Goal: Task Accomplishment & Management: Use online tool/utility

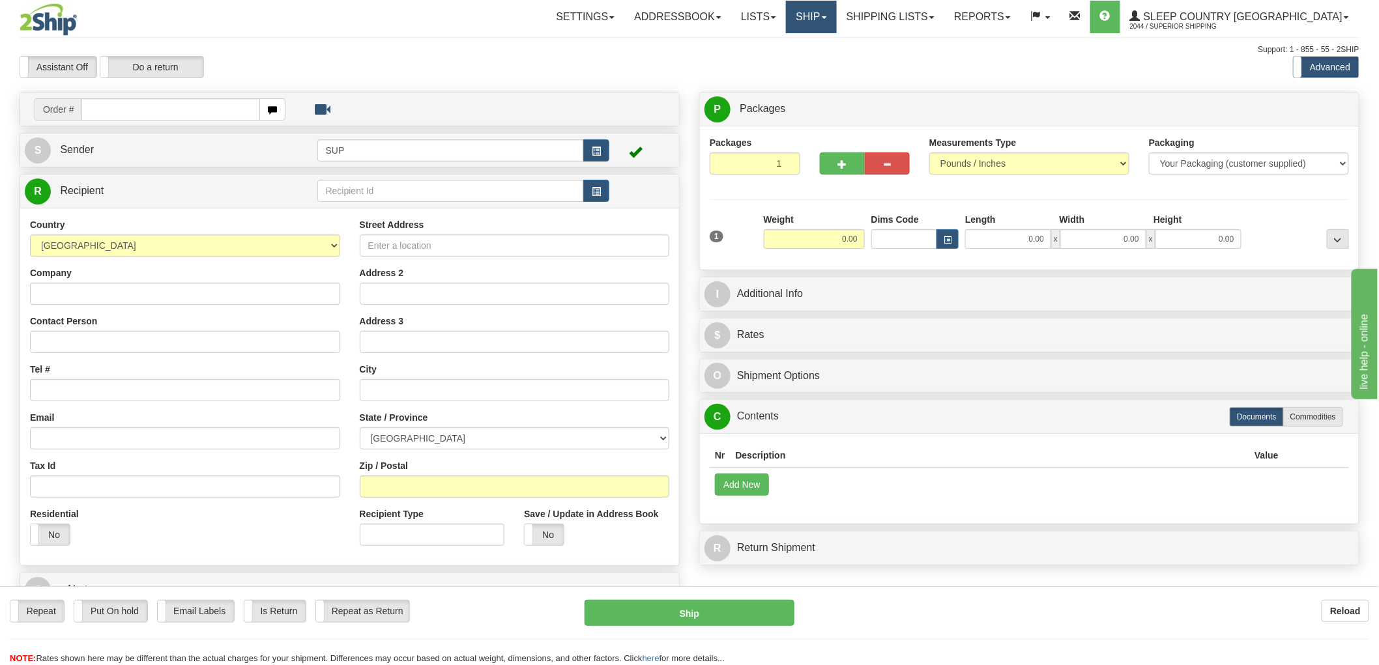
click at [836, 30] on link "Ship" at bounding box center [811, 17] width 50 height 33
click at [823, 64] on span "OnHold / Order Queue" at bounding box center [777, 62] width 92 height 10
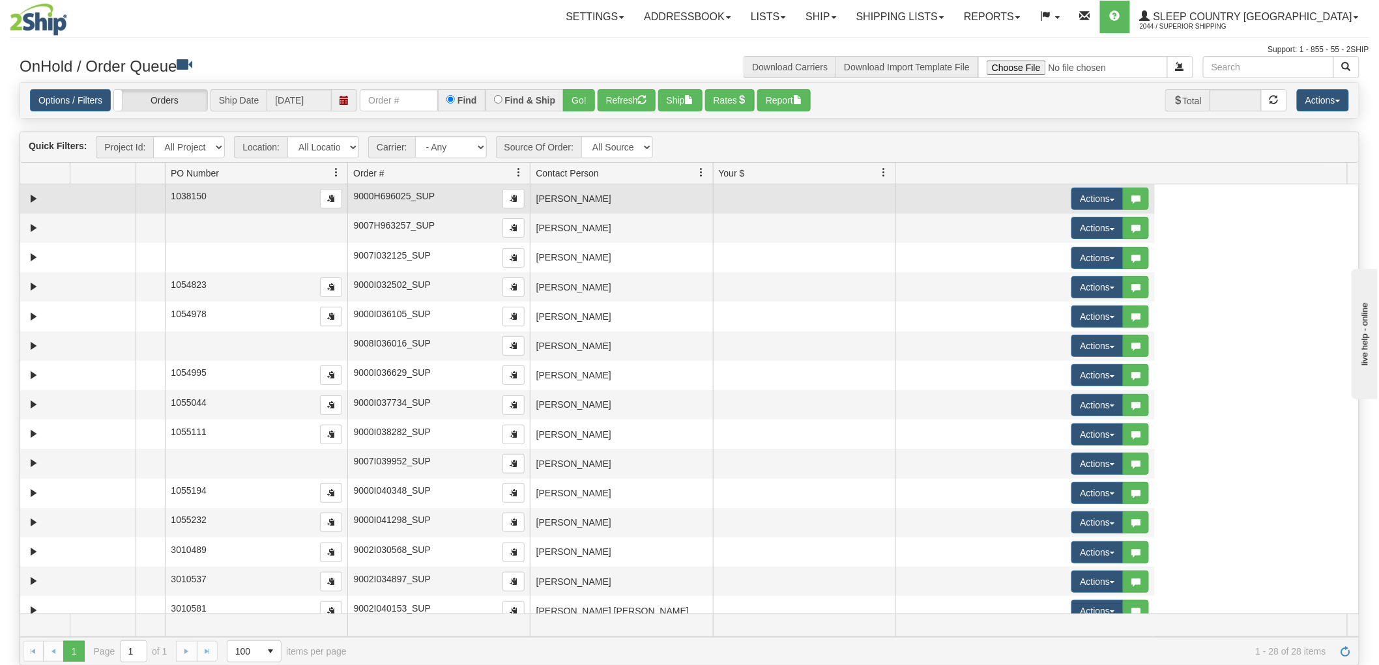
drag, startPoint x: 339, startPoint y: 173, endPoint x: 145, endPoint y: 205, distance: 196.7
click at [145, 205] on div "Quick Filters: Project Id: All Projects Location: All Locations SUP Carrier: - …" at bounding box center [690, 399] width 1340 height 534
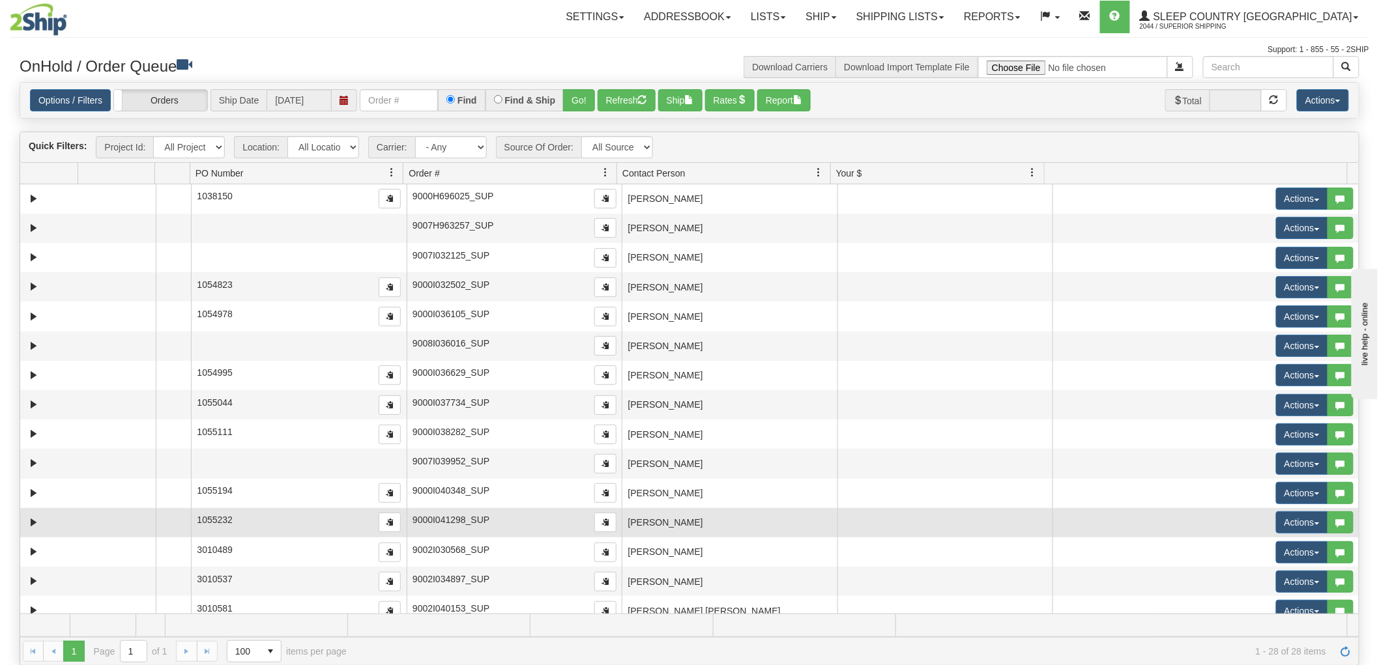
click at [680, 526] on td "[PERSON_NAME]" at bounding box center [730, 522] width 216 height 29
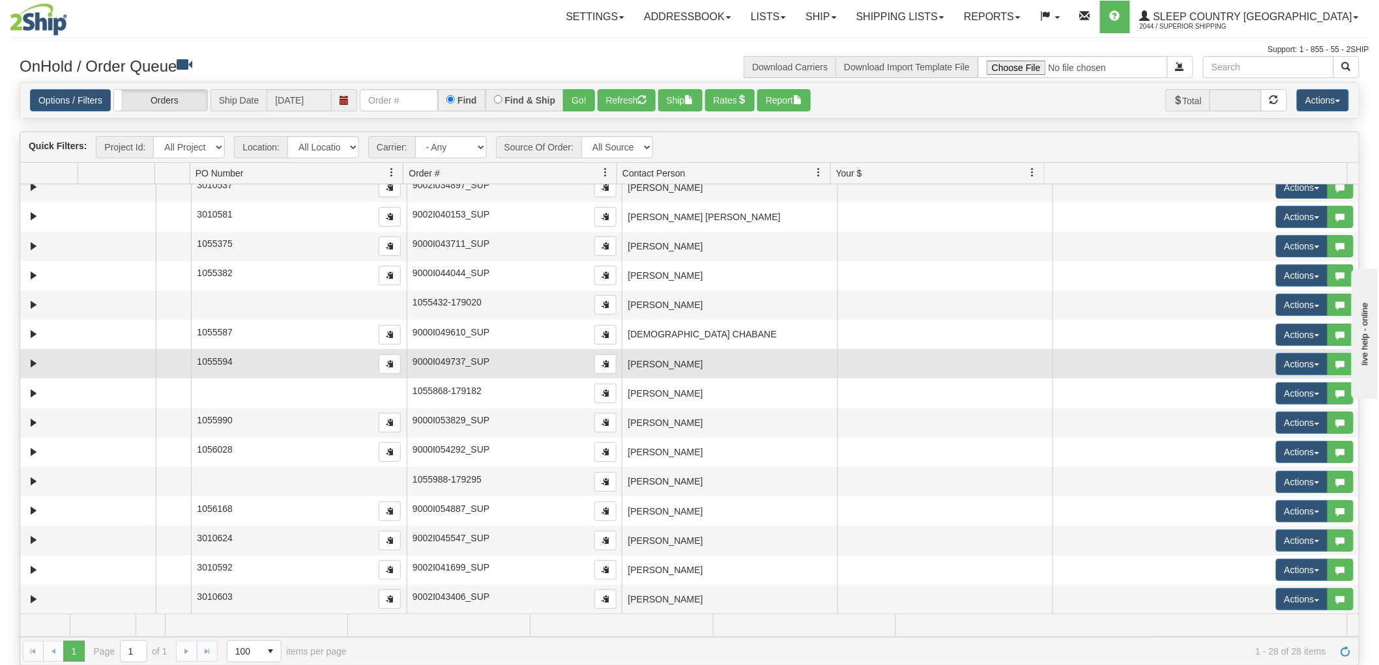
scroll to position [397, 0]
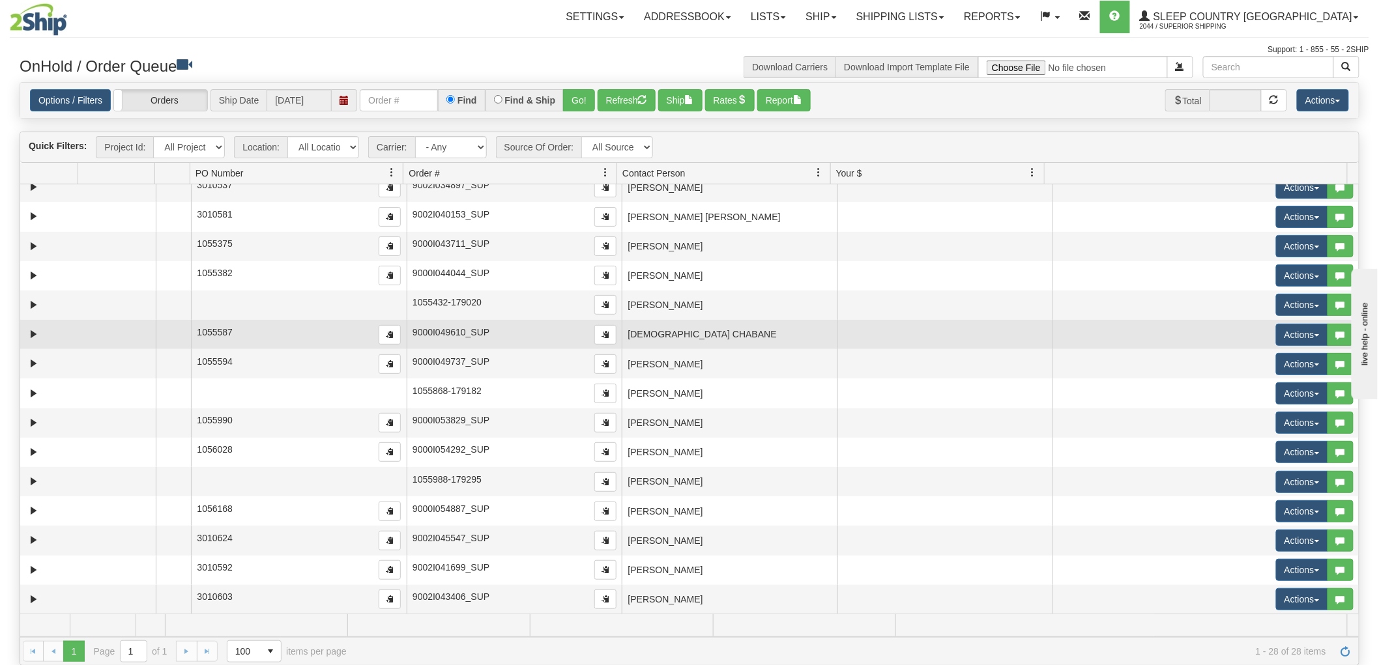
click at [711, 337] on td "[DEMOGRAPHIC_DATA] CHABANE" at bounding box center [730, 334] width 216 height 29
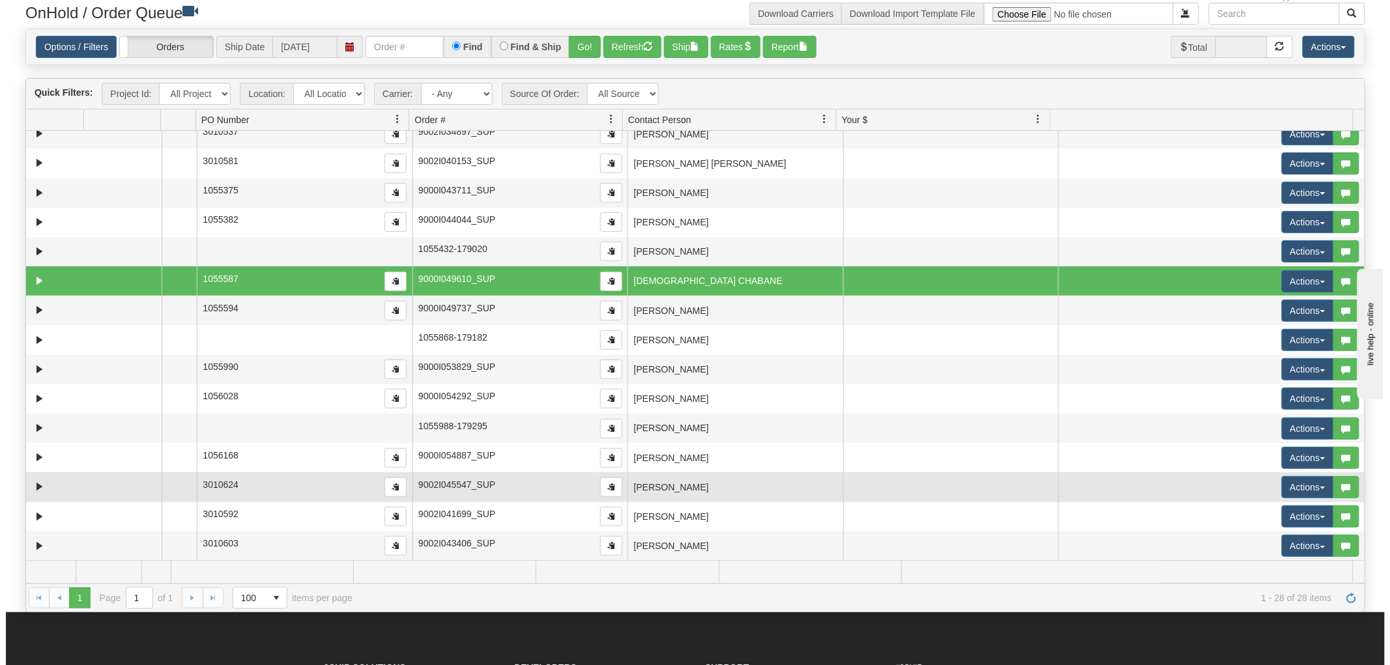
scroll to position [253, 0]
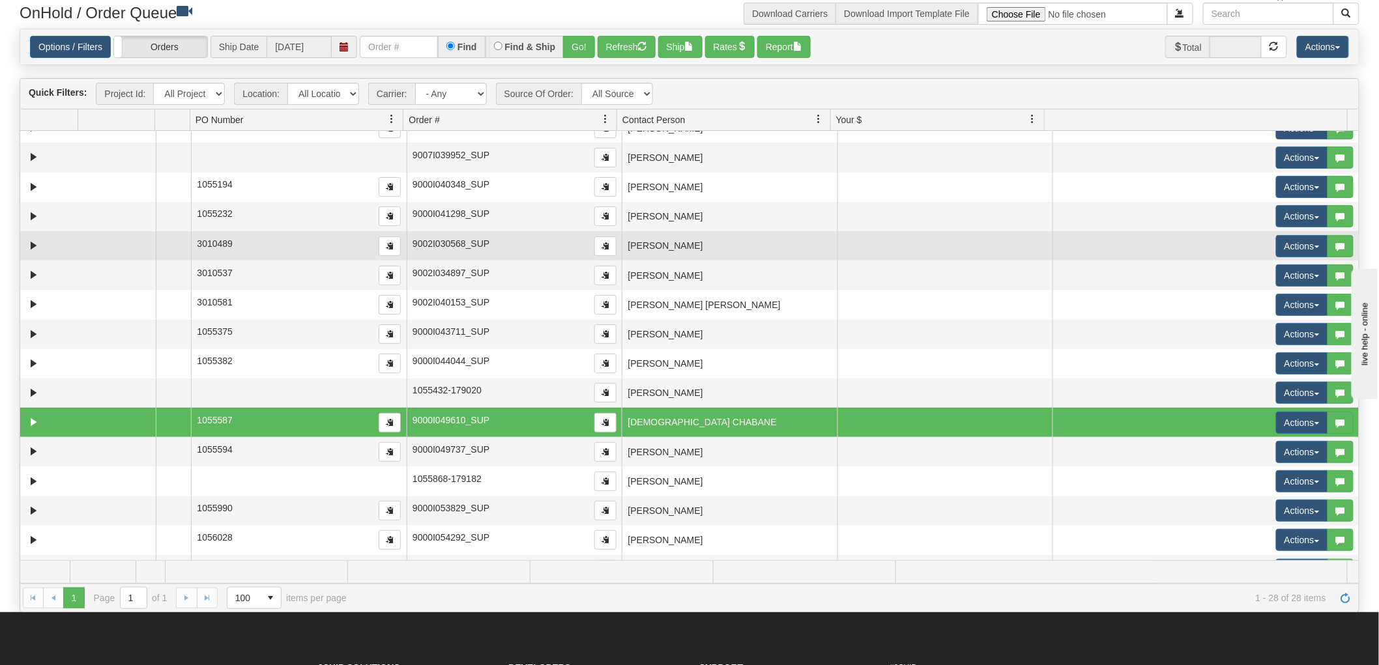
click at [644, 248] on td "[PERSON_NAME]" at bounding box center [730, 245] width 216 height 29
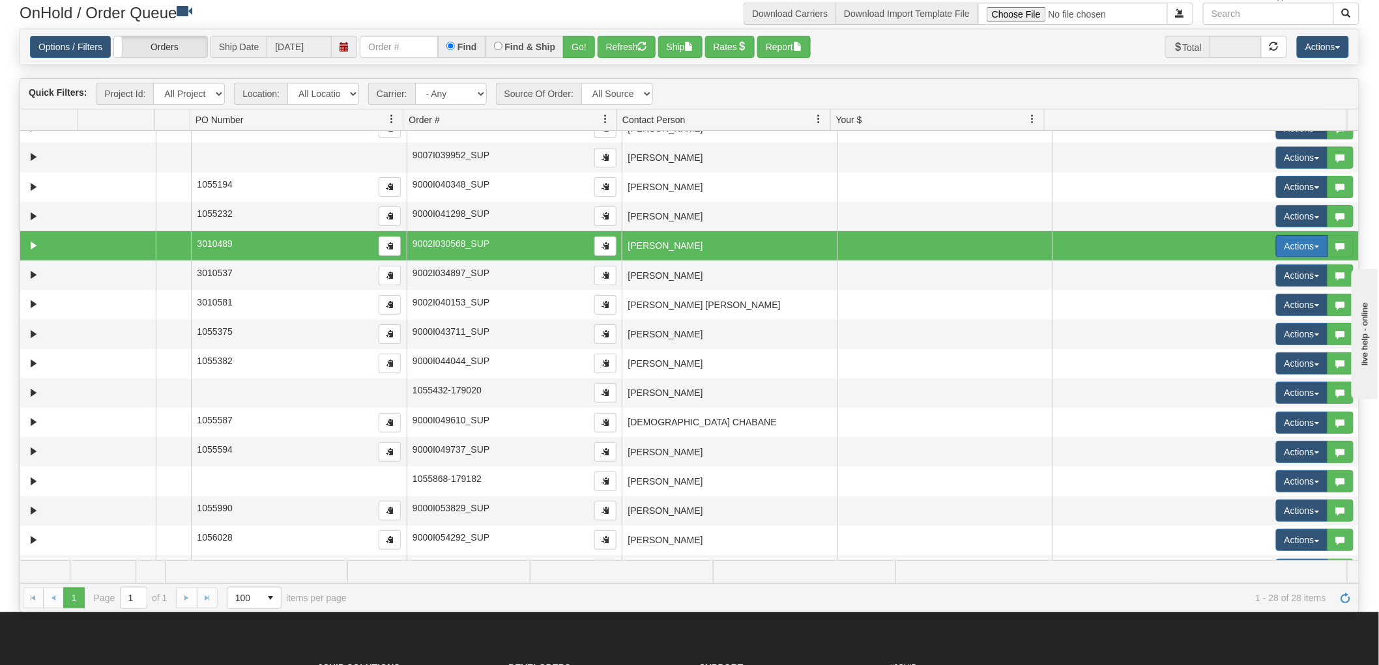
click at [1280, 248] on button "Actions" at bounding box center [1302, 246] width 52 height 22
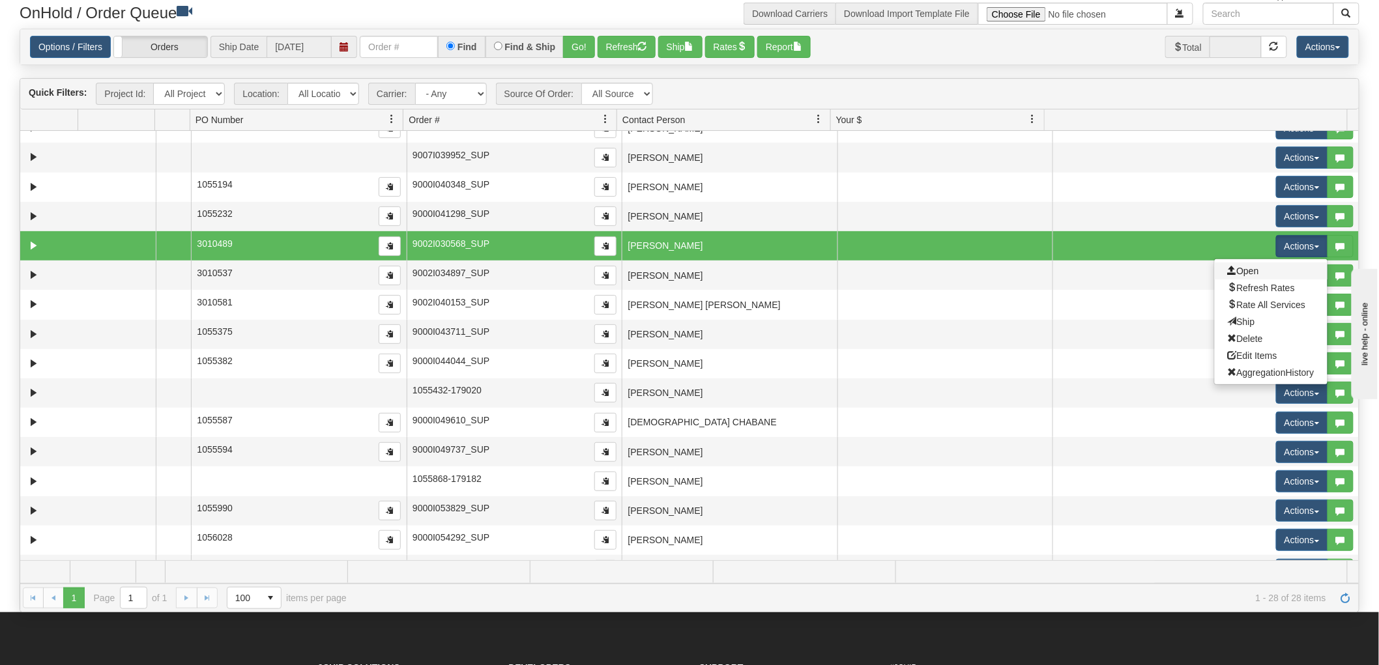
click at [1259, 272] on link "Open" at bounding box center [1271, 271] width 113 height 17
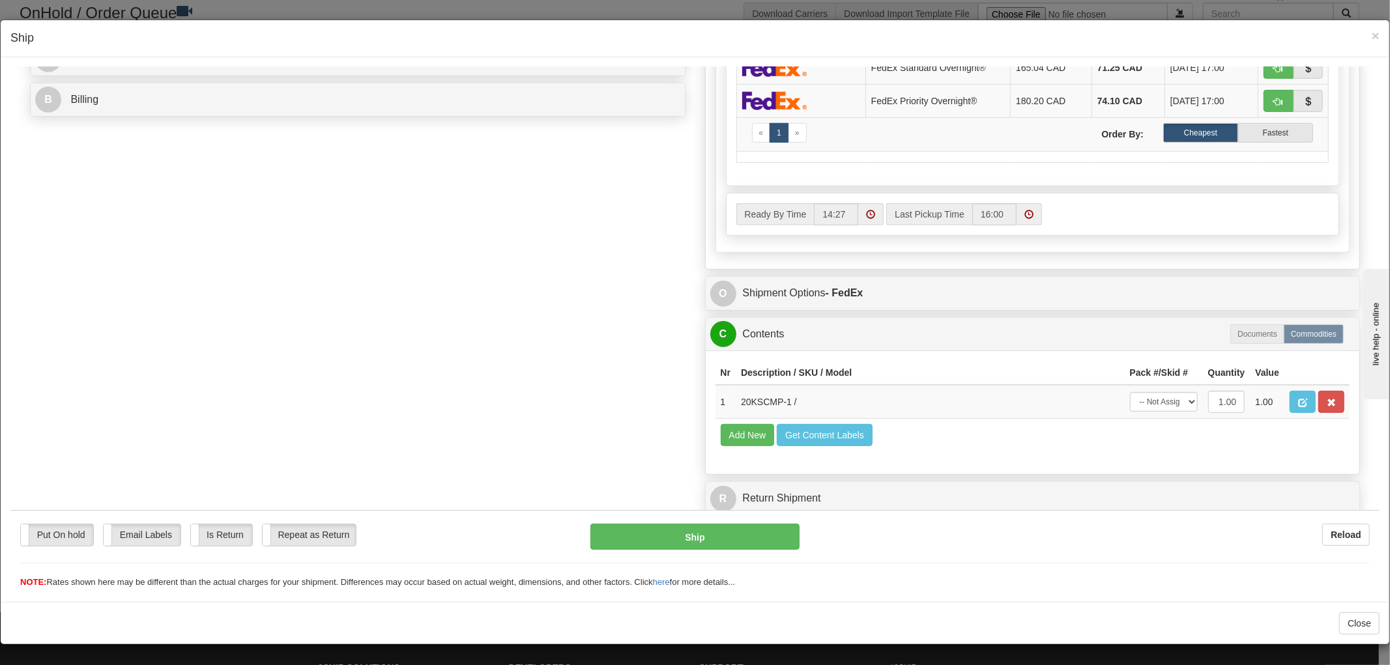
scroll to position [1, 0]
drag, startPoint x: 779, startPoint y: 387, endPoint x: 729, endPoint y: 394, distance: 49.9
click at [736, 394] on td "20KSCMP-1 /" at bounding box center [930, 401] width 389 height 34
copy td "20KSCMP-1"
click at [646, 339] on div "Order # 9002I030568_SUP S Sender" at bounding box center [694, 41] width 1349 height 962
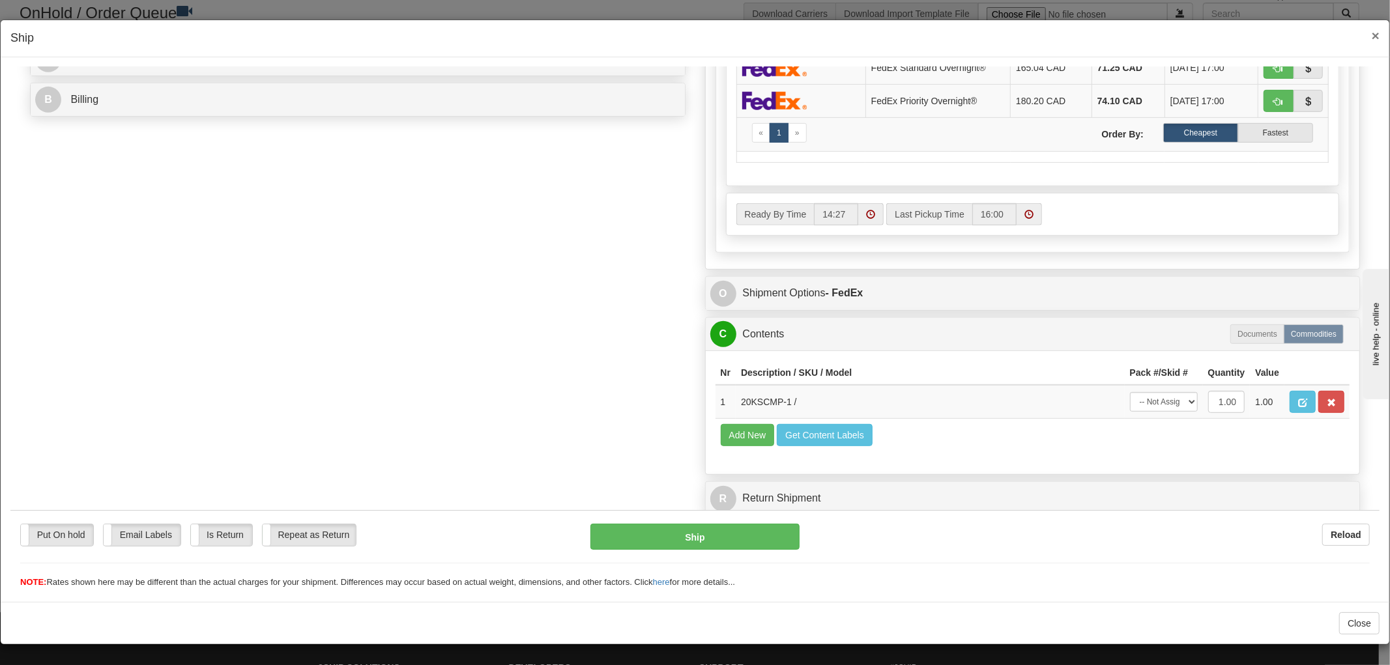
click at [1372, 30] on span "×" at bounding box center [1376, 35] width 8 height 15
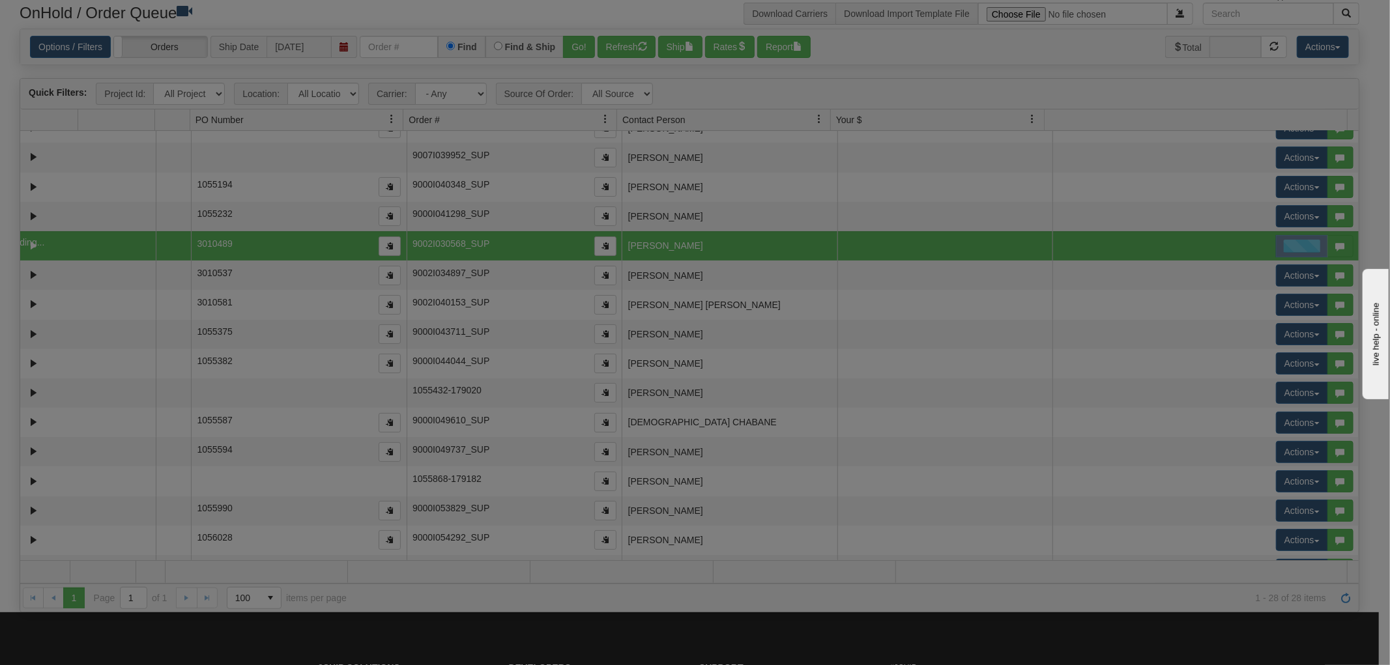
scroll to position [0, 0]
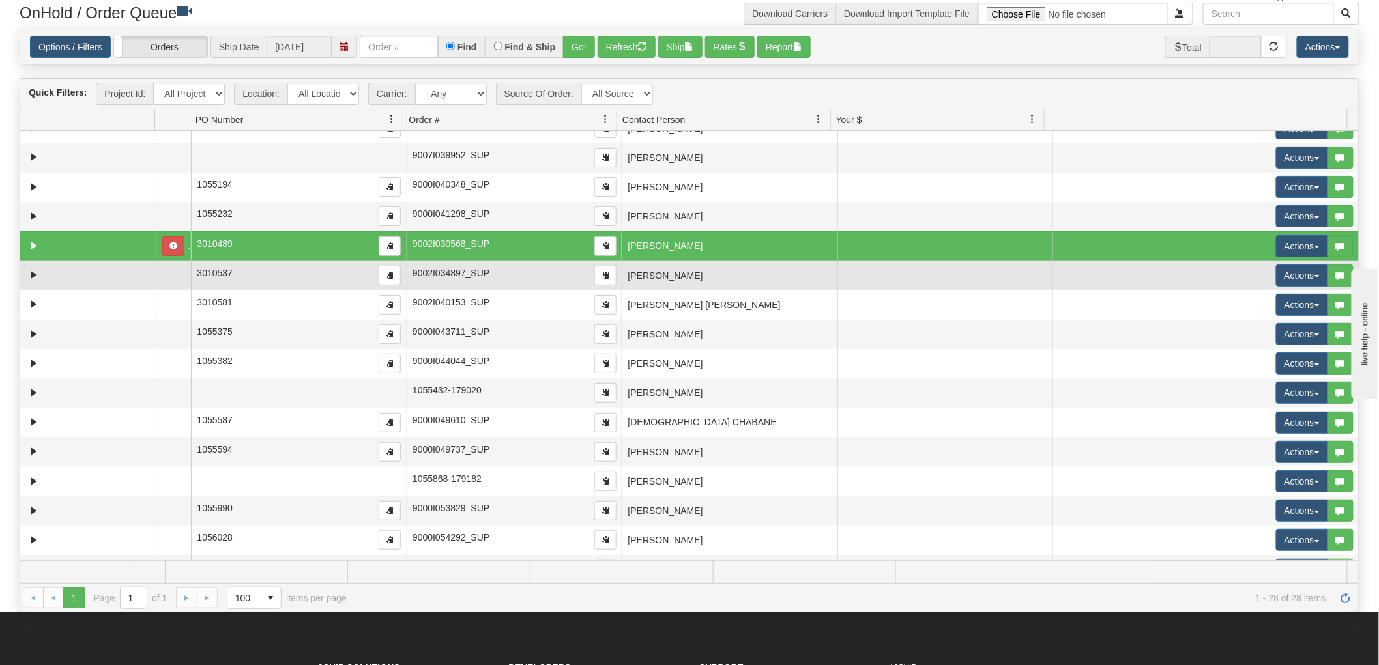
click at [721, 276] on td "[PERSON_NAME]" at bounding box center [730, 275] width 216 height 29
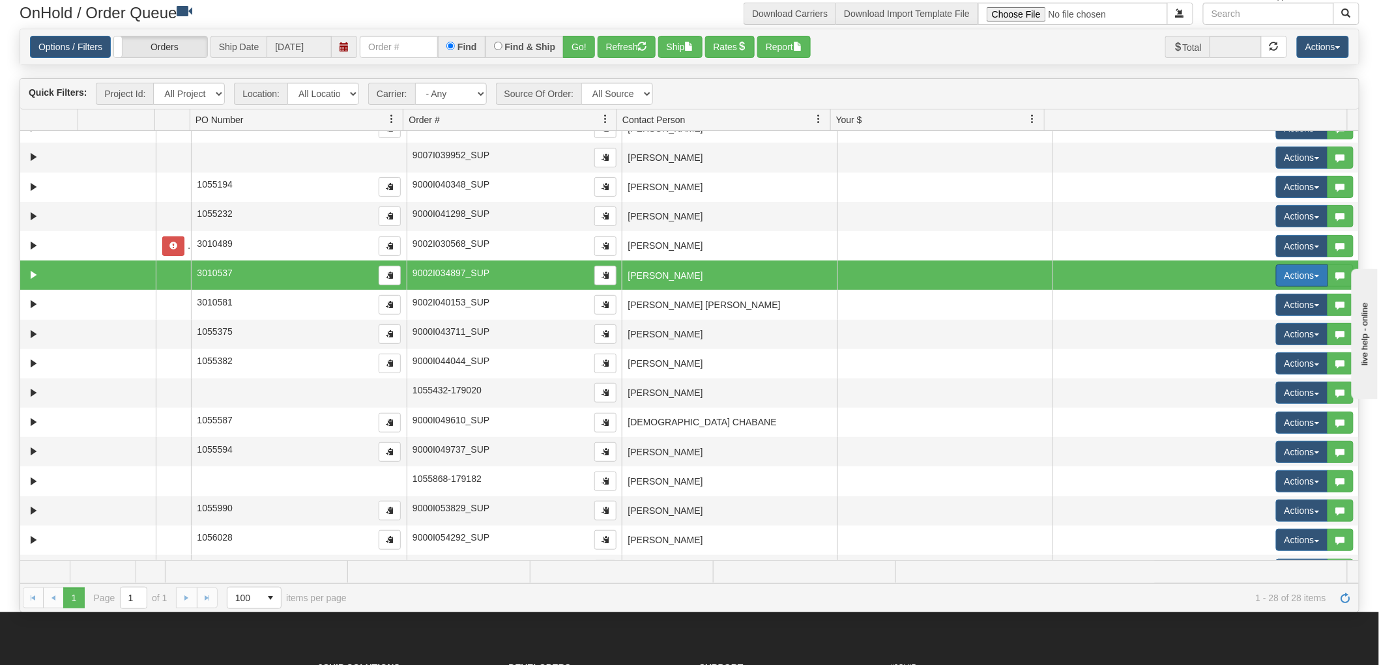
click at [1276, 275] on button "Actions" at bounding box center [1302, 276] width 52 height 22
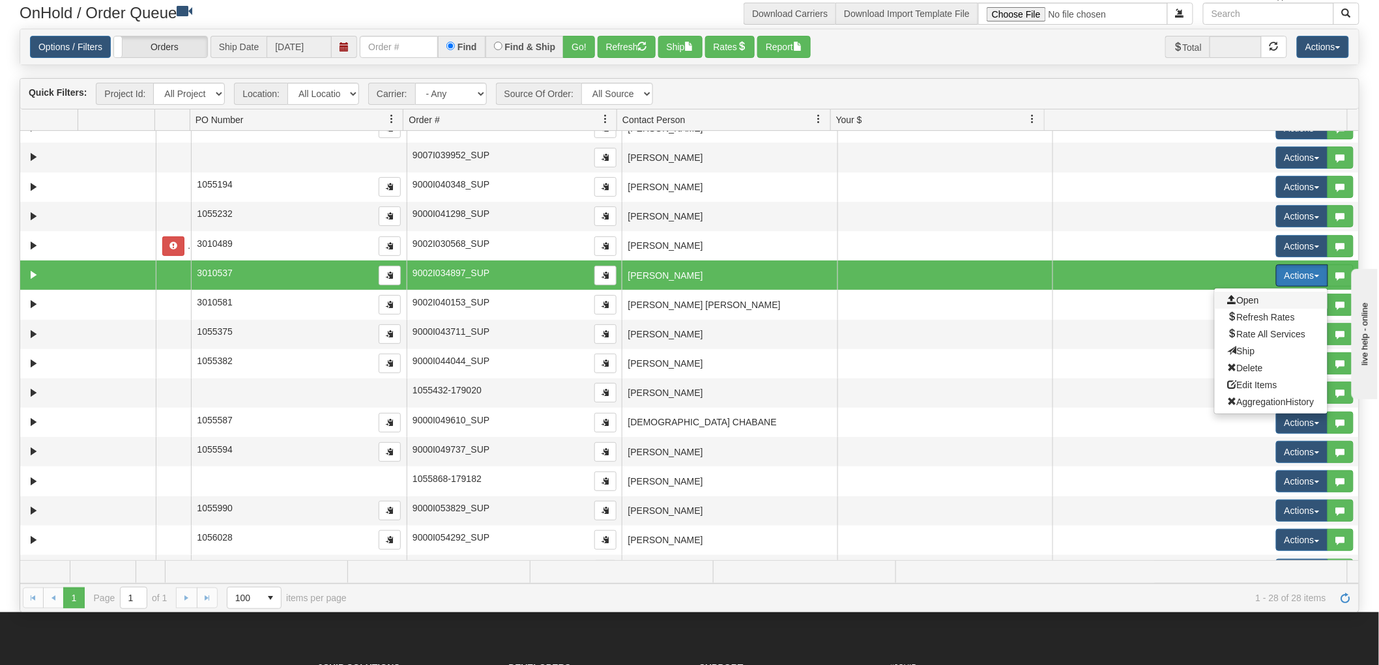
click at [1246, 298] on span "Open" at bounding box center [1243, 300] width 31 height 10
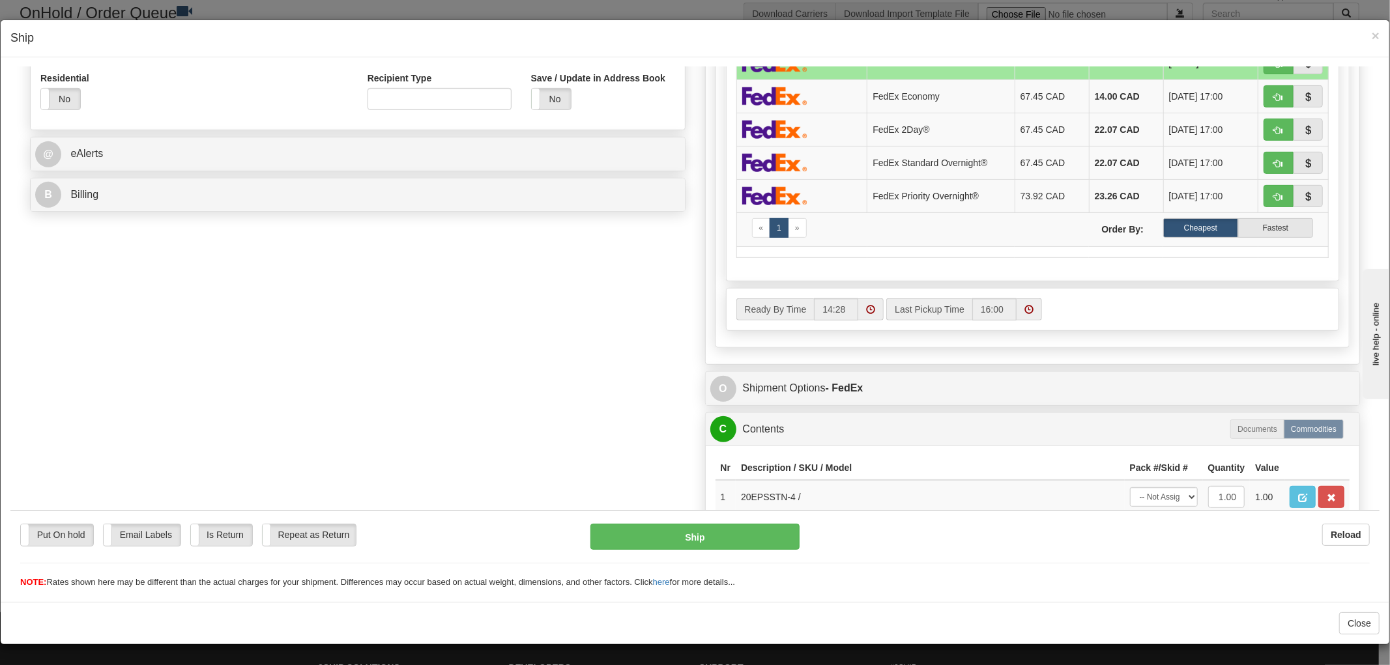
scroll to position [569, 0]
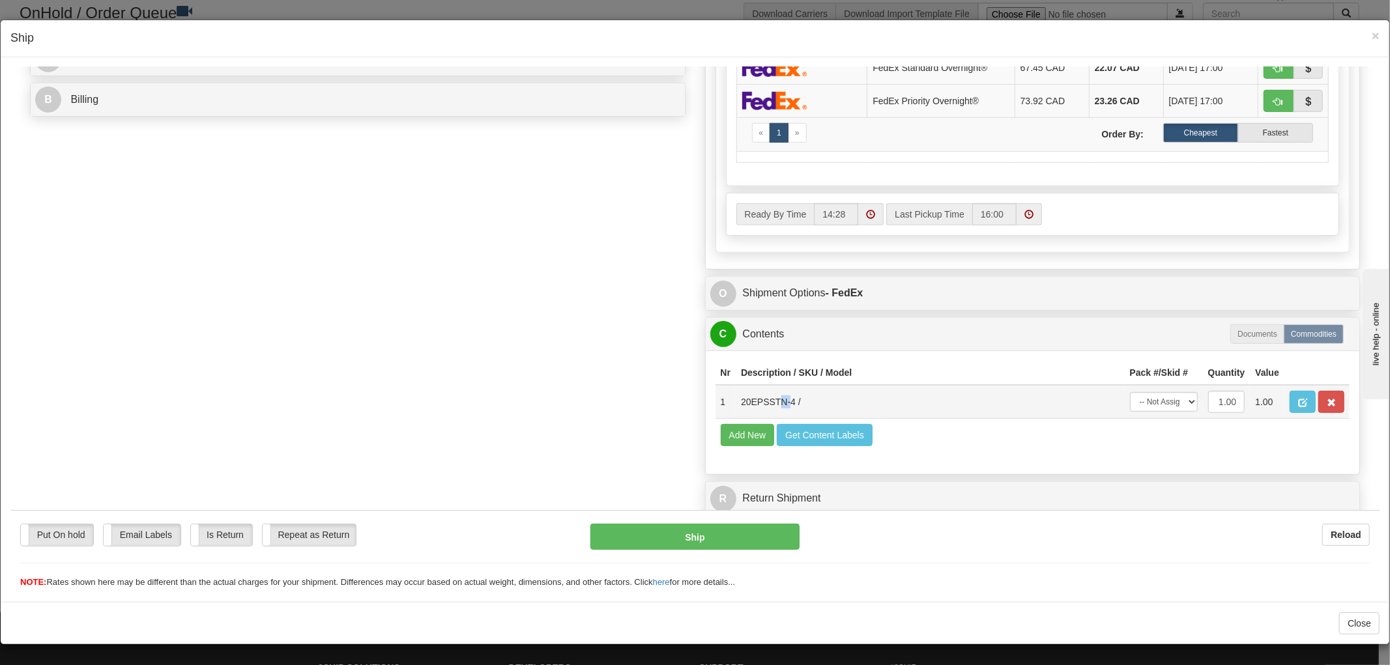
drag, startPoint x: 781, startPoint y: 389, endPoint x: 770, endPoint y: 392, distance: 12.2
click at [770, 392] on td "20EPSSTN-4 /" at bounding box center [930, 401] width 389 height 34
drag, startPoint x: 786, startPoint y: 386, endPoint x: 732, endPoint y: 388, distance: 54.1
click at [736, 388] on td "20EPSSTN-4 /" at bounding box center [930, 401] width 389 height 34
copy td "20EPSSTN-4"
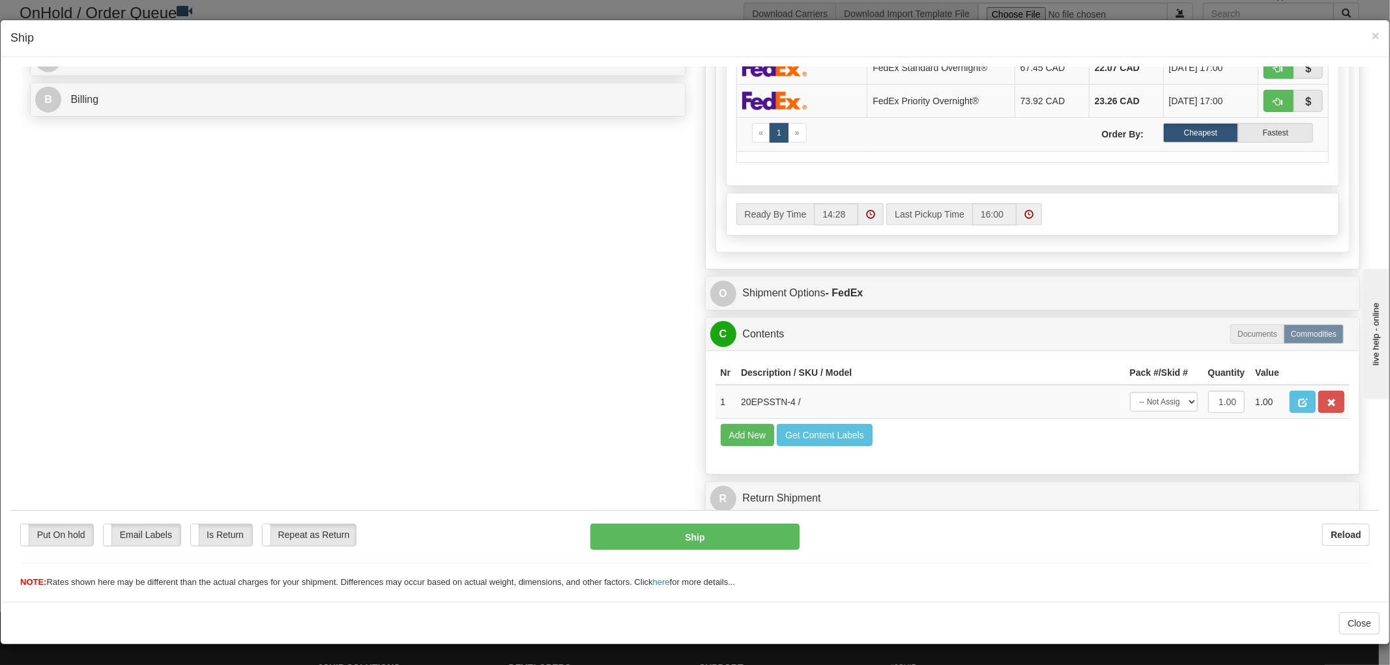
click at [487, 339] on div "Order # 9002I034897_SUP S Sender" at bounding box center [694, 41] width 1349 height 962
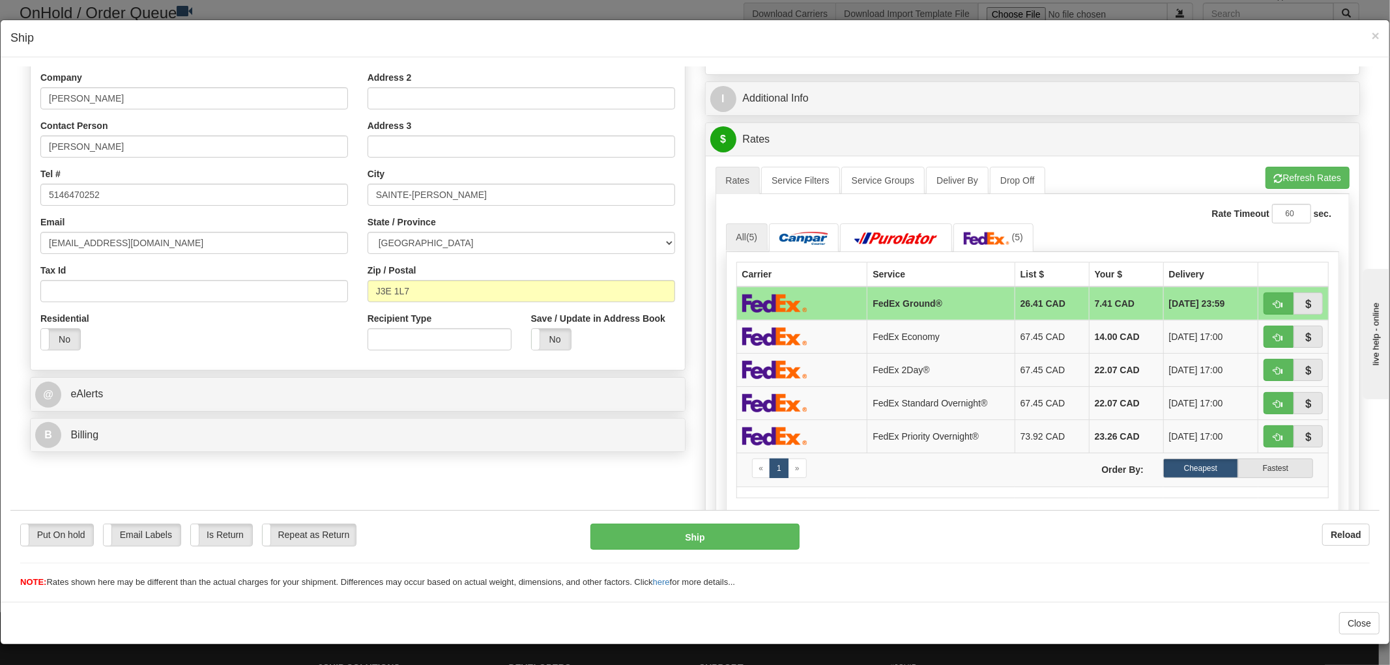
scroll to position [0, 0]
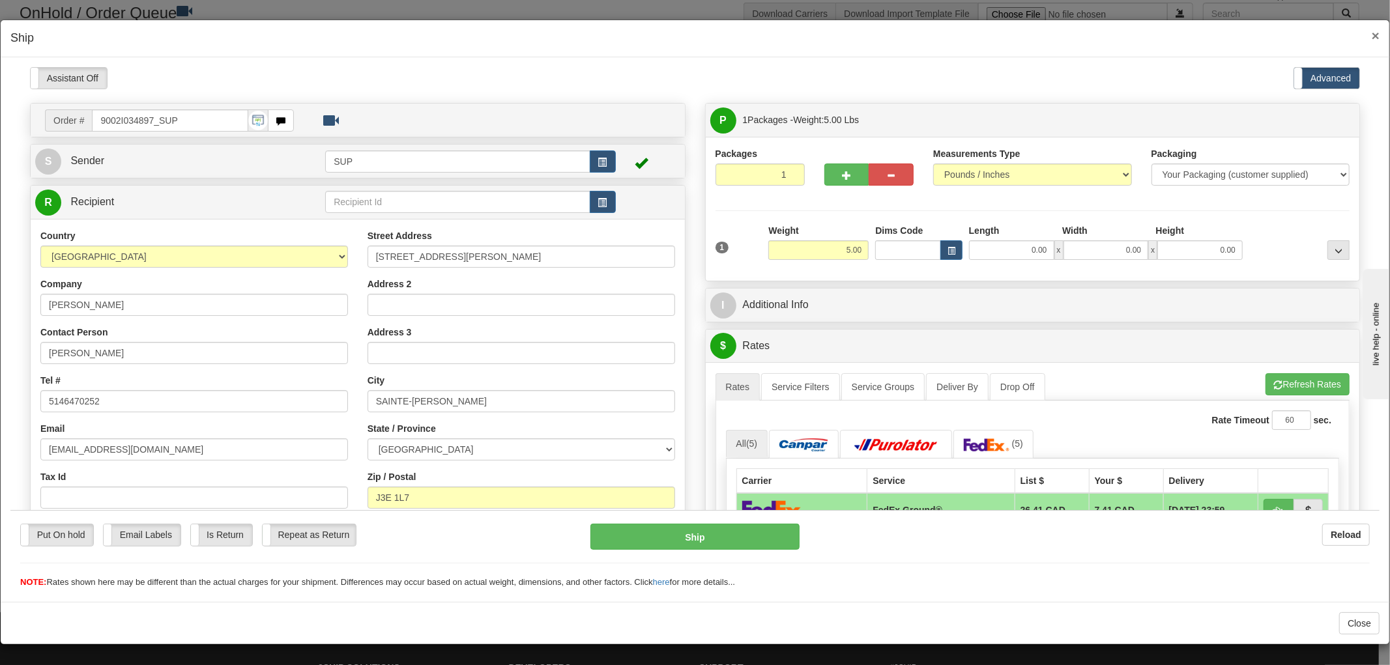
click at [1372, 35] on span "×" at bounding box center [1376, 35] width 8 height 15
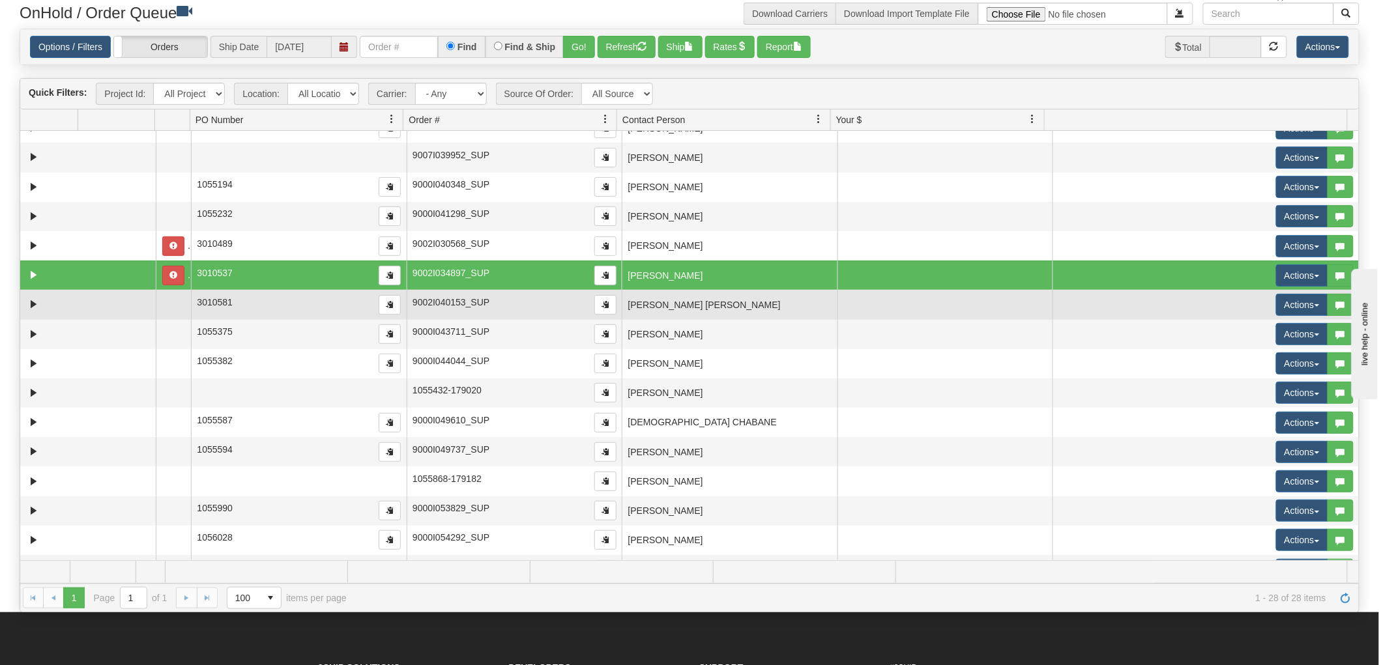
click at [765, 308] on td "[PERSON_NAME] [PERSON_NAME]" at bounding box center [730, 304] width 216 height 29
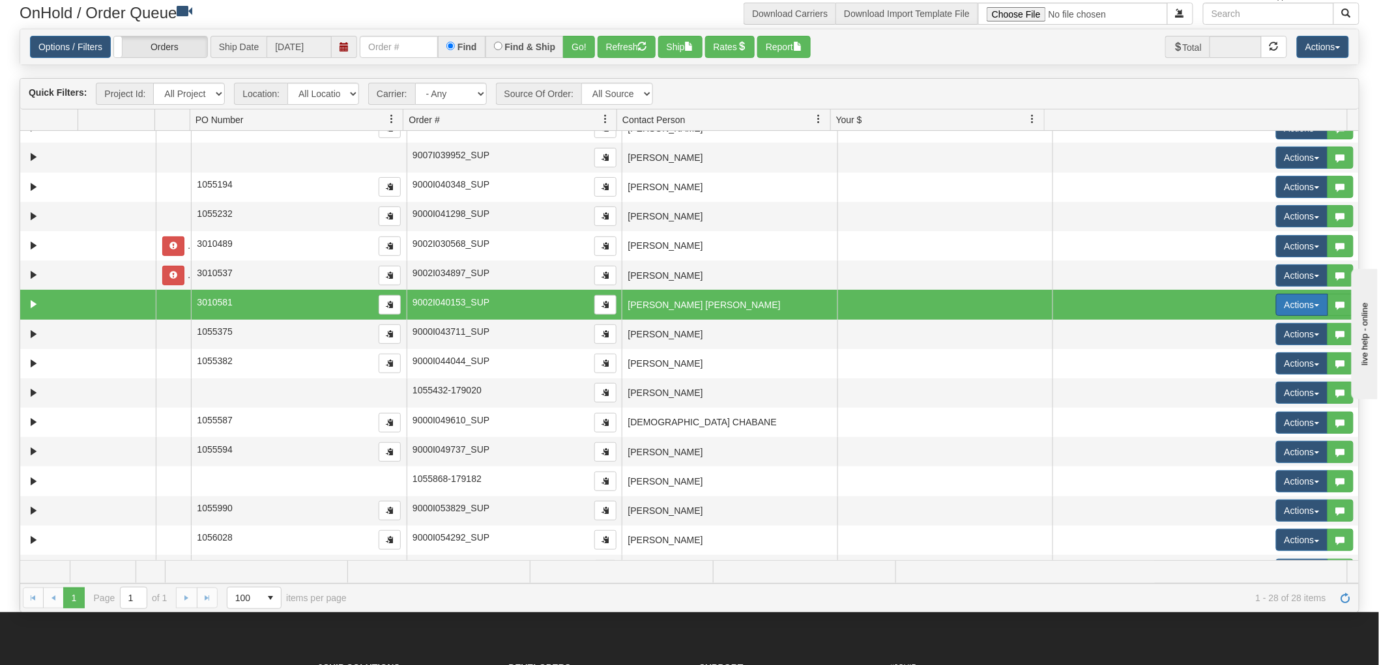
click at [1286, 297] on button "Actions" at bounding box center [1302, 305] width 52 height 22
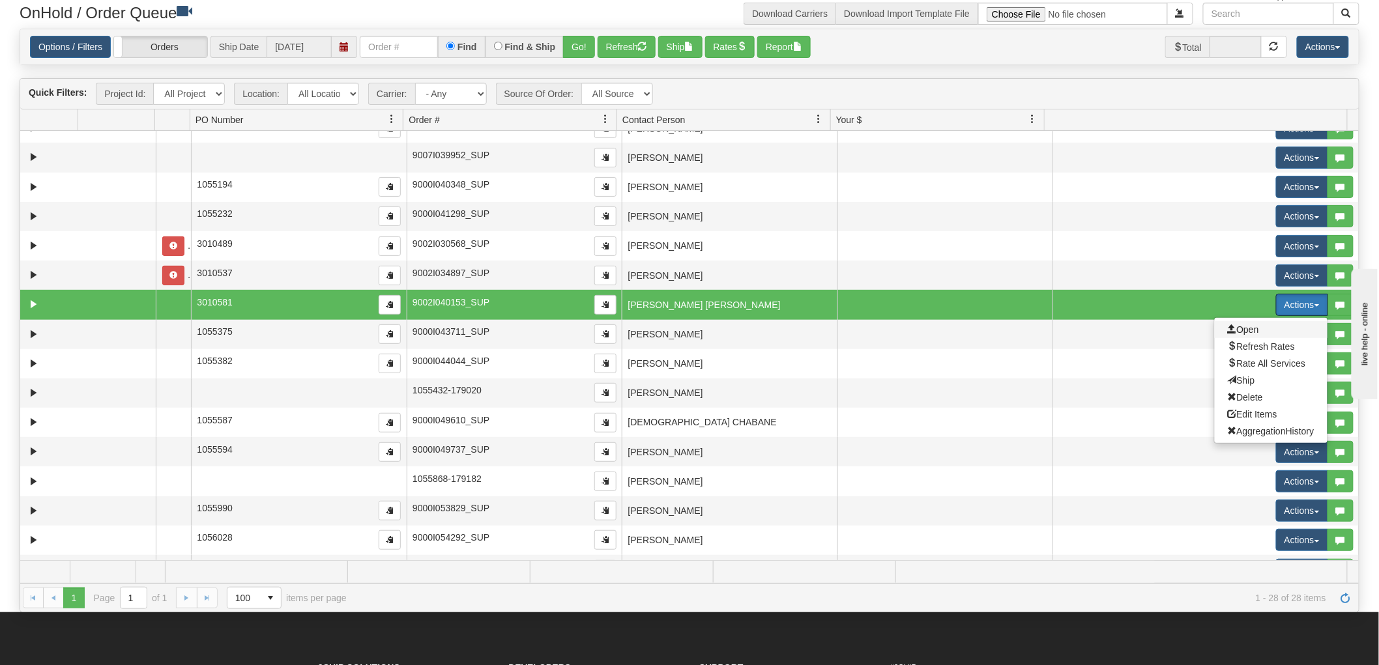
click at [1234, 328] on span "Open" at bounding box center [1243, 329] width 31 height 10
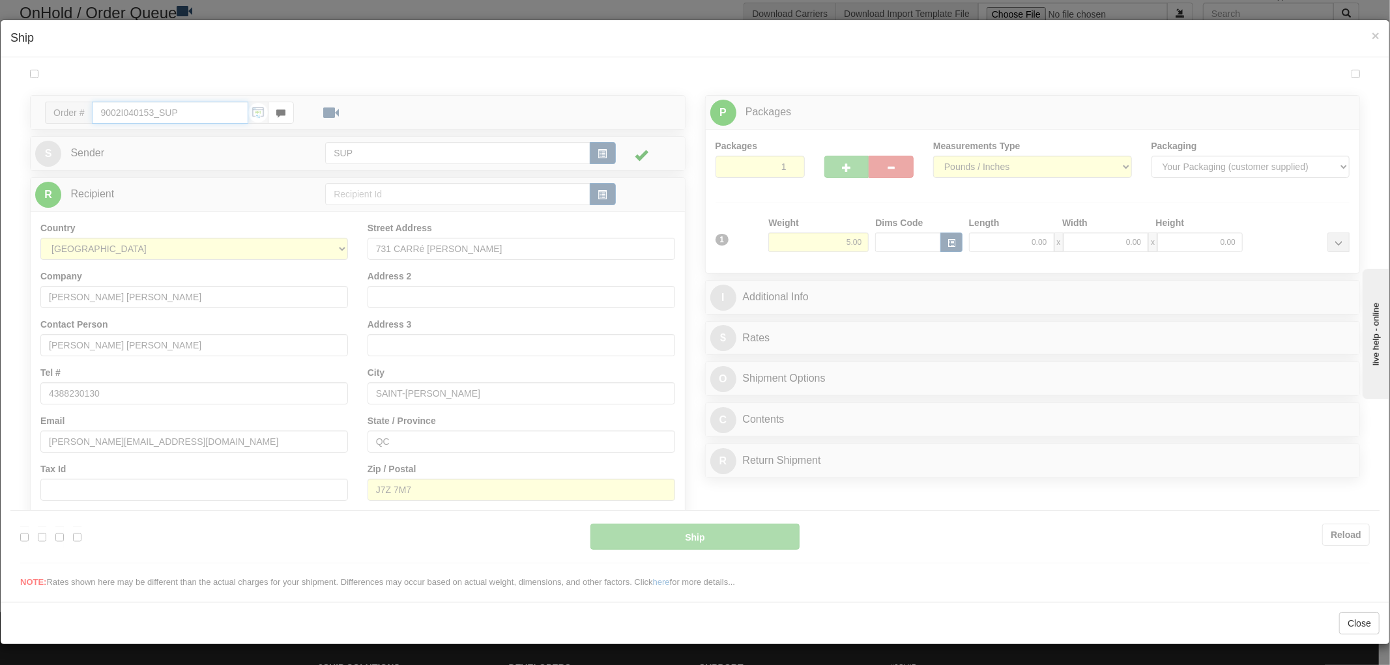
type input "14:31"
type input "16:00"
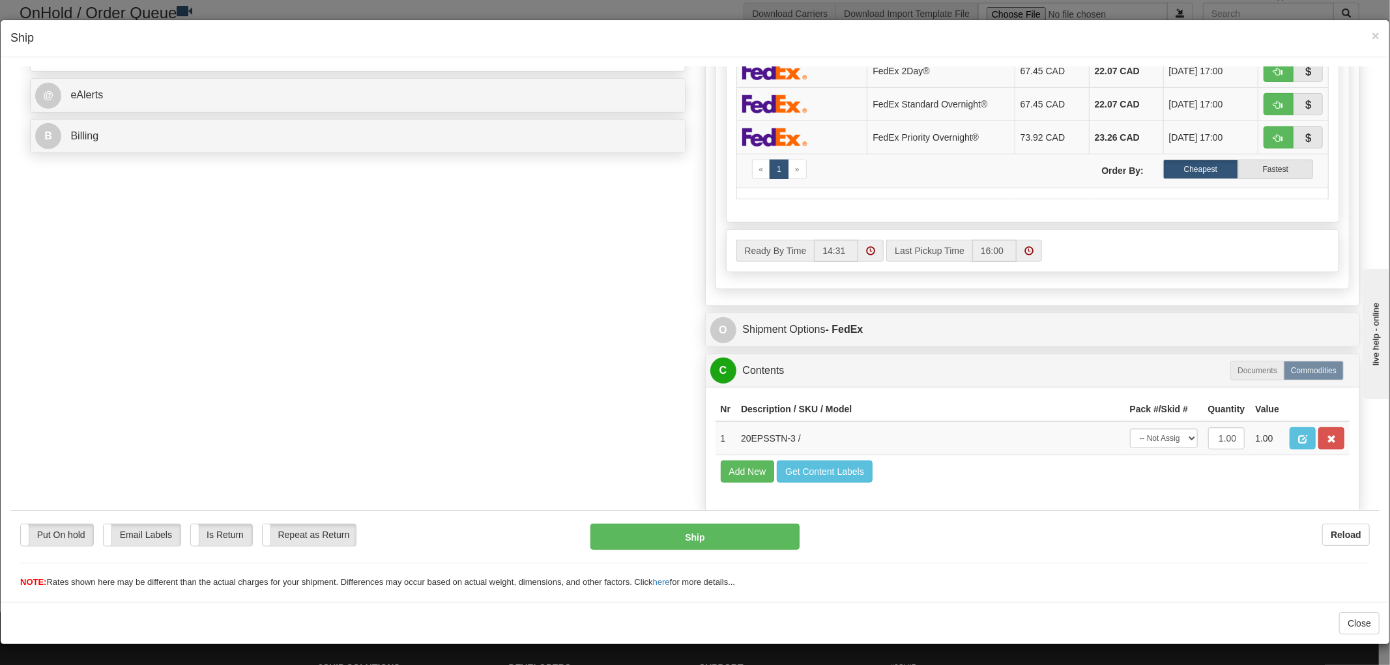
scroll to position [569, 0]
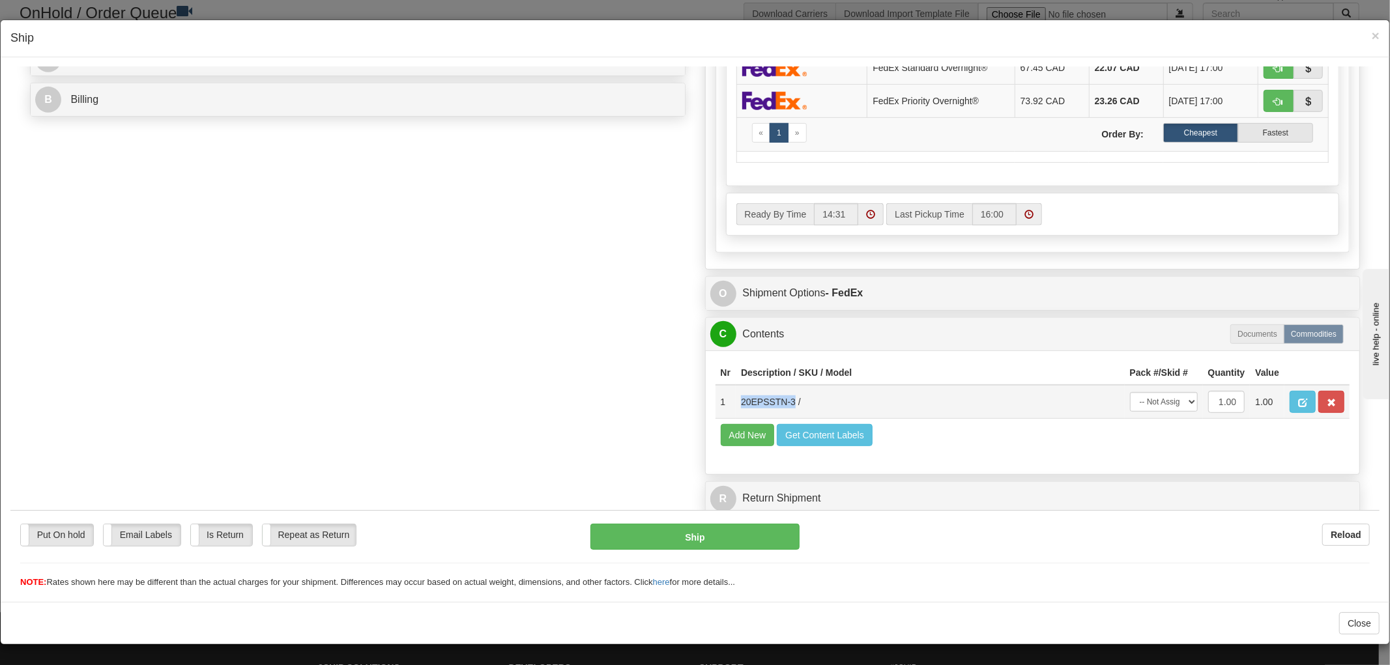
drag, startPoint x: 783, startPoint y: 387, endPoint x: 730, endPoint y: 389, distance: 52.8
click at [736, 389] on td "20EPSSTN-3 /" at bounding box center [930, 401] width 389 height 34
copy td "20EPSSTN-3"
click at [436, 358] on div "Order # 9002I040153_SUP S Sender" at bounding box center [694, 41] width 1349 height 962
click at [1372, 36] on span "×" at bounding box center [1376, 35] width 8 height 15
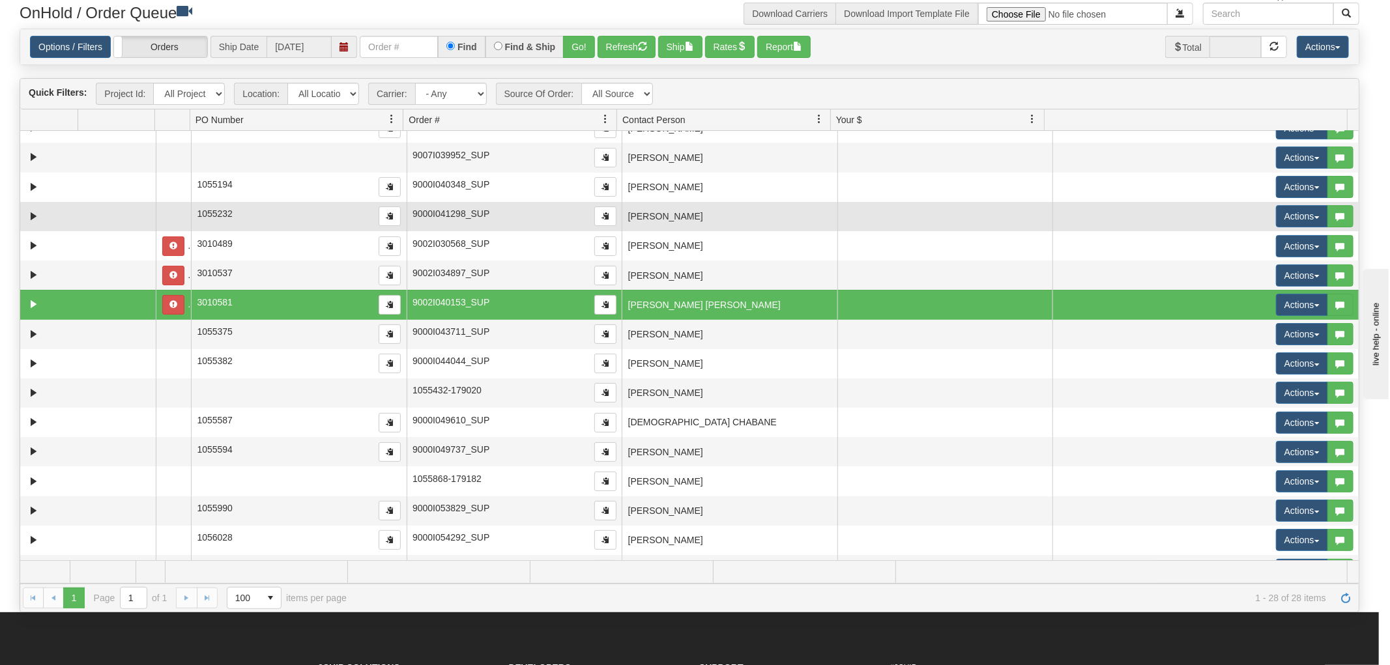
scroll to position [0, 0]
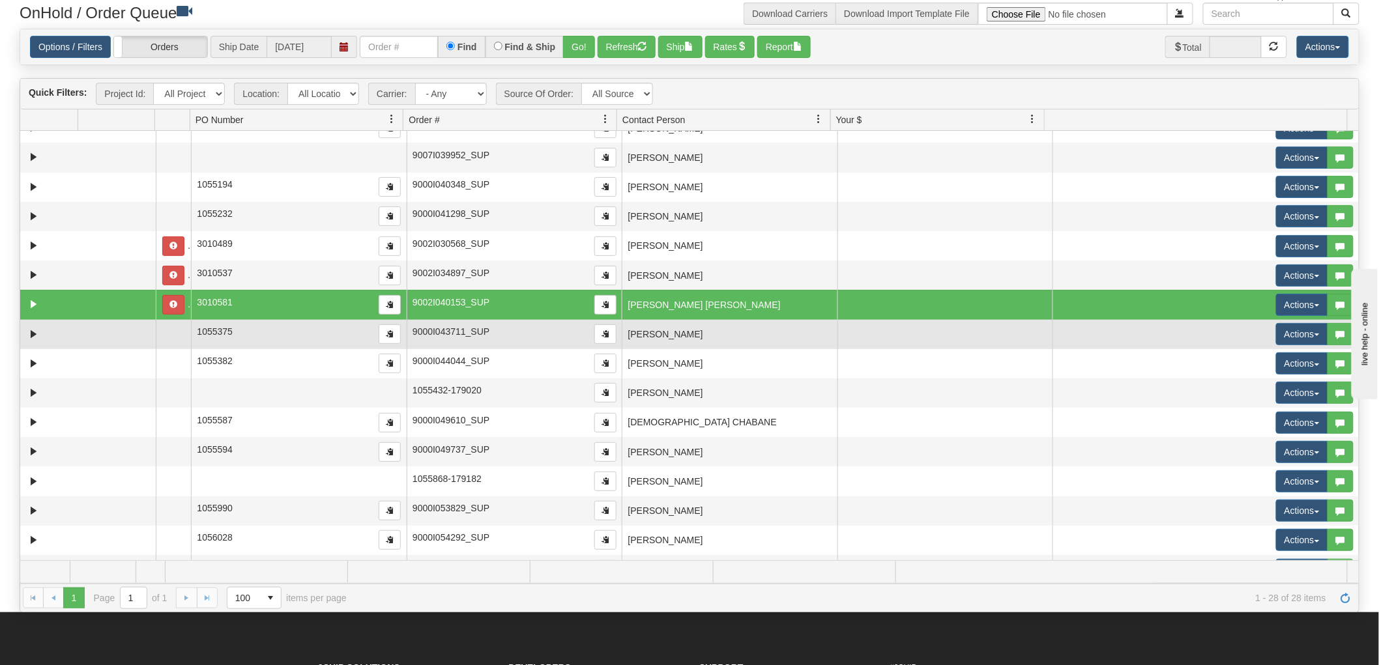
click at [646, 334] on td "[PERSON_NAME]" at bounding box center [730, 334] width 216 height 29
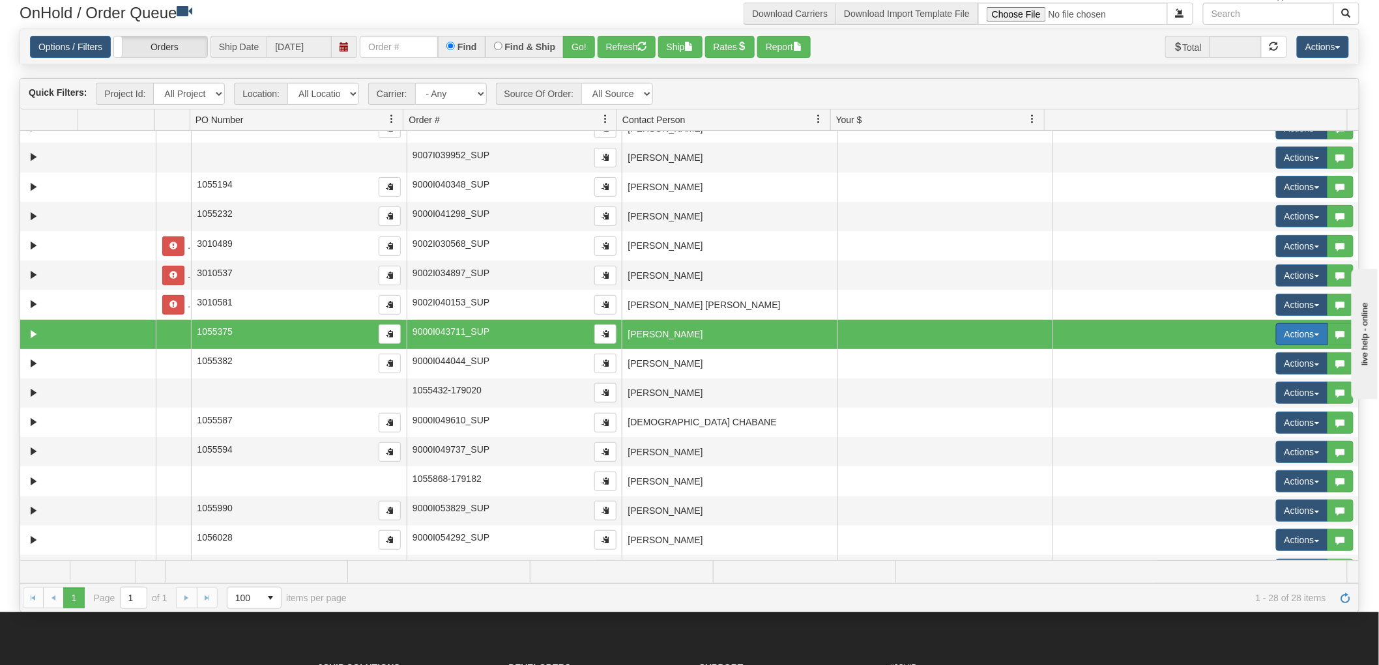
click at [1301, 331] on button "Actions" at bounding box center [1302, 334] width 52 height 22
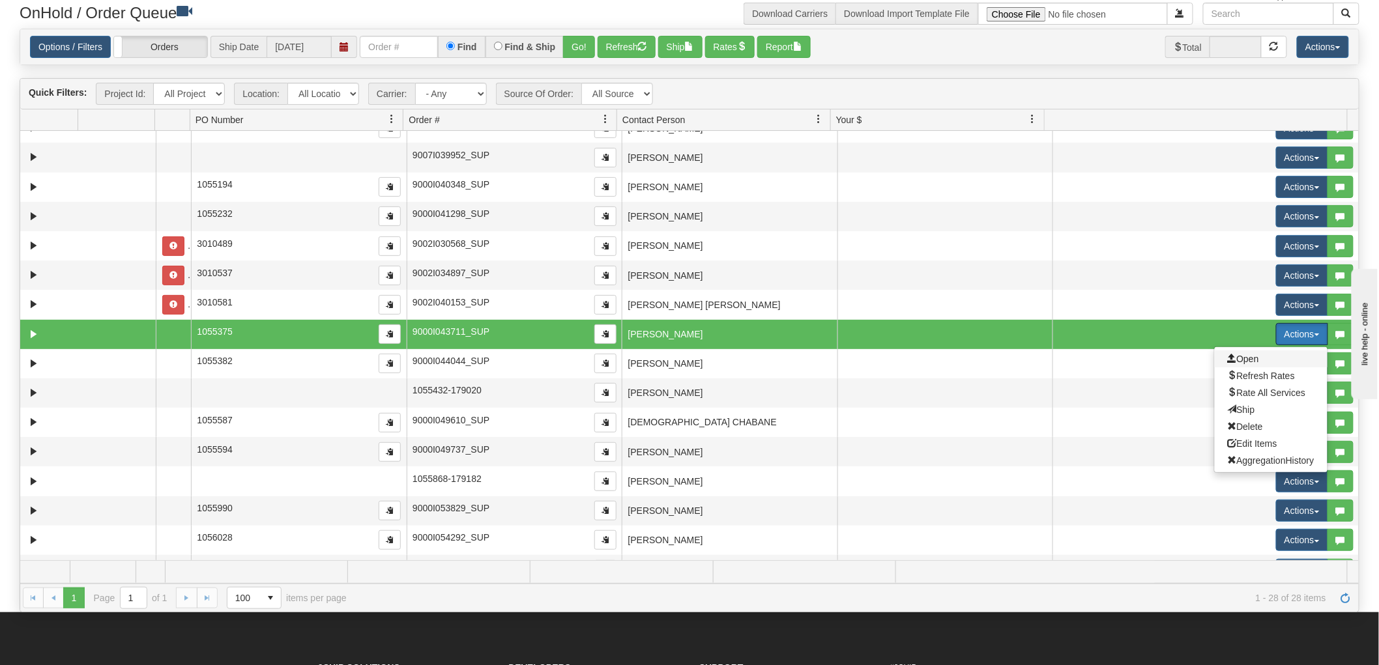
click at [1228, 358] on span at bounding box center [1232, 358] width 9 height 9
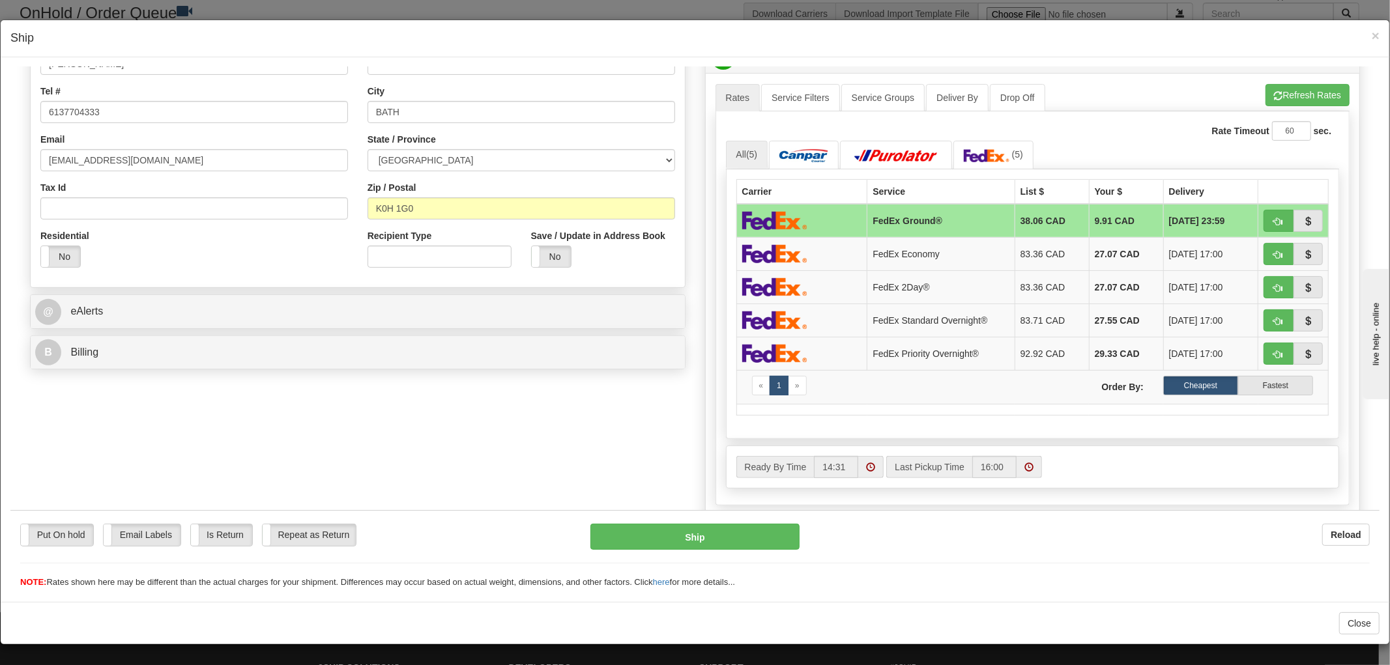
scroll to position [569, 0]
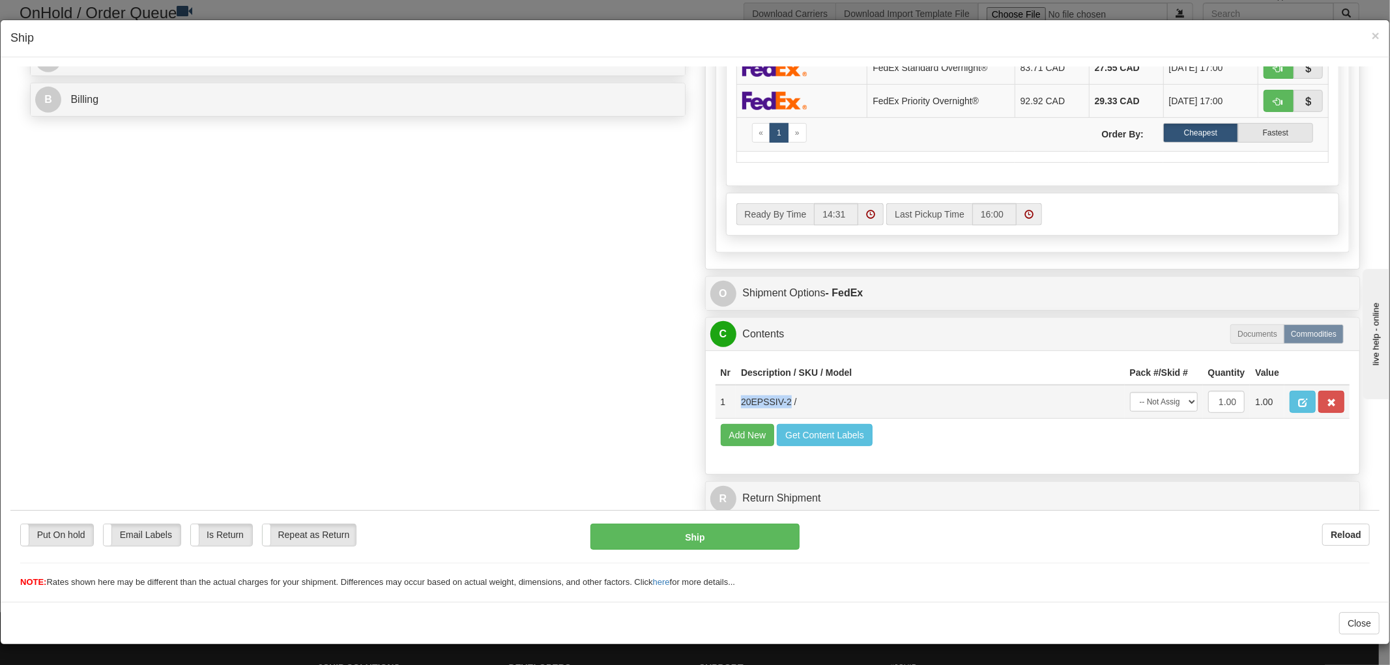
drag, startPoint x: 780, startPoint y: 386, endPoint x: 721, endPoint y: 388, distance: 58.7
click at [721, 388] on tr "1 20EPSSIV-2 / -- Not Assigned -- Package 1 1.00 1.00" at bounding box center [1032, 401] width 635 height 34
copy tr "20EPSSIV-2"
click at [637, 390] on div "Order # 9000I043711_SUP S Sender" at bounding box center [694, 41] width 1349 height 962
click at [1372, 36] on span "×" at bounding box center [1376, 35] width 8 height 15
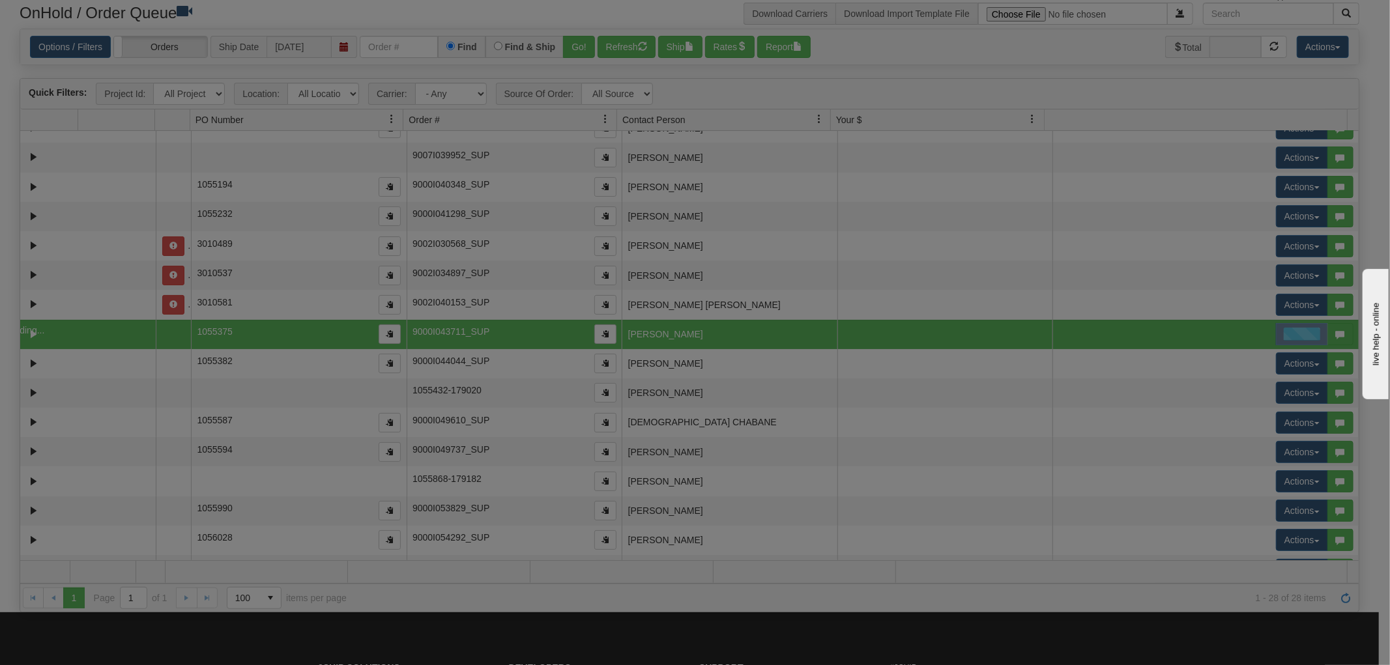
scroll to position [0, 0]
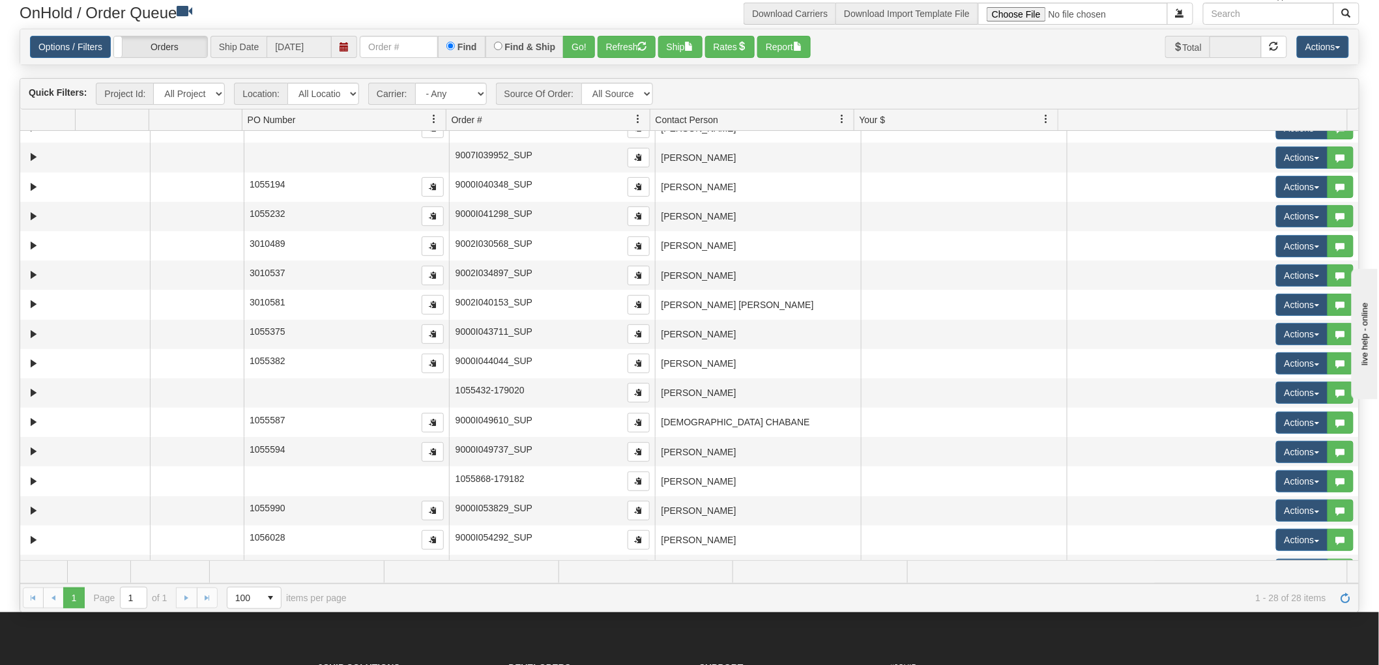
click at [764, 359] on td "[PERSON_NAME]" at bounding box center [758, 363] width 206 height 29
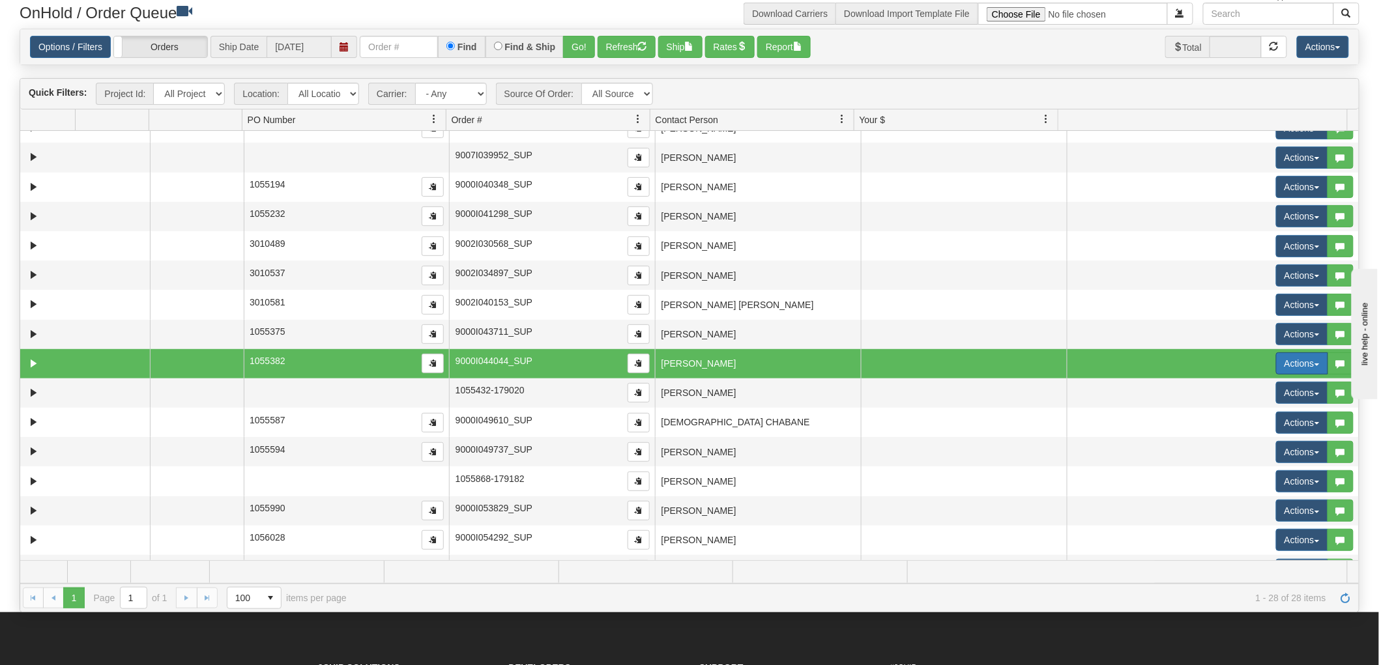
click at [1282, 362] on button "Actions" at bounding box center [1302, 364] width 52 height 22
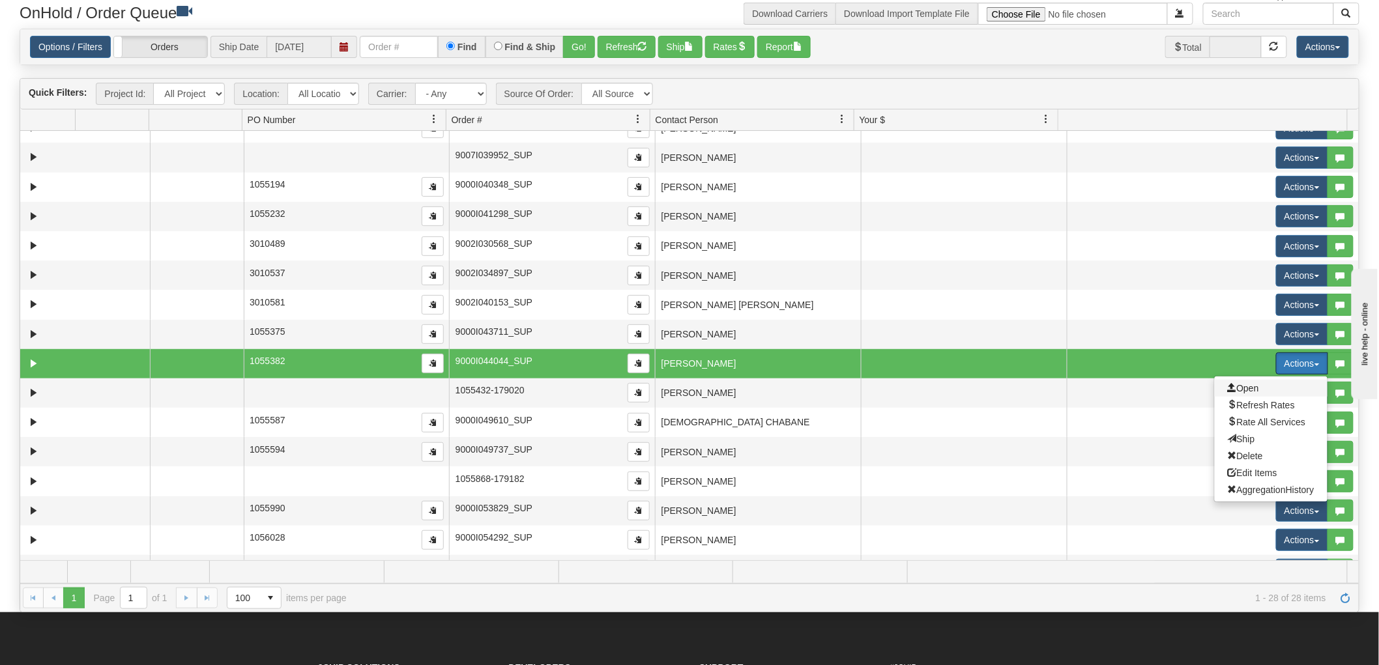
click at [1235, 387] on span "Open" at bounding box center [1243, 388] width 31 height 10
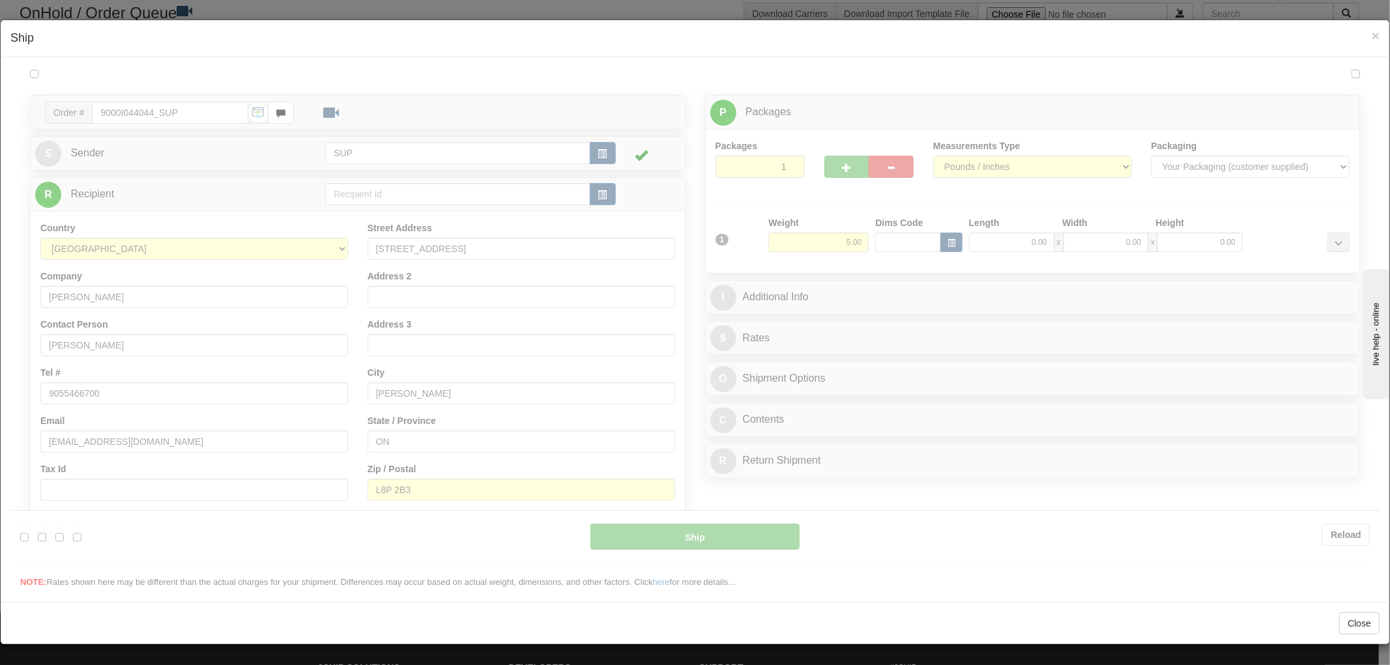
type input "14:32"
type input "16:00"
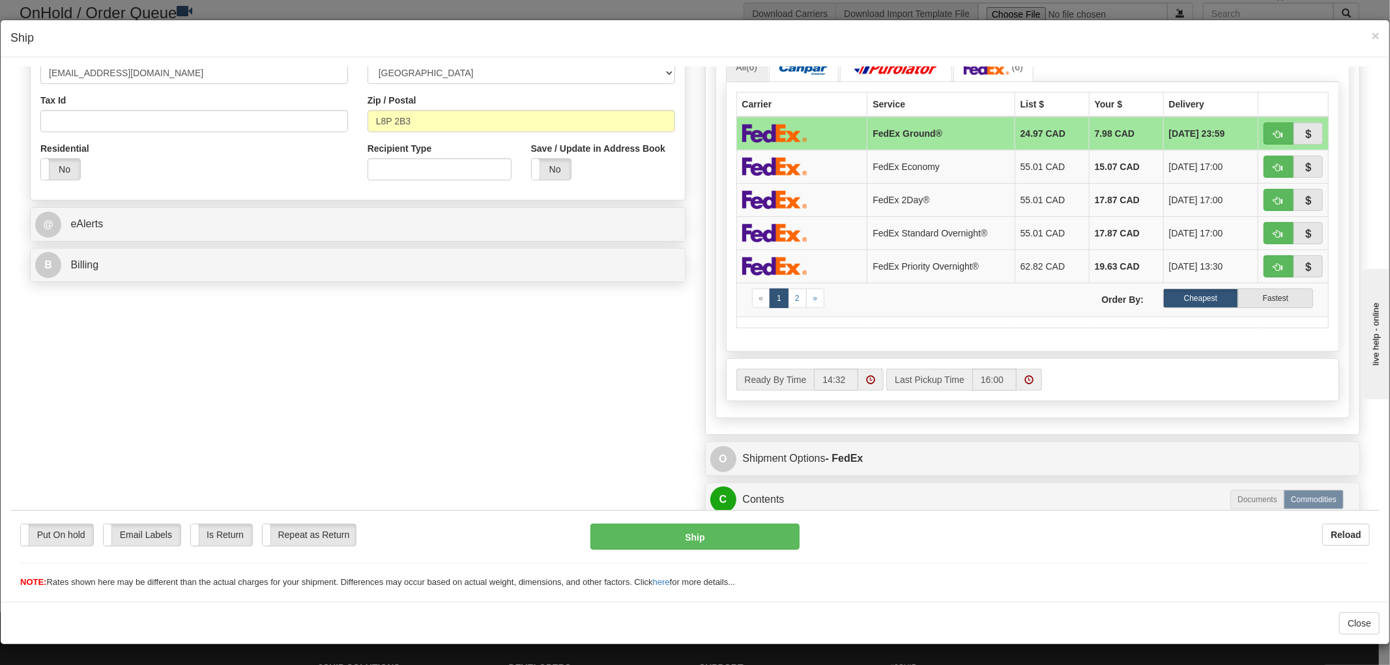
scroll to position [506, 0]
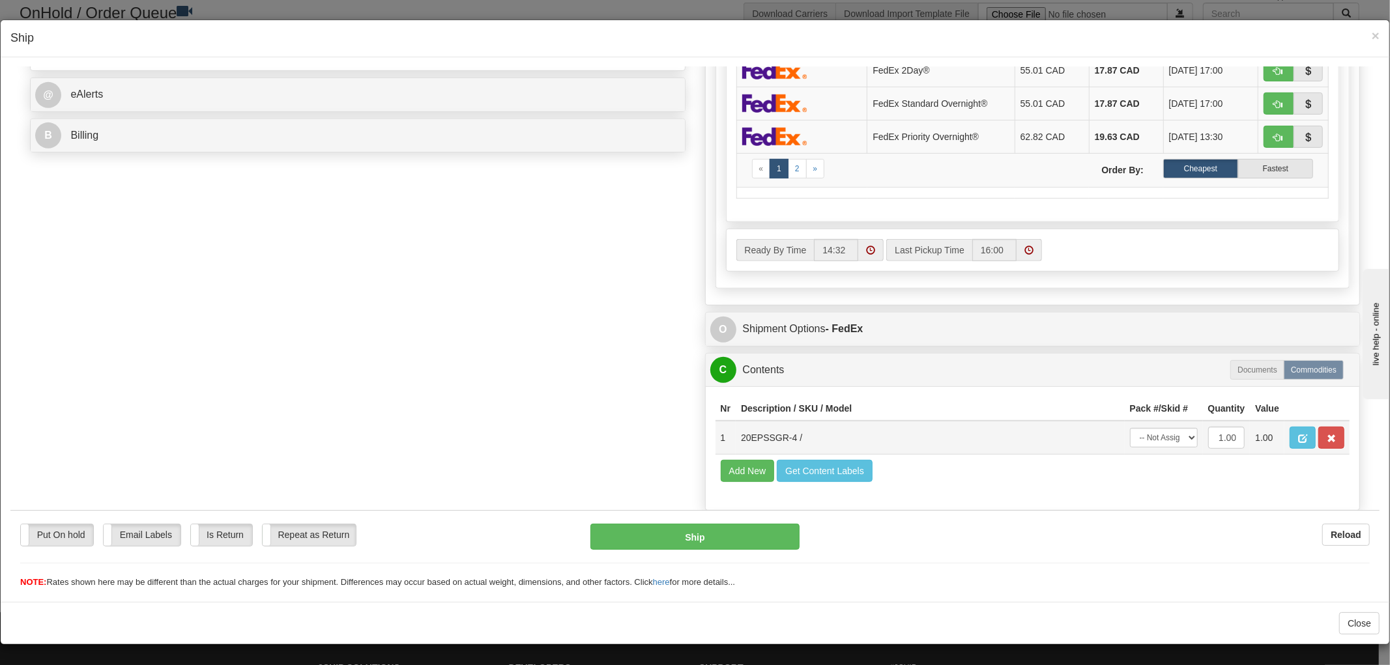
click at [785, 452] on td "20EPSSGR-4 /" at bounding box center [930, 437] width 389 height 34
drag, startPoint x: 785, startPoint y: 452, endPoint x: 731, endPoint y: 453, distance: 53.5
click at [736, 453] on td "20EPSSGR-4 /" at bounding box center [930, 437] width 389 height 34
copy td "20EPSSGR-4"
click at [627, 390] on div "Order # 9000I044044_SUP S Sender" at bounding box center [694, 77] width 1349 height 962
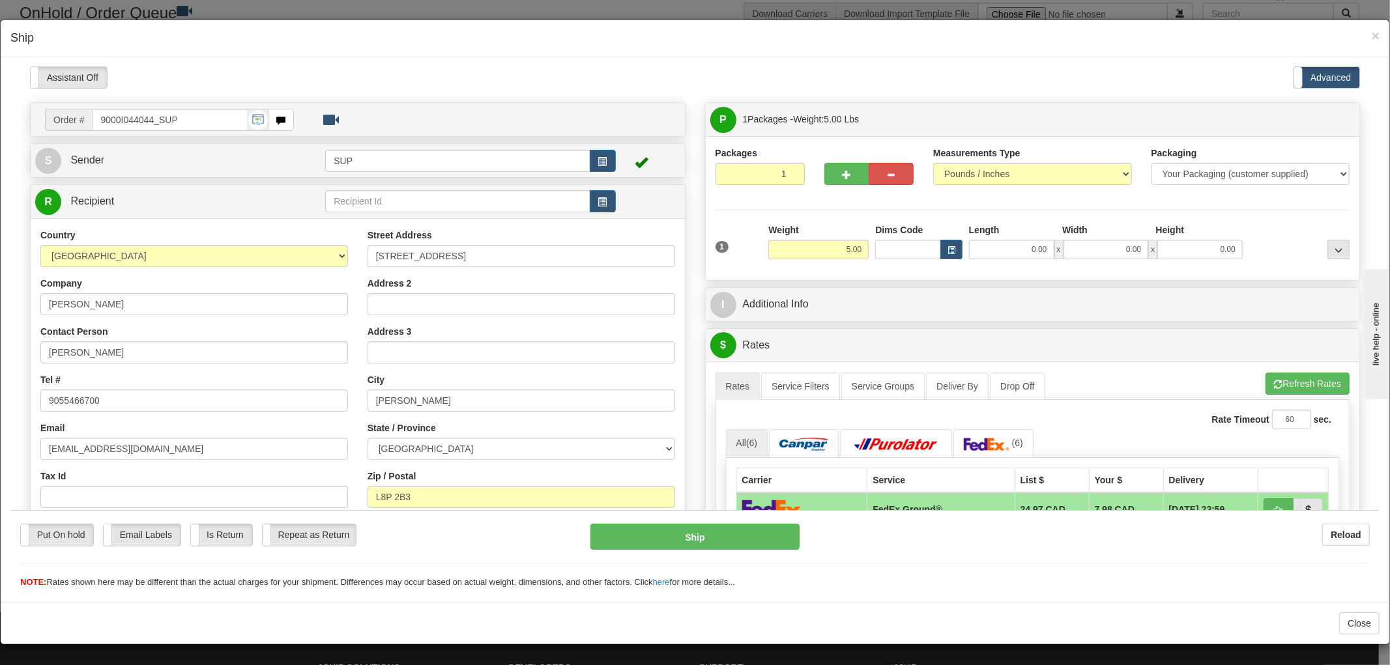
scroll to position [0, 0]
click at [1372, 36] on span "×" at bounding box center [1376, 35] width 8 height 15
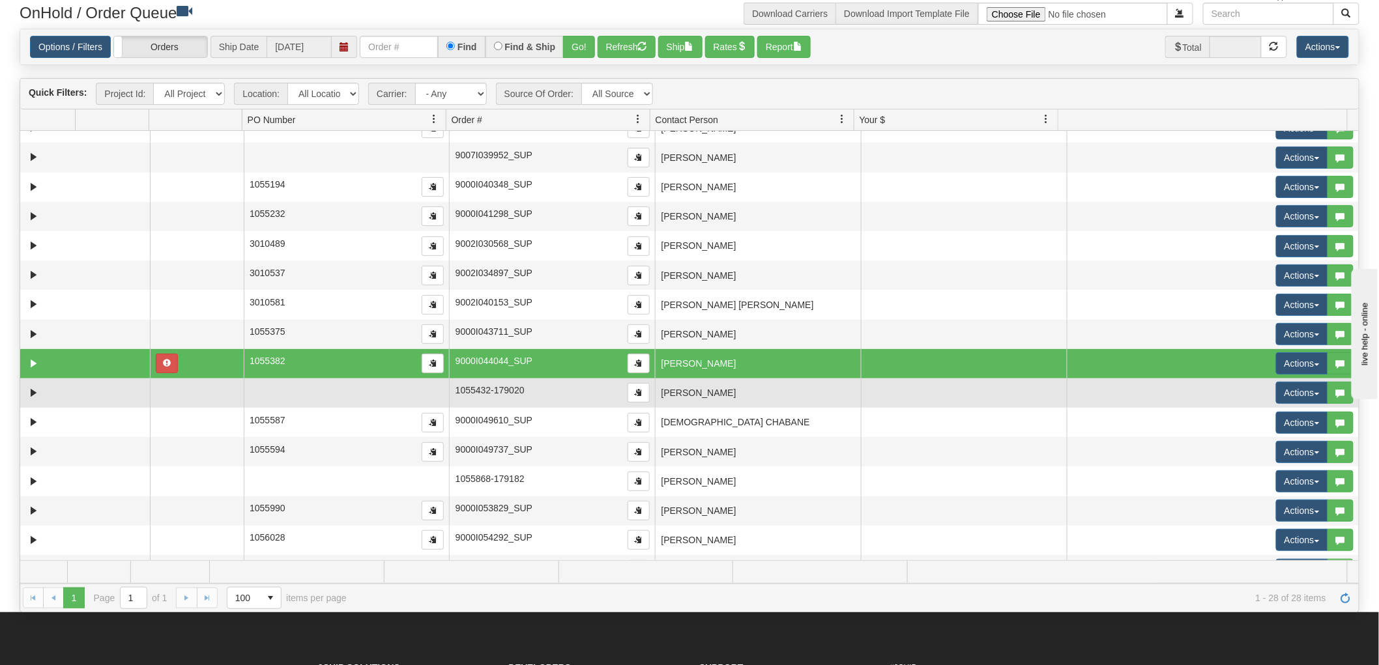
click at [693, 382] on td "[PERSON_NAME]" at bounding box center [758, 393] width 206 height 29
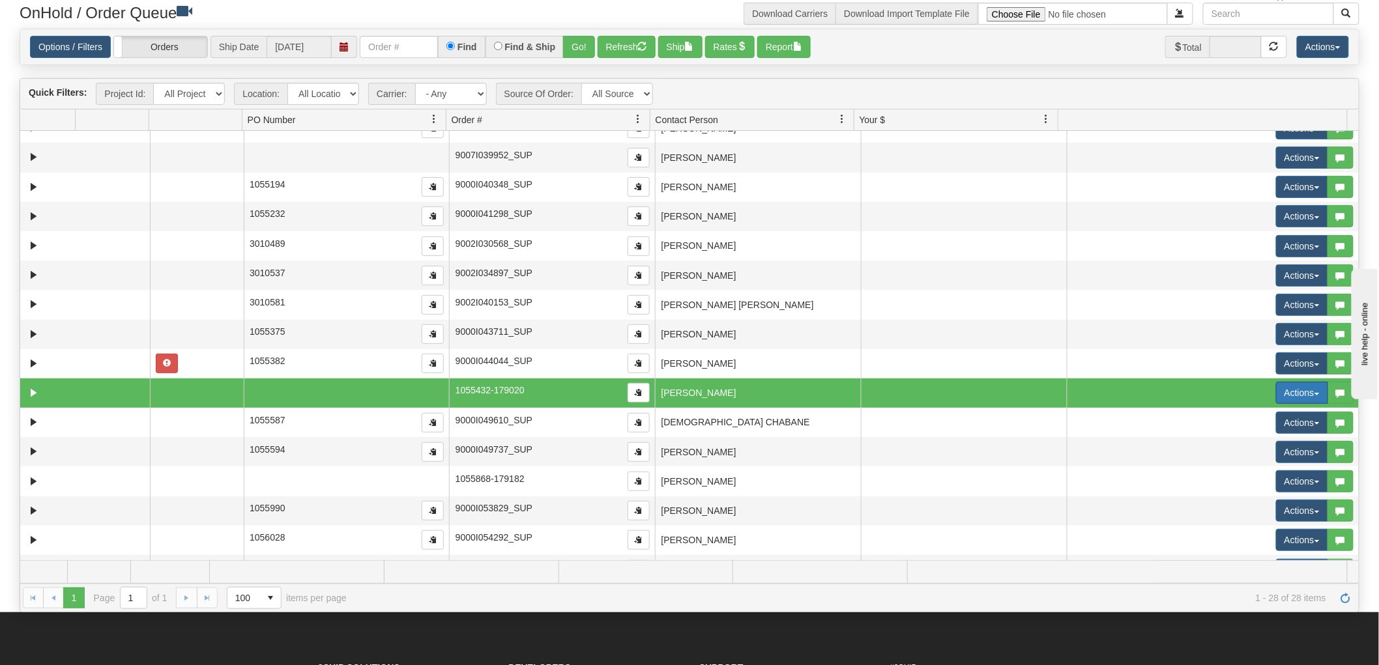
click at [1297, 385] on button "Actions" at bounding box center [1302, 393] width 52 height 22
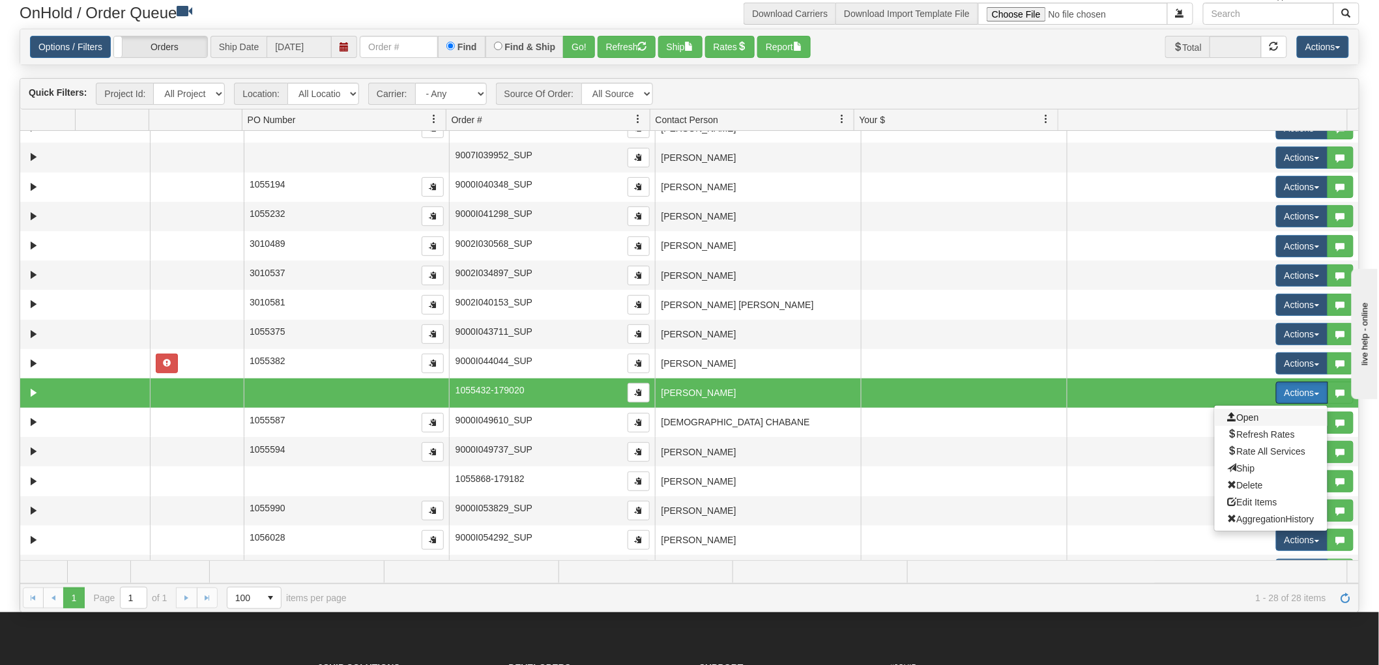
click at [1228, 414] on span "Open" at bounding box center [1243, 417] width 31 height 10
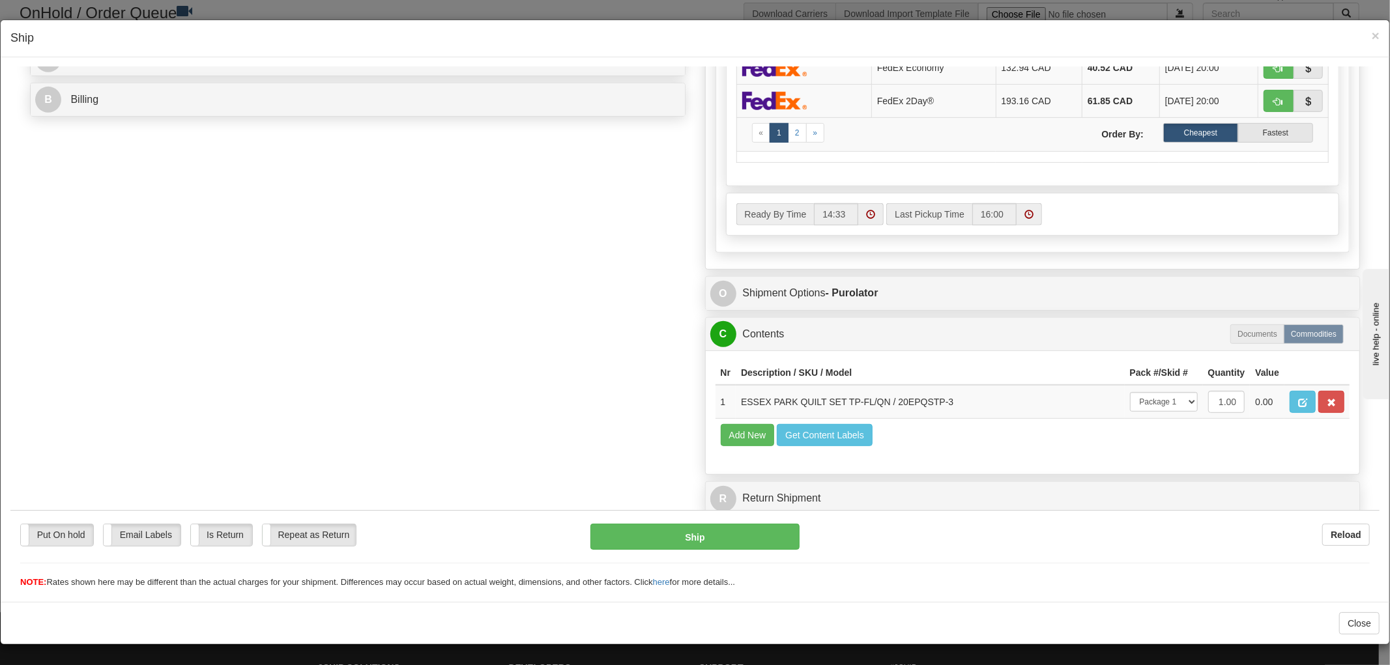
scroll to position [569, 0]
drag, startPoint x: 942, startPoint y: 387, endPoint x: 888, endPoint y: 392, distance: 53.7
click at [888, 392] on td "ESSEX PARK QUILT SET TP-FL/QN / 20EPQSTP-3" at bounding box center [930, 401] width 389 height 34
copy td "20EPQSTP-3"
click at [541, 404] on div "Order # 1055432-179020 S Sender" at bounding box center [694, 41] width 1349 height 962
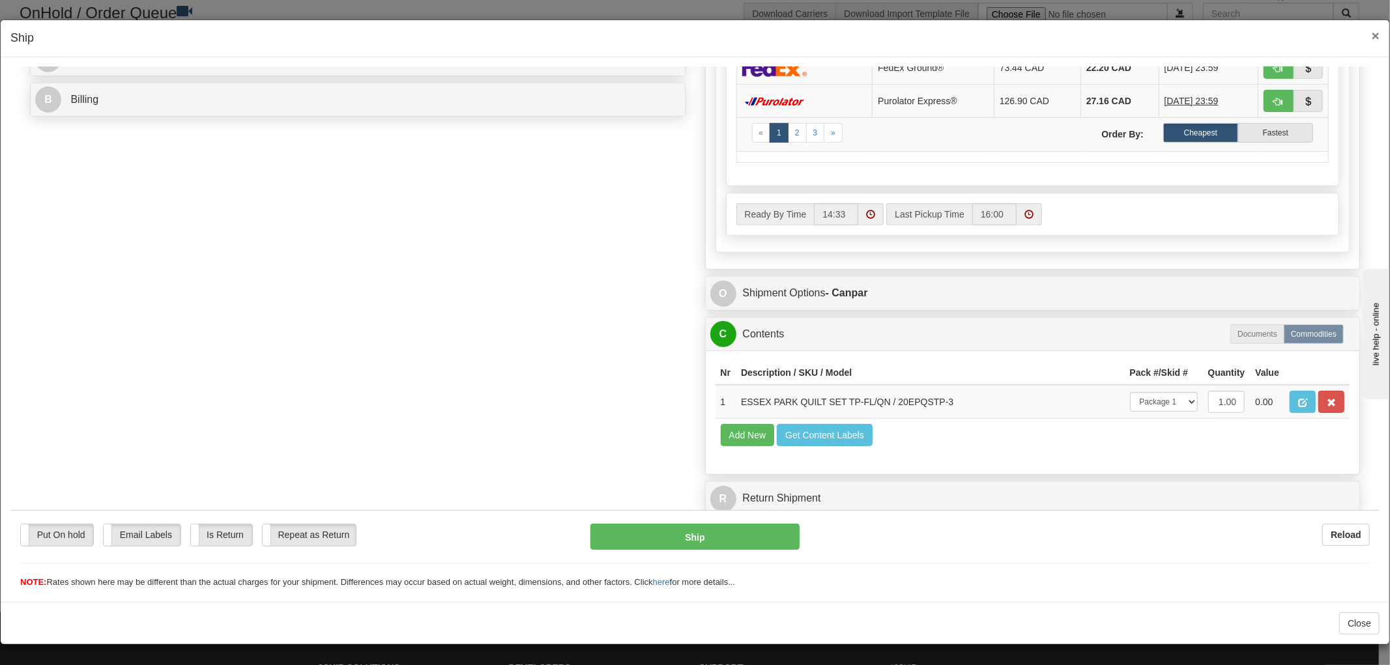
click at [1372, 37] on span "×" at bounding box center [1376, 35] width 8 height 15
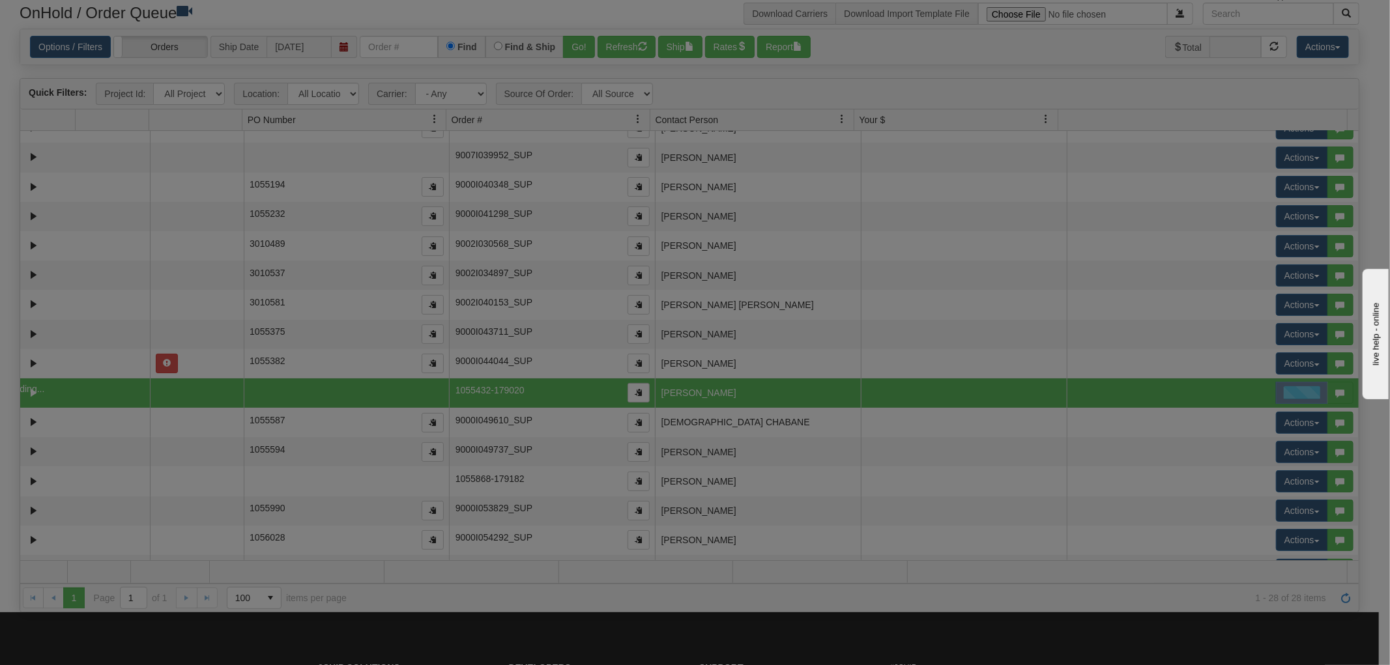
scroll to position [0, 0]
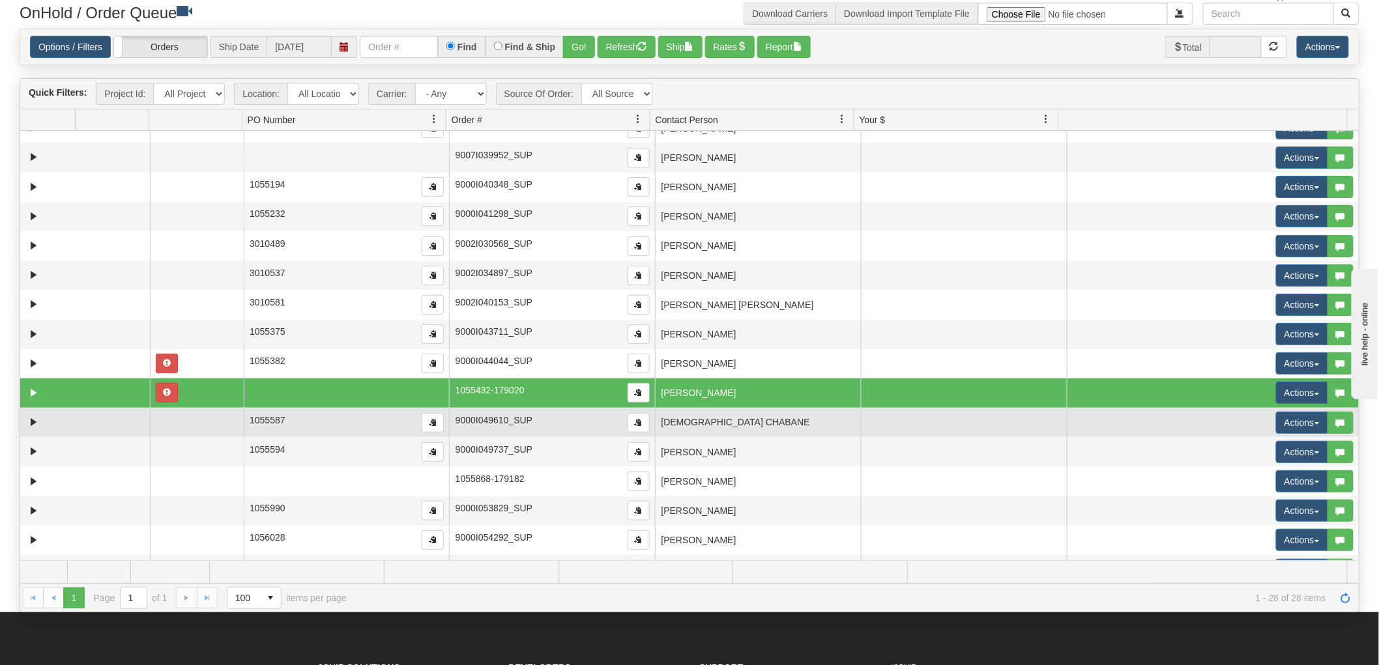
click at [730, 435] on td "[DEMOGRAPHIC_DATA] CHABANE" at bounding box center [758, 422] width 206 height 29
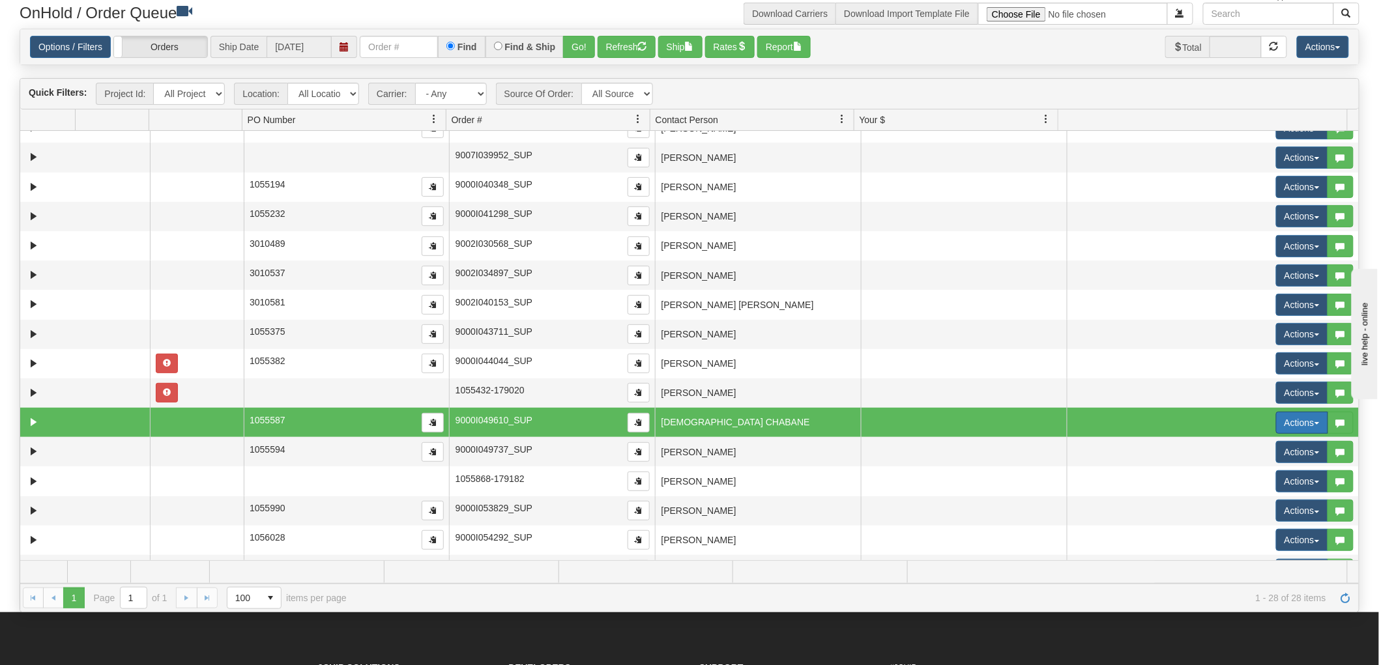
click at [1280, 422] on button "Actions" at bounding box center [1302, 423] width 52 height 22
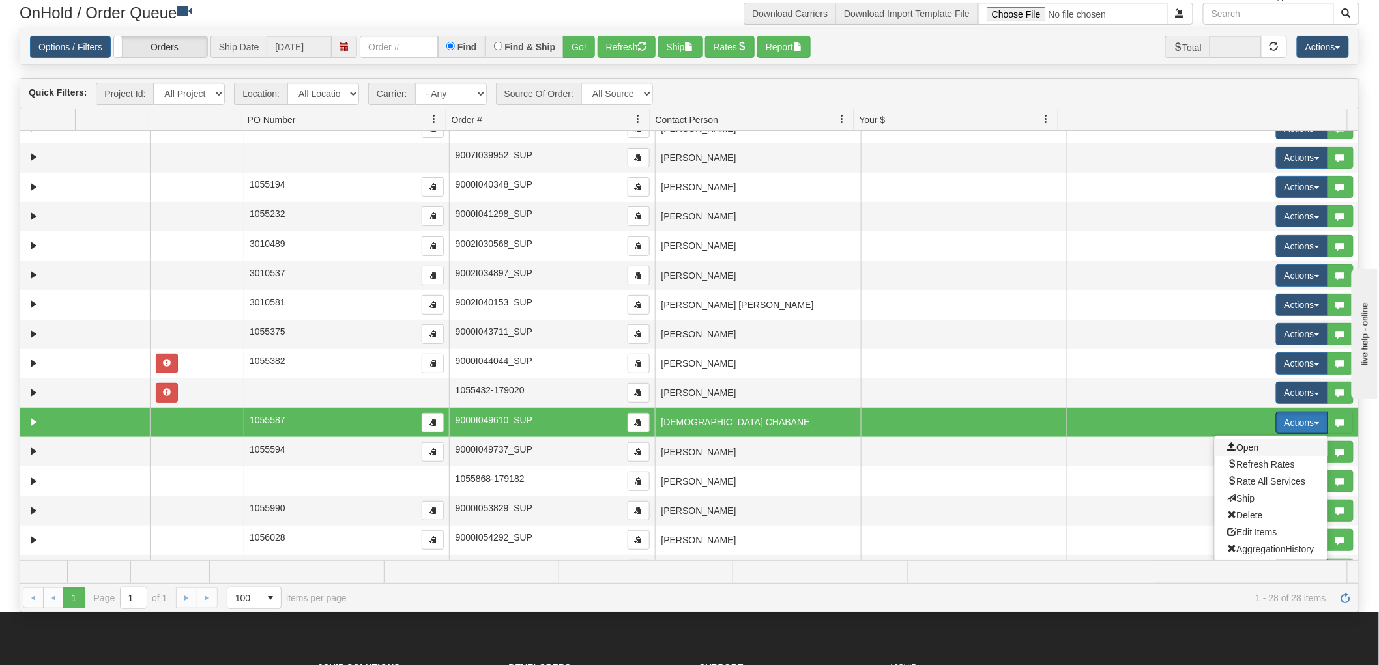
click at [1233, 446] on span "Open" at bounding box center [1243, 447] width 31 height 10
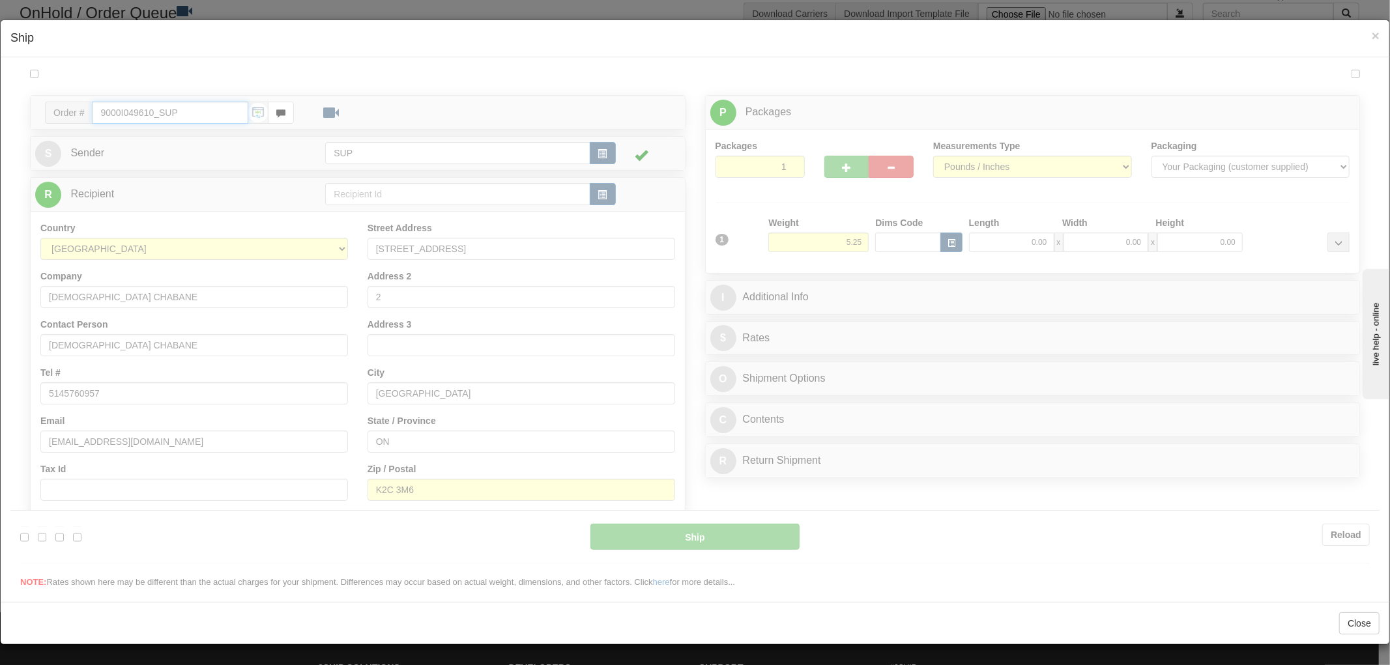
type input "14:34"
type input "16:00"
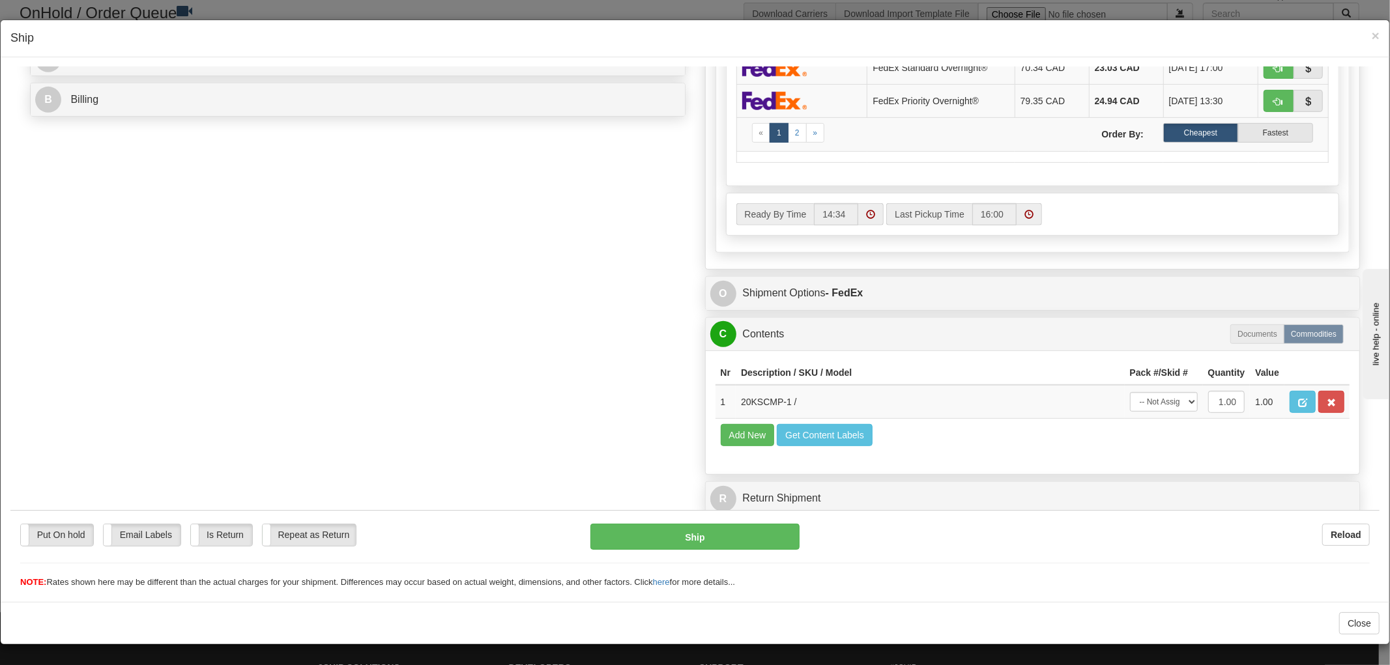
scroll to position [569, 0]
drag, startPoint x: 779, startPoint y: 389, endPoint x: 725, endPoint y: 391, distance: 54.1
click at [736, 391] on td "20KSCMP-1 /" at bounding box center [930, 401] width 389 height 34
copy td "20KSCMP-1"
click at [551, 330] on div "Order # 9000I049610_SUP S Sender" at bounding box center [694, 41] width 1349 height 962
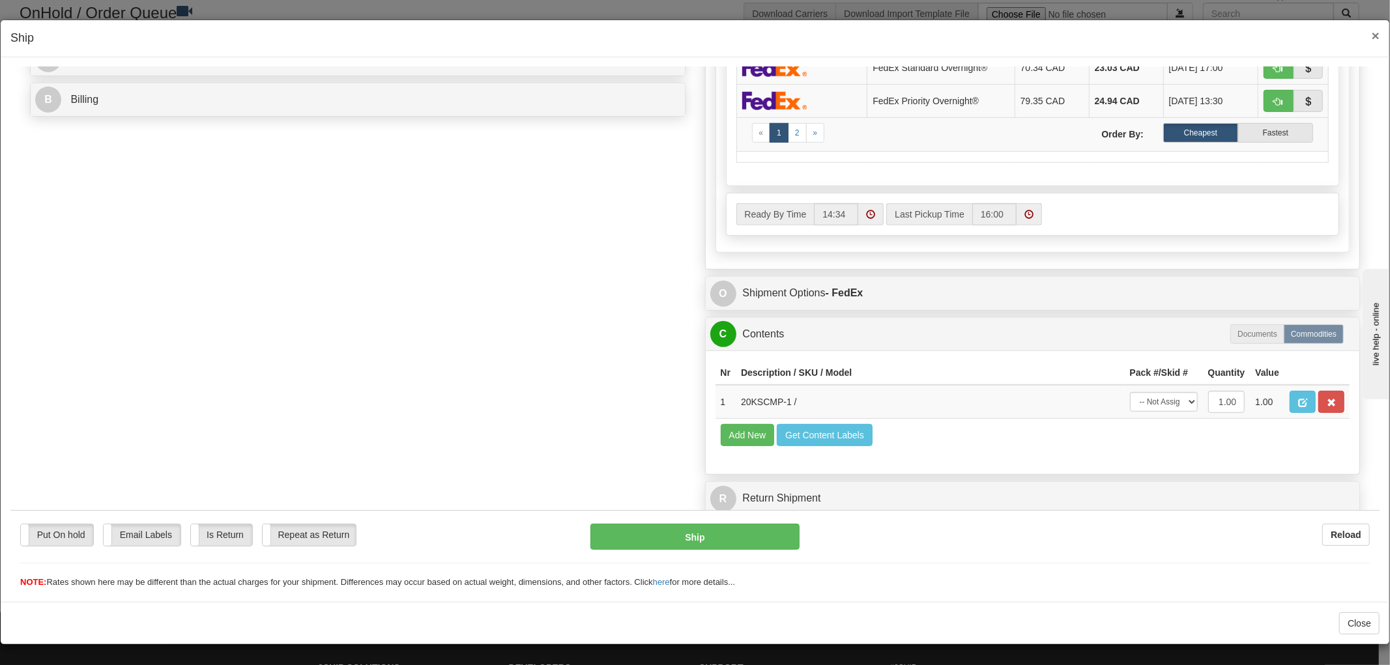
click at [1372, 36] on span "×" at bounding box center [1376, 35] width 8 height 15
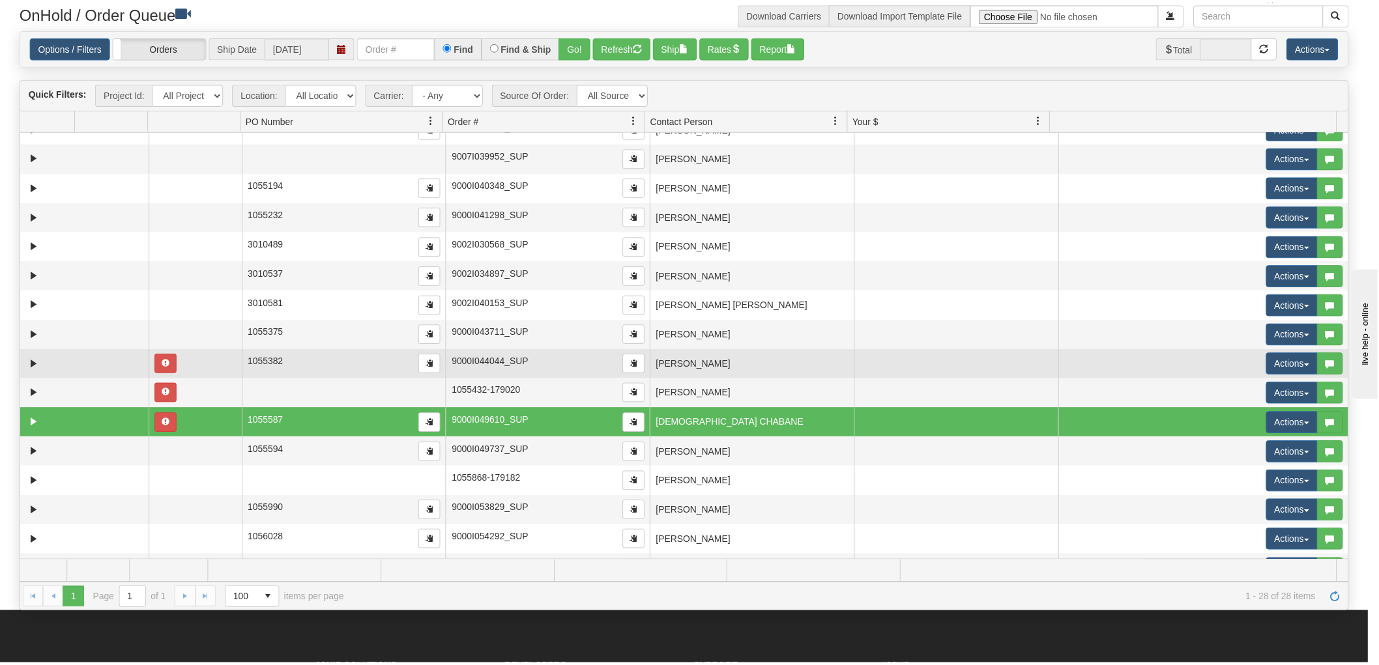
scroll to position [0, 0]
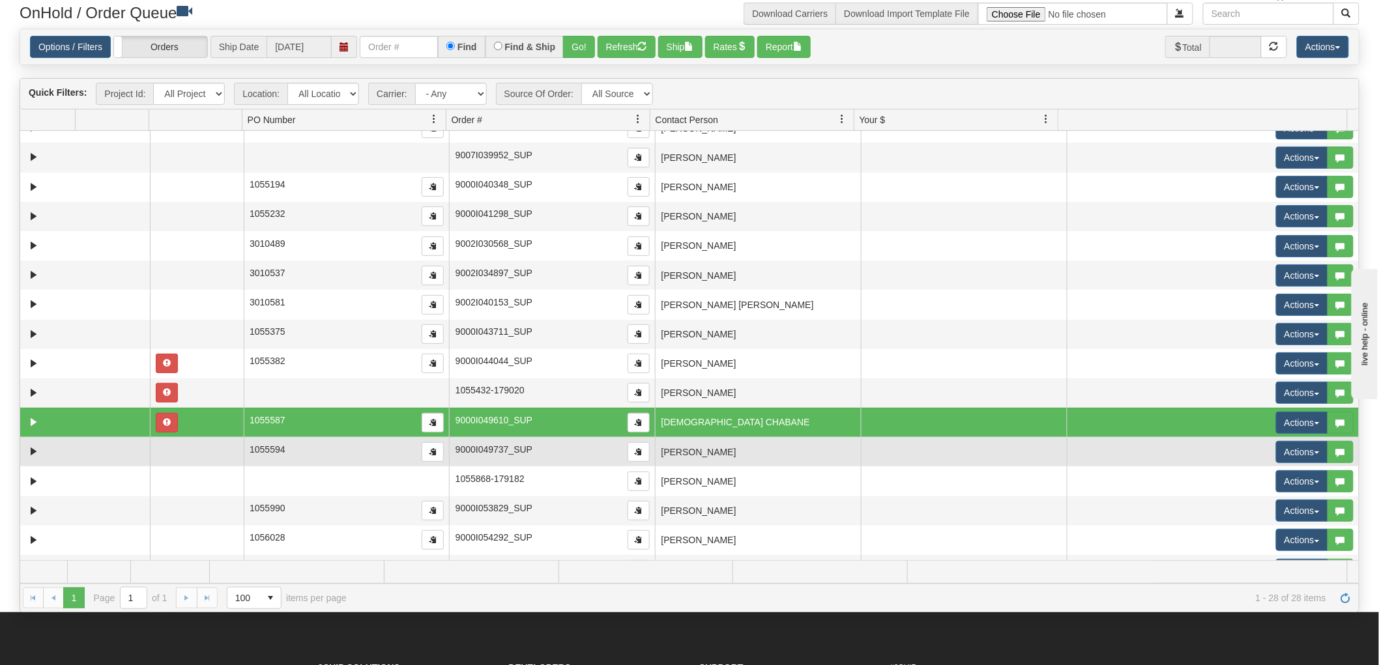
click at [699, 443] on td "[PERSON_NAME]" at bounding box center [758, 451] width 206 height 29
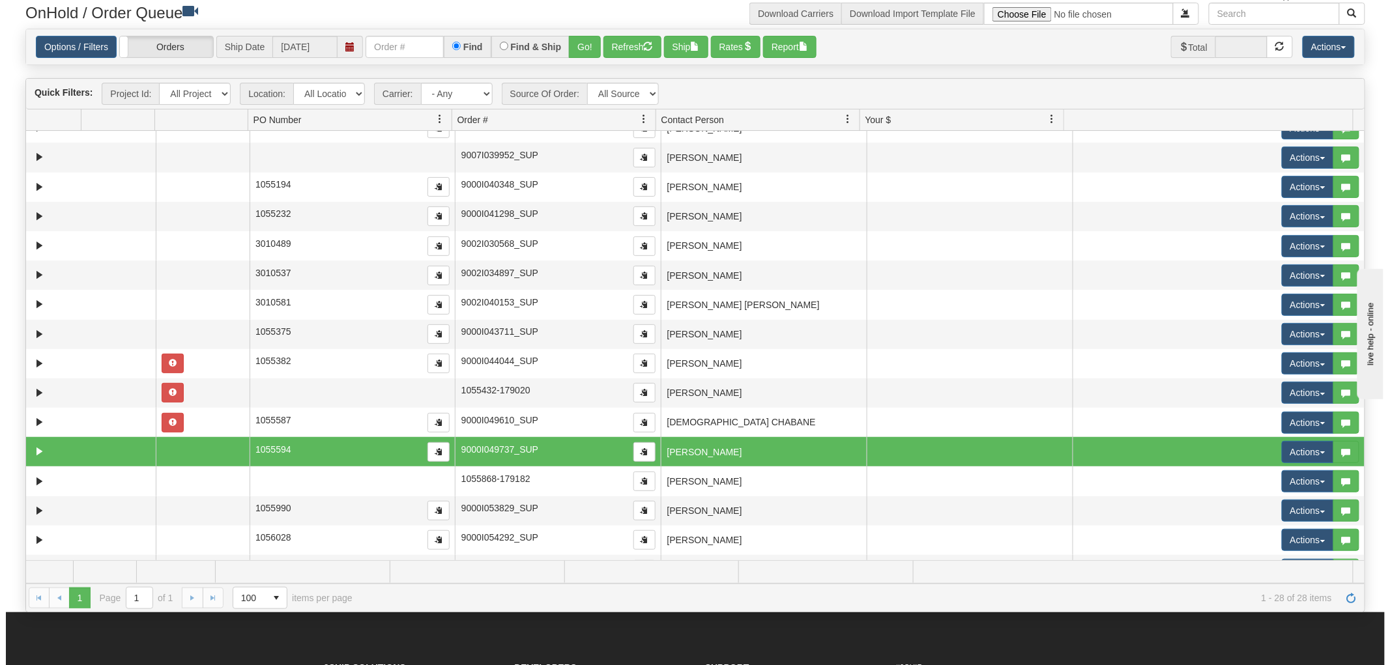
scroll to position [397, 0]
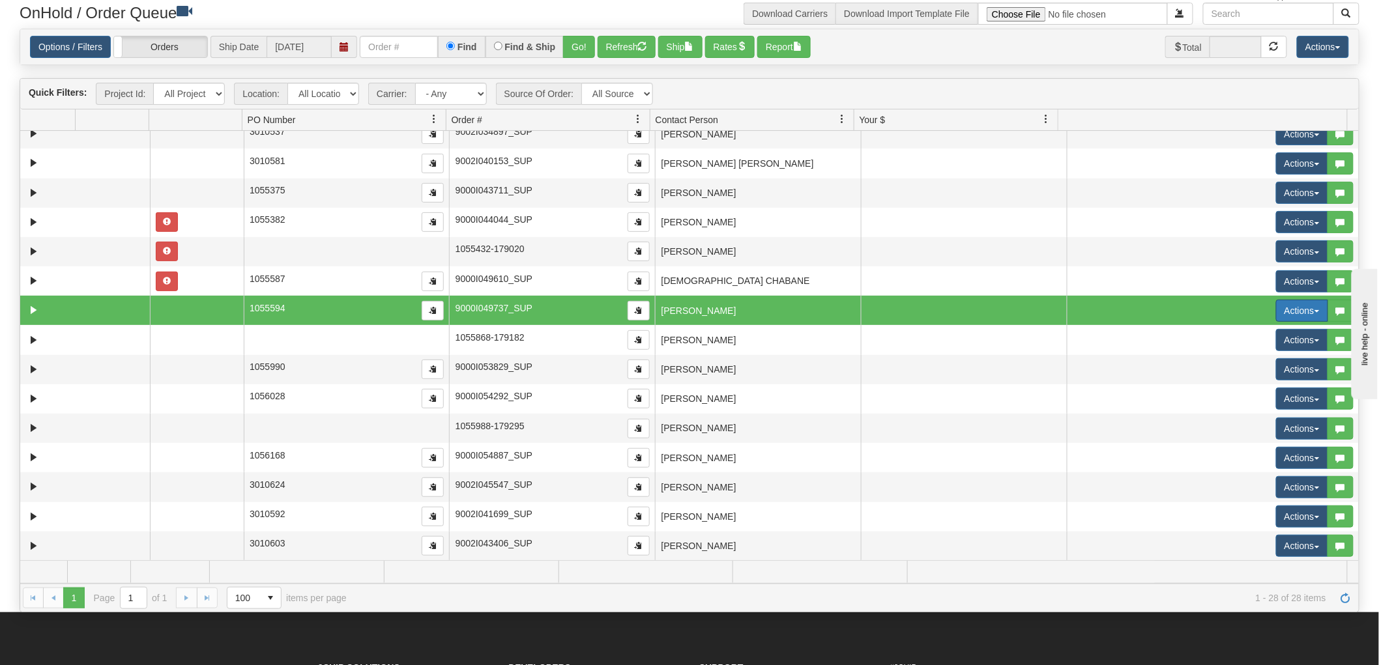
click at [1276, 311] on button "Actions" at bounding box center [1302, 311] width 52 height 22
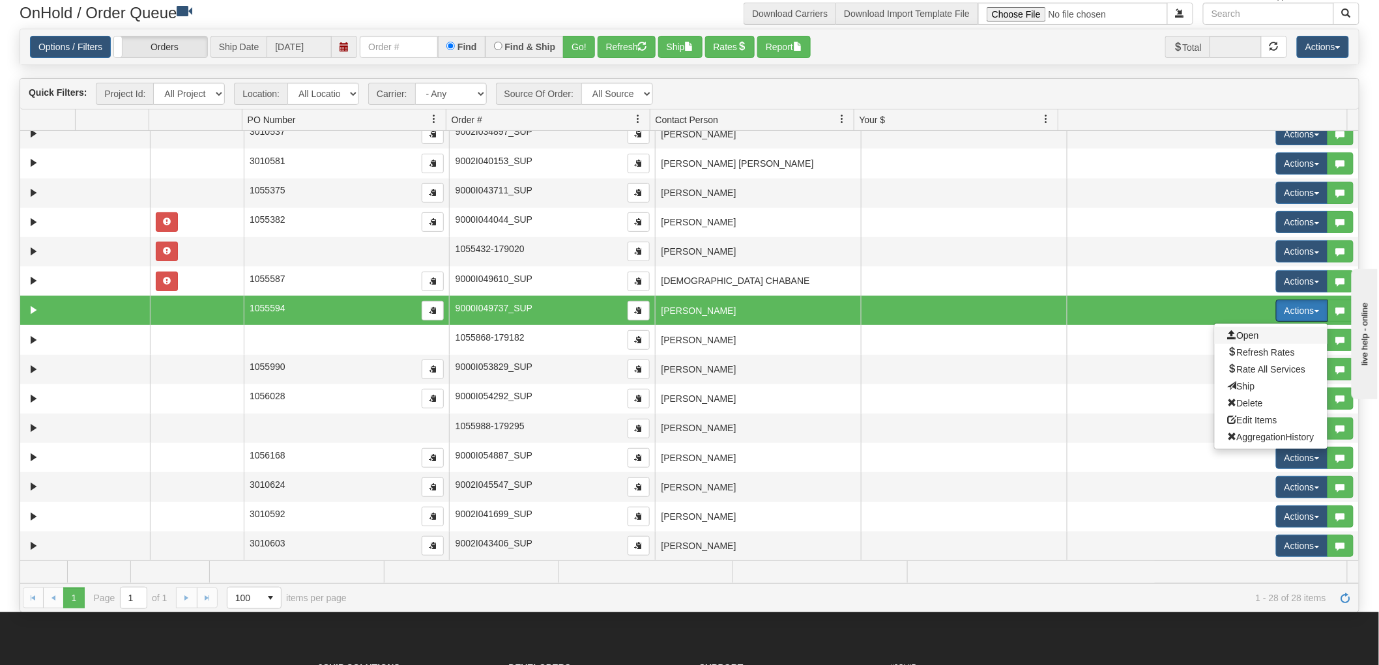
click at [1247, 330] on span "Open" at bounding box center [1243, 335] width 31 height 10
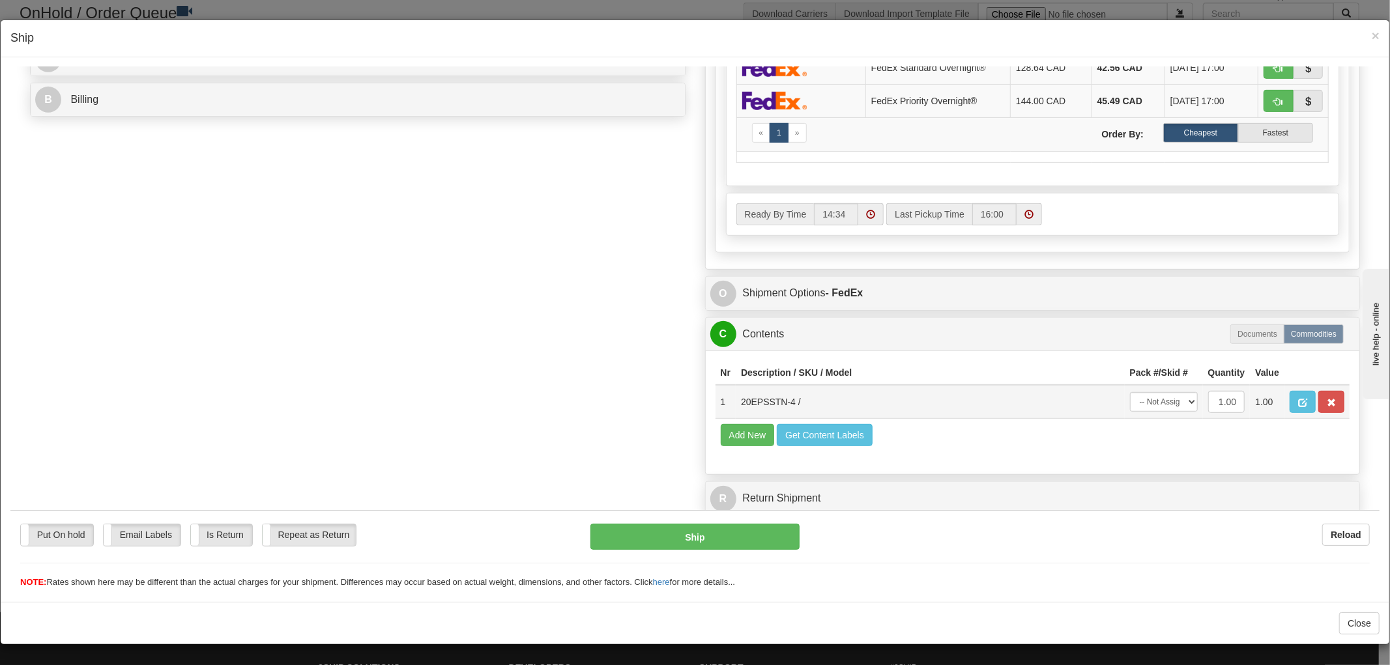
scroll to position [1, 0]
click at [771, 391] on td "20EPSSTN-4 /" at bounding box center [930, 401] width 389 height 34
drag, startPoint x: 786, startPoint y: 387, endPoint x: 732, endPoint y: 392, distance: 55.0
click at [736, 392] on td "20EPSSTN-4 /" at bounding box center [930, 401] width 389 height 34
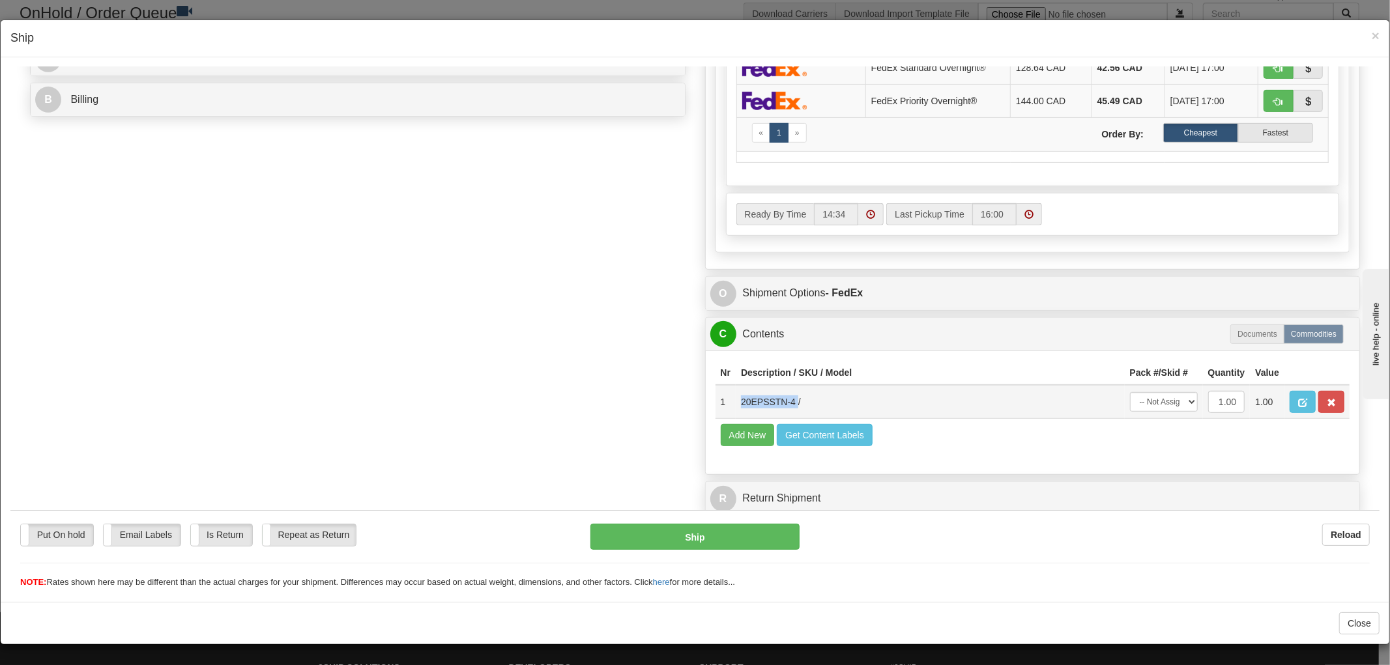
copy td "20EPSSTN-4"
click at [531, 421] on div "Order # 9000I049737_SUP S Sender" at bounding box center [694, 41] width 1349 height 962
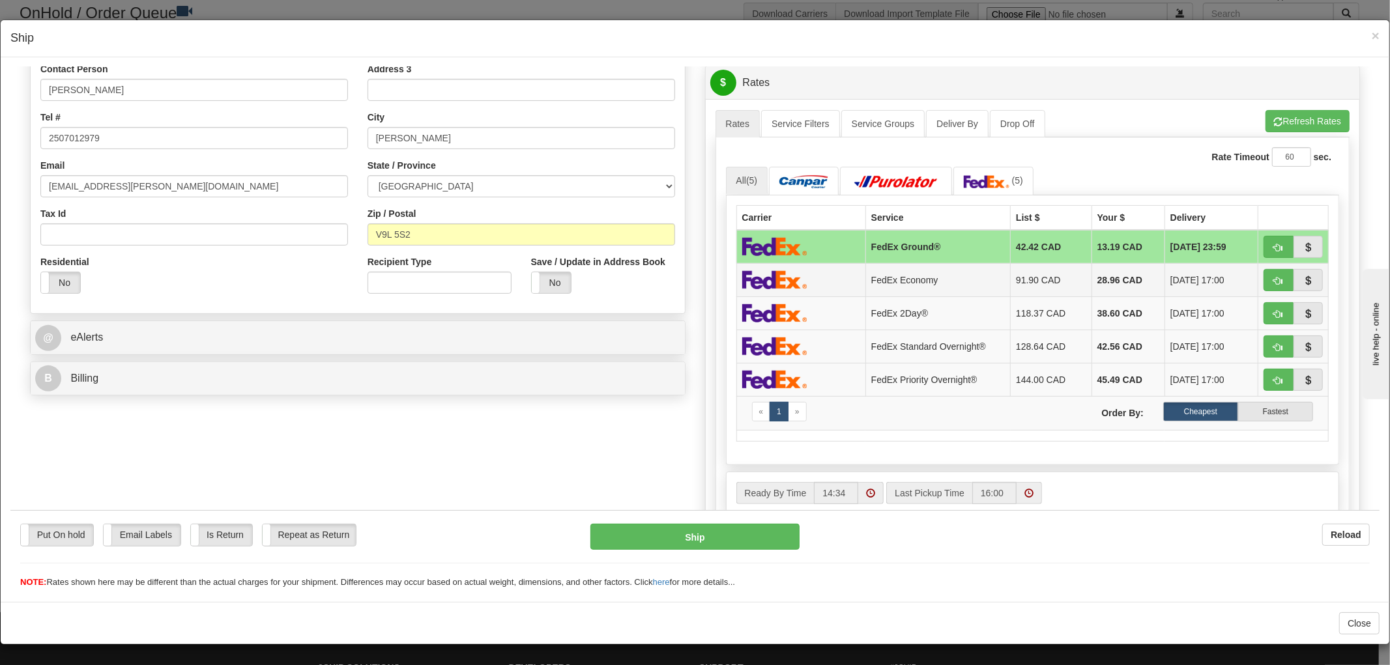
scroll to position [207, 0]
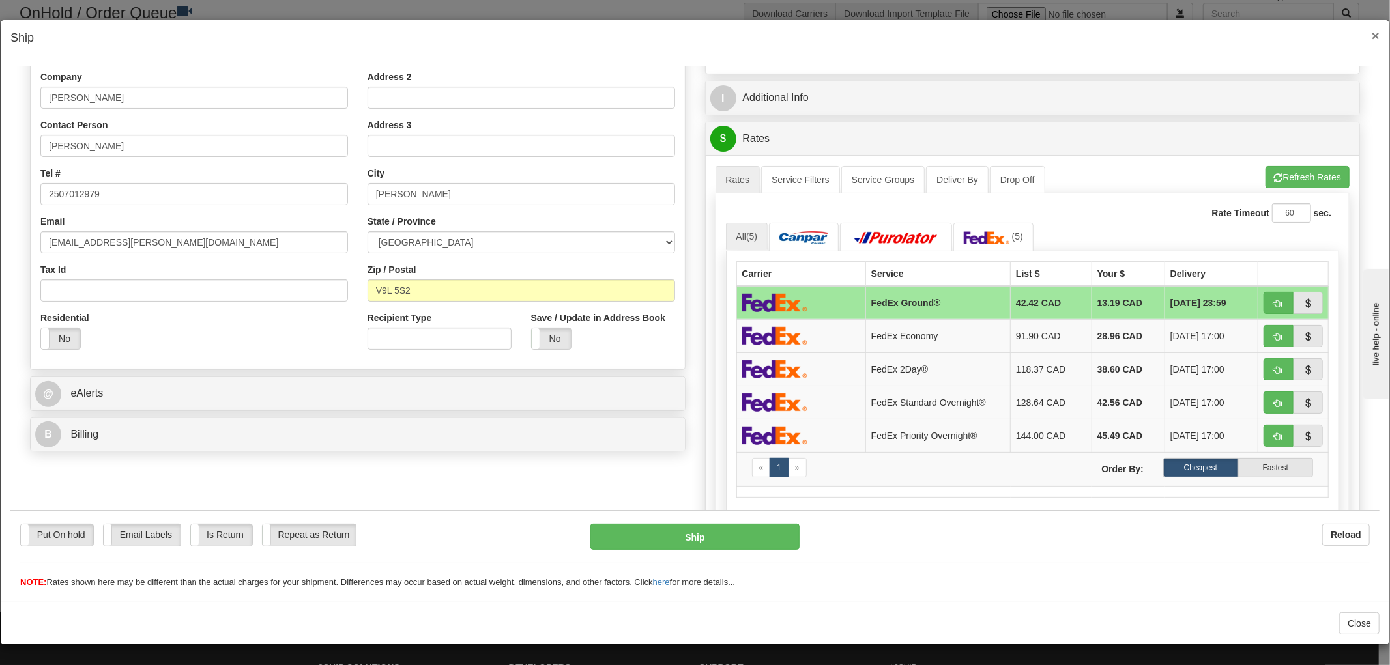
click at [1372, 31] on span "×" at bounding box center [1376, 35] width 8 height 15
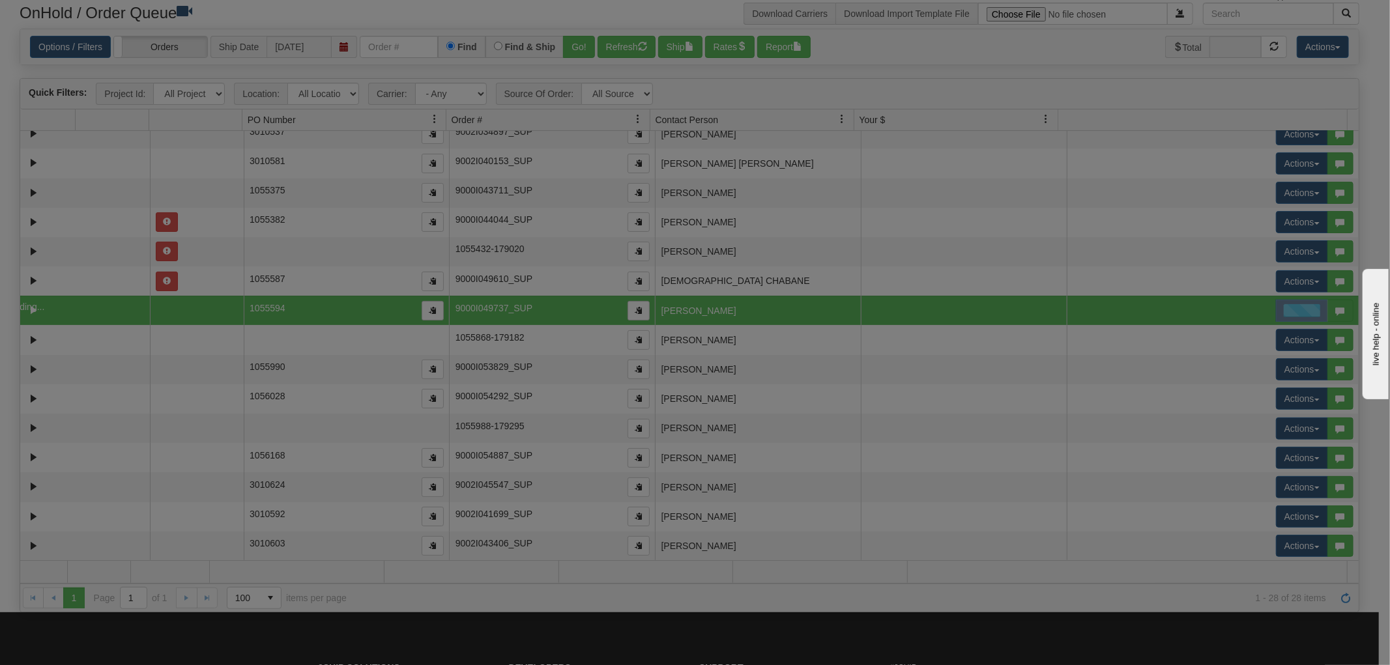
scroll to position [0, 0]
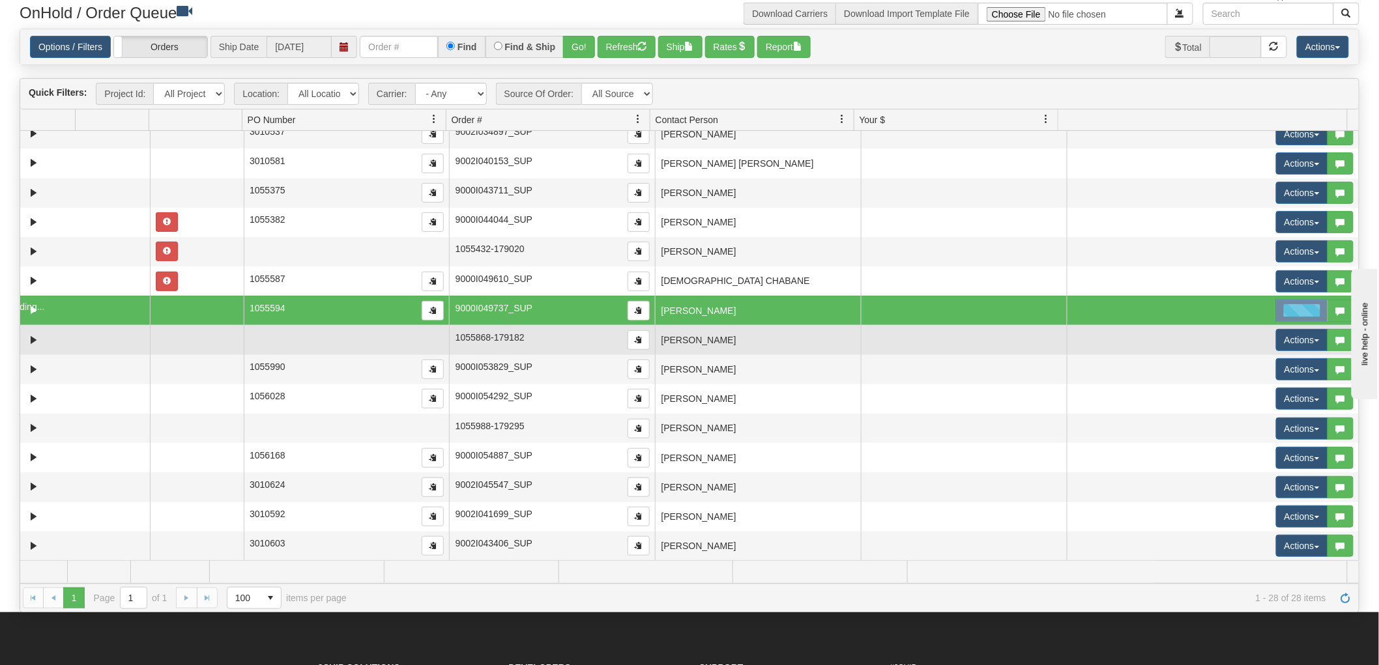
click at [833, 332] on td "[PERSON_NAME]" at bounding box center [758, 339] width 206 height 29
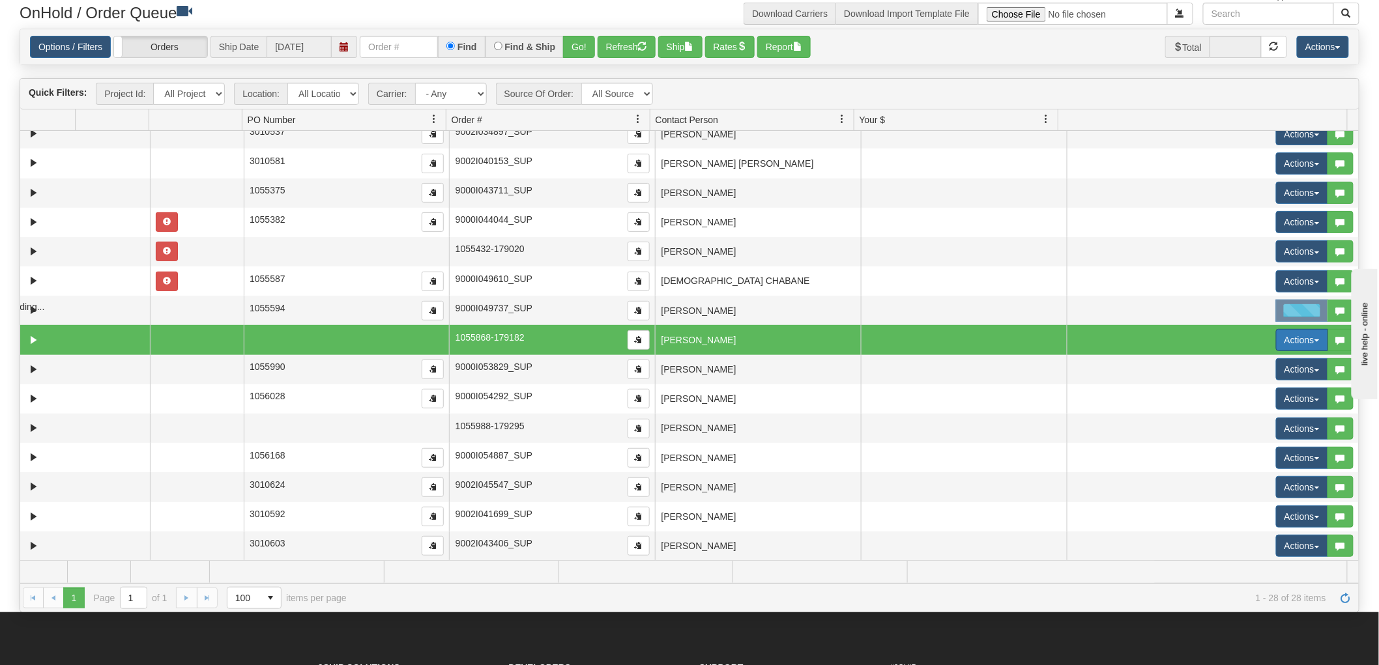
click at [1304, 334] on button "Actions" at bounding box center [1302, 340] width 52 height 22
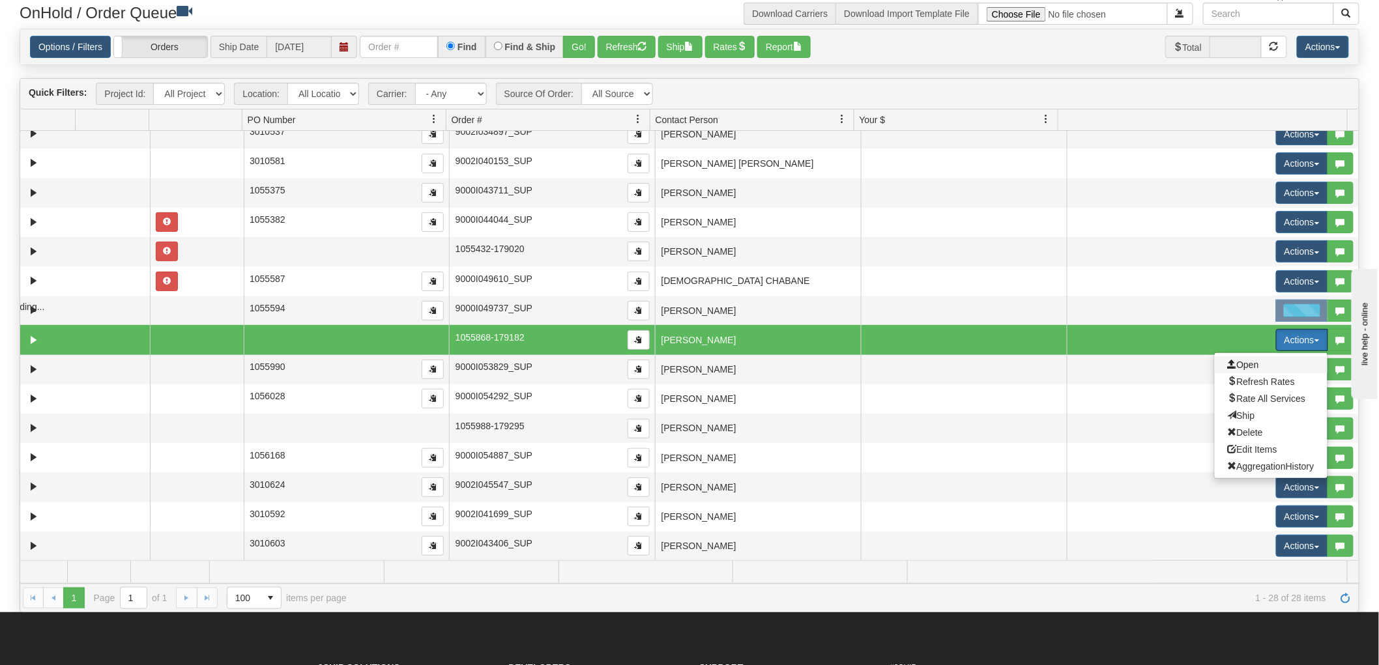
click at [1238, 360] on span "Open" at bounding box center [1243, 365] width 31 height 10
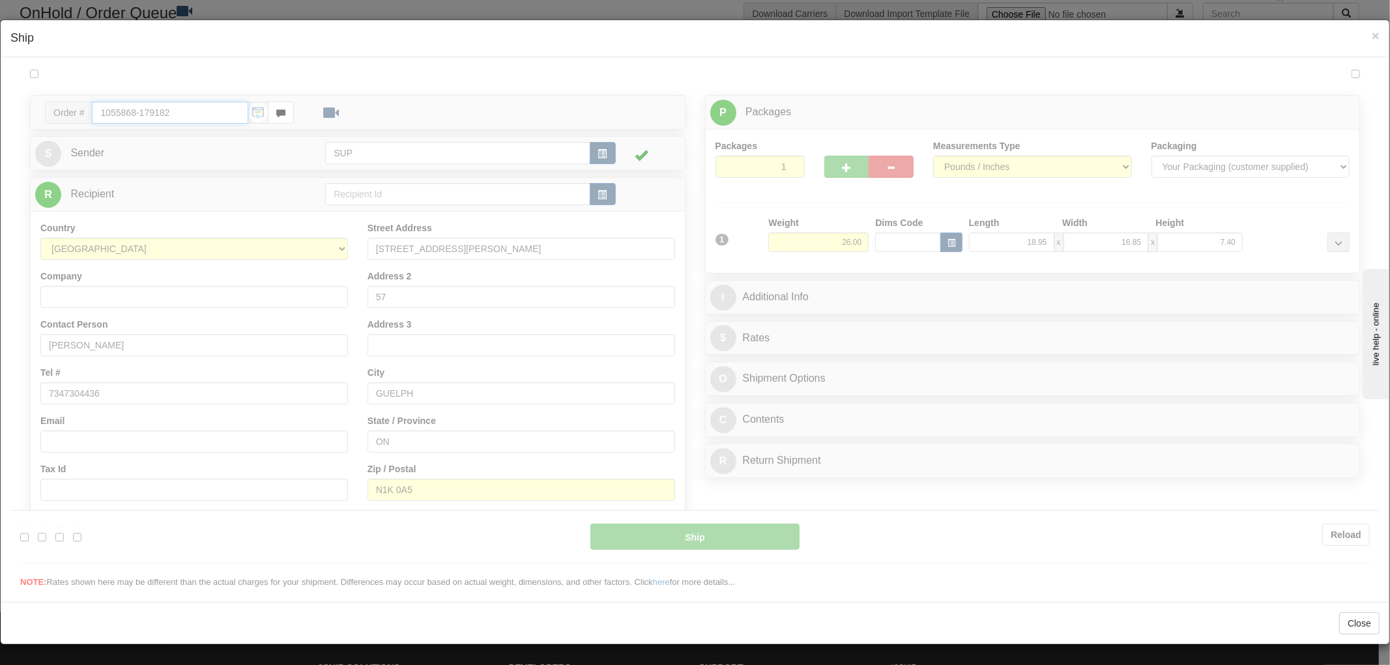
type input "14:35"
type input "16:00"
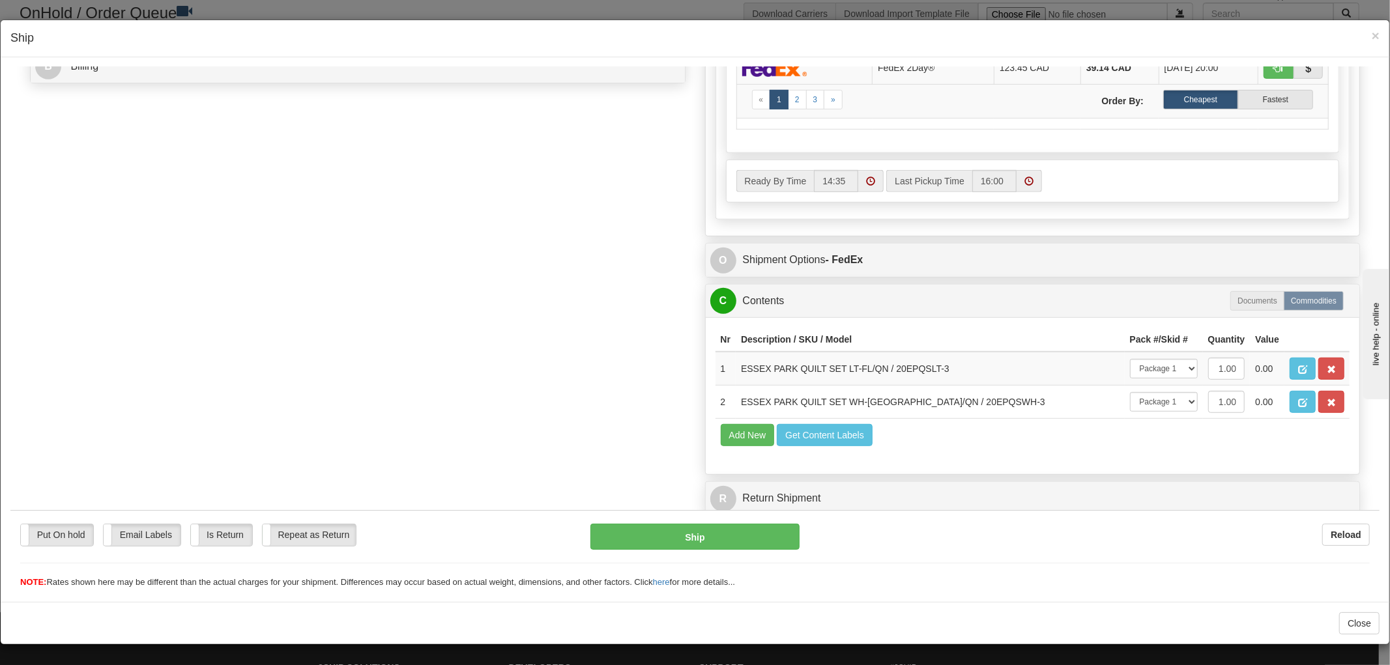
scroll to position [624, 0]
drag, startPoint x: 936, startPoint y: 332, endPoint x: 887, endPoint y: 334, distance: 49.5
click at [887, 351] on td "ESSEX PARK QUILT SET LT-FL/QN / 20EPQSLT-3" at bounding box center [930, 368] width 389 height 34
copy td "20EPQSLT-3"
click at [549, 417] on div "Order # 1055868-179182 S Sender" at bounding box center [694, 24] width 1349 height 995
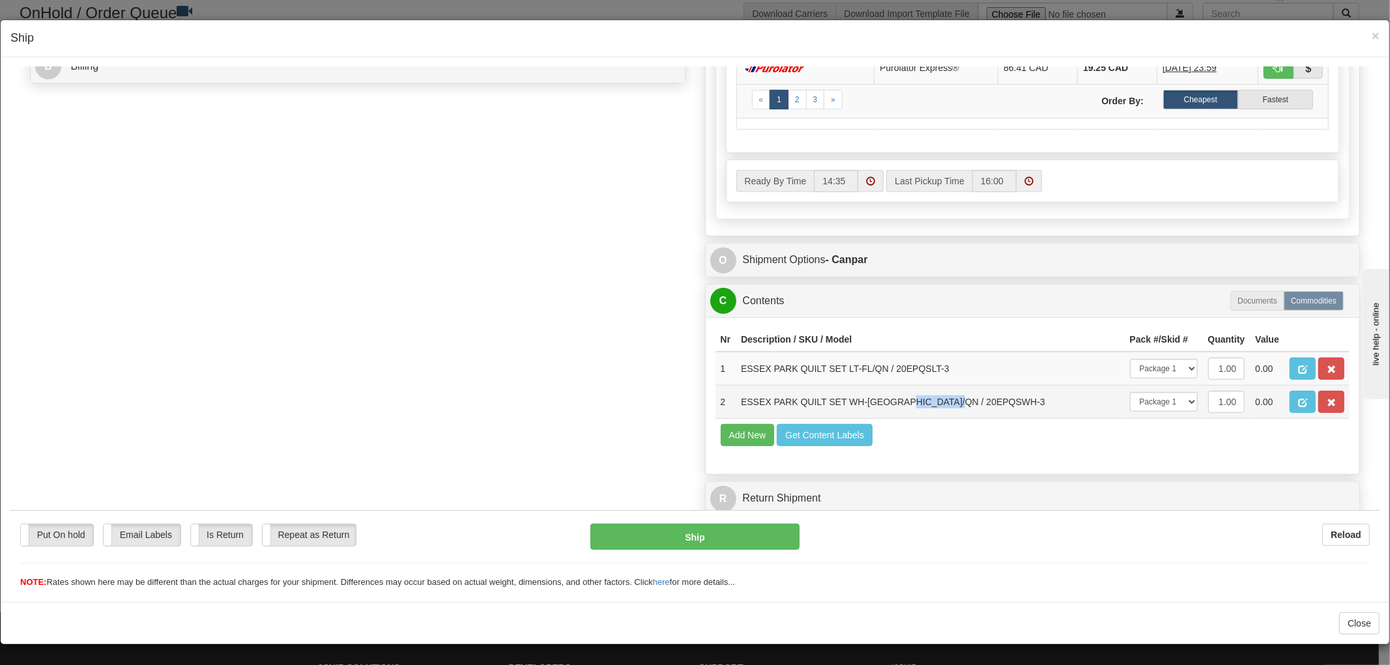
drag, startPoint x: 949, startPoint y: 387, endPoint x: 891, endPoint y: 394, distance: 58.4
click at [891, 394] on td "ESSEX PARK QUILT SET WH-[GEOGRAPHIC_DATA]/QN / 20EPQSWH-3" at bounding box center [930, 401] width 389 height 33
copy td "20EPQSWH-3"
click at [532, 459] on div "Order # 1055868-179182 S Sender" at bounding box center [694, 24] width 1349 height 995
click at [1372, 31] on span "×" at bounding box center [1376, 35] width 8 height 15
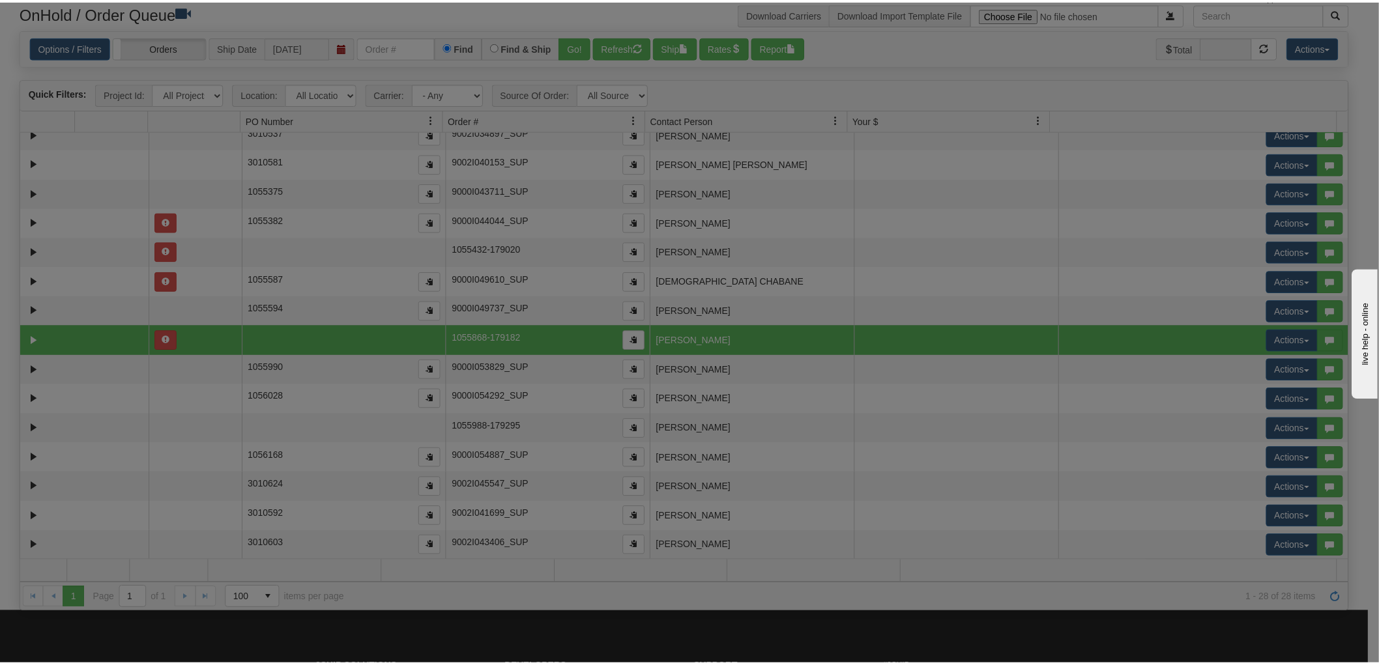
scroll to position [0, 0]
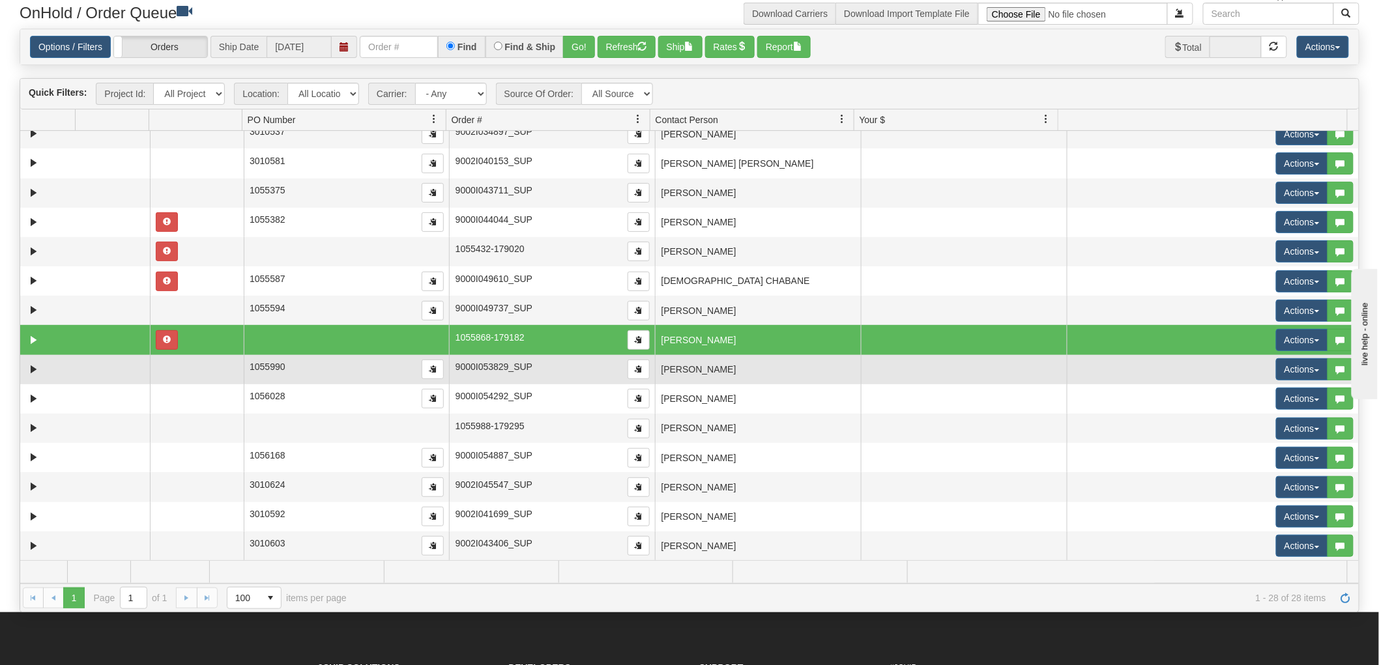
click at [767, 372] on td "[PERSON_NAME]" at bounding box center [758, 369] width 206 height 29
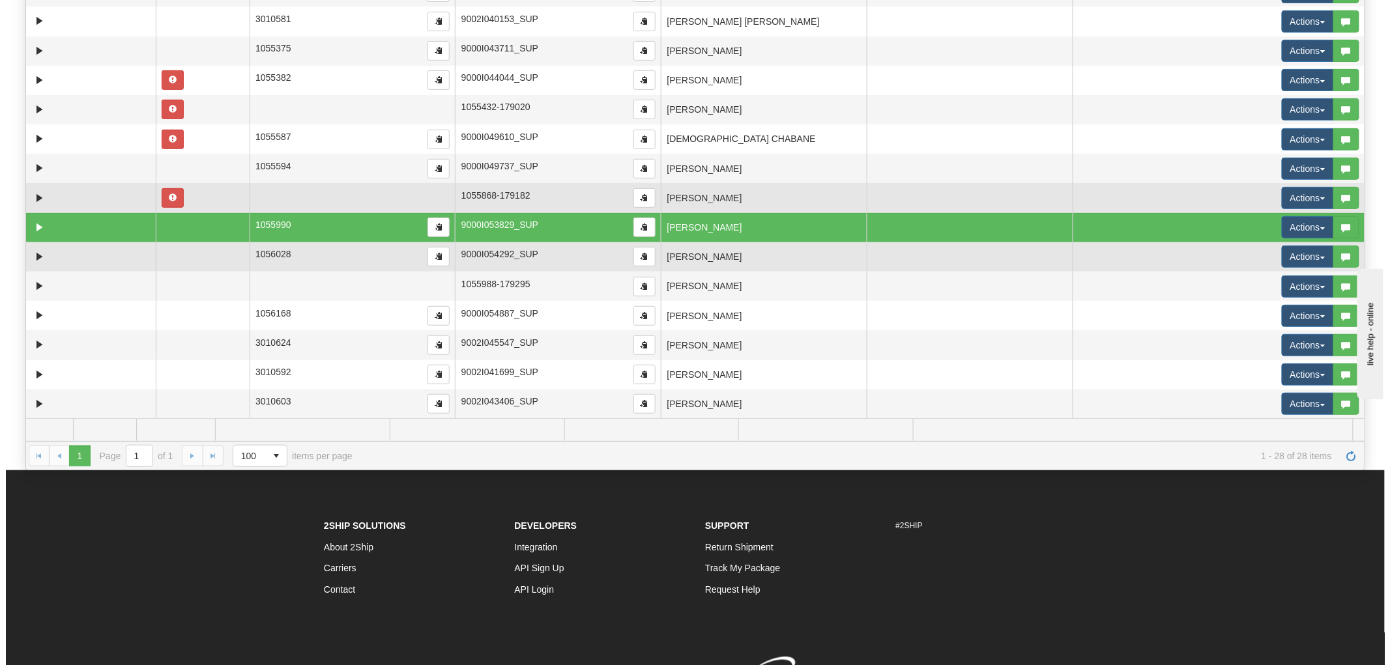
scroll to position [198, 0]
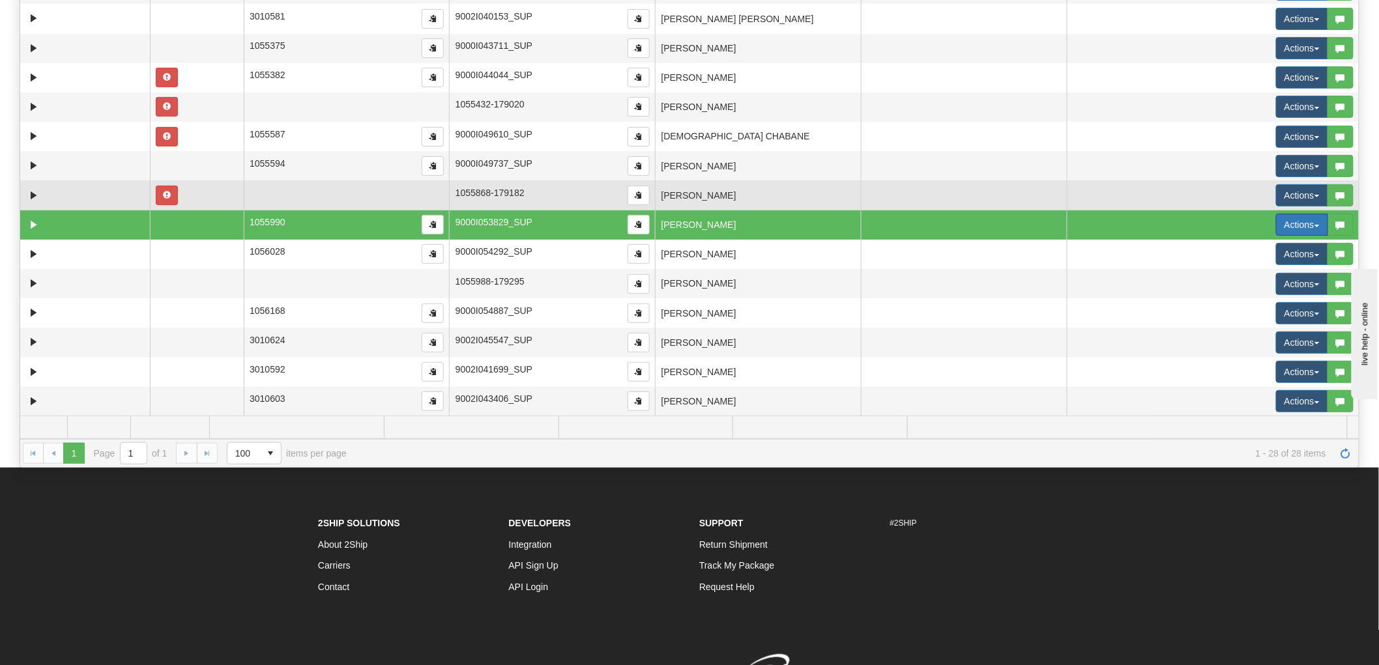
click at [1282, 222] on button "Actions" at bounding box center [1302, 225] width 52 height 22
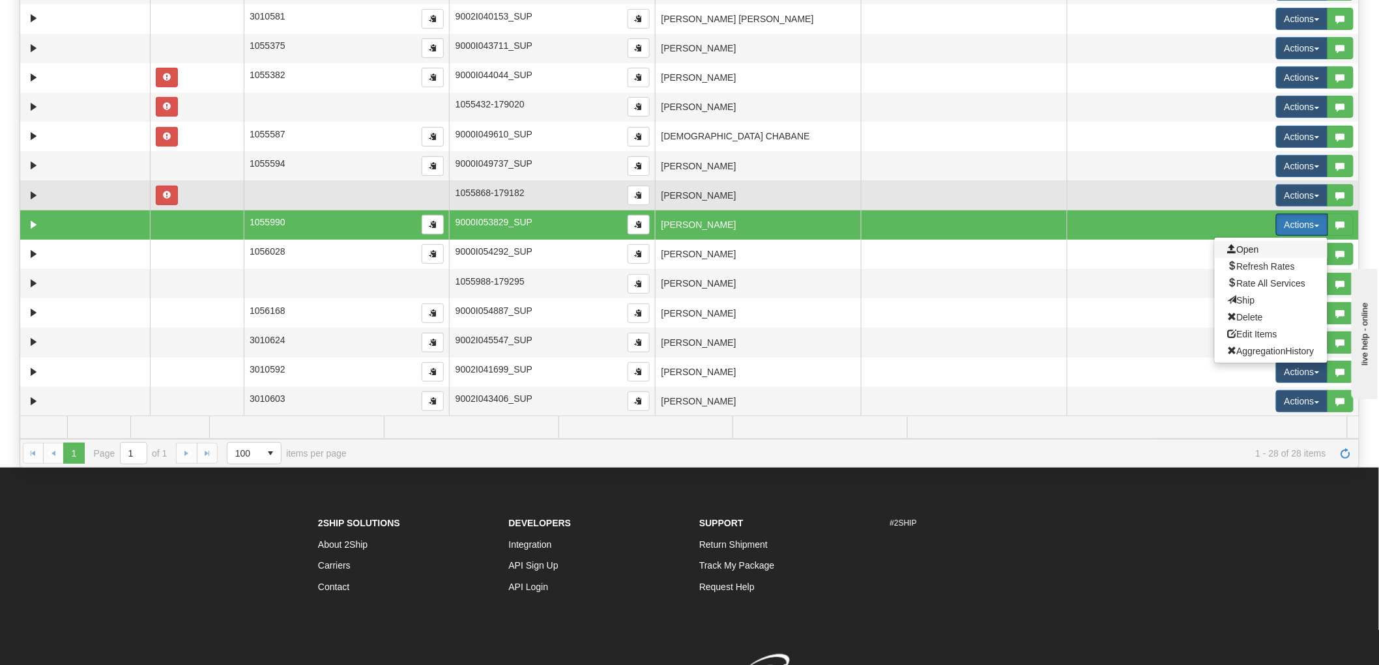
click at [1246, 244] on span "Open" at bounding box center [1243, 249] width 31 height 10
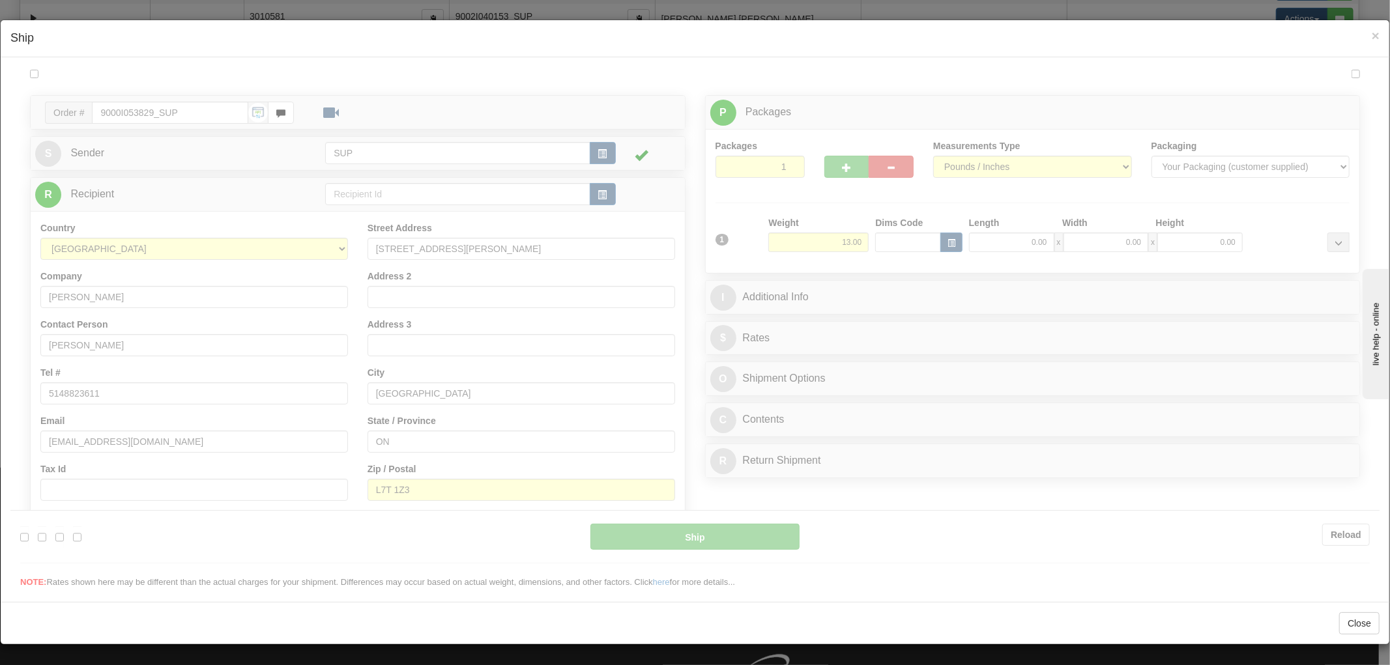
scroll to position [0, 0]
type input "14:35"
type input "16:00"
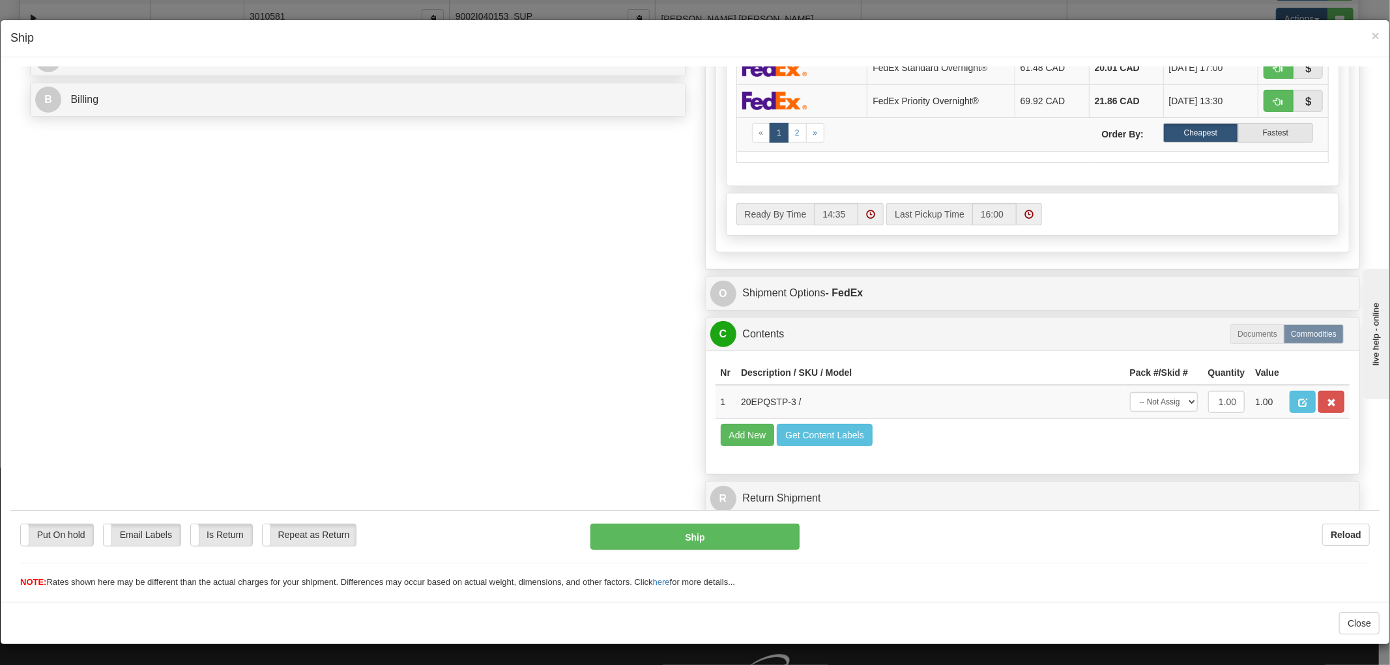
scroll to position [1, 0]
drag, startPoint x: 784, startPoint y: 387, endPoint x: 730, endPoint y: 392, distance: 53.6
click at [736, 392] on td "20EPQSTP-3 /" at bounding box center [930, 401] width 389 height 34
click at [522, 403] on div "Order # 9000I053829_SUP S Sender" at bounding box center [694, 41] width 1349 height 962
click at [1372, 37] on span "×" at bounding box center [1376, 35] width 8 height 15
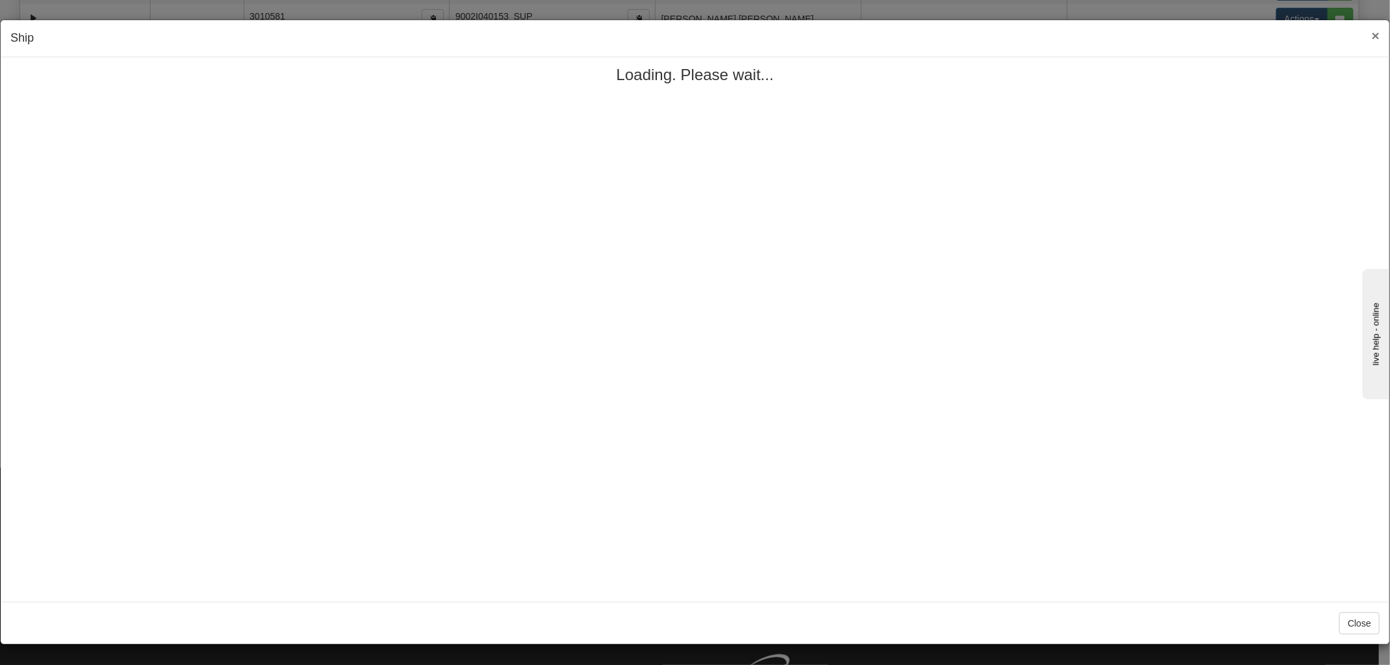
scroll to position [0, 0]
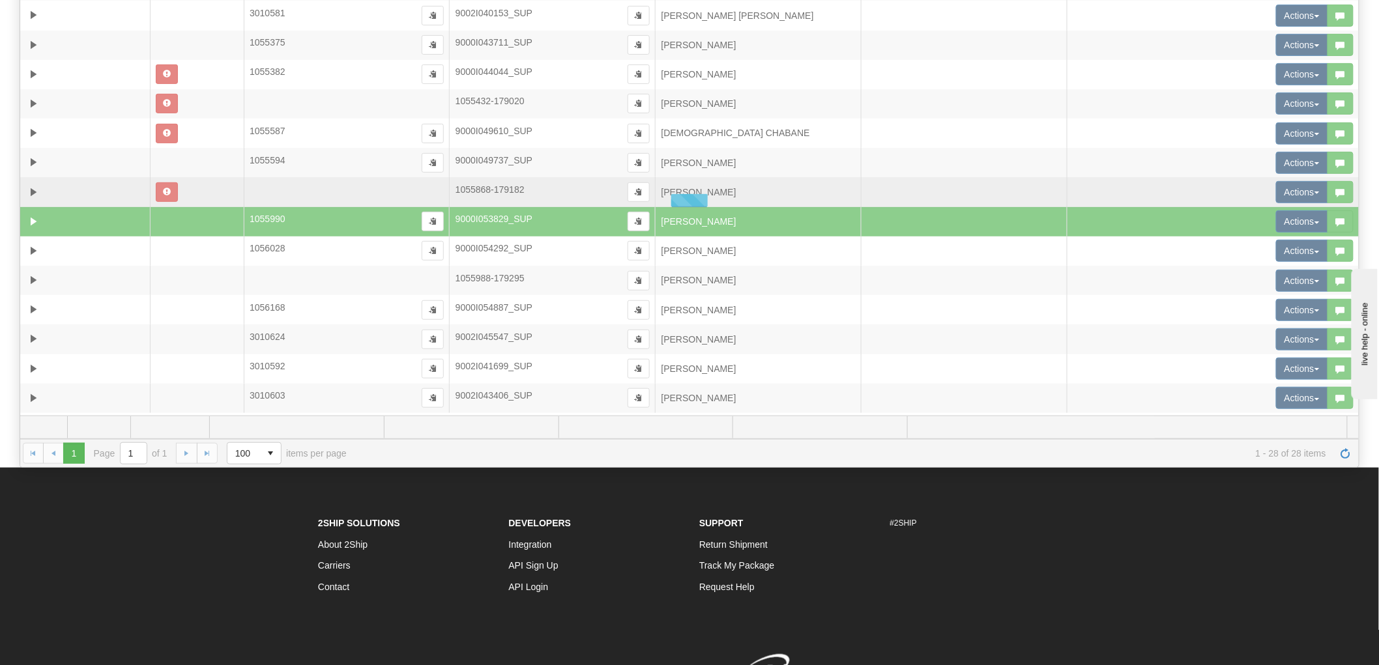
click at [818, 250] on div at bounding box center [689, 201] width 1338 height 430
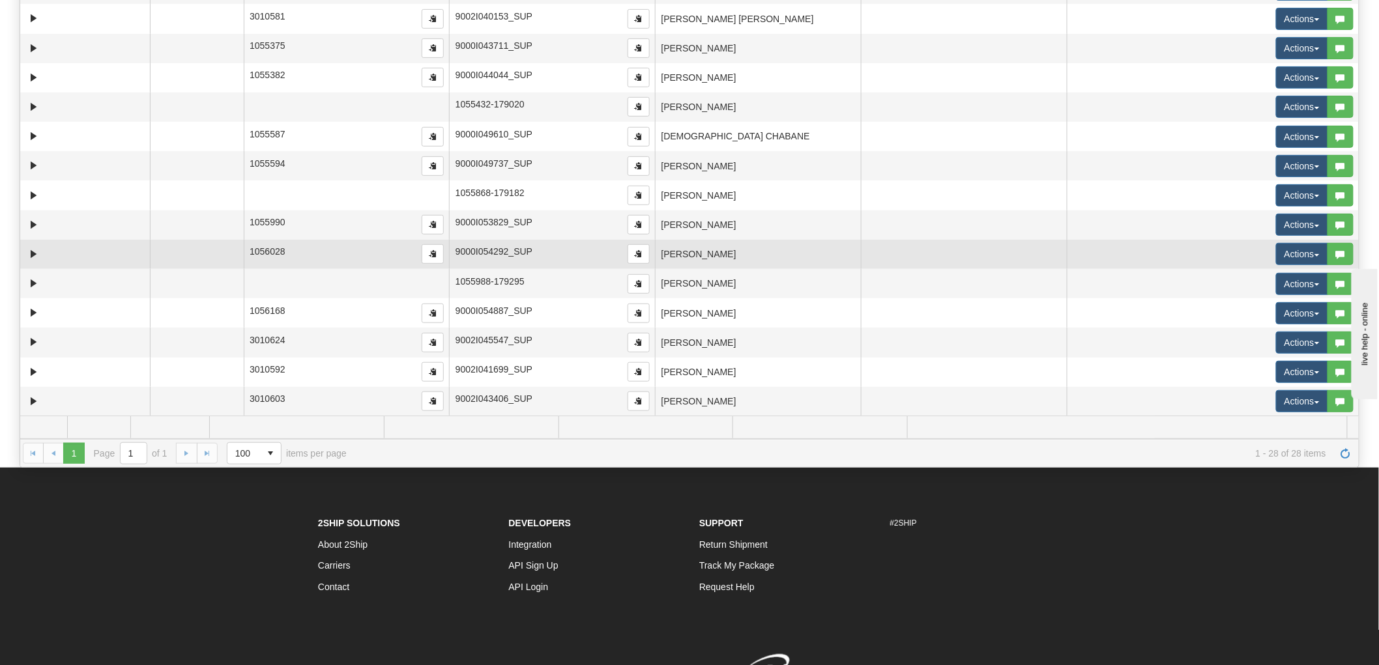
click at [818, 250] on td "[PERSON_NAME]" at bounding box center [758, 254] width 206 height 29
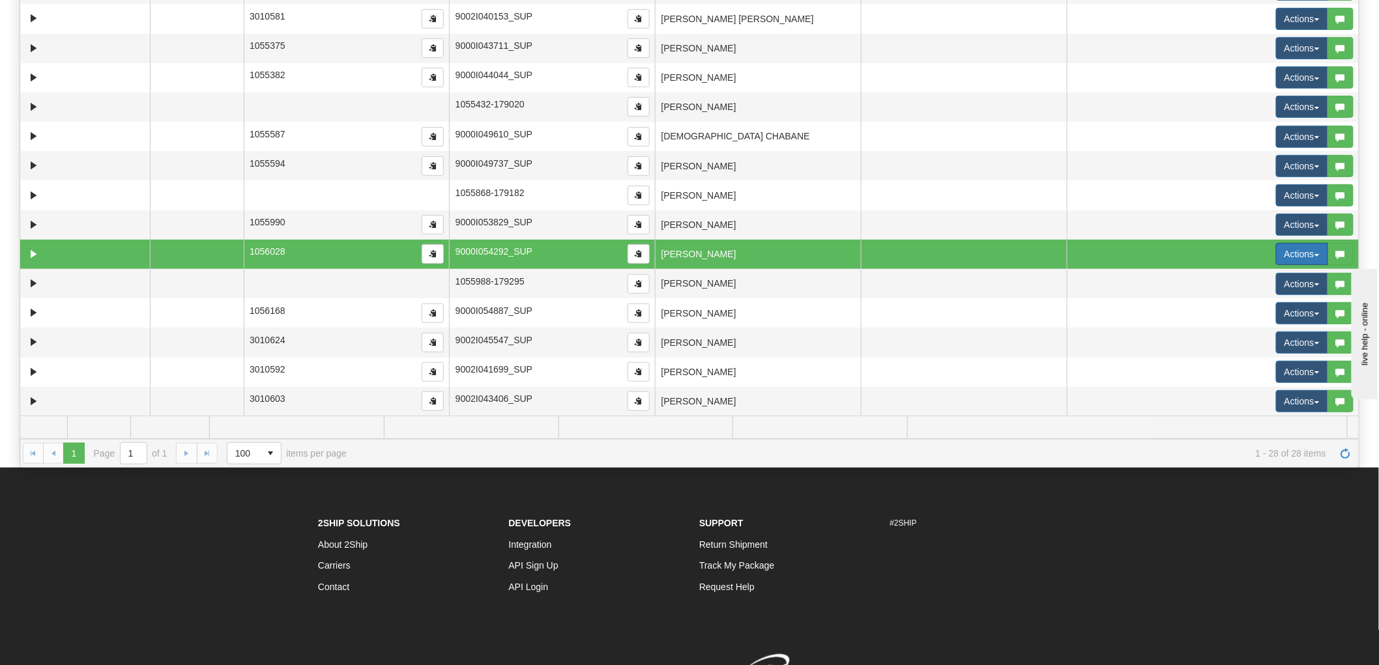
click at [1276, 252] on button "Actions" at bounding box center [1302, 254] width 52 height 22
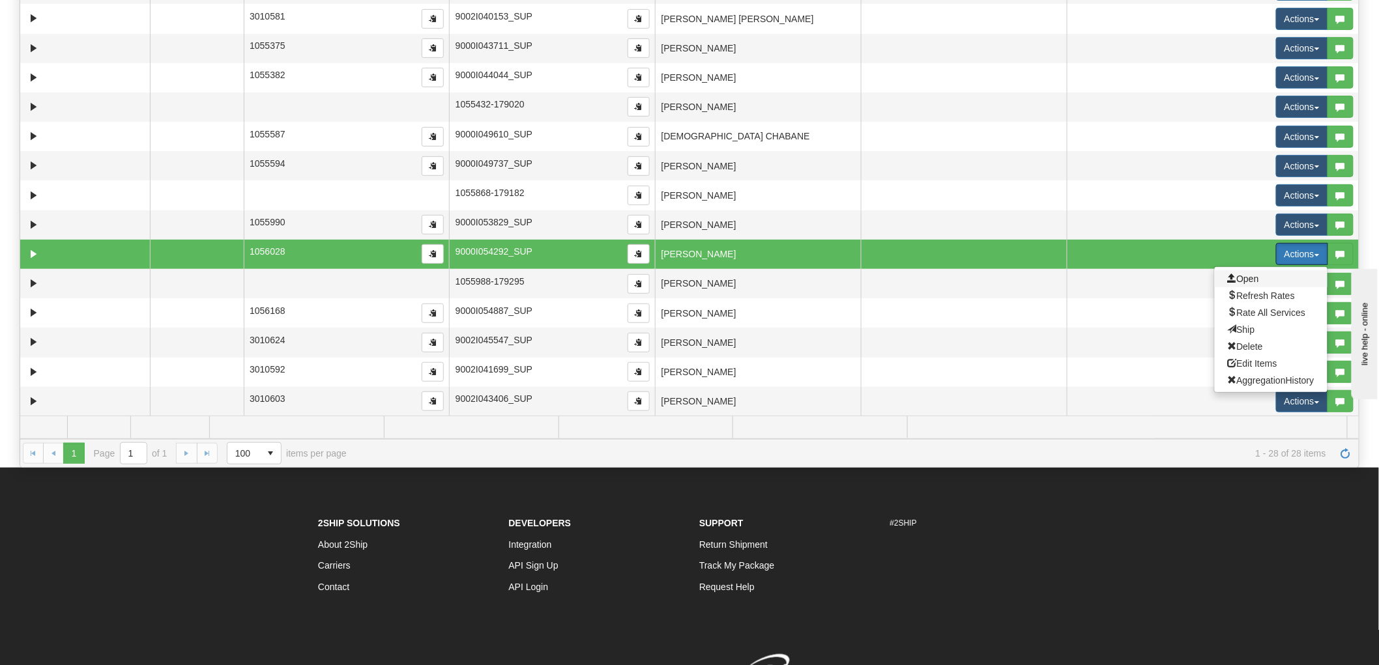
click at [1239, 274] on span "Open" at bounding box center [1243, 279] width 31 height 10
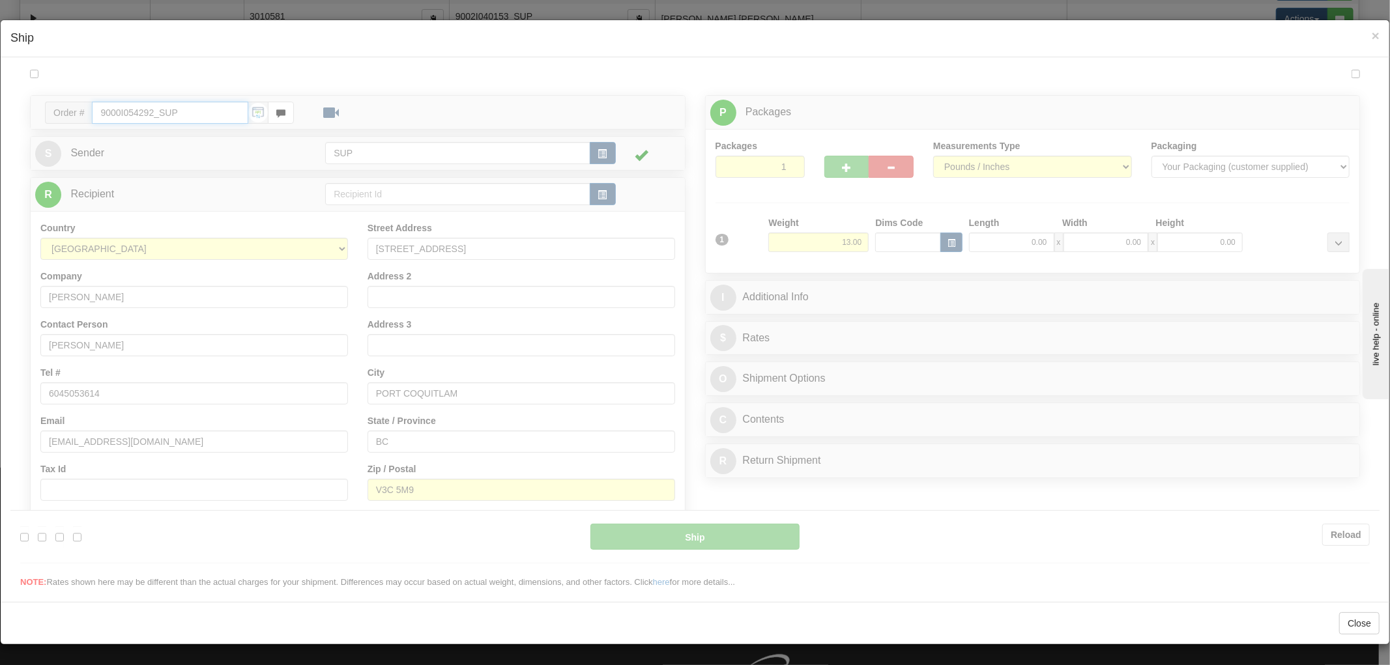
type input "14:36"
type input "16:00"
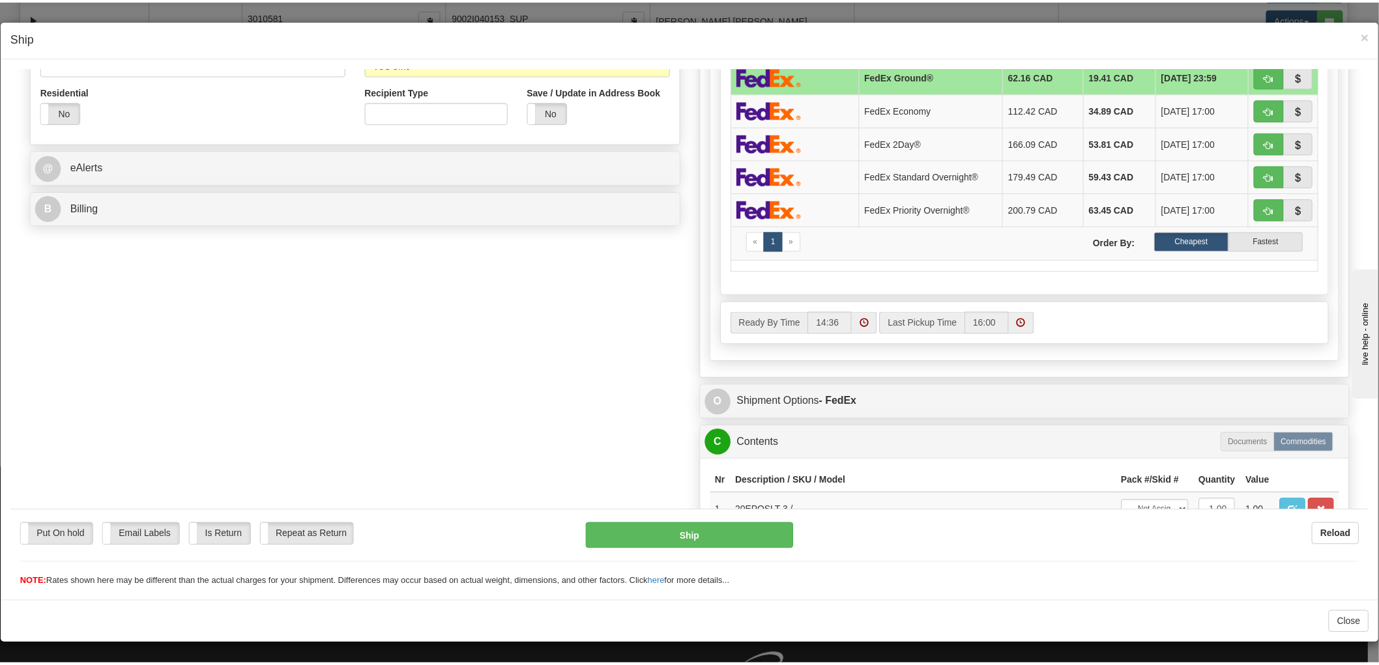
scroll to position [569, 0]
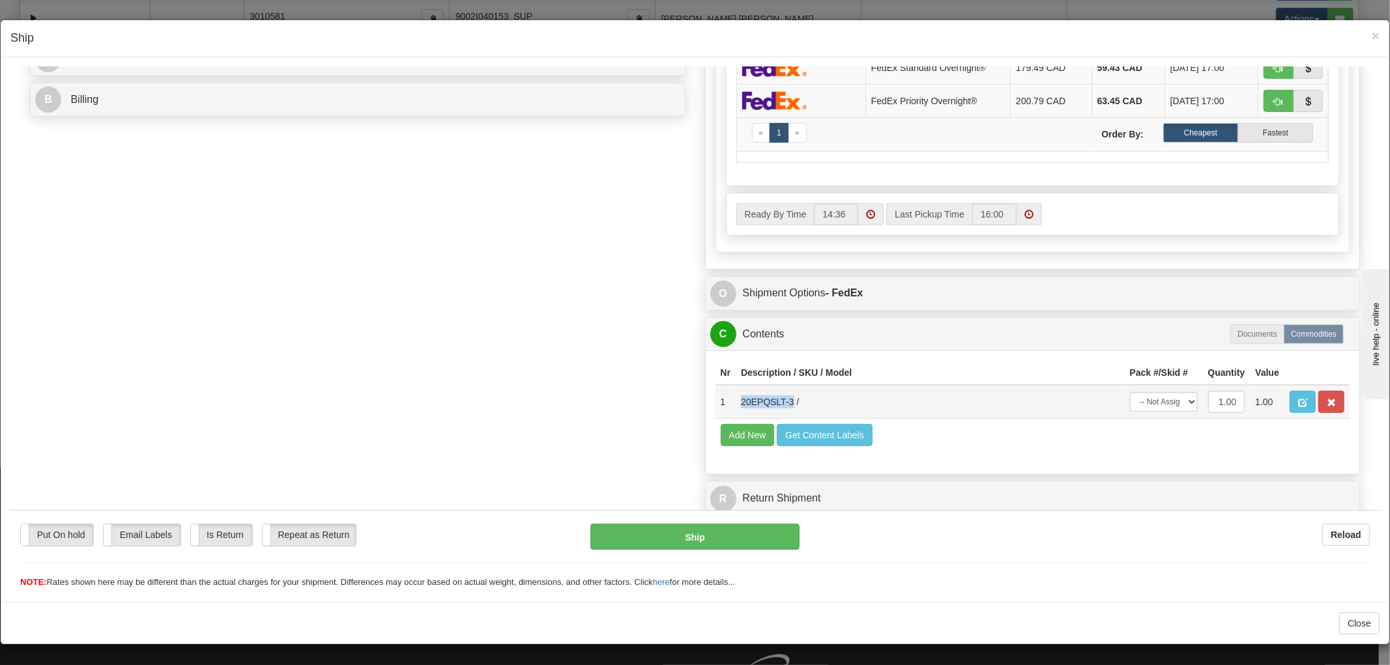
drag, startPoint x: 783, startPoint y: 386, endPoint x: 732, endPoint y: 385, distance: 50.2
click at [736, 385] on td "20EPQSLT-3 /" at bounding box center [930, 401] width 389 height 34
drag, startPoint x: 578, startPoint y: 412, endPoint x: 594, endPoint y: 407, distance: 16.7
click at [578, 412] on div "Order # 9000I054292_SUP S Sender" at bounding box center [694, 41] width 1349 height 962
click at [1372, 31] on span "×" at bounding box center [1376, 35] width 8 height 15
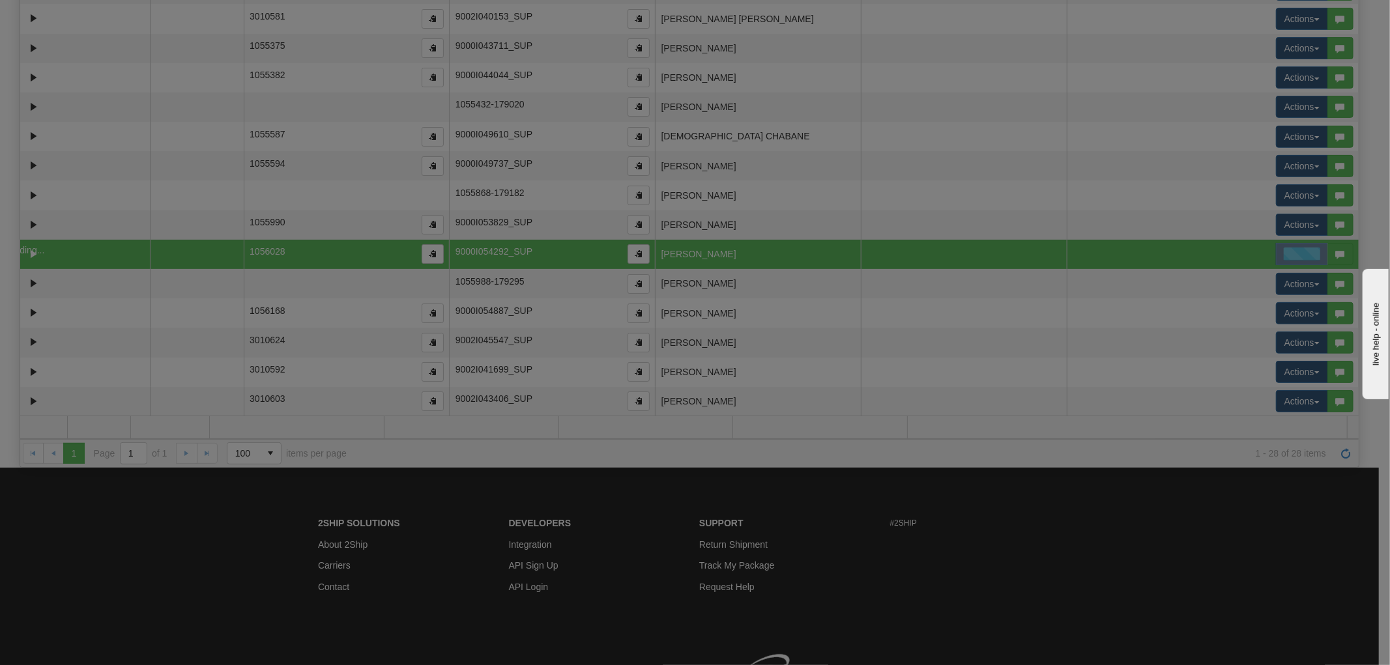
scroll to position [0, 0]
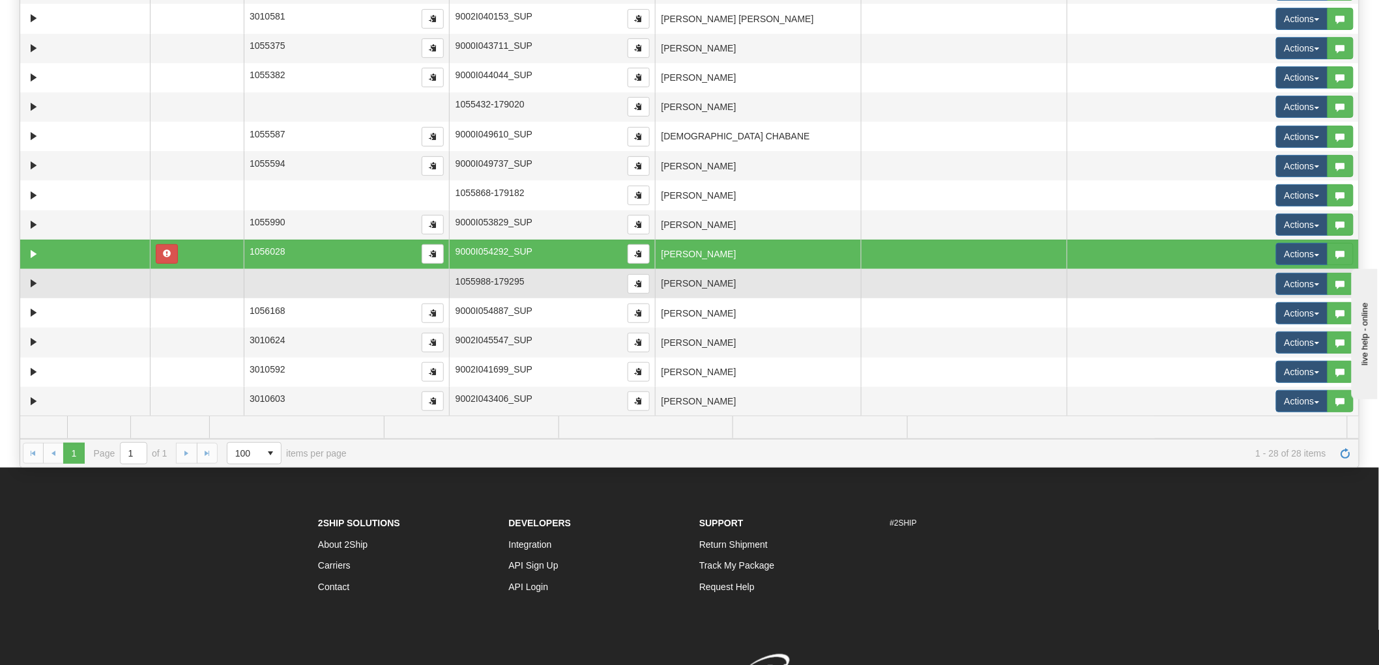
click at [898, 288] on td at bounding box center [964, 283] width 206 height 29
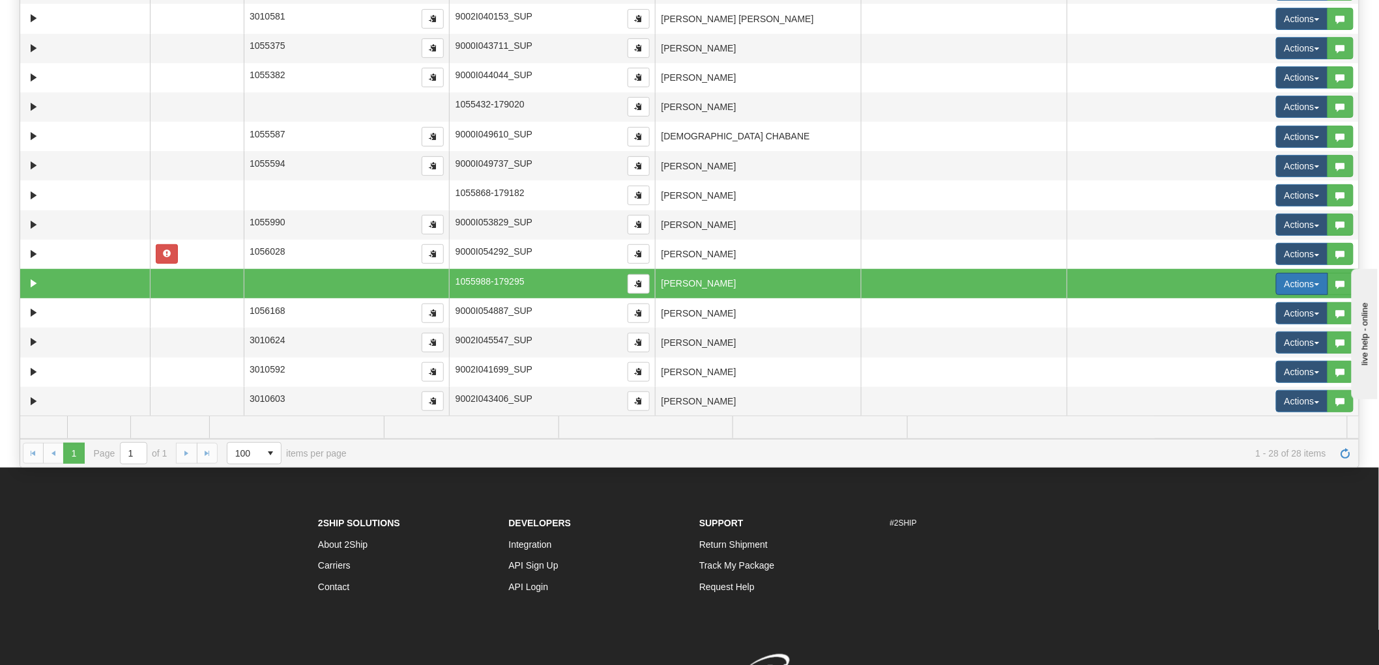
click at [1276, 277] on button "Actions" at bounding box center [1302, 284] width 52 height 22
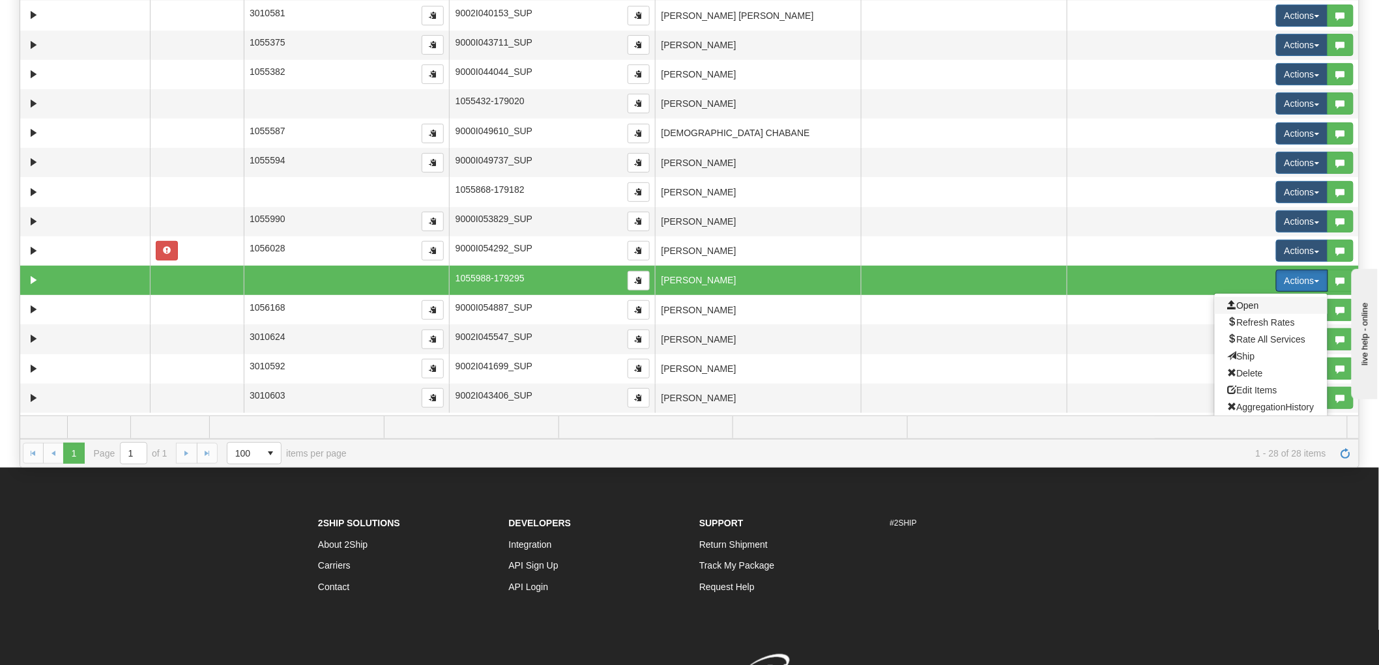
click at [1228, 301] on span at bounding box center [1232, 304] width 9 height 9
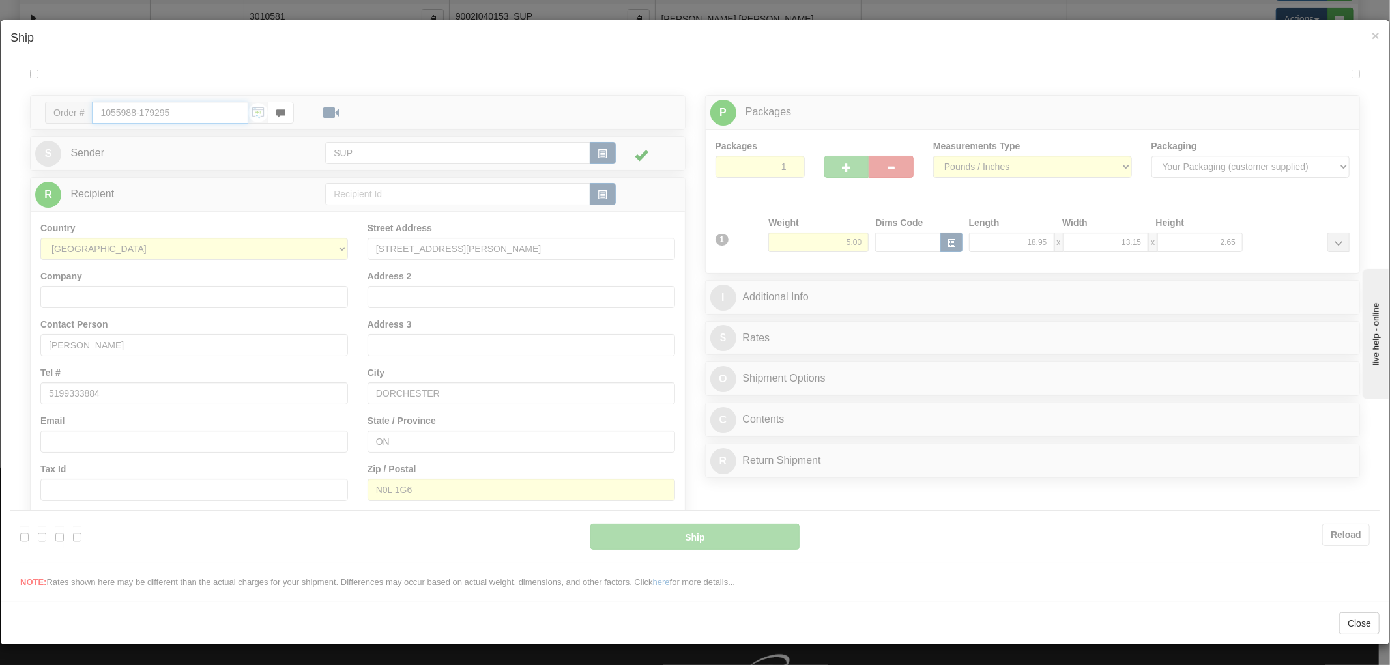
type input "14:36"
type input "16:00"
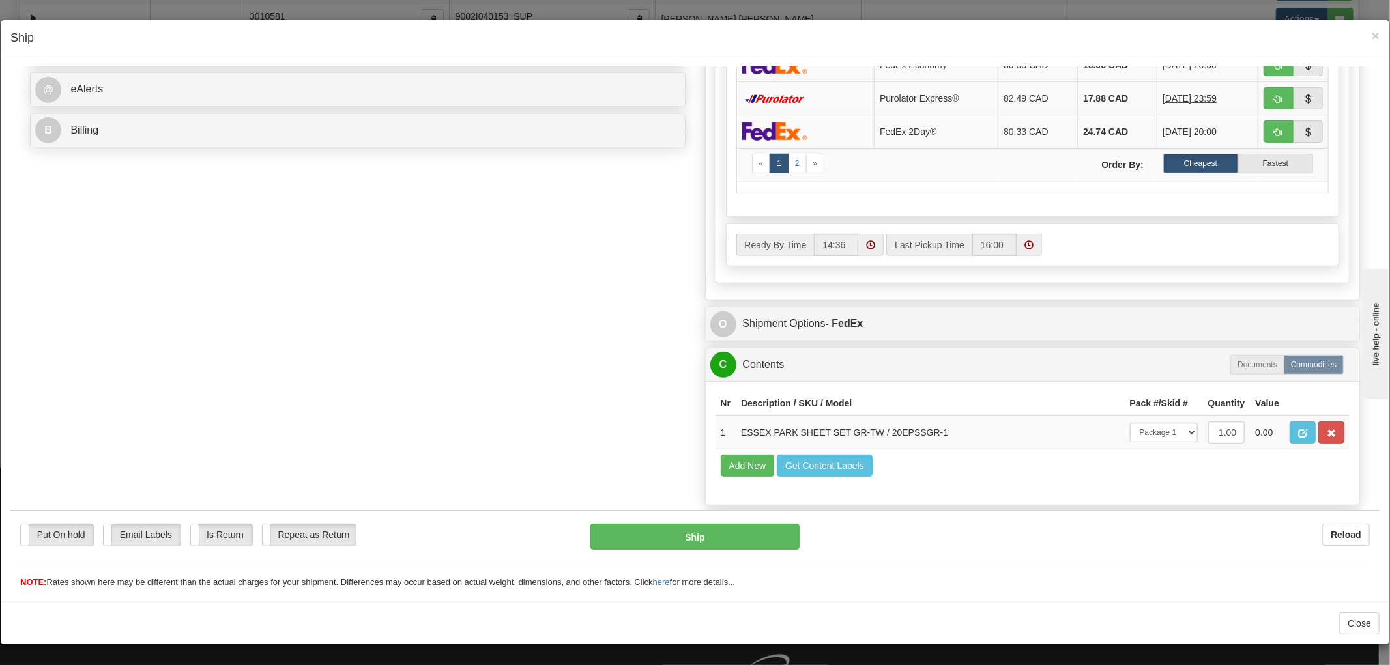
scroll to position [569, 0]
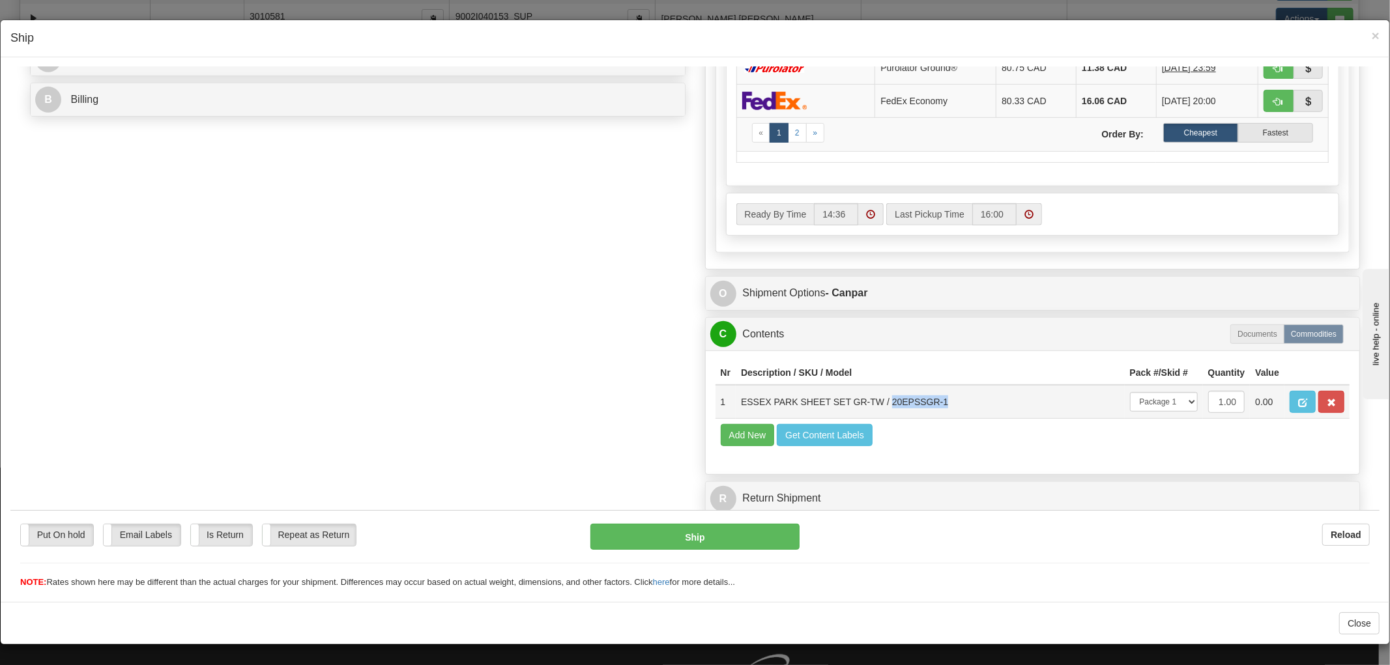
drag, startPoint x: 936, startPoint y: 388, endPoint x: 883, endPoint y: 394, distance: 53.1
click at [883, 394] on td "ESSEX PARK SHEET SET GR-TW / 20EPSSGR-1" at bounding box center [930, 401] width 389 height 34
click at [570, 312] on div "Order # 1055988-179295 S Sender" at bounding box center [694, 41] width 1349 height 962
click at [1372, 35] on span "×" at bounding box center [1376, 35] width 8 height 15
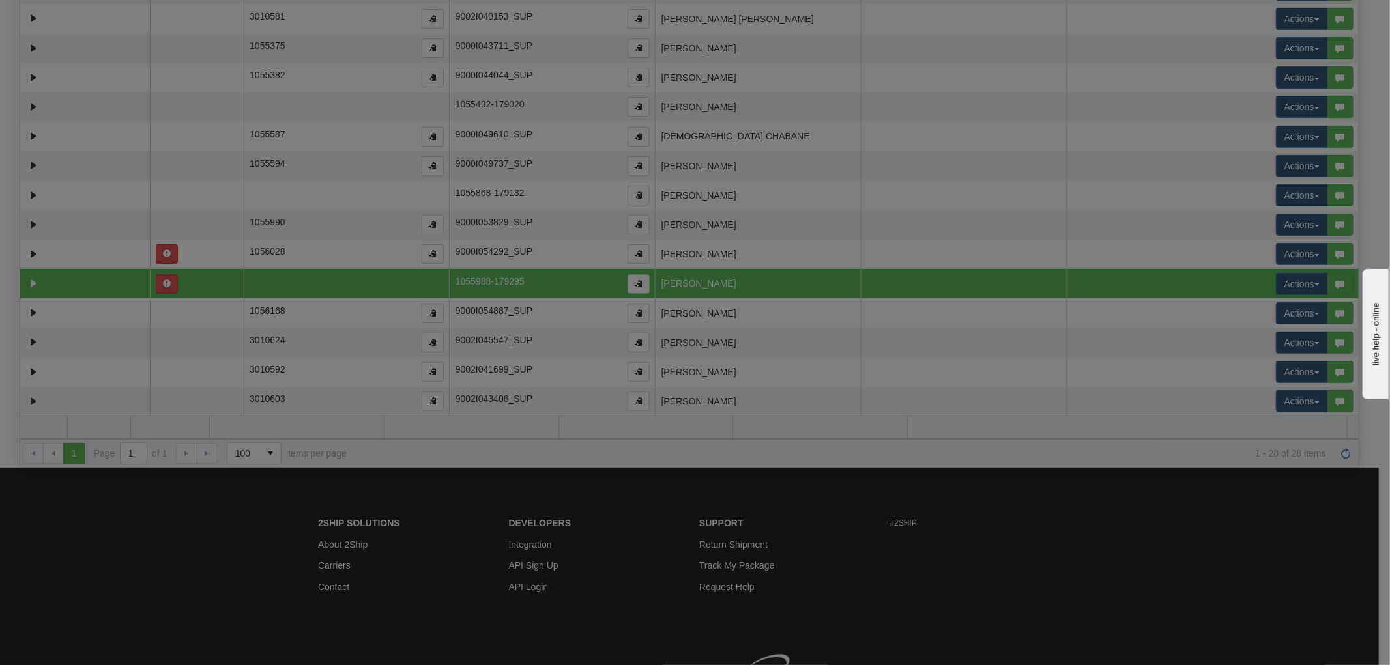
scroll to position [0, 0]
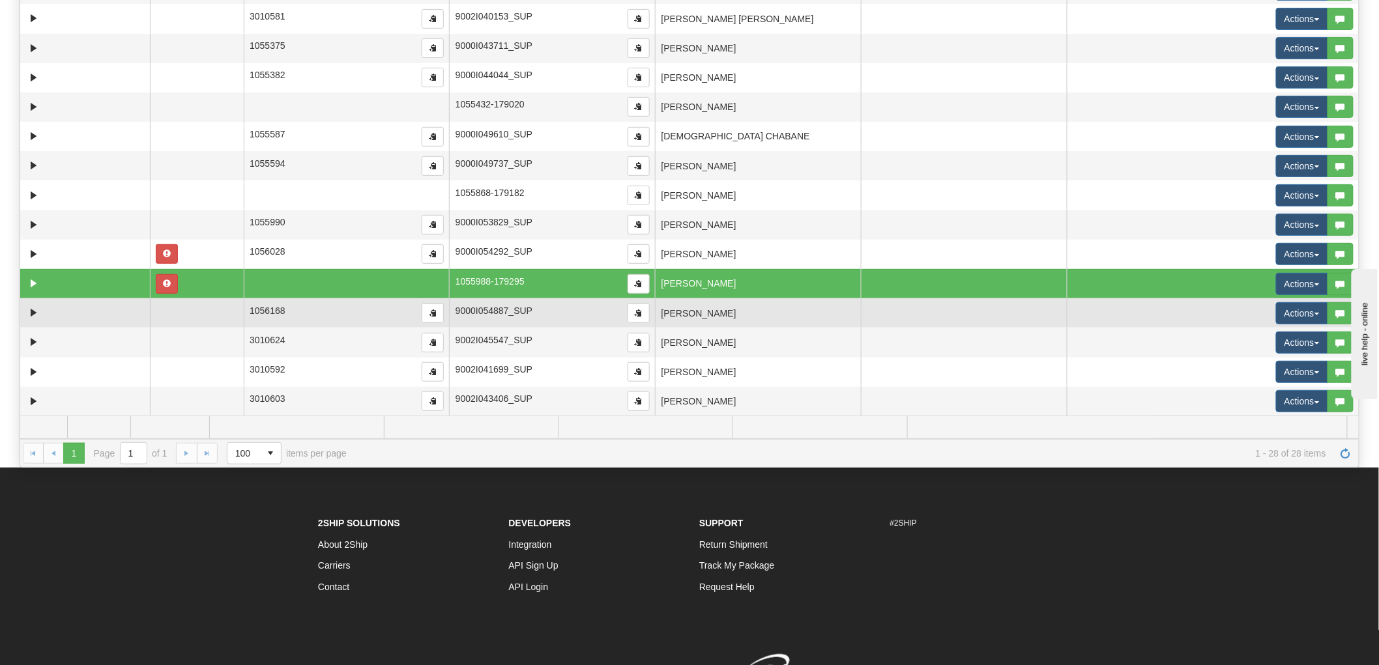
click at [798, 308] on td "[PERSON_NAME]" at bounding box center [758, 312] width 206 height 29
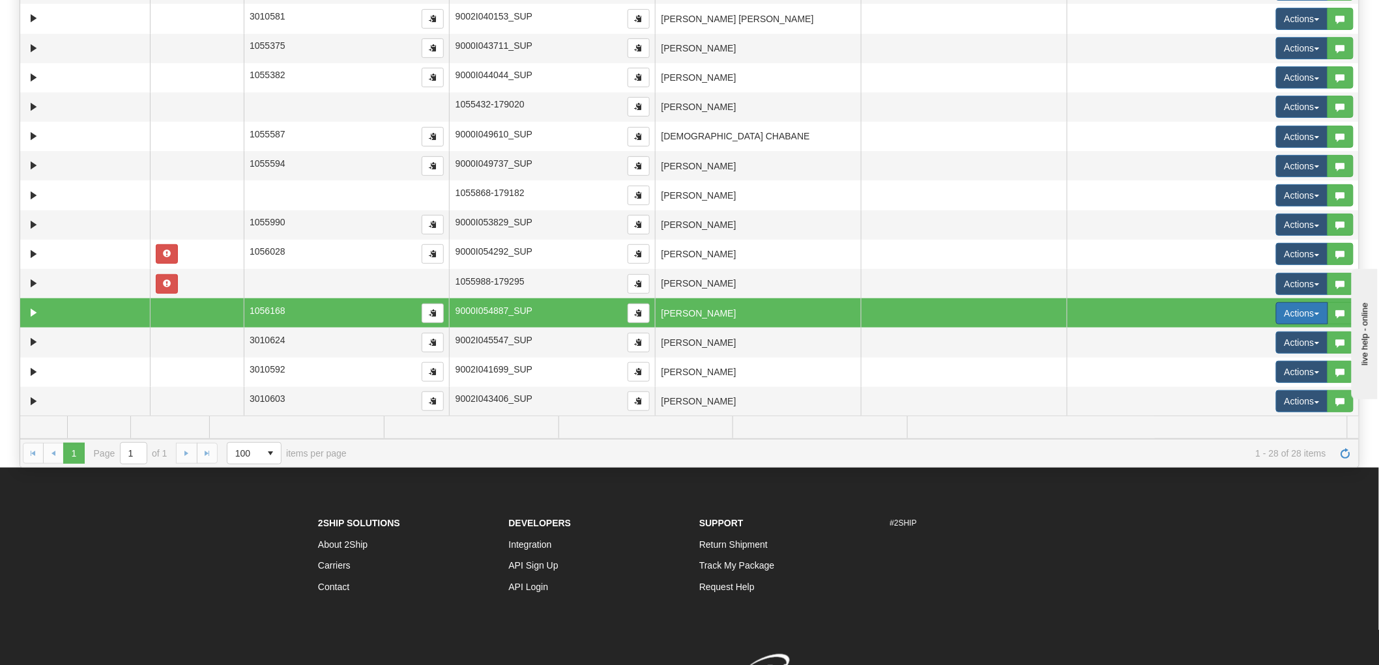
click at [1279, 311] on button "Actions" at bounding box center [1302, 313] width 52 height 22
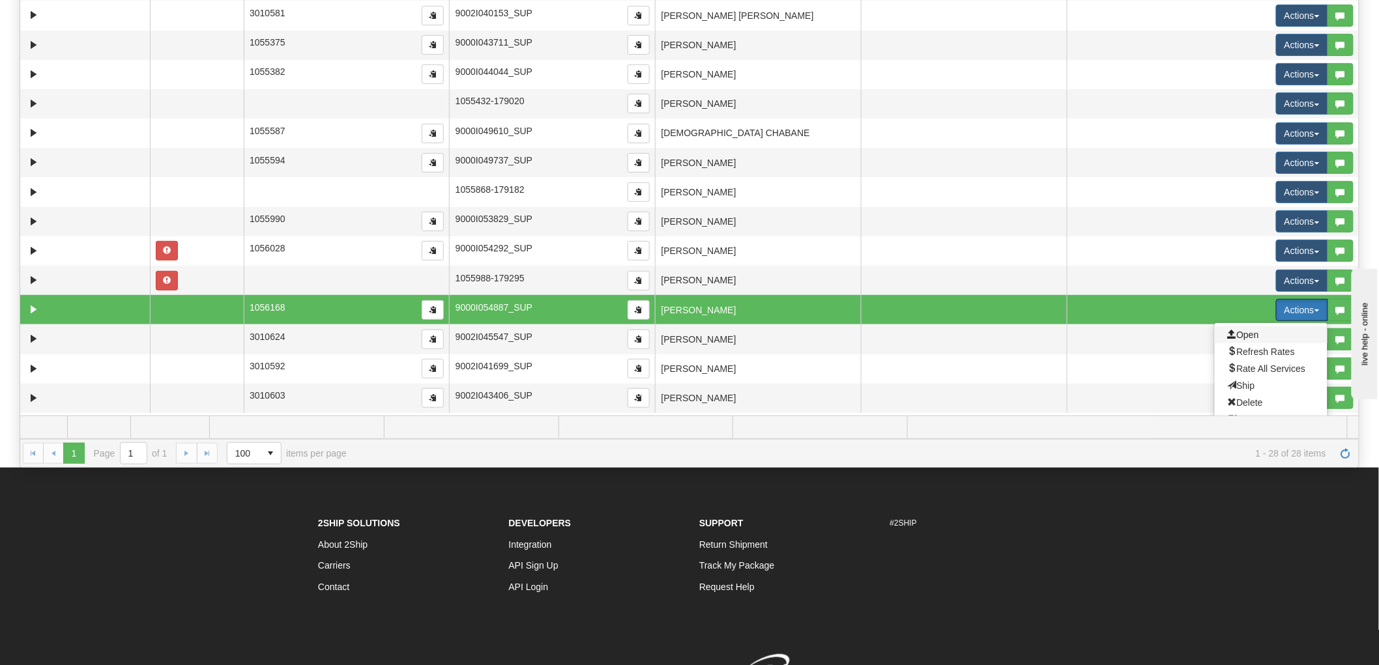
click at [1228, 337] on span "Open" at bounding box center [1243, 335] width 31 height 10
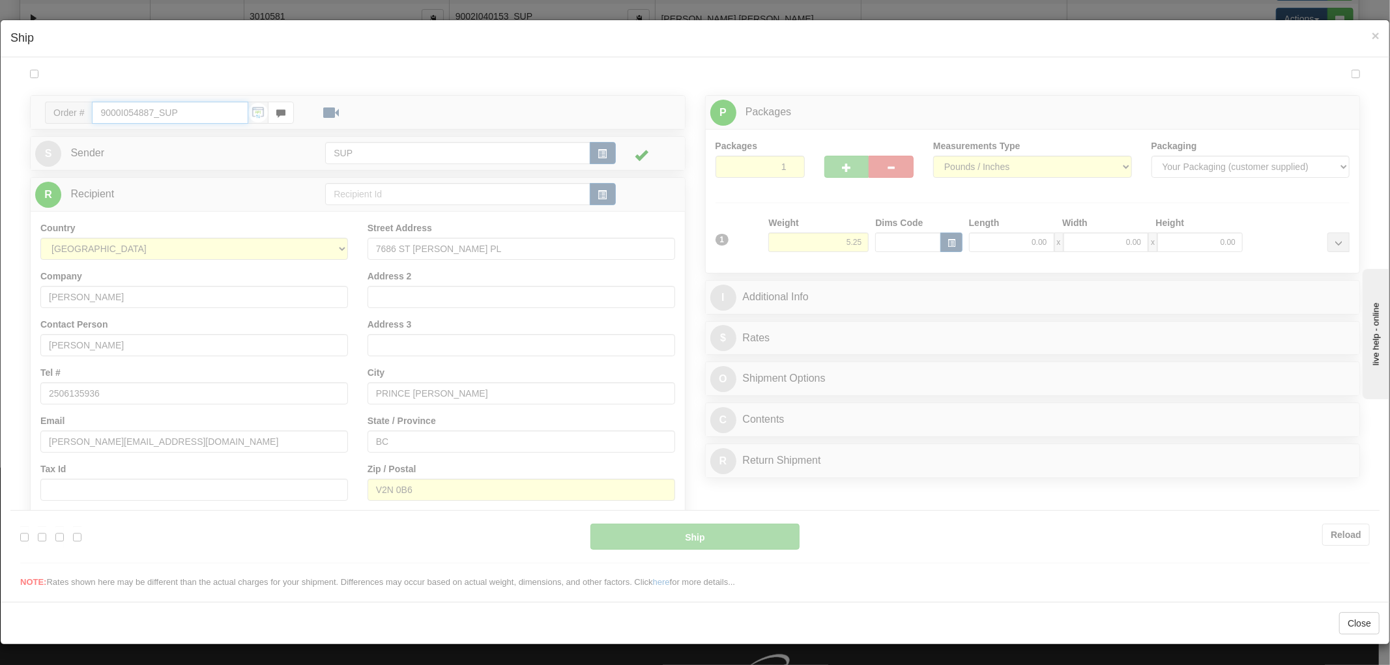
type input "14:37"
type input "16:00"
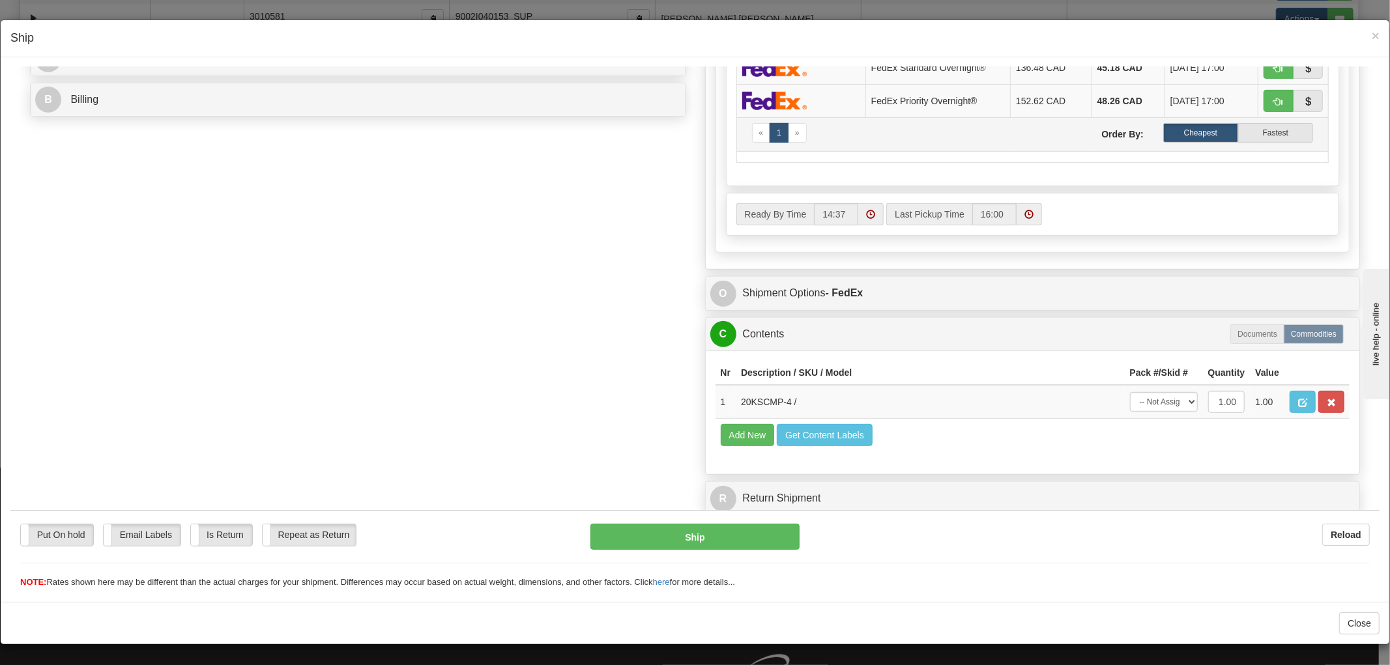
scroll to position [569, 0]
drag, startPoint x: 779, startPoint y: 388, endPoint x: 731, endPoint y: 388, distance: 48.2
click at [736, 388] on td "20KSCMP-4 /" at bounding box center [930, 401] width 389 height 34
click at [439, 418] on div "Order # 9000I054887_SUP S Sender" at bounding box center [694, 41] width 1349 height 962
click at [1372, 31] on span "×" at bounding box center [1376, 35] width 8 height 15
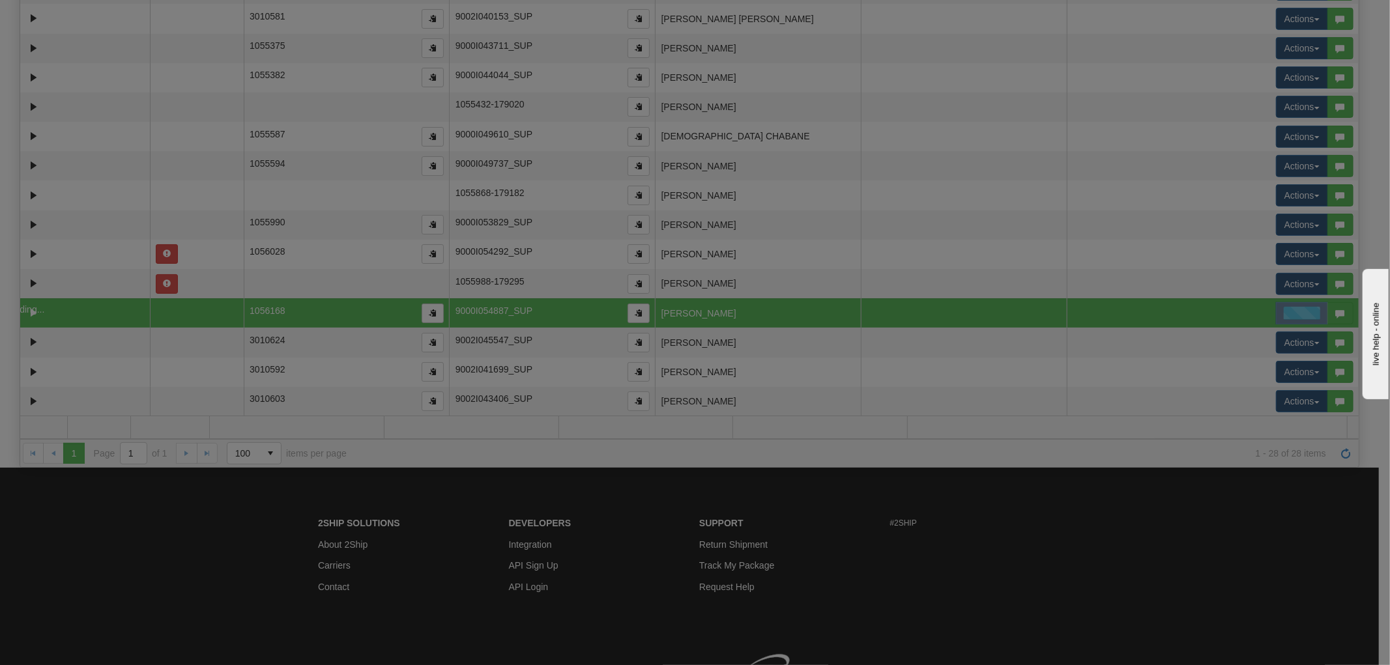
scroll to position [0, 0]
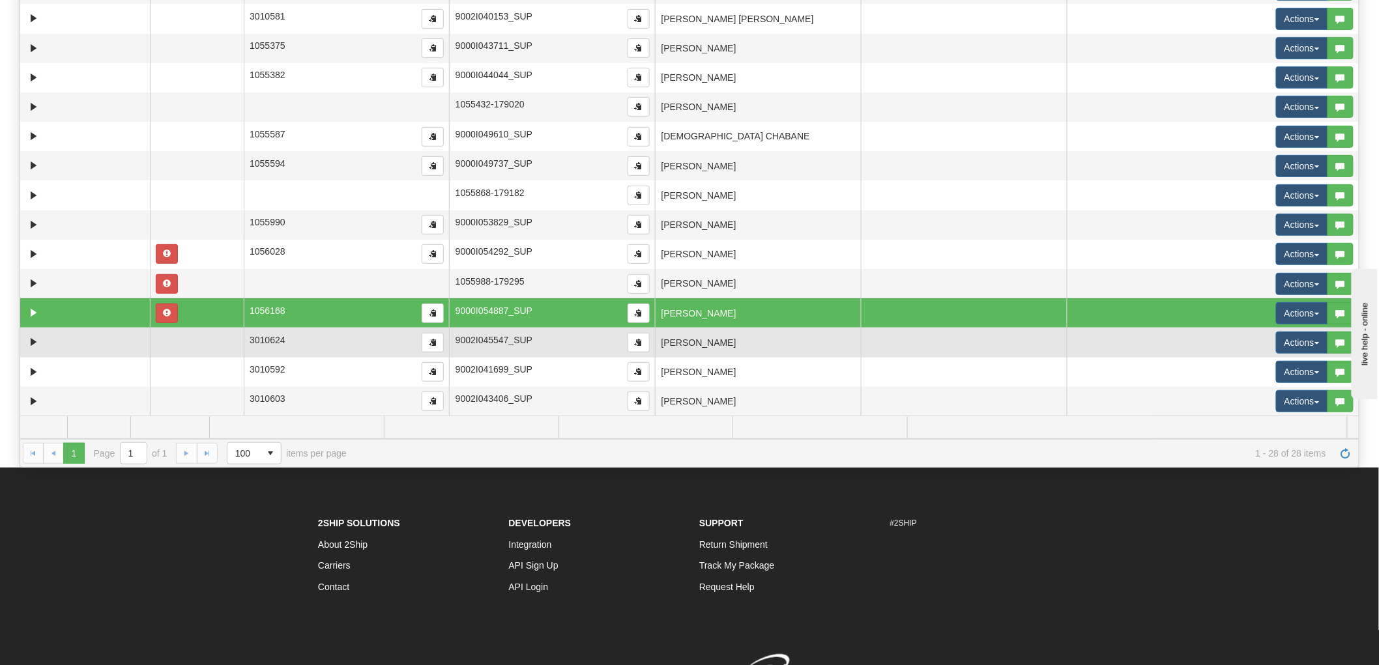
click at [825, 337] on td "[PERSON_NAME]" at bounding box center [758, 342] width 206 height 29
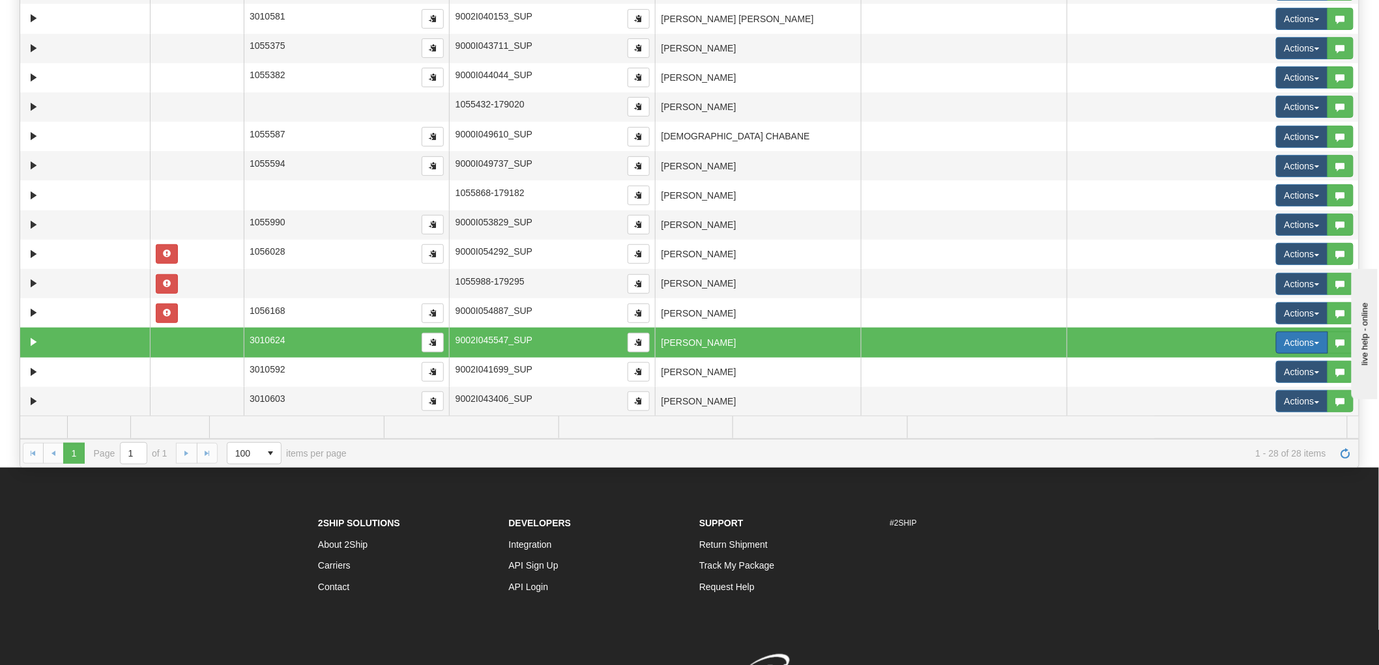
click at [1286, 345] on button "Actions" at bounding box center [1302, 343] width 52 height 22
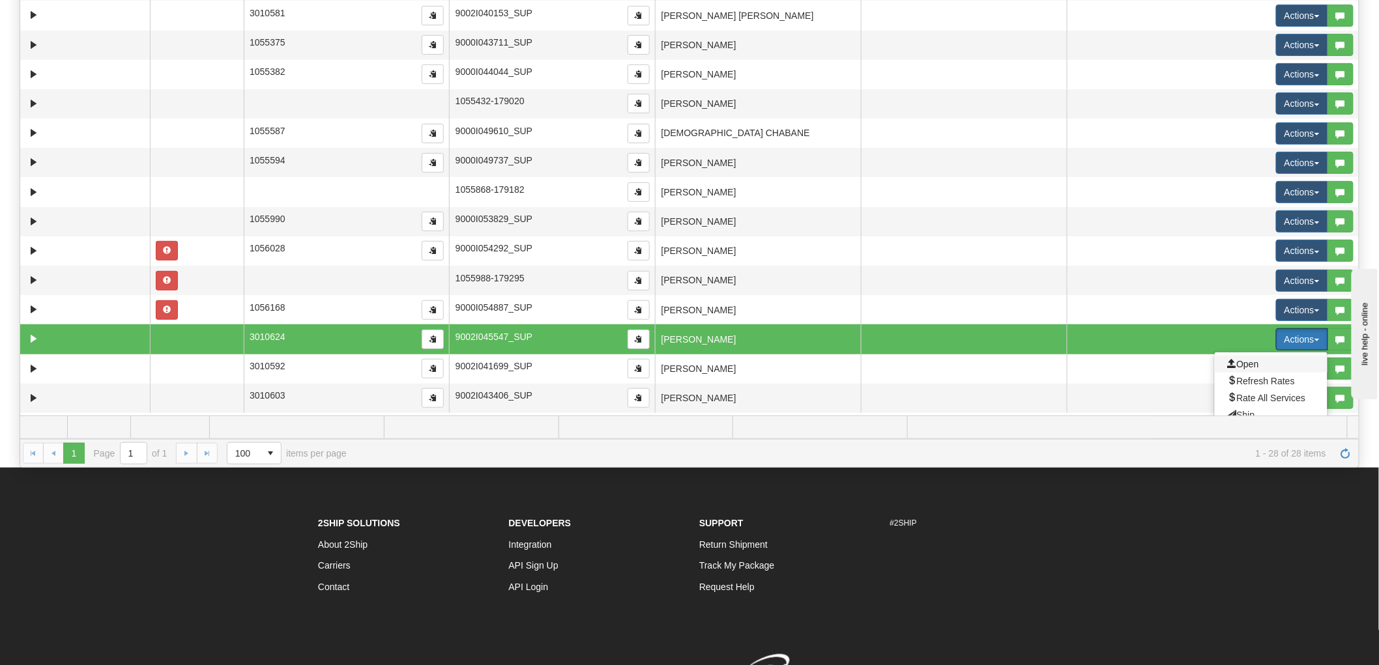
click at [1239, 365] on span "Open" at bounding box center [1243, 364] width 31 height 10
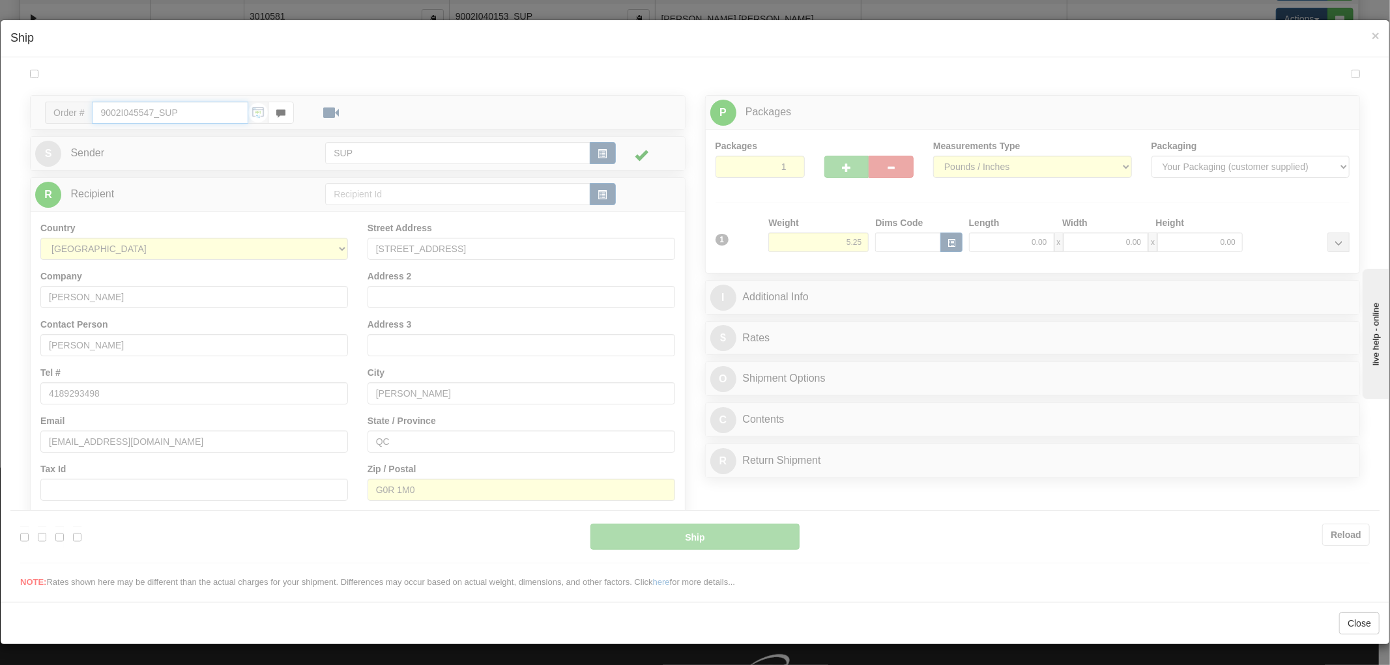
type input "14:37"
type input "16:00"
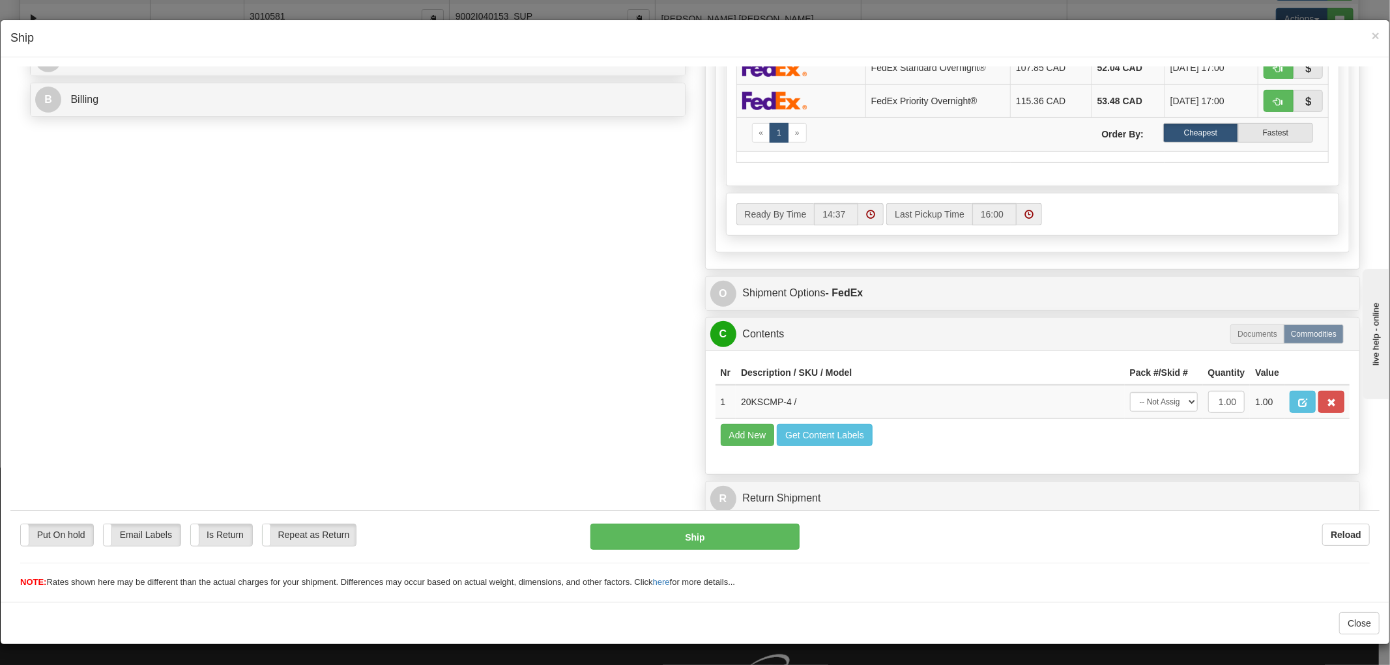
scroll to position [1, 0]
drag, startPoint x: 779, startPoint y: 389, endPoint x: 767, endPoint y: 389, distance: 12.4
click at [768, 389] on td "20KSCMP-4 /" at bounding box center [930, 401] width 389 height 34
click at [829, 386] on td "20KSCMP-4 /" at bounding box center [930, 401] width 389 height 34
drag, startPoint x: 780, startPoint y: 388, endPoint x: 731, endPoint y: 388, distance: 48.9
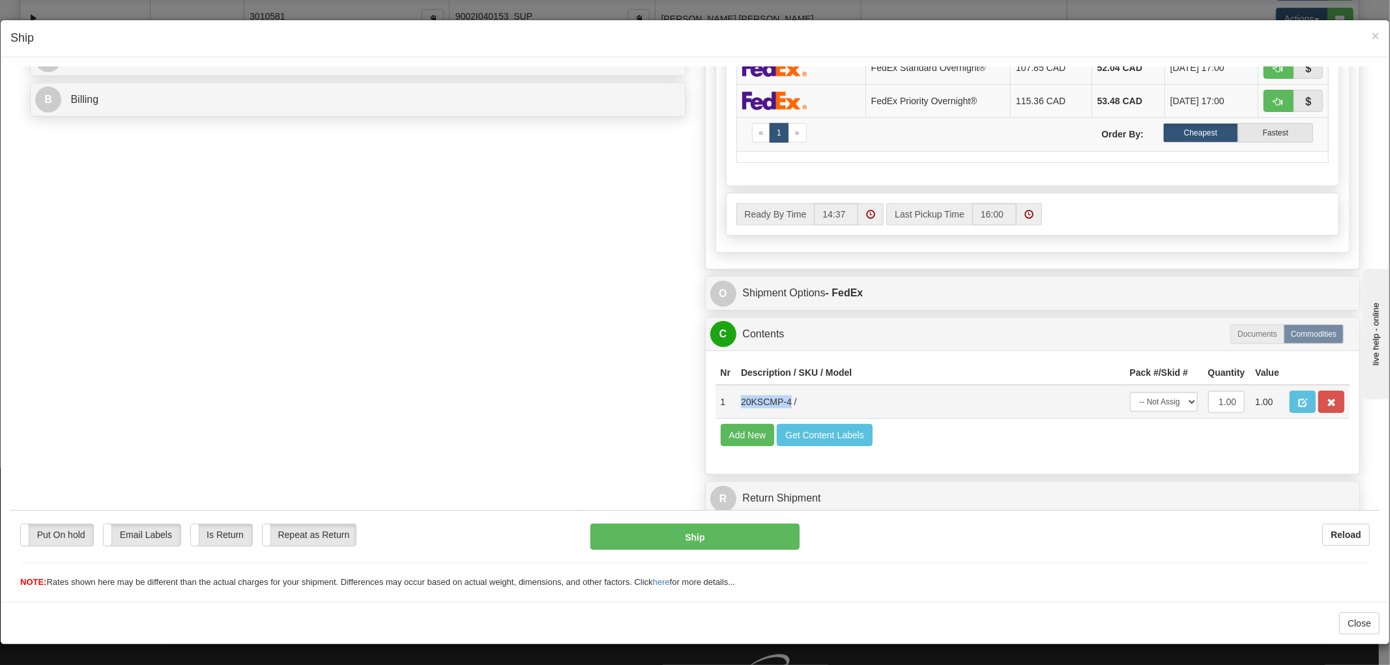
click at [736, 388] on td "20KSCMP-4 /" at bounding box center [930, 401] width 389 height 34
drag, startPoint x: 415, startPoint y: 347, endPoint x: 427, endPoint y: 347, distance: 11.7
click at [415, 347] on div "Order # 9002I045547_SUP S Sender" at bounding box center [694, 41] width 1349 height 962
click at [1372, 33] on span "×" at bounding box center [1376, 35] width 8 height 15
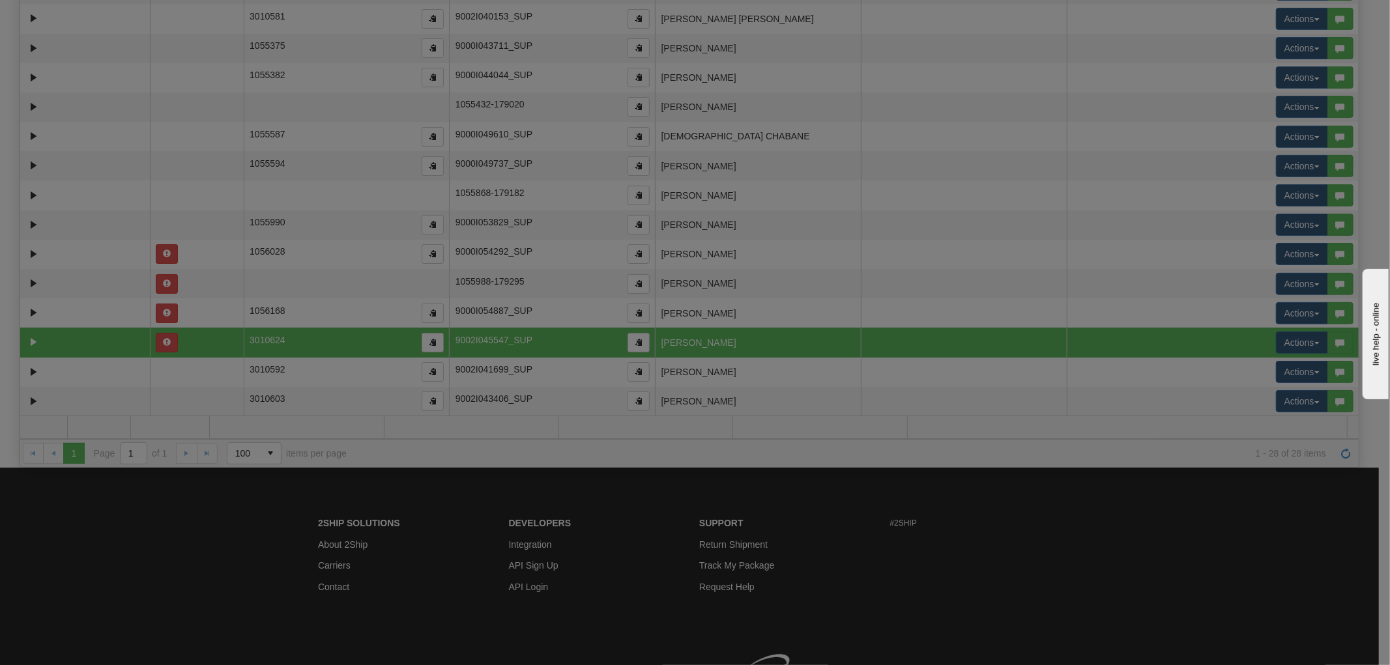
scroll to position [0, 0]
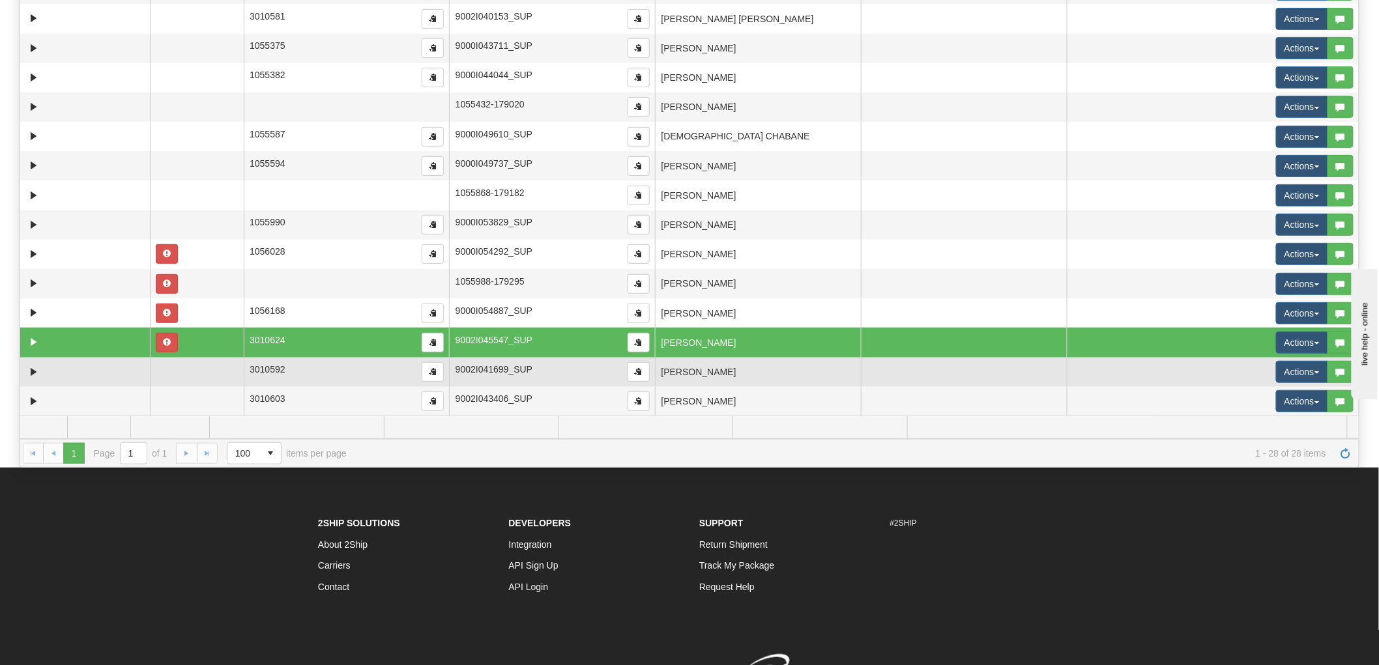
click at [717, 367] on td "[PERSON_NAME]" at bounding box center [758, 372] width 206 height 29
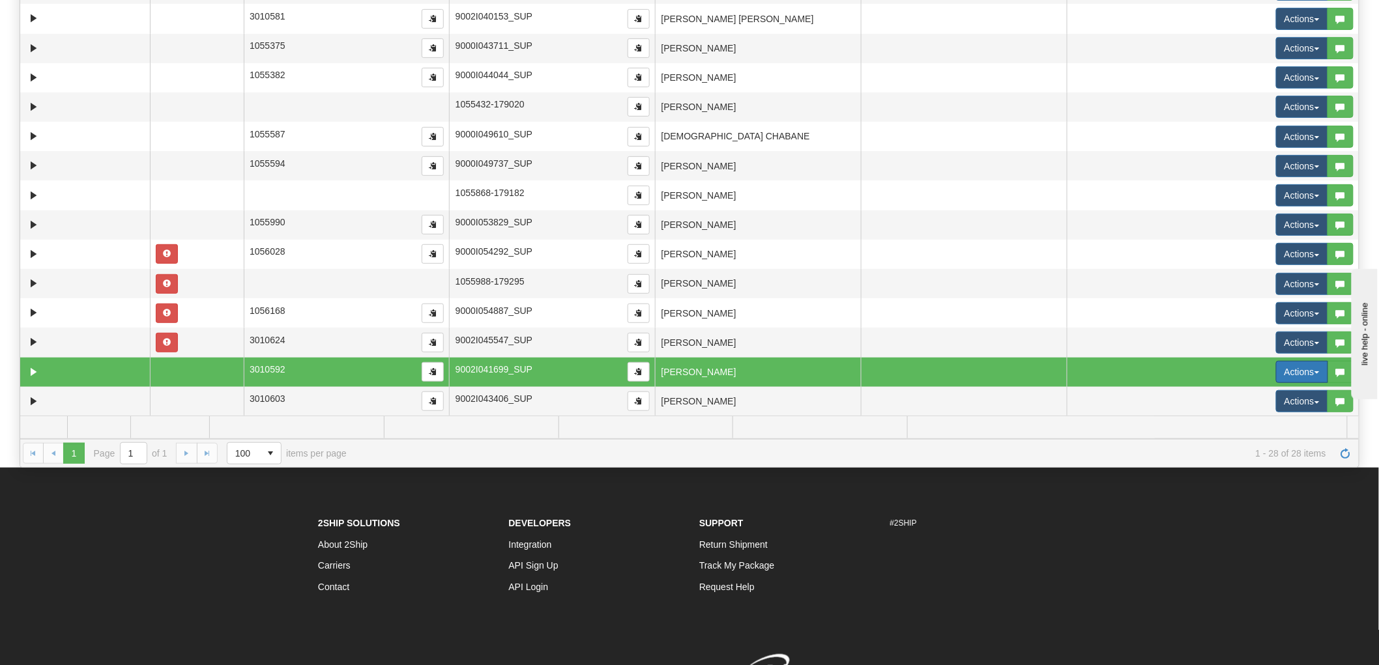
click at [1291, 368] on button "Actions" at bounding box center [1302, 372] width 52 height 22
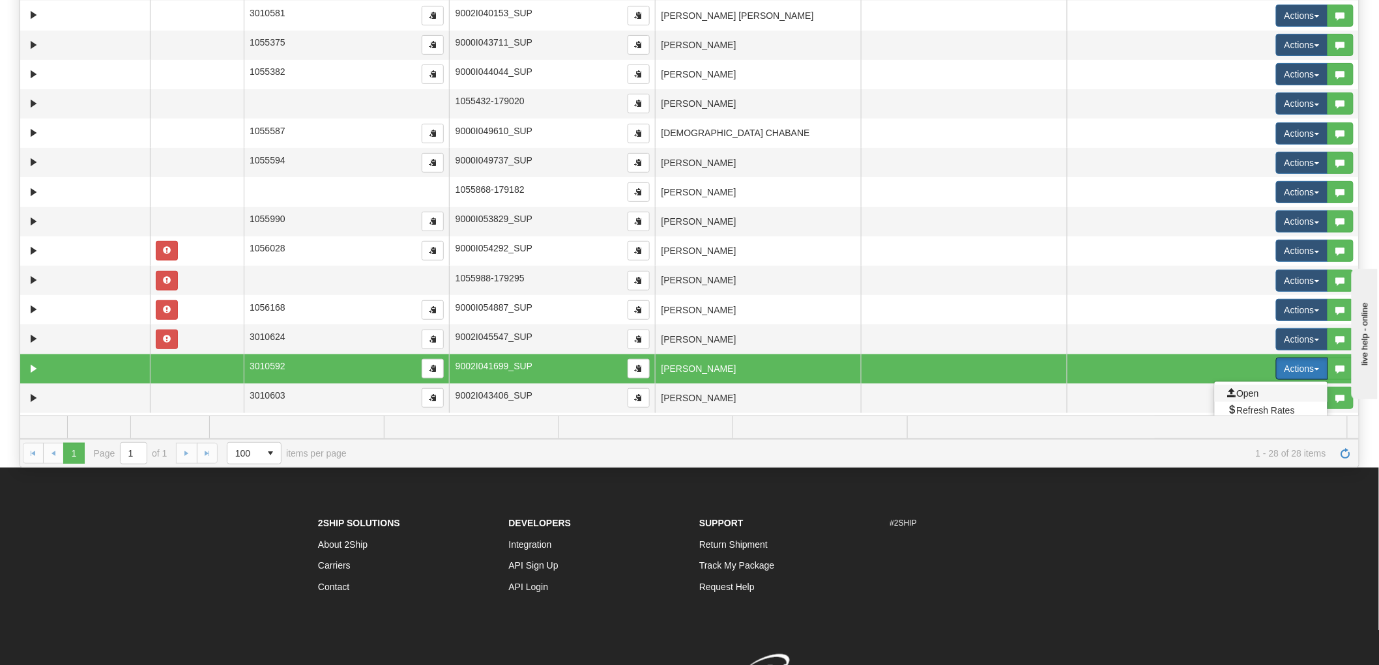
click at [1235, 395] on span "Open" at bounding box center [1243, 393] width 31 height 10
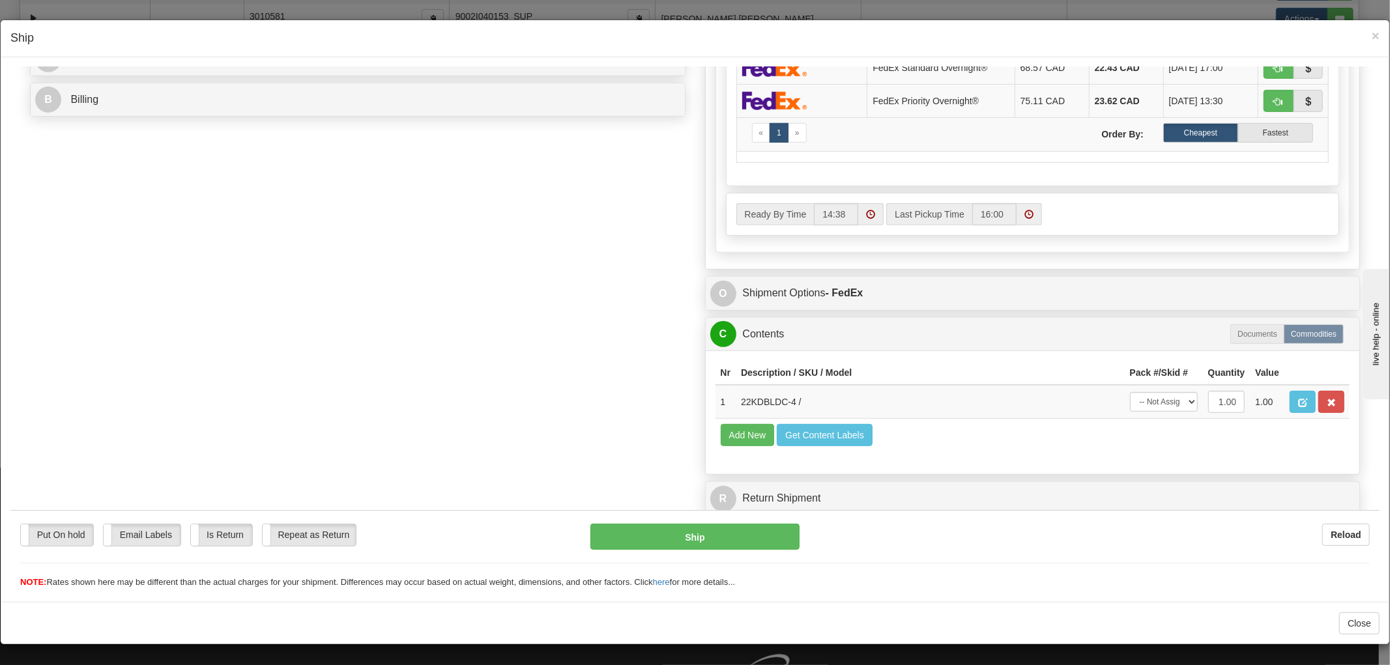
scroll to position [1, 0]
drag, startPoint x: 785, startPoint y: 389, endPoint x: 732, endPoint y: 394, distance: 52.4
click at [736, 394] on td "22KDBLDC-4 /" at bounding box center [930, 401] width 389 height 34
click at [542, 478] on div "Order # 9002I041699_SUP S Sender" at bounding box center [694, 41] width 1349 height 962
click at [1372, 34] on span "×" at bounding box center [1376, 35] width 8 height 15
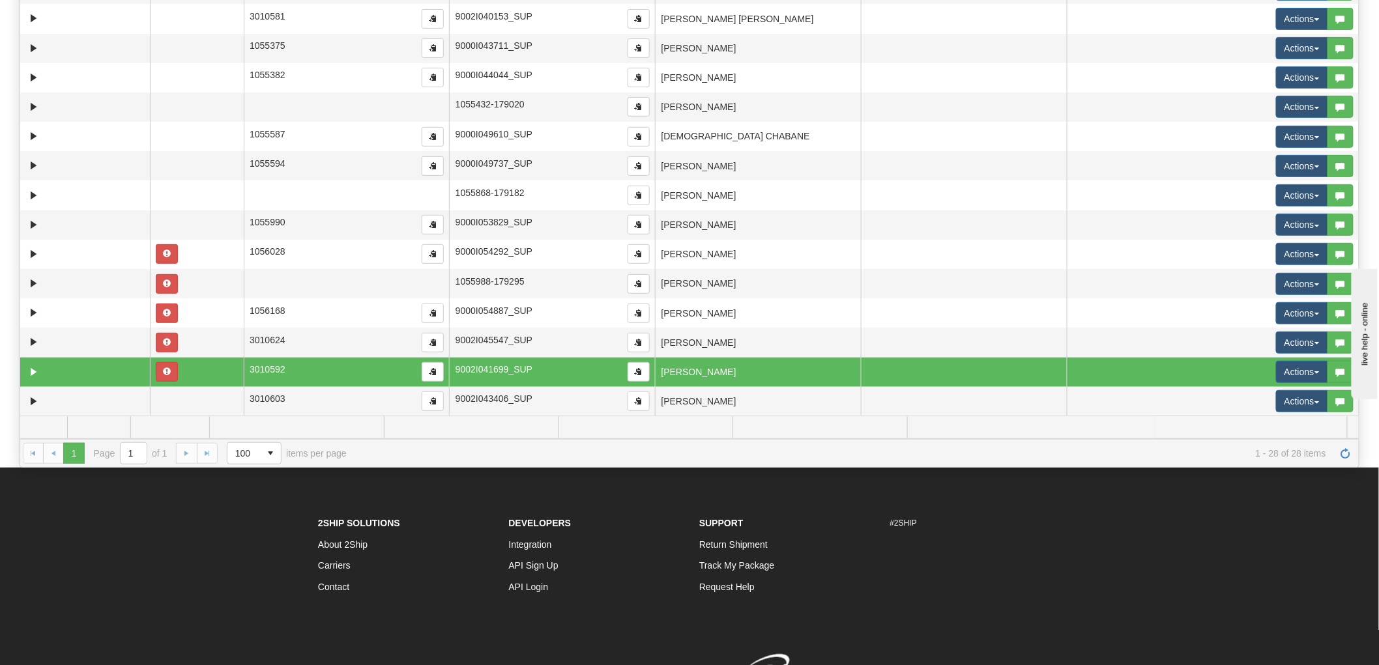
scroll to position [270, 0]
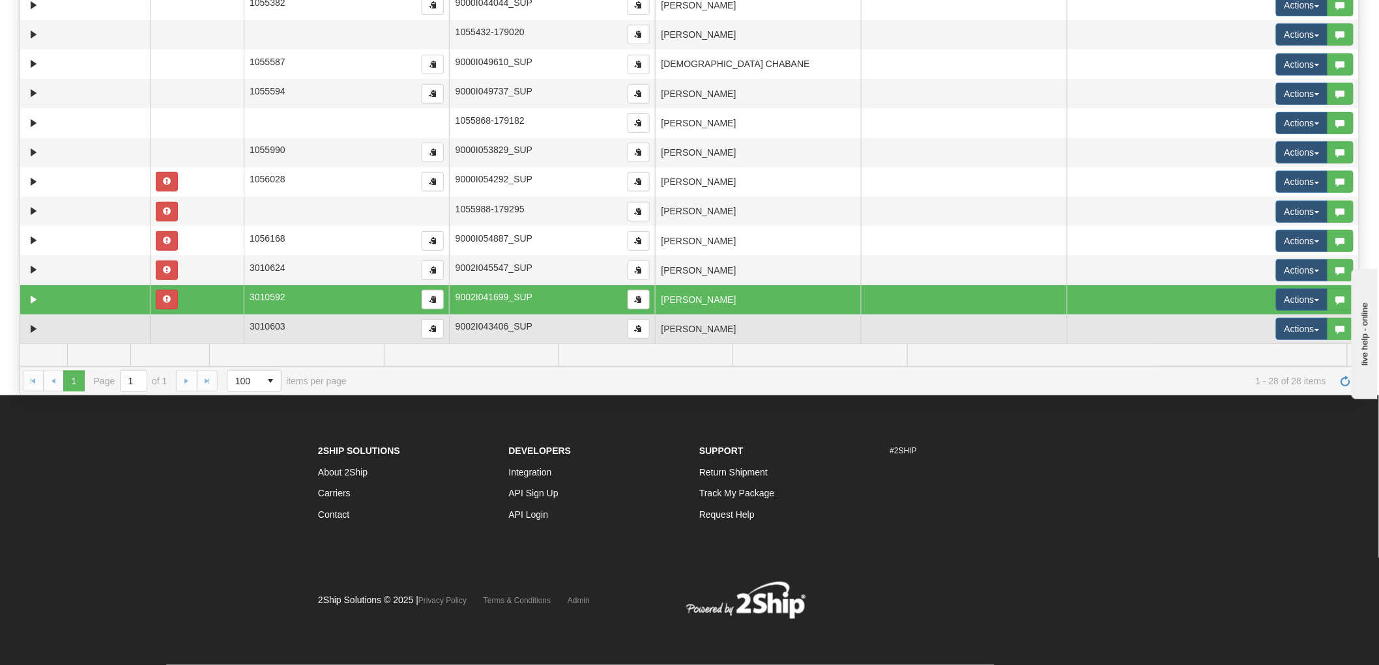
click at [818, 329] on td "[PERSON_NAME]" at bounding box center [758, 329] width 206 height 29
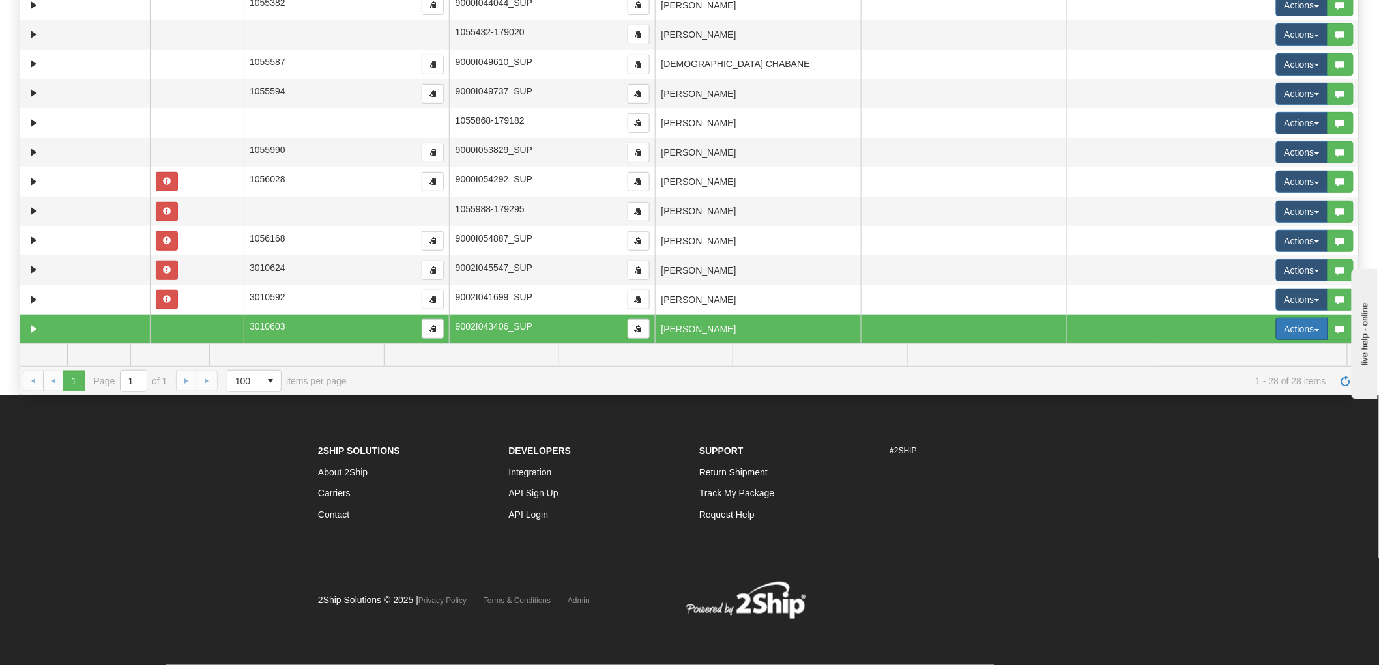
click at [1292, 326] on button "Actions" at bounding box center [1302, 329] width 52 height 22
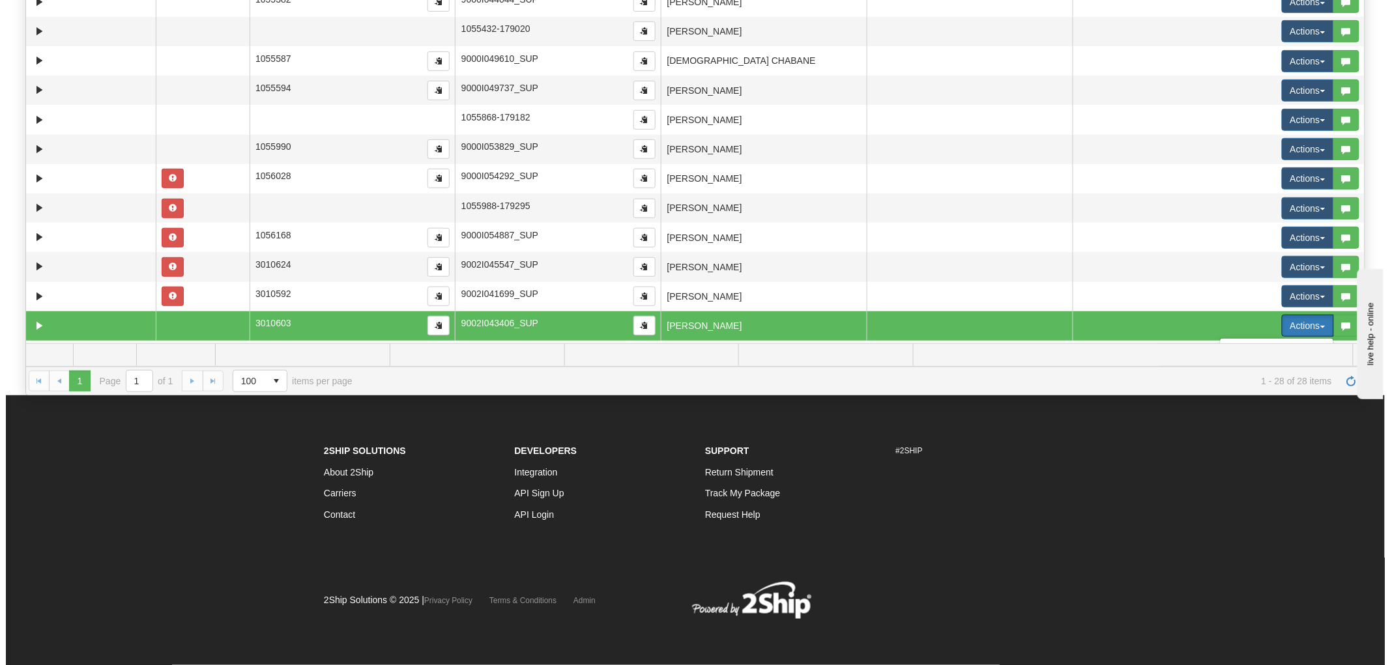
scroll to position [521, 0]
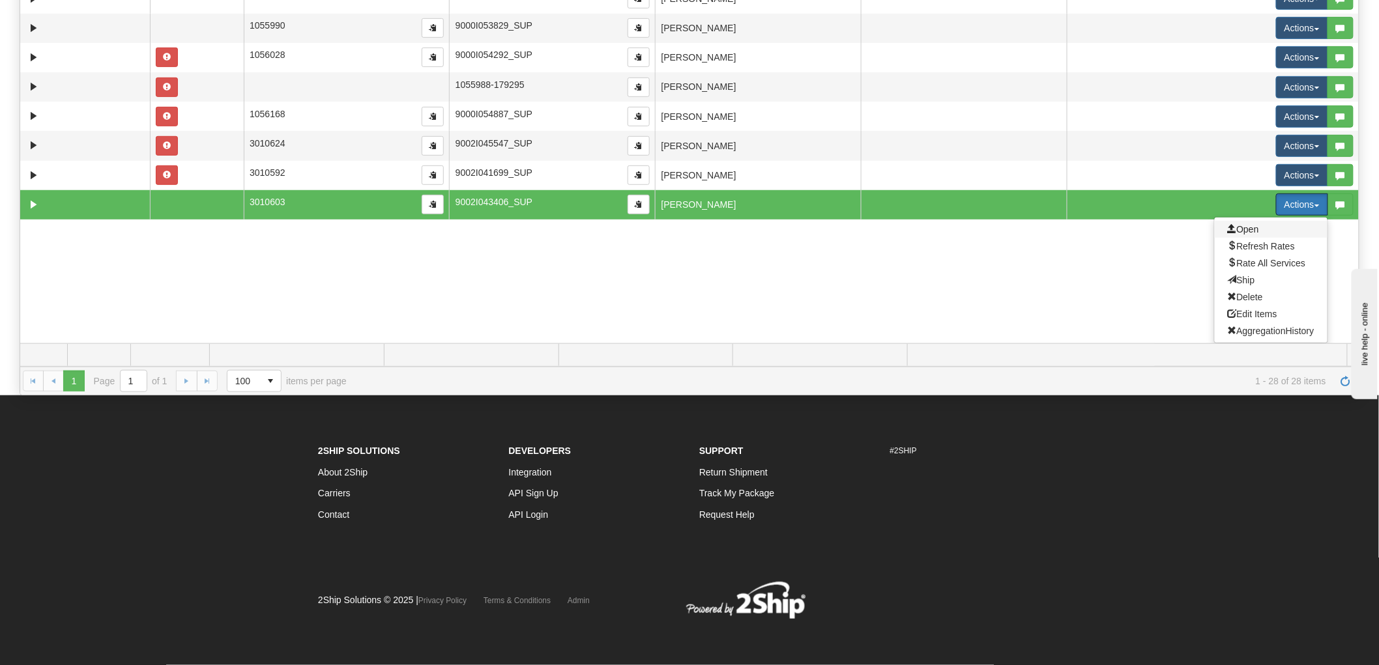
click at [1229, 229] on span "Open" at bounding box center [1243, 229] width 31 height 10
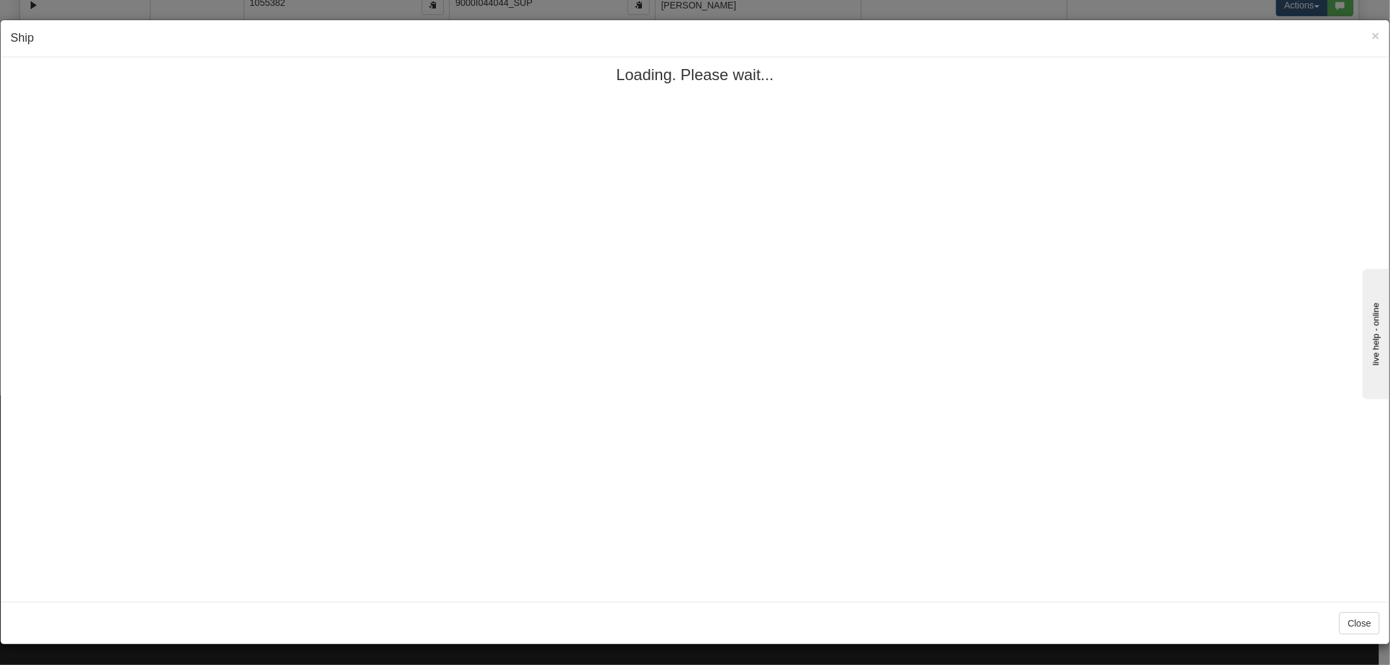
scroll to position [0, 0]
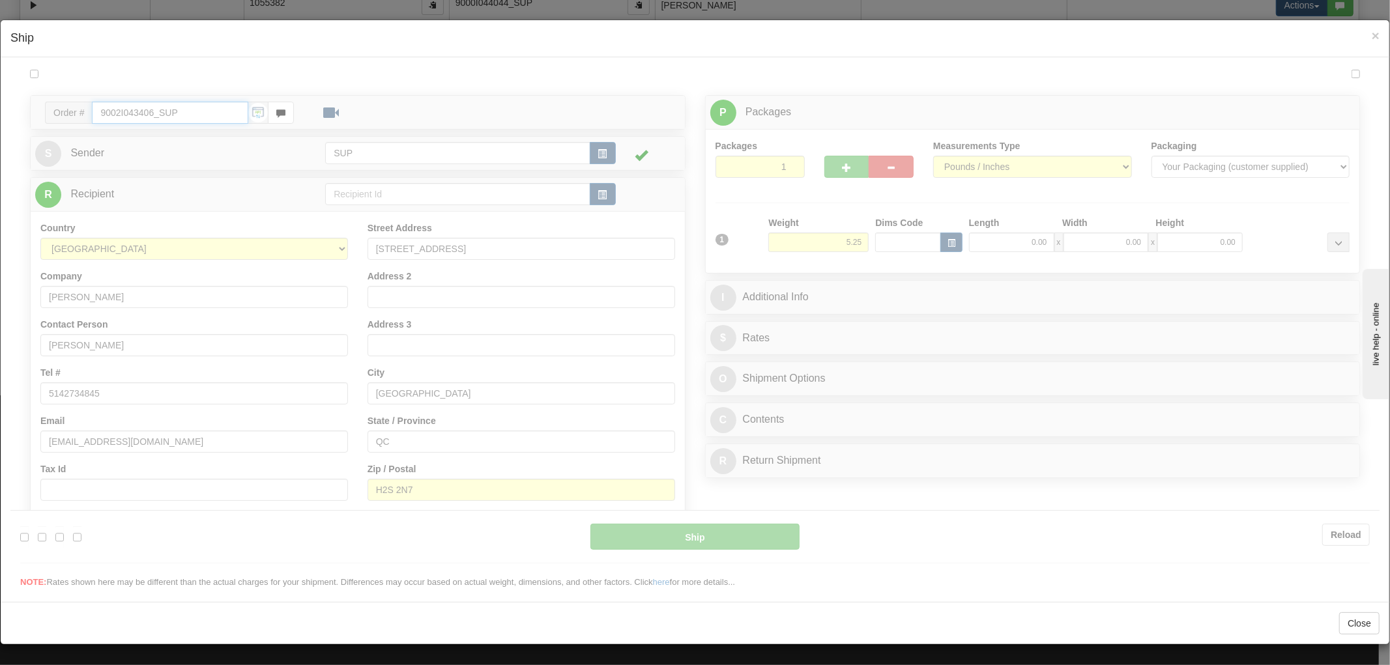
type input "14:38"
type input "16:00"
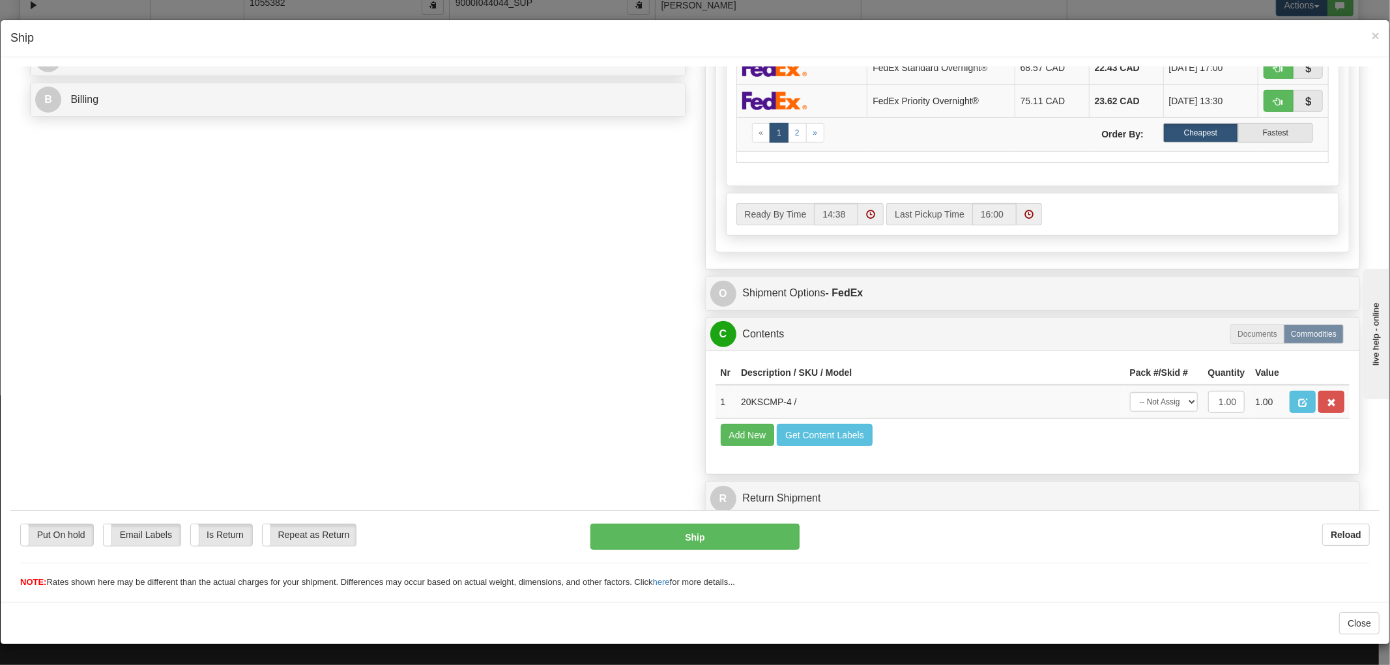
scroll to position [1, 0]
drag, startPoint x: 781, startPoint y: 388, endPoint x: 730, endPoint y: 393, distance: 50.4
click at [736, 393] on td "20KSCMP-4 /" at bounding box center [930, 401] width 389 height 34
click at [483, 405] on div "Order # 9002I043406_SUP S Sender" at bounding box center [694, 41] width 1349 height 962
click at [1372, 31] on span "×" at bounding box center [1376, 35] width 8 height 15
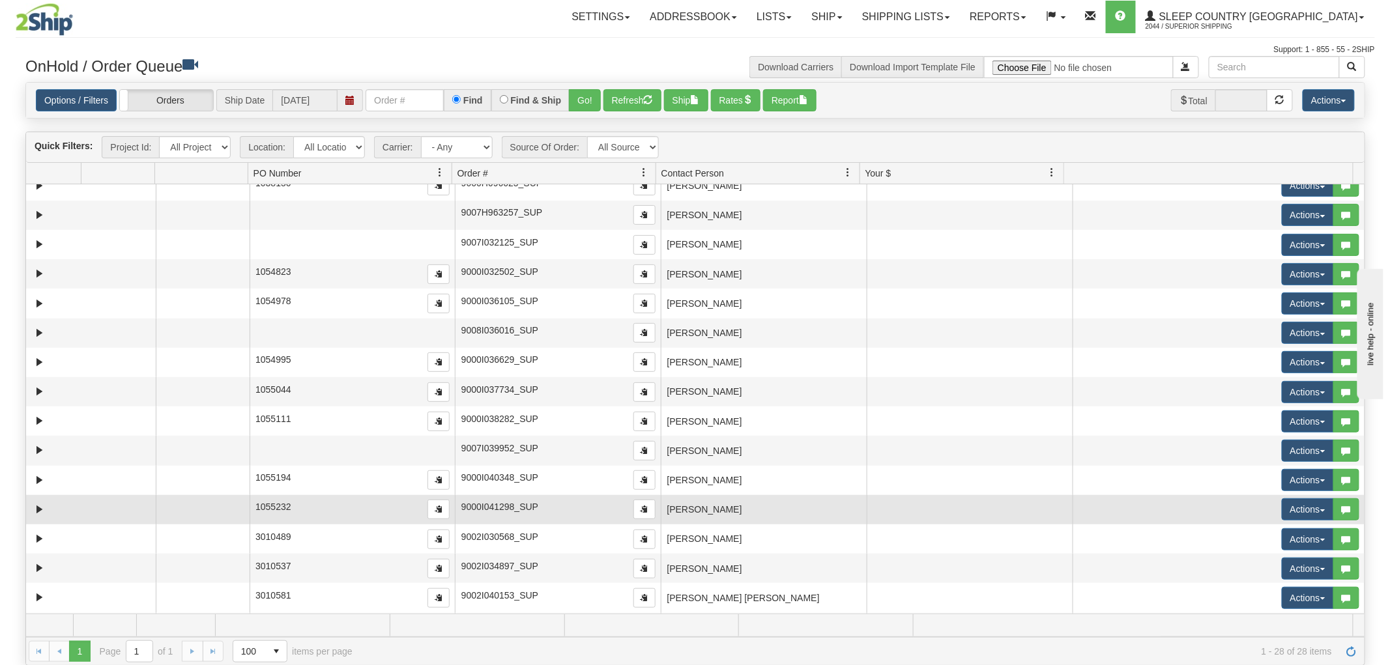
scroll to position [0, 0]
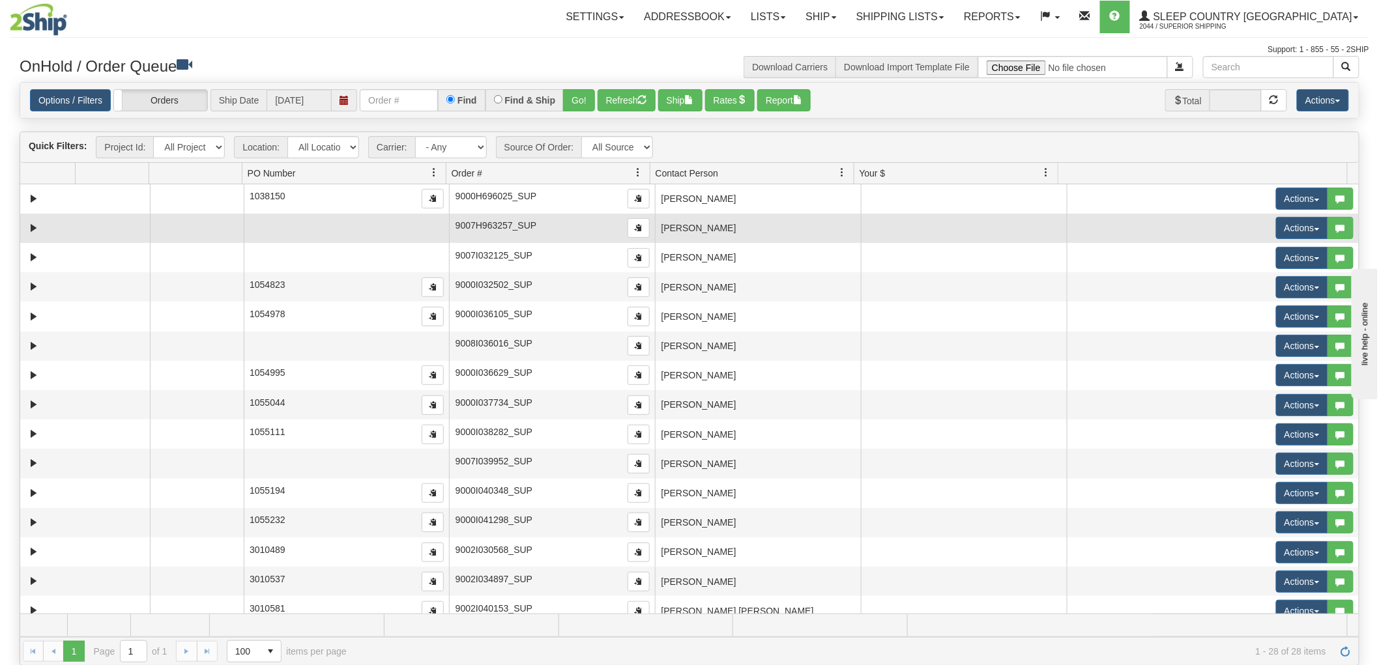
click at [727, 233] on td "[PERSON_NAME]" at bounding box center [758, 228] width 206 height 29
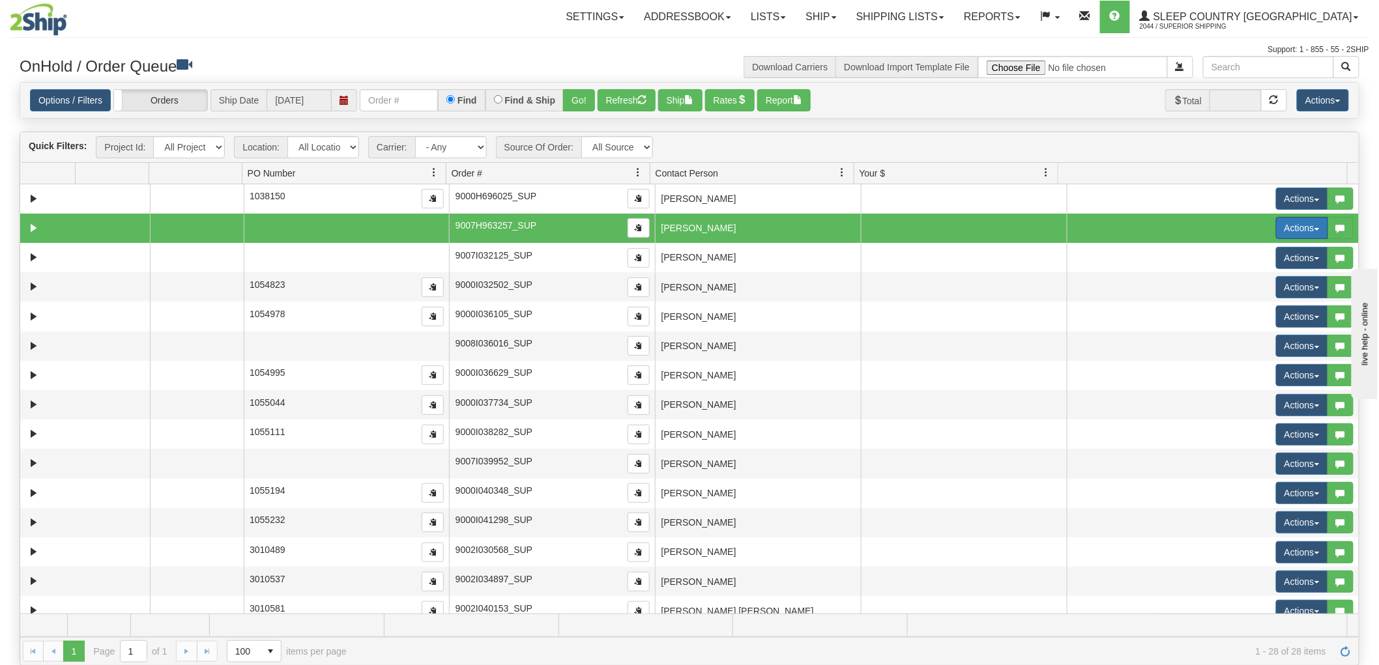
click at [1288, 227] on button "Actions" at bounding box center [1302, 228] width 52 height 22
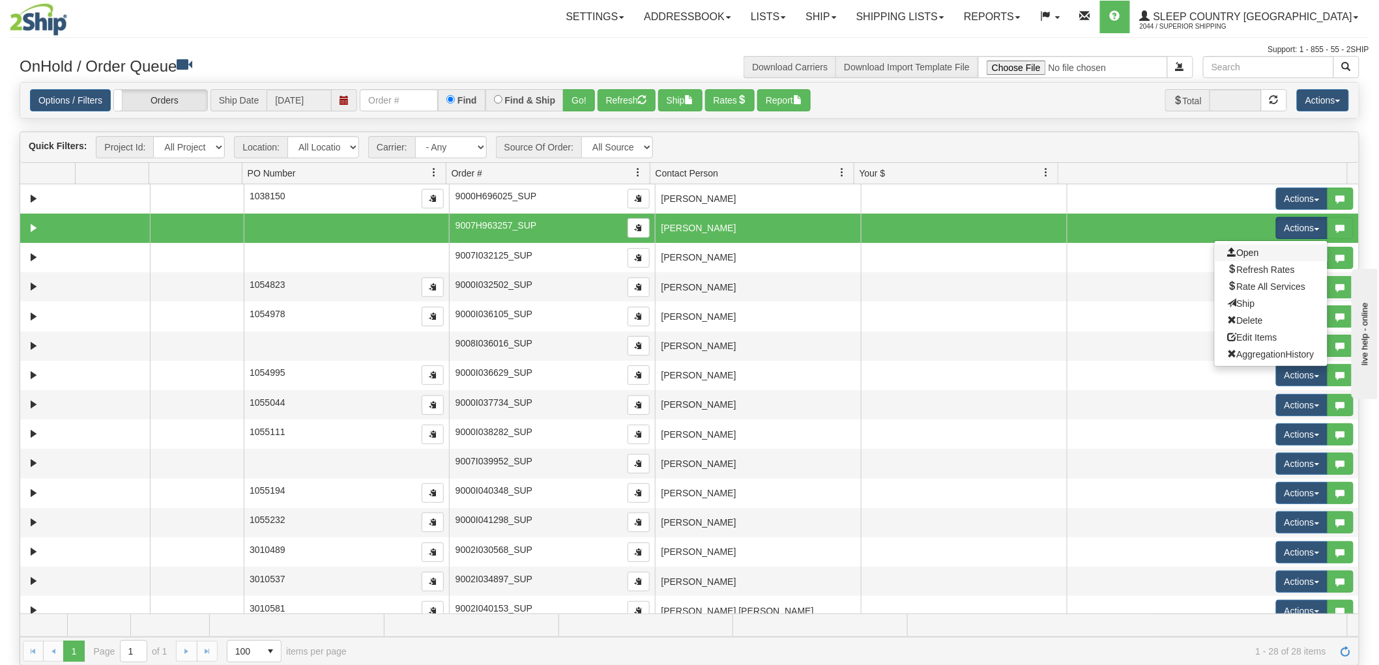
click at [1260, 252] on link "Open" at bounding box center [1271, 252] width 113 height 17
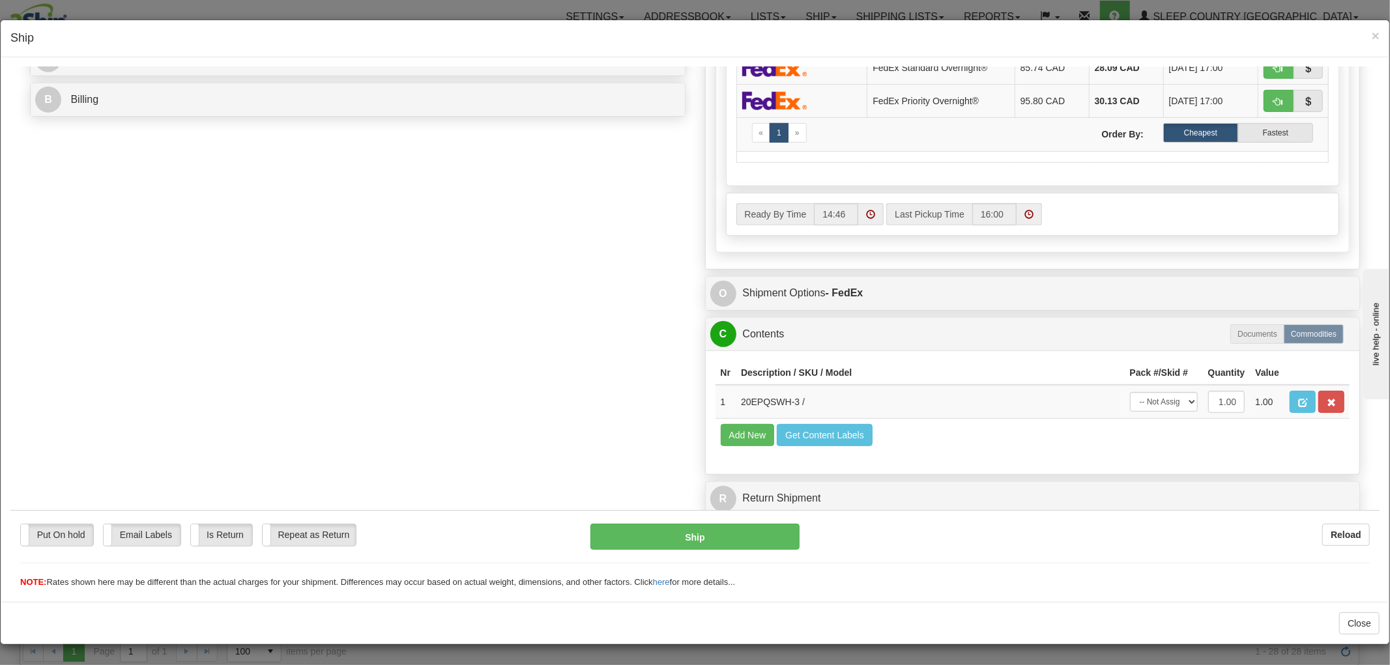
scroll to position [1, 0]
click at [1144, 397] on select "-- Not Assigned -- Package 1" at bounding box center [1164, 402] width 68 height 20
select select "0"
click at [1130, 392] on select "-- Not Assigned -- Package 1" at bounding box center [1164, 402] width 68 height 20
click at [753, 521] on div "Put On hold Put On hold Email Labels Email Labels Edit Is Return Is Return Repe…" at bounding box center [694, 549] width 1369 height 79
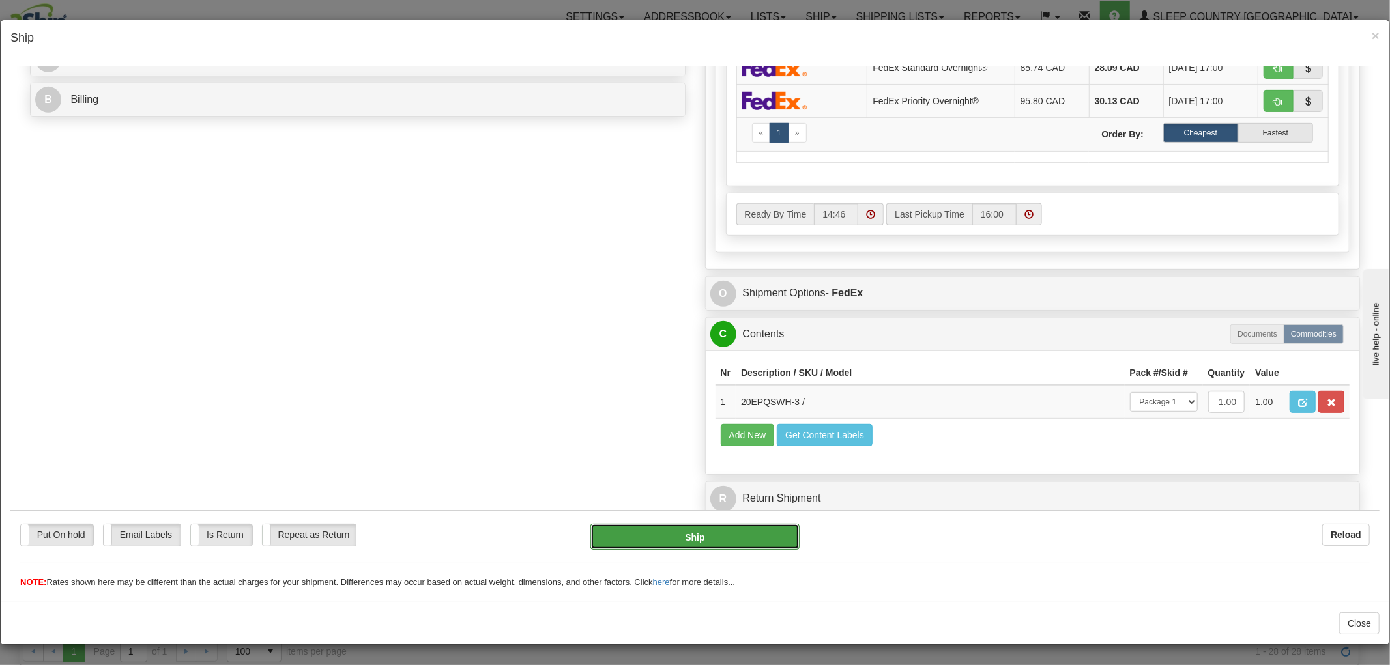
click at [750, 532] on button "Ship" at bounding box center [694, 536] width 209 height 26
type input "92"
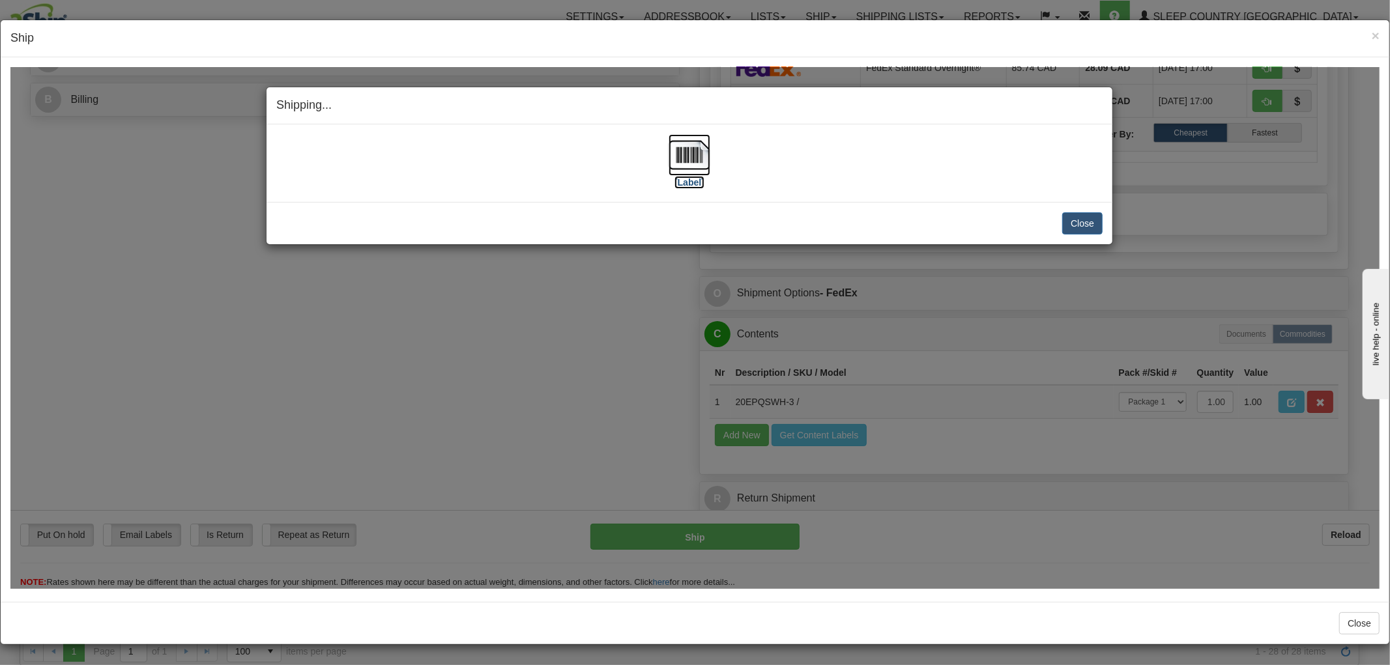
click at [693, 147] on img at bounding box center [690, 155] width 42 height 42
click at [1073, 219] on button "Close" at bounding box center [1082, 223] width 40 height 22
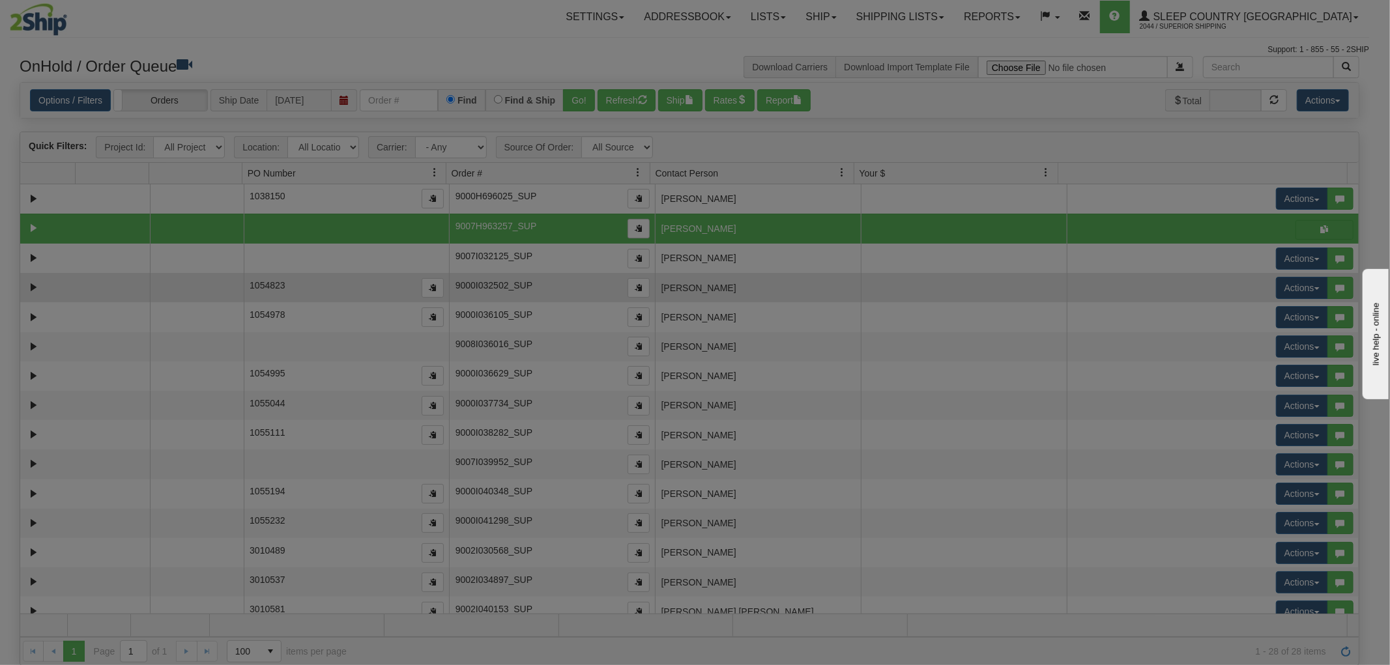
scroll to position [0, 0]
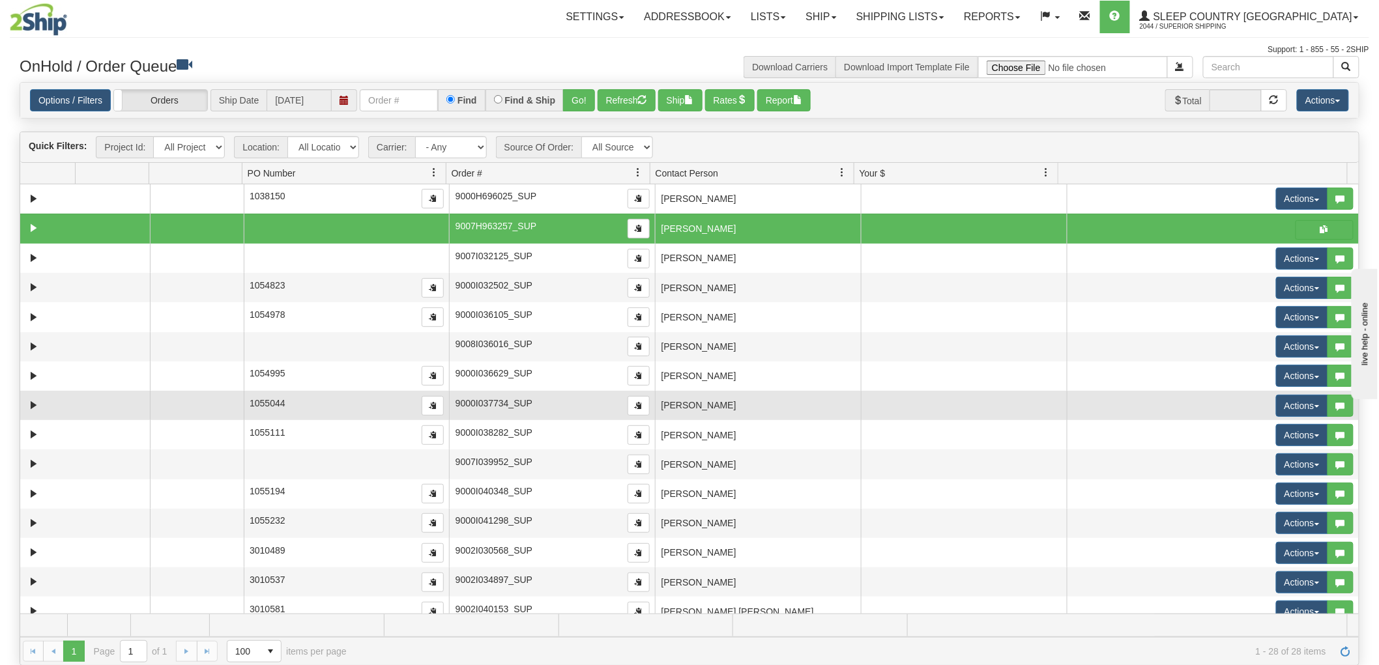
click at [680, 402] on td "[PERSON_NAME]" at bounding box center [758, 405] width 206 height 29
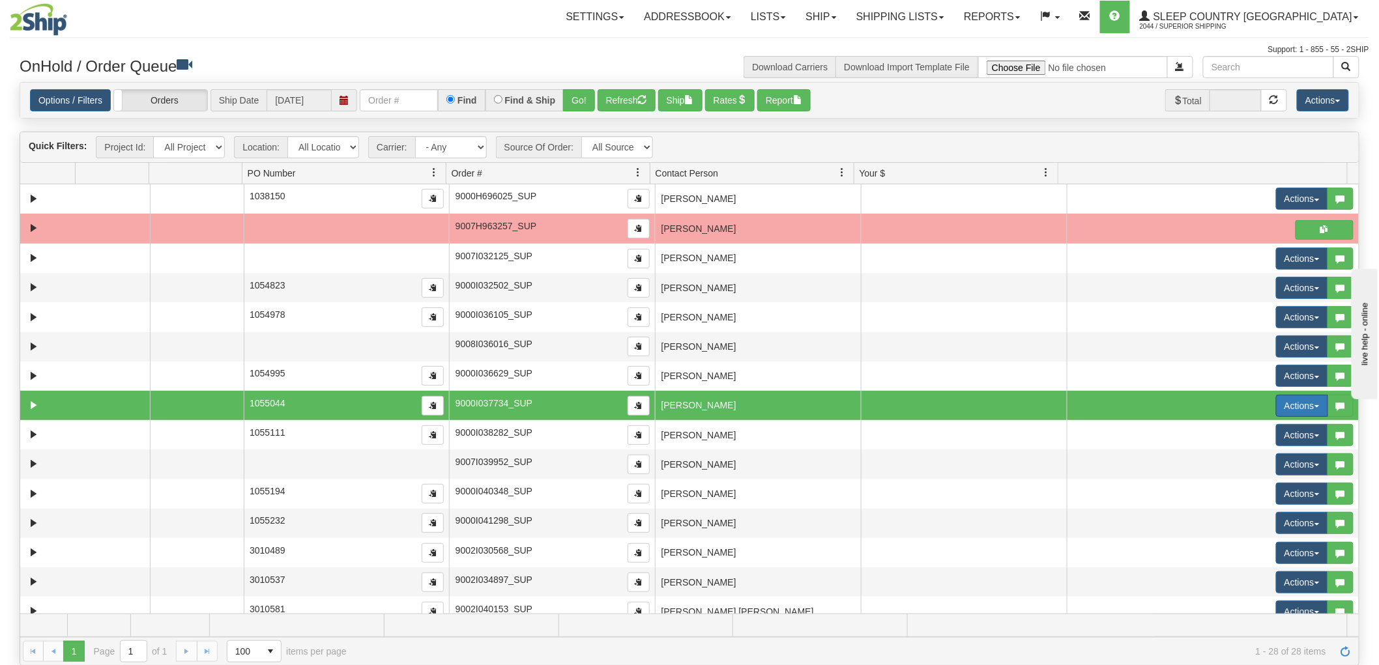
click at [1280, 405] on button "Actions" at bounding box center [1302, 406] width 52 height 22
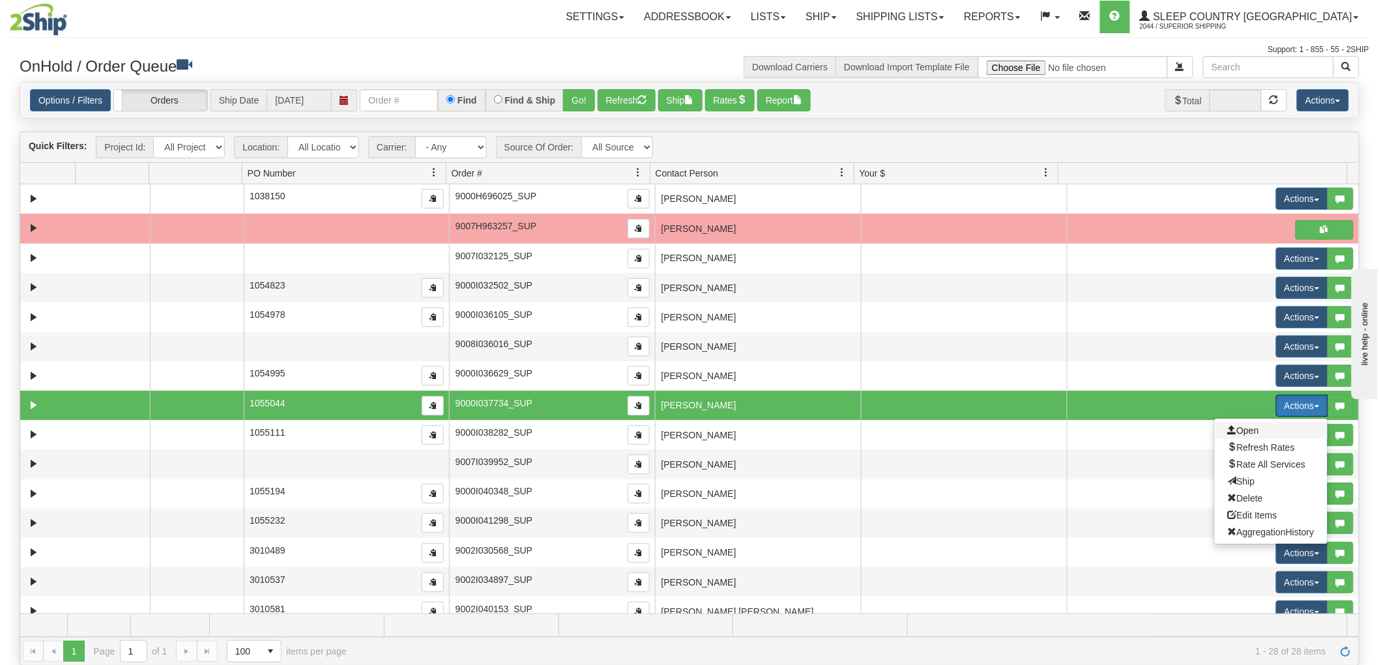
click at [1241, 430] on span "Open" at bounding box center [1243, 430] width 31 height 10
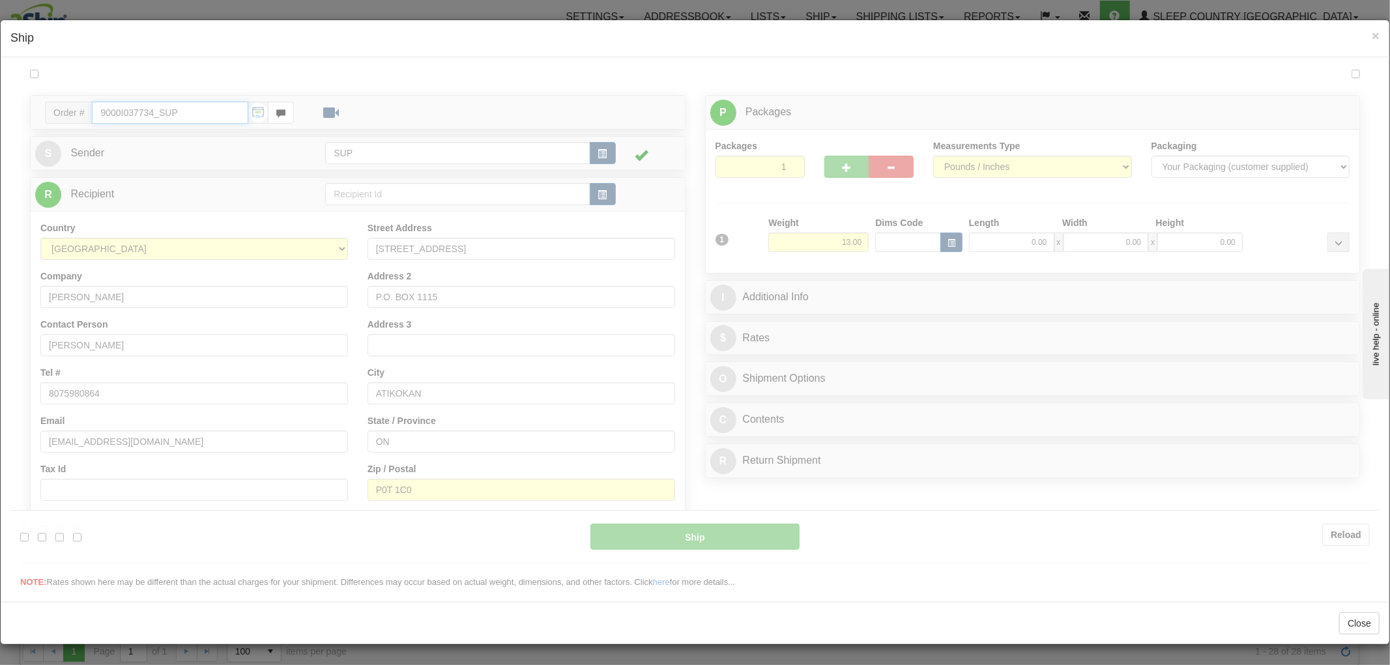
type input "14:48"
type input "16:00"
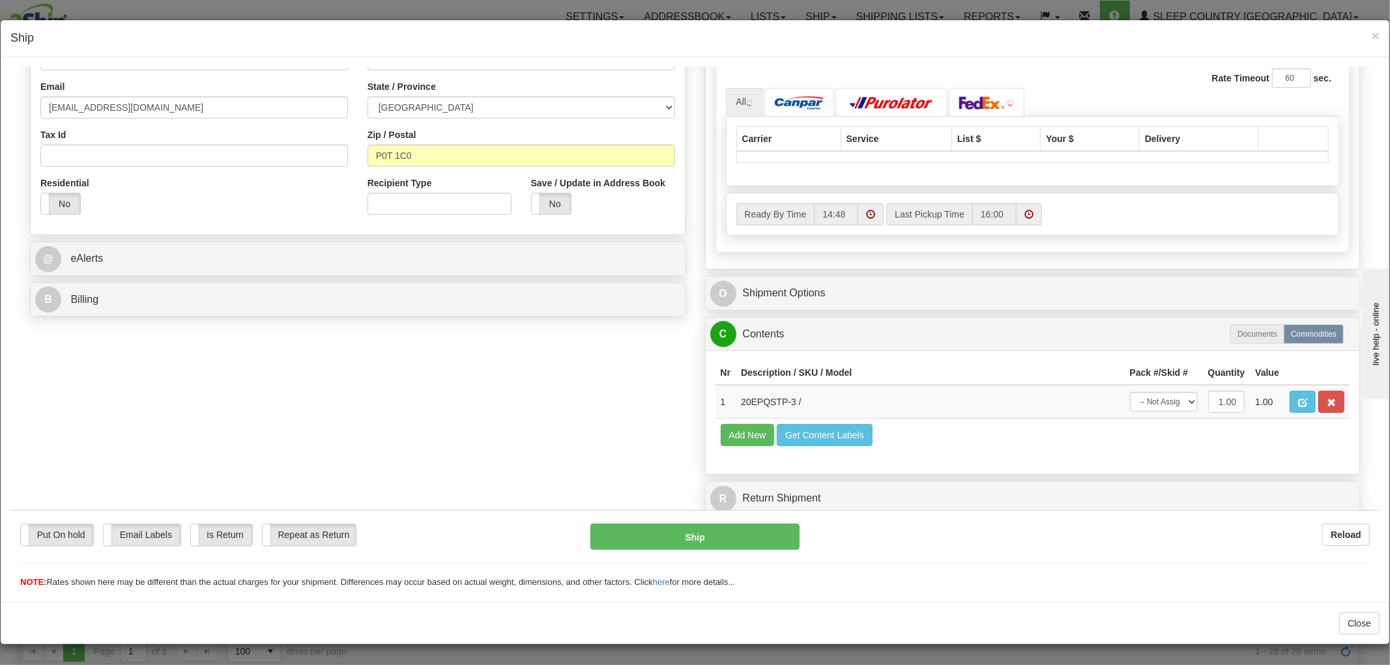
scroll to position [367, 0]
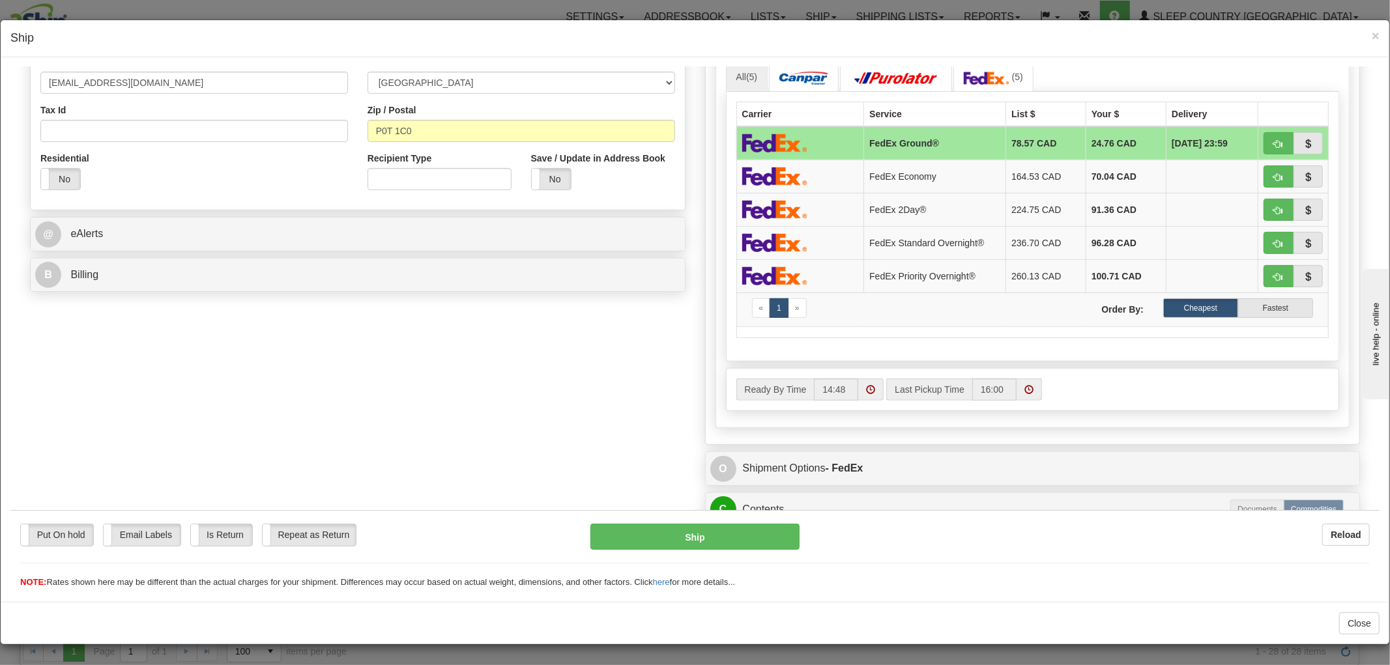
click at [1138, 395] on div "Ready By Time 14:48 Last Pickup Time 16:00" at bounding box center [1033, 389] width 612 height 22
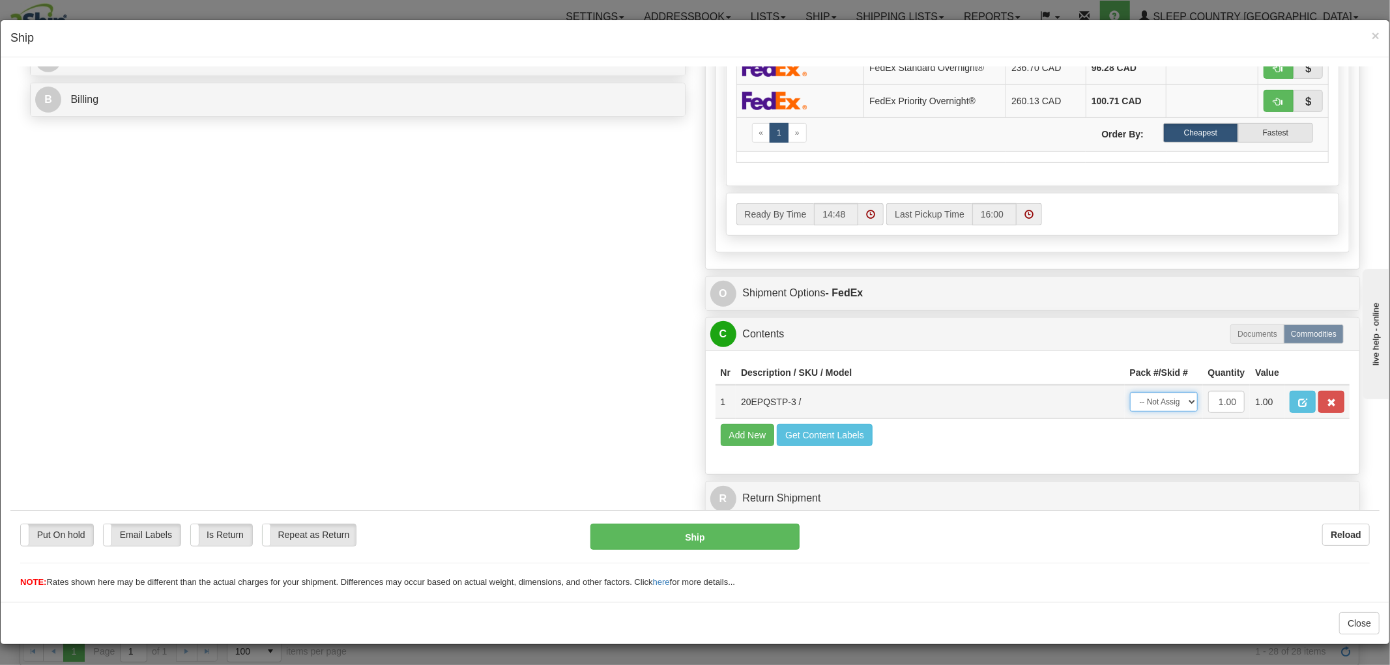
click at [1139, 392] on select "-- Not Assigned -- Package 1" at bounding box center [1164, 402] width 68 height 20
select select "0"
click at [1130, 392] on select "-- Not Assigned -- Package 1" at bounding box center [1164, 402] width 68 height 20
click at [736, 534] on button "Ship" at bounding box center [694, 536] width 209 height 26
type input "92"
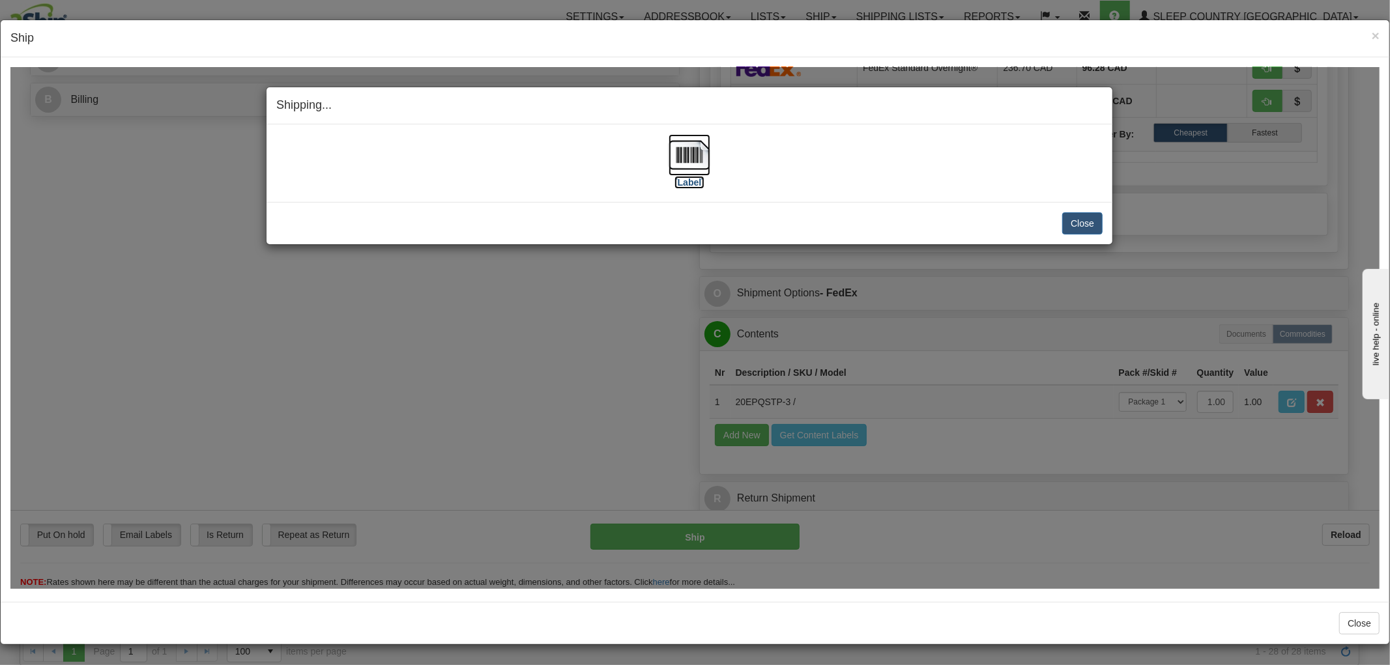
click at [683, 154] on img at bounding box center [690, 155] width 42 height 42
click at [1073, 224] on button "Close" at bounding box center [1082, 223] width 40 height 22
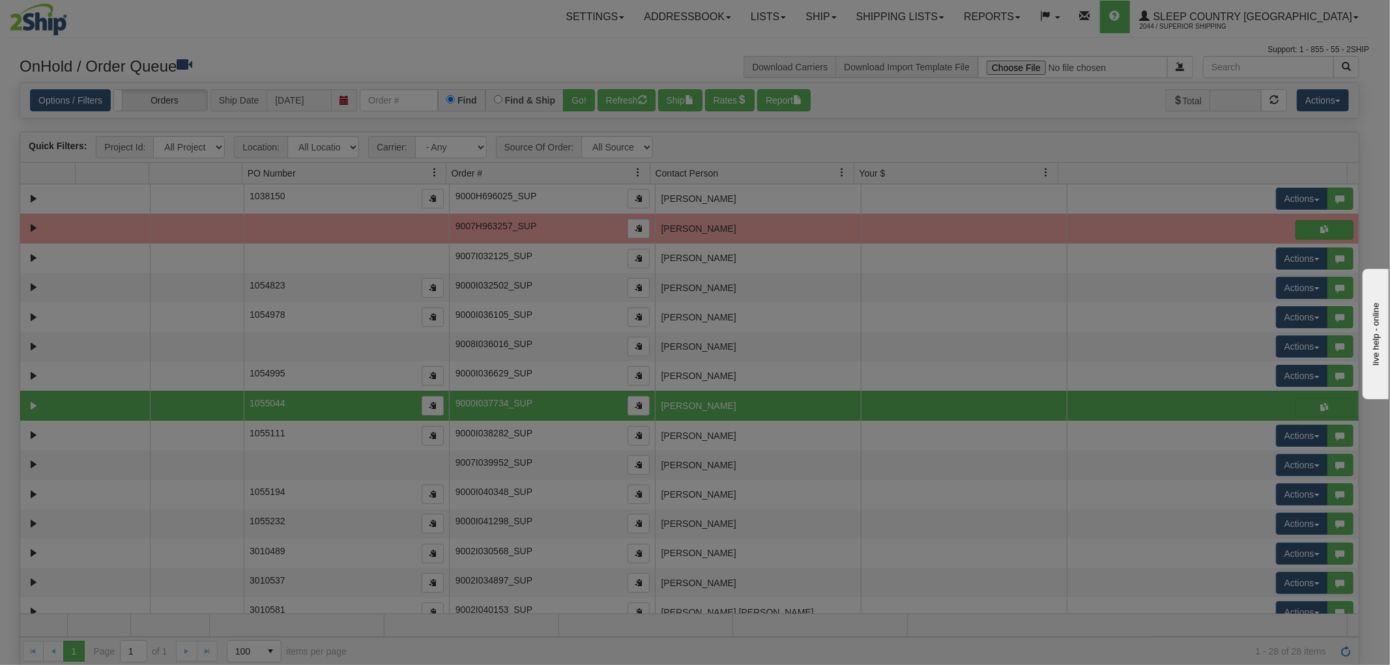
scroll to position [0, 0]
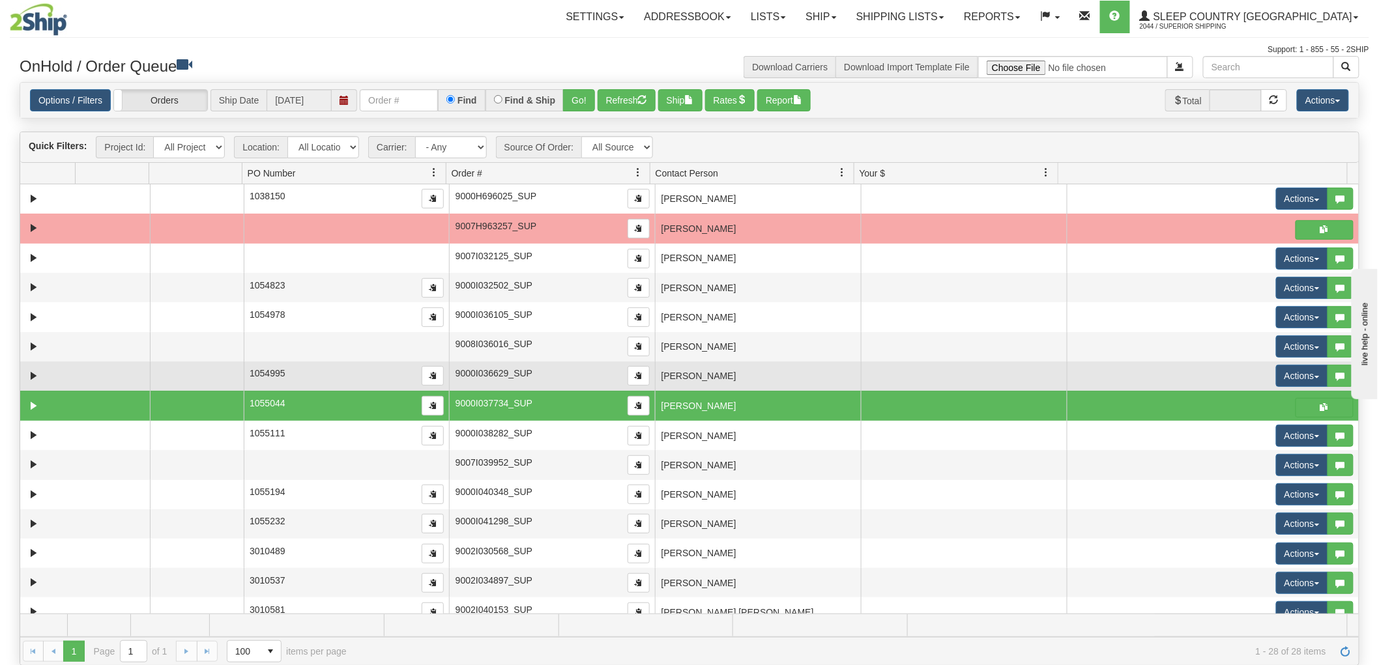
click at [743, 373] on td "[PERSON_NAME]" at bounding box center [758, 376] width 206 height 29
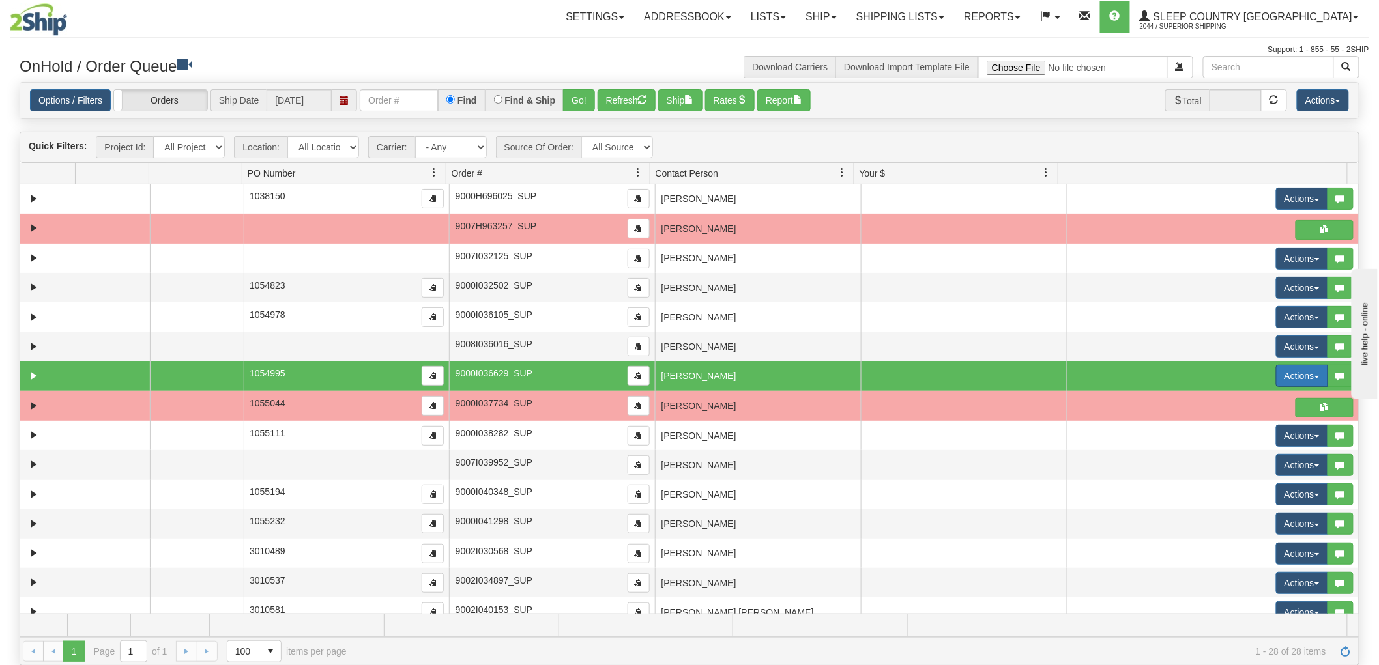
click at [1278, 367] on button "Actions" at bounding box center [1302, 376] width 52 height 22
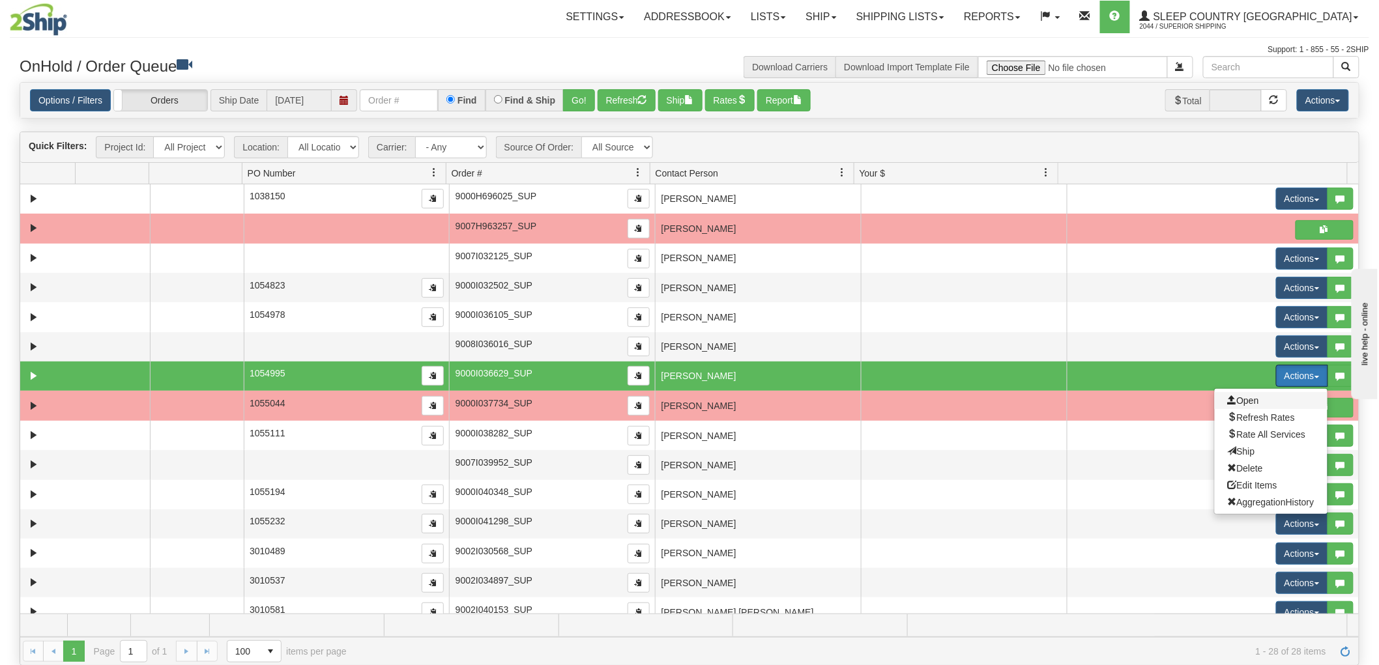
click at [1241, 401] on span "Open" at bounding box center [1243, 401] width 31 height 10
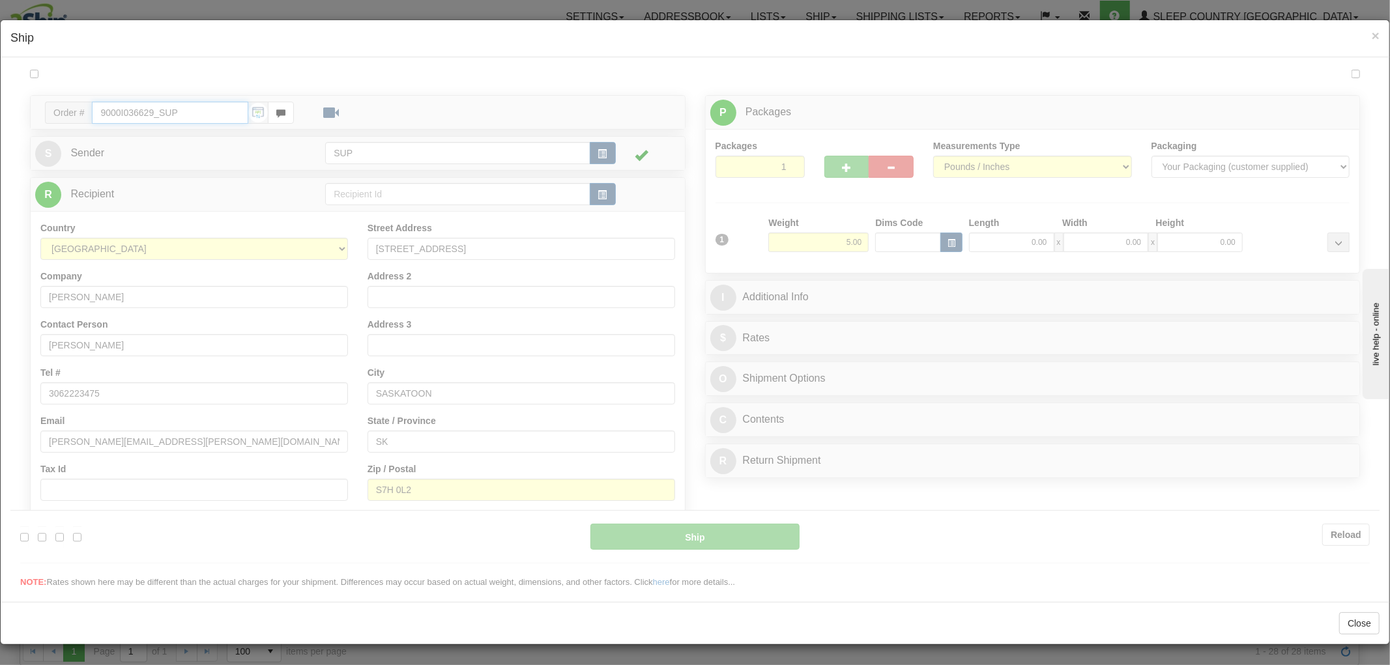
type input "14:48"
type input "16:00"
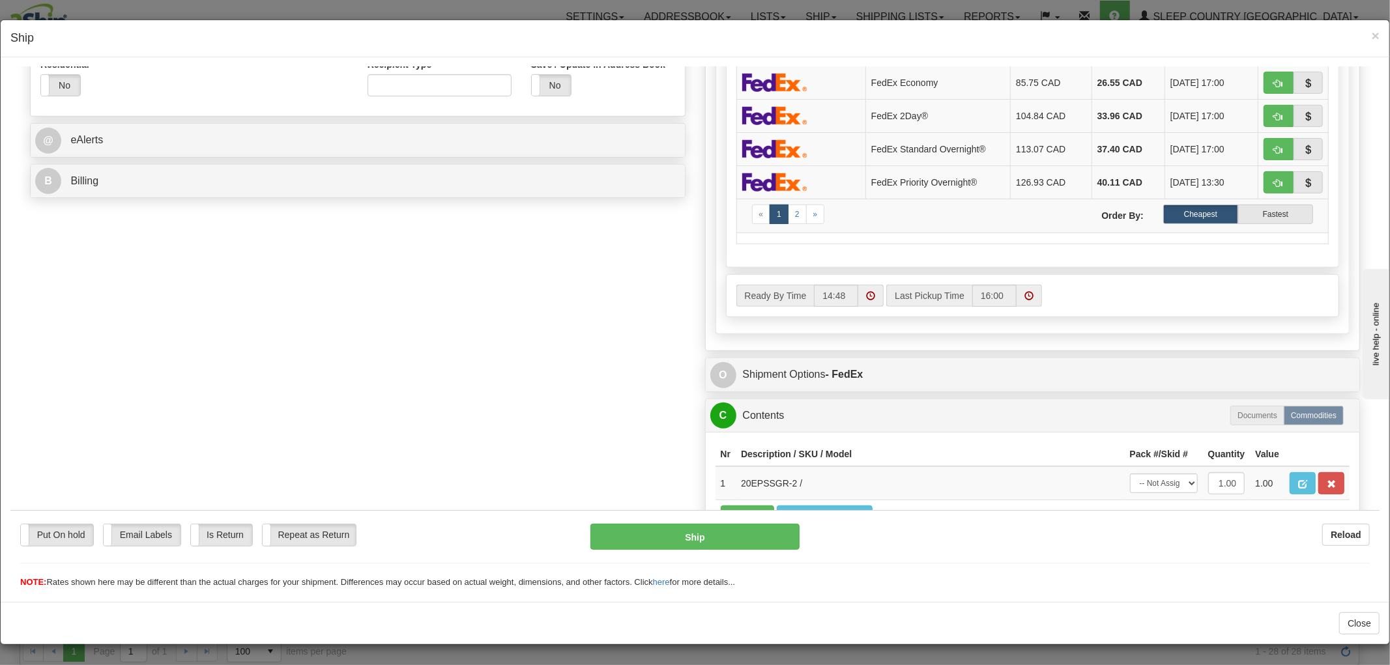
scroll to position [569, 0]
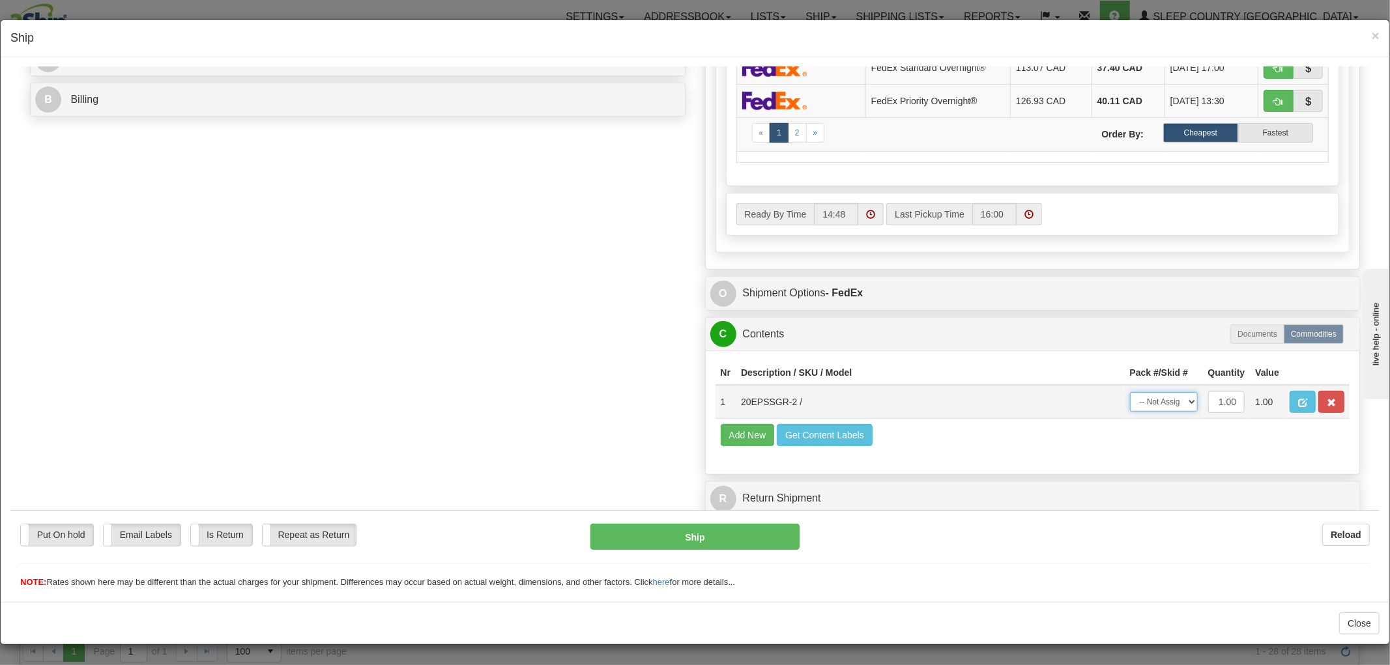
click at [1130, 392] on select "-- Not Assigned -- Package 1" at bounding box center [1164, 402] width 68 height 20
select select "0"
click at [1130, 392] on select "-- Not Assigned -- Package 1" at bounding box center [1164, 402] width 68 height 20
click at [682, 534] on button "Ship" at bounding box center [694, 536] width 209 height 26
type input "92"
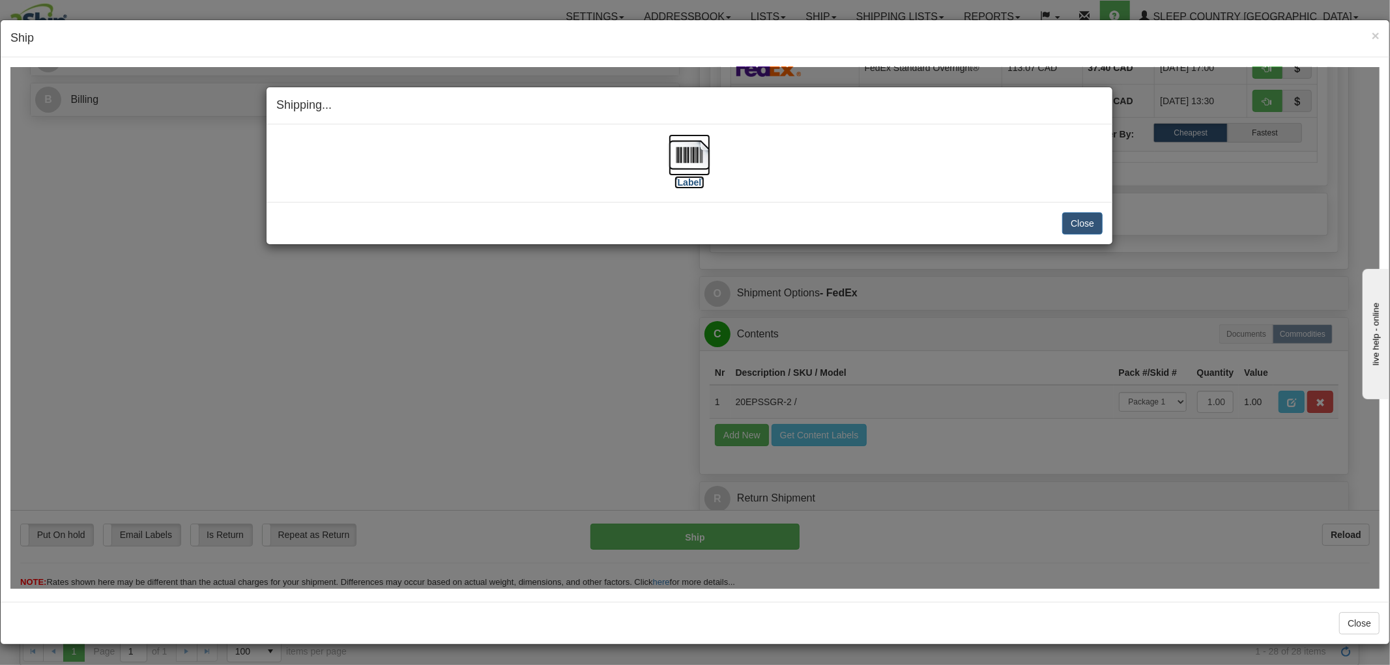
click at [669, 157] on img at bounding box center [690, 155] width 42 height 42
click at [1094, 223] on button "Close" at bounding box center [1082, 223] width 40 height 22
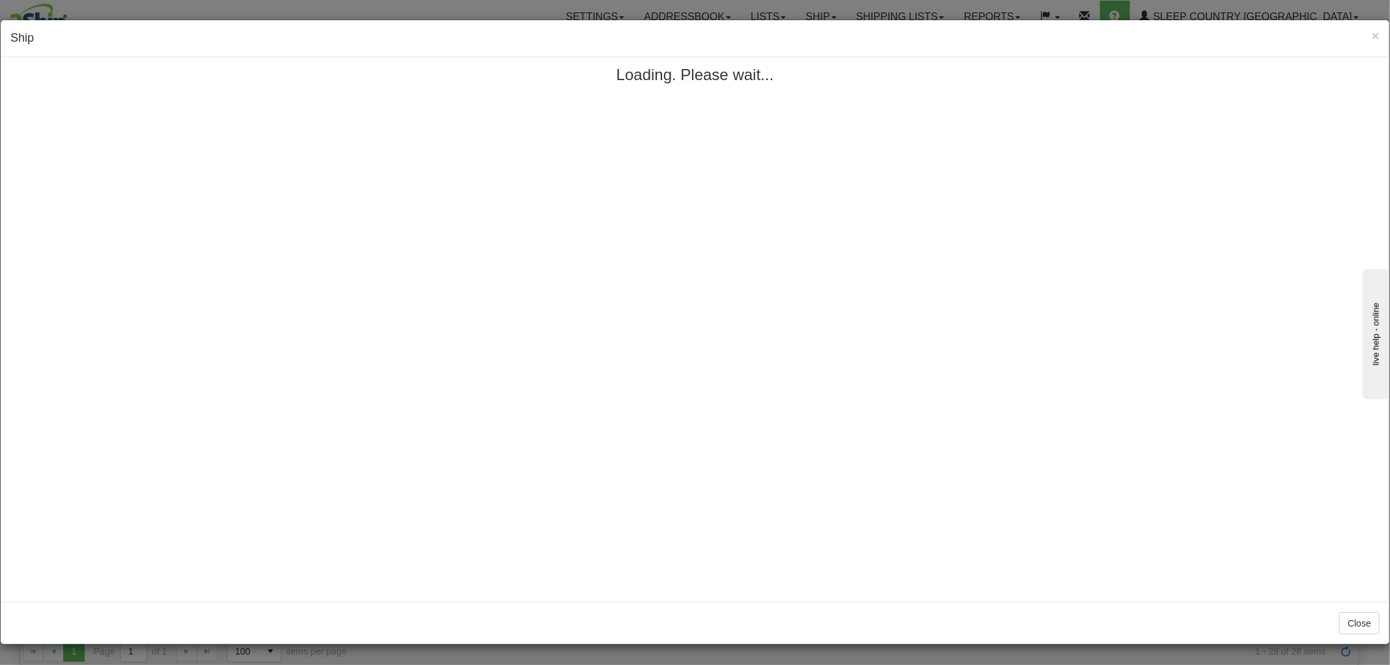
scroll to position [0, 0]
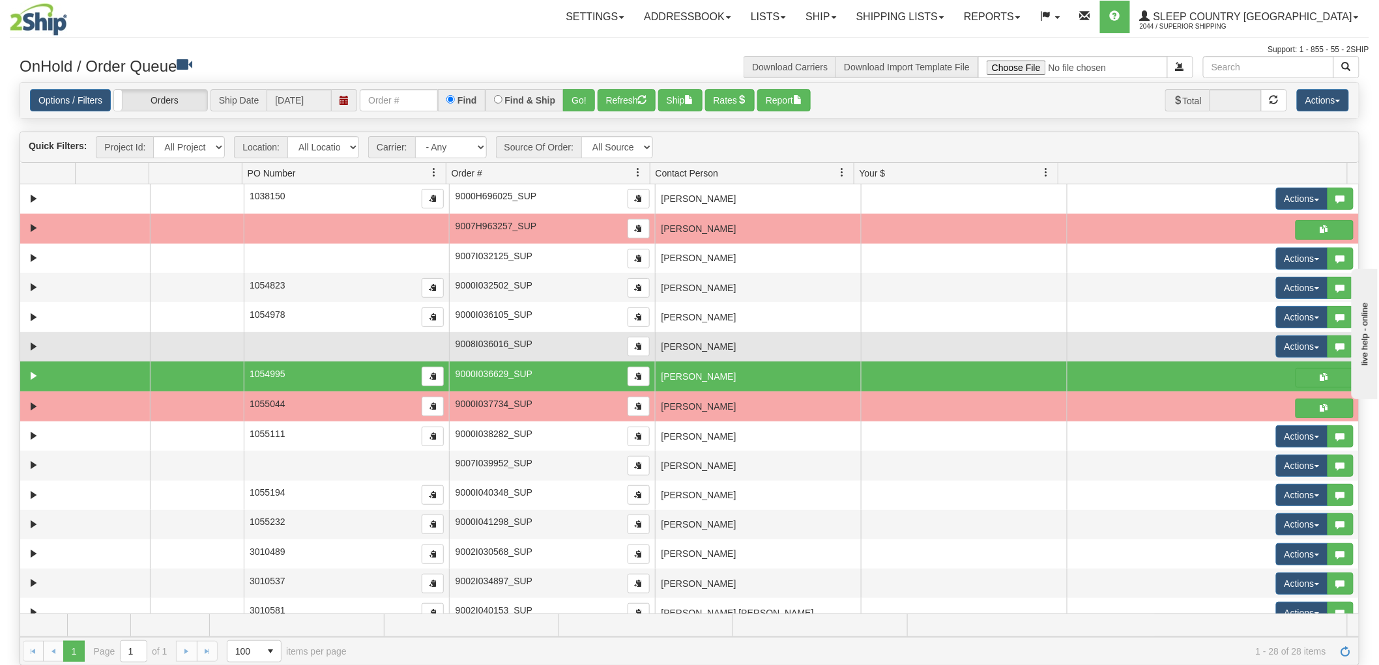
click at [812, 336] on td "[PERSON_NAME]" at bounding box center [758, 346] width 206 height 29
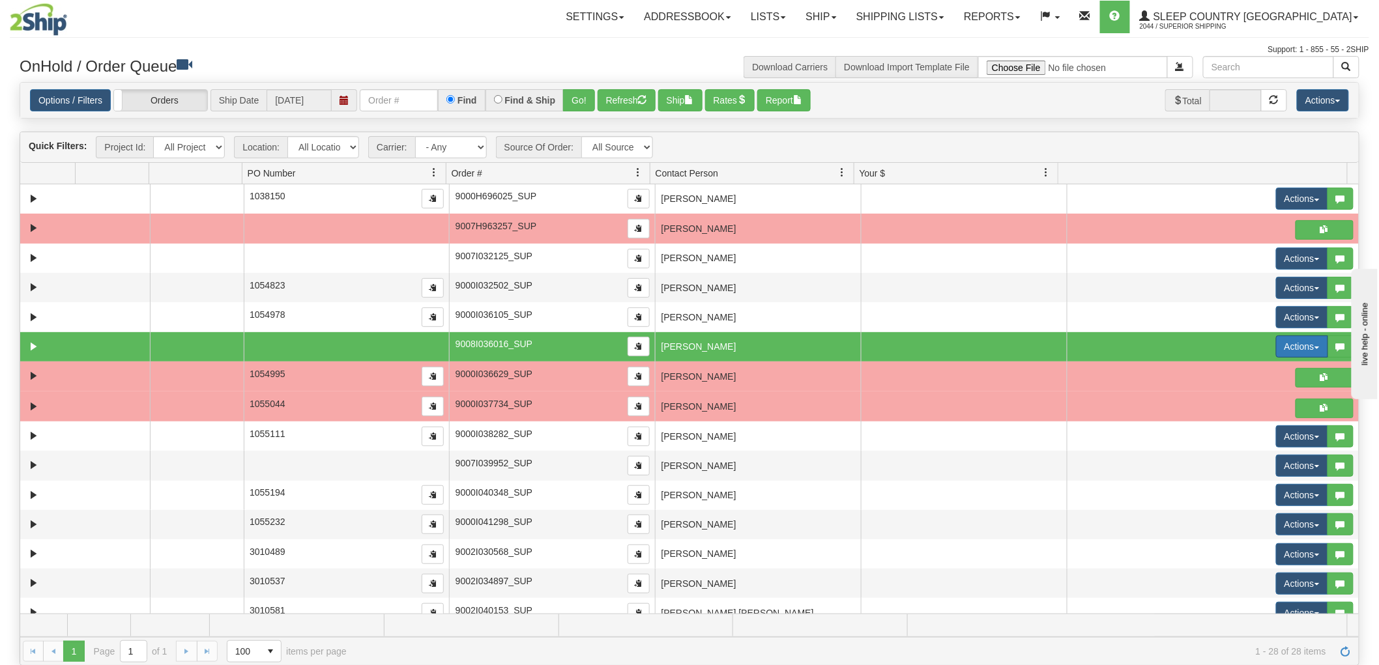
click at [1304, 339] on button "Actions" at bounding box center [1302, 347] width 52 height 22
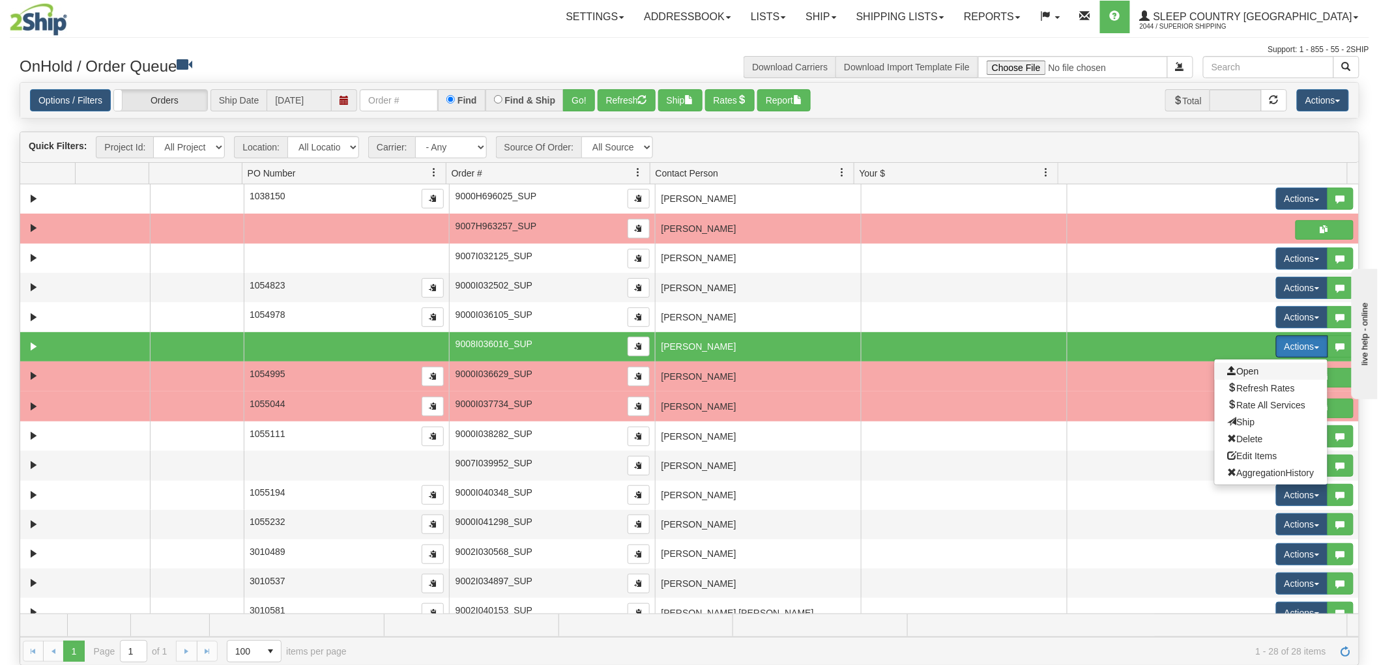
click at [1242, 369] on span "Open" at bounding box center [1243, 371] width 31 height 10
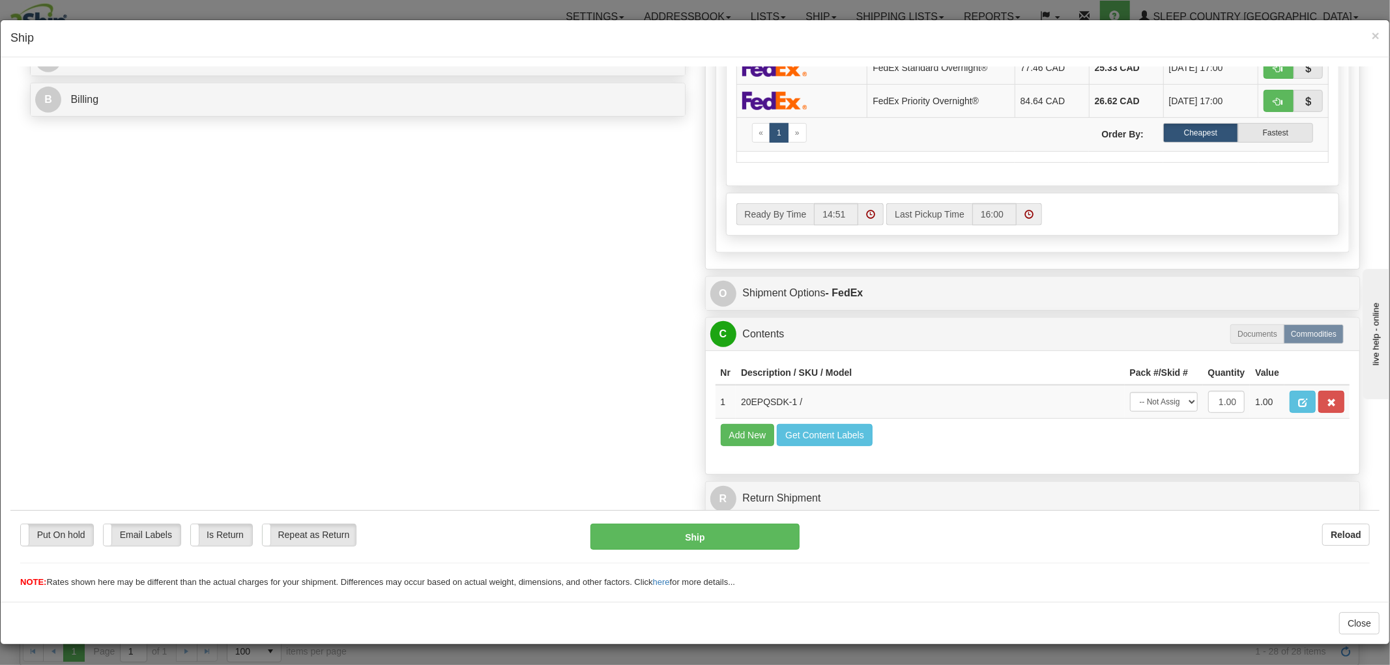
scroll to position [1, 0]
click at [1136, 392] on select "-- Not Assigned -- Package 1" at bounding box center [1164, 402] width 68 height 20
select select "0"
click at [1130, 392] on select "-- Not Assigned -- Package 1" at bounding box center [1164, 402] width 68 height 20
click at [741, 529] on button "Ship" at bounding box center [694, 536] width 209 height 26
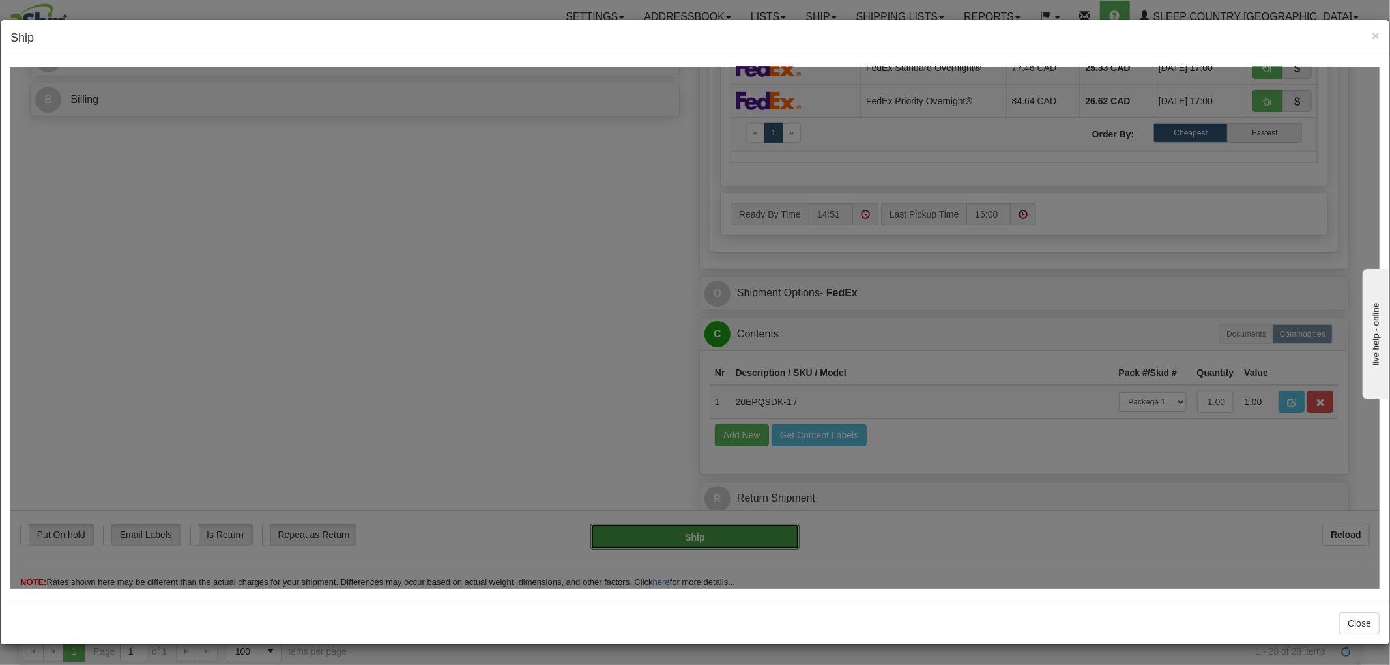
type input "92"
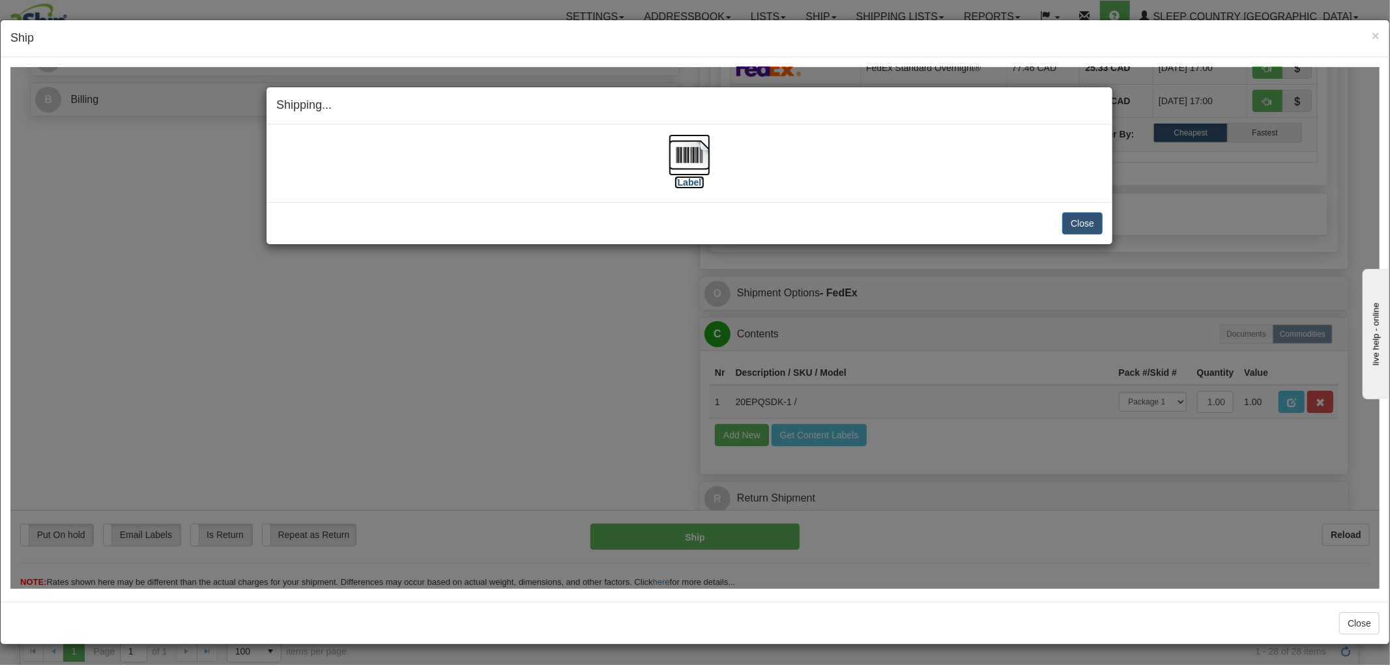
click at [677, 160] on img at bounding box center [690, 155] width 42 height 42
click at [1067, 221] on button "Close" at bounding box center [1082, 223] width 40 height 22
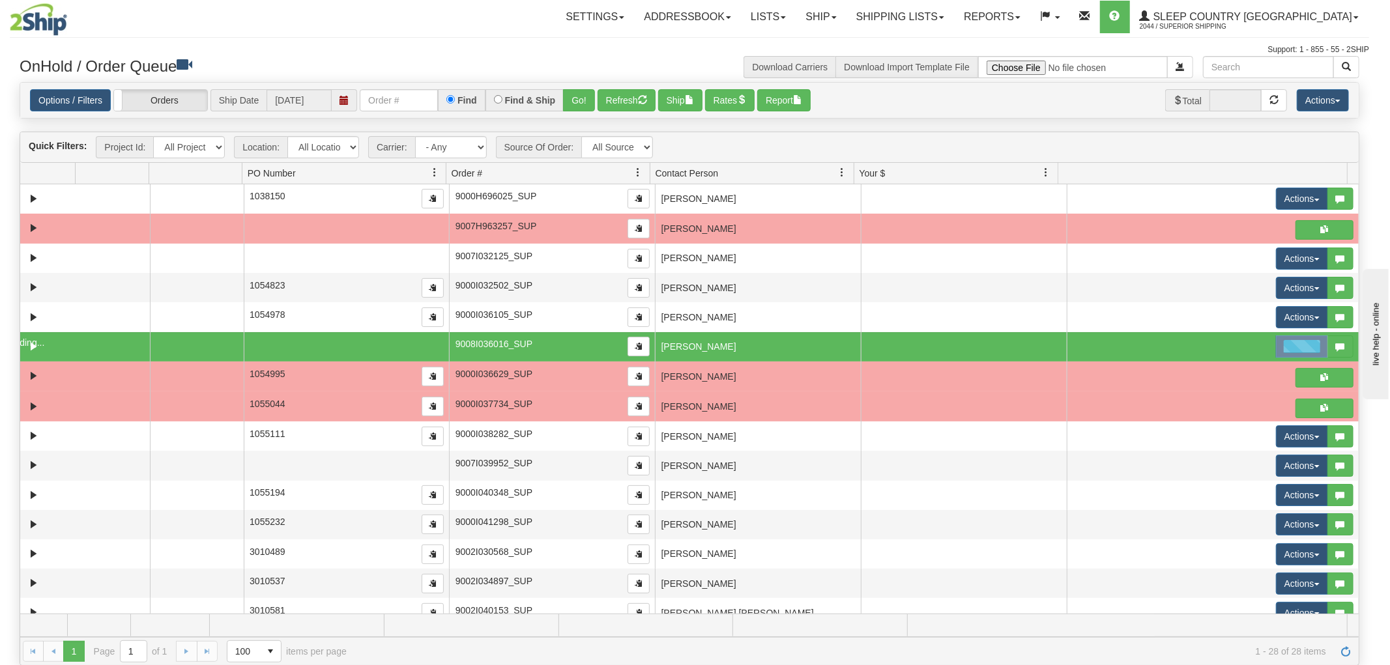
scroll to position [0, 0]
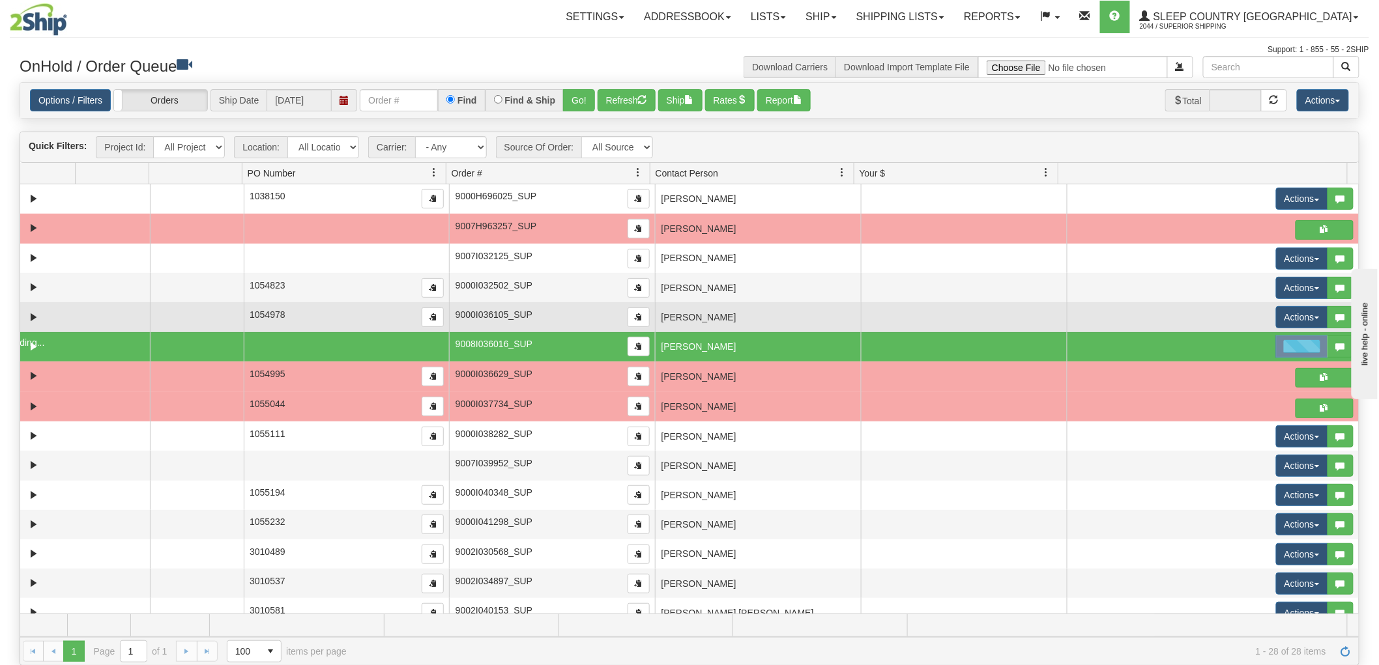
click at [828, 324] on td "[PERSON_NAME]" at bounding box center [758, 316] width 206 height 29
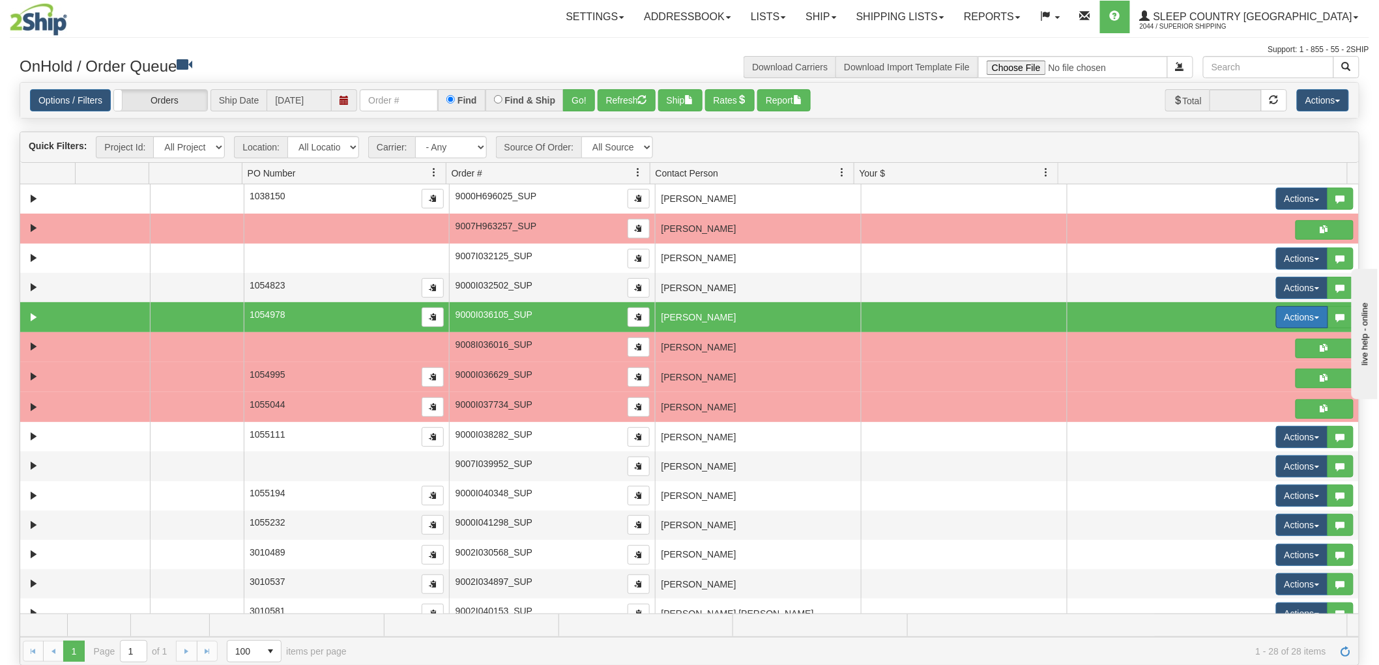
click at [1279, 317] on button "Actions" at bounding box center [1302, 317] width 52 height 22
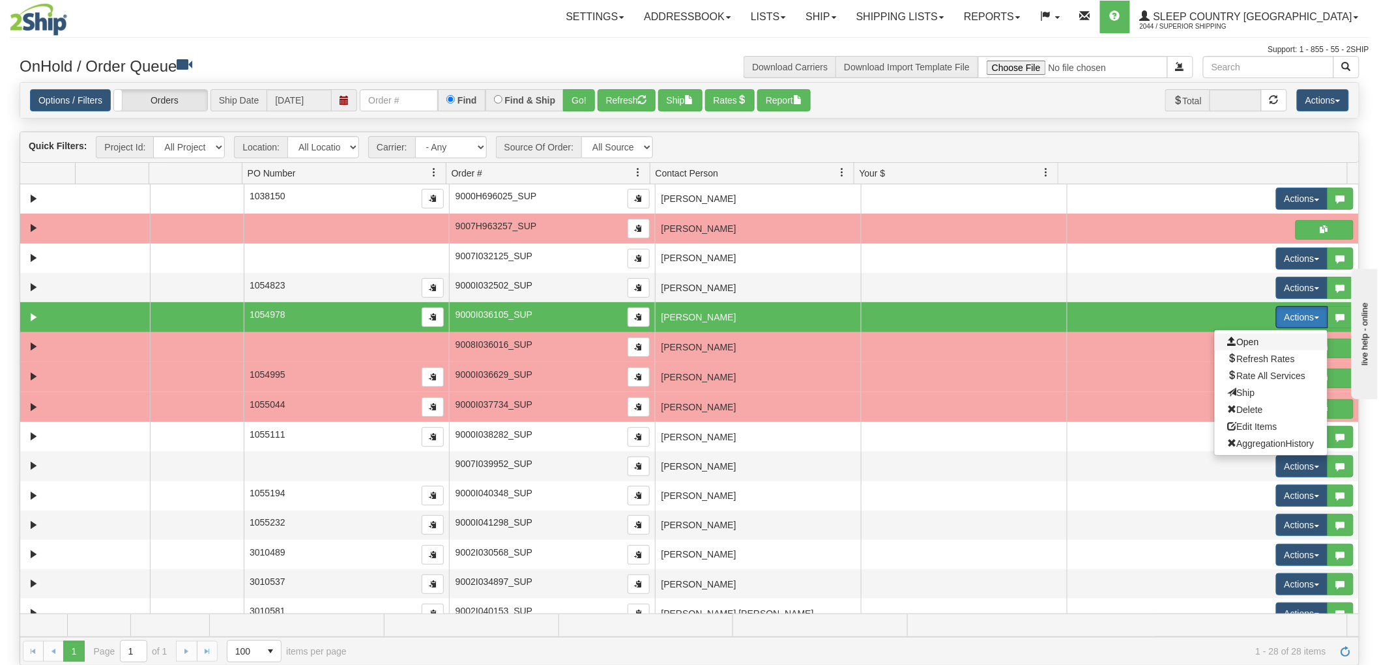
click at [1248, 341] on span "Open" at bounding box center [1243, 342] width 31 height 10
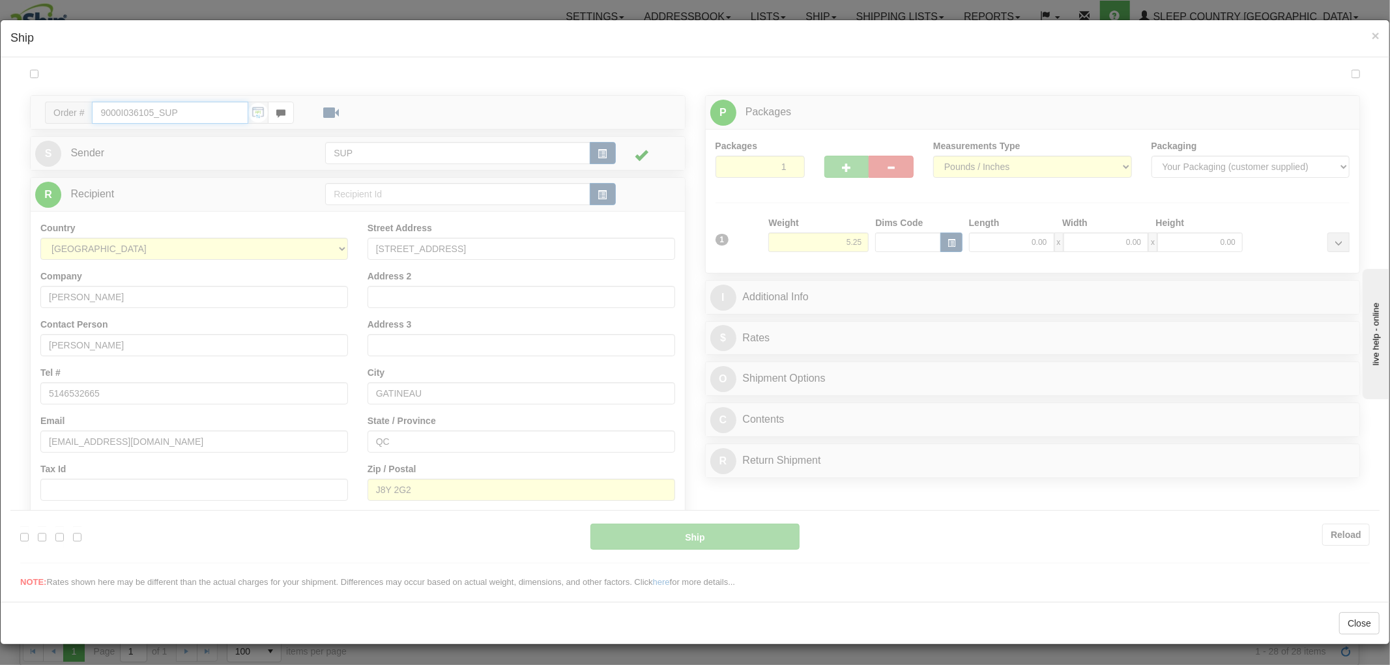
type input "14:52"
type input "16:00"
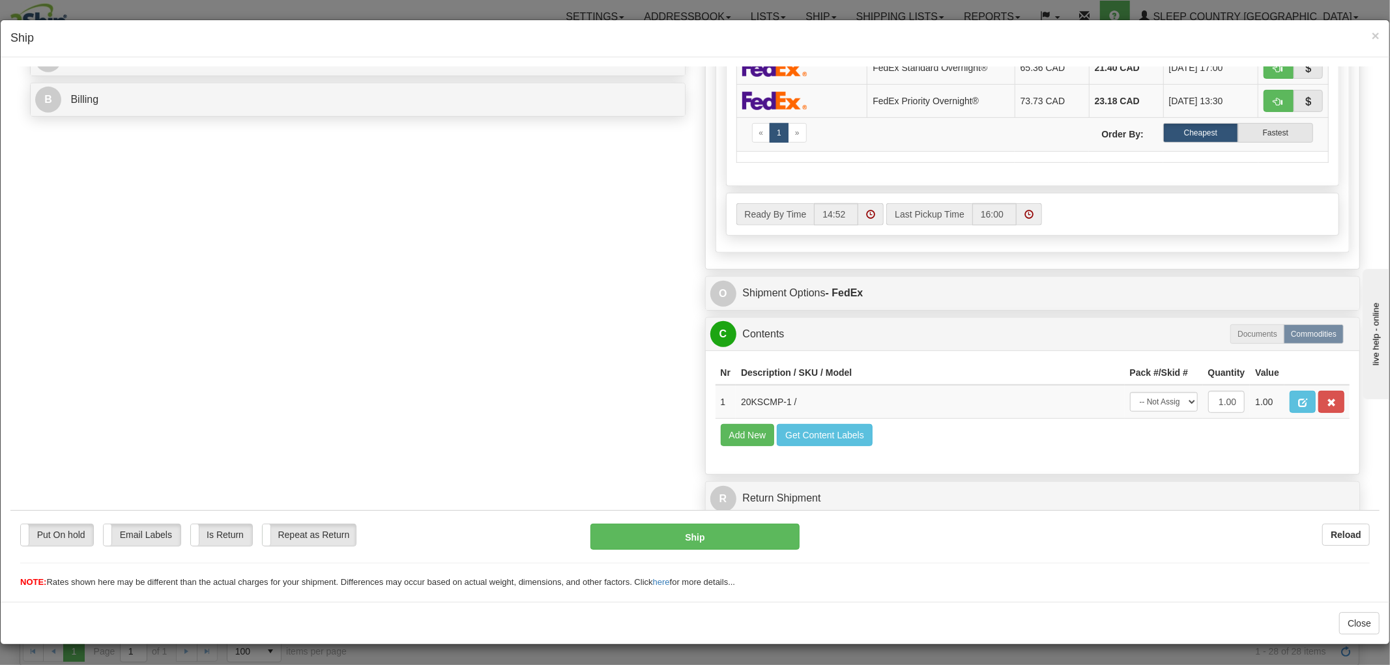
scroll to position [1, 0]
click at [1153, 393] on select "-- Not Assigned -- Package 1" at bounding box center [1164, 402] width 68 height 20
select select "0"
click at [1130, 392] on select "-- Not Assigned -- Package 1" at bounding box center [1164, 402] width 68 height 20
drag, startPoint x: 792, startPoint y: 538, endPoint x: 777, endPoint y: 541, distance: 14.6
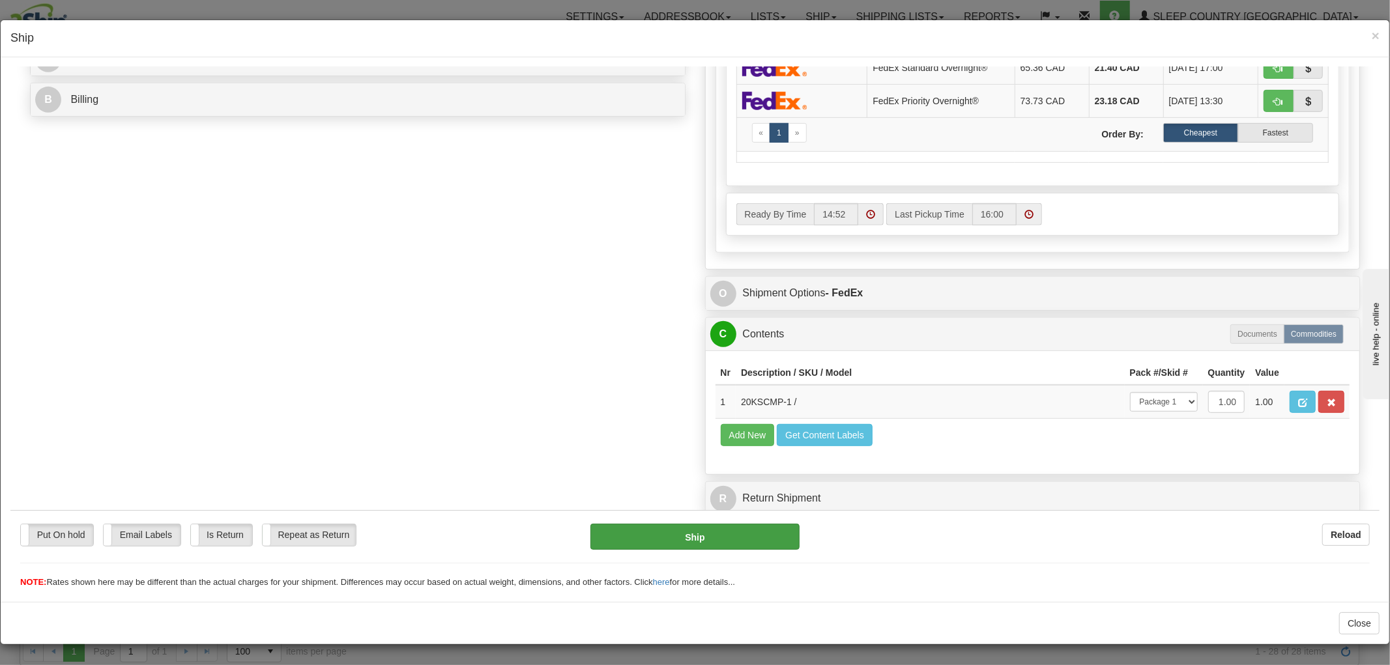
click at [791, 539] on div "Ship" at bounding box center [695, 536] width 228 height 26
click at [773, 542] on button "Ship" at bounding box center [694, 536] width 209 height 26
type input "92"
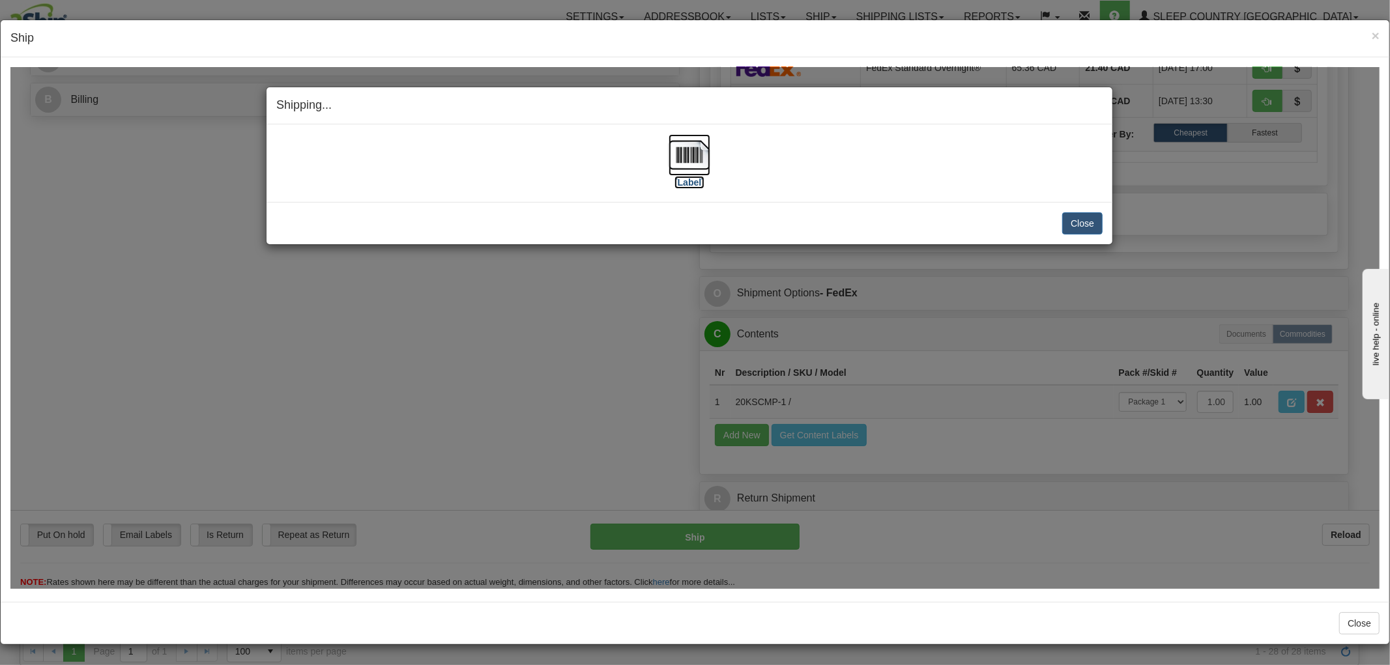
click at [689, 153] on img at bounding box center [690, 155] width 42 height 42
click at [1084, 222] on button "Close" at bounding box center [1082, 223] width 40 height 22
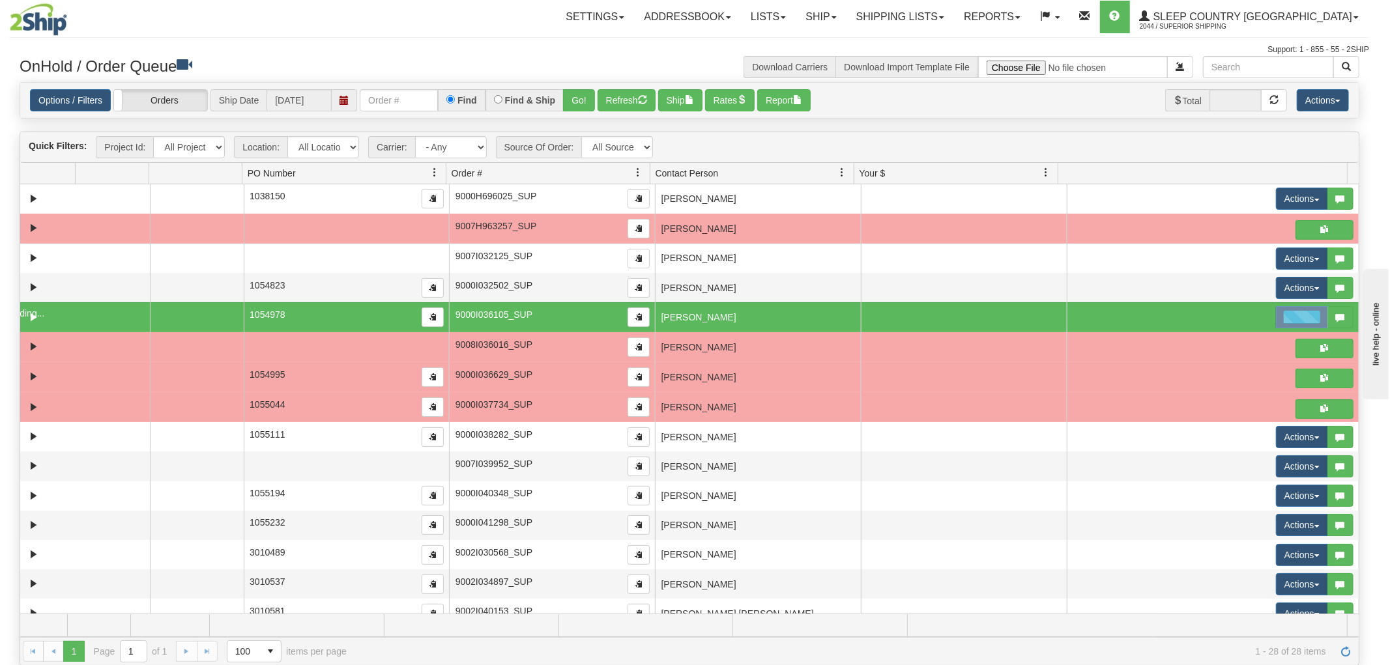
scroll to position [0, 0]
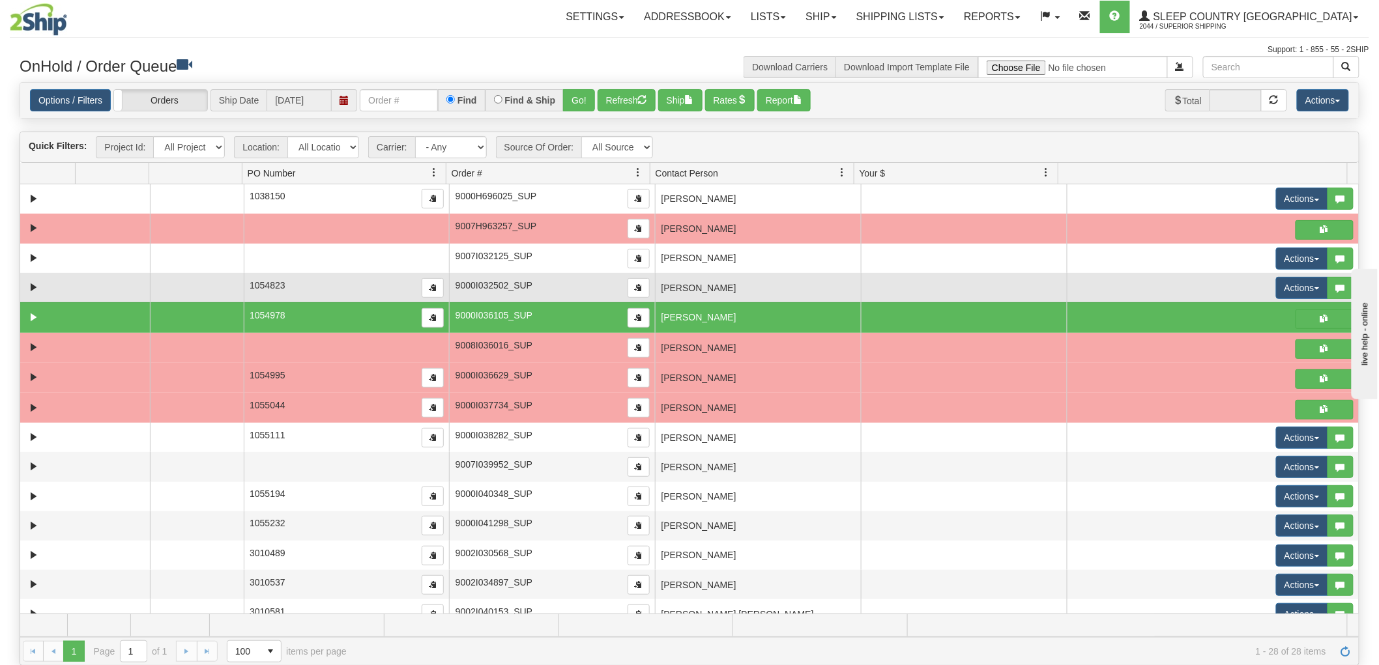
click at [739, 276] on td "[PERSON_NAME]" at bounding box center [758, 287] width 206 height 29
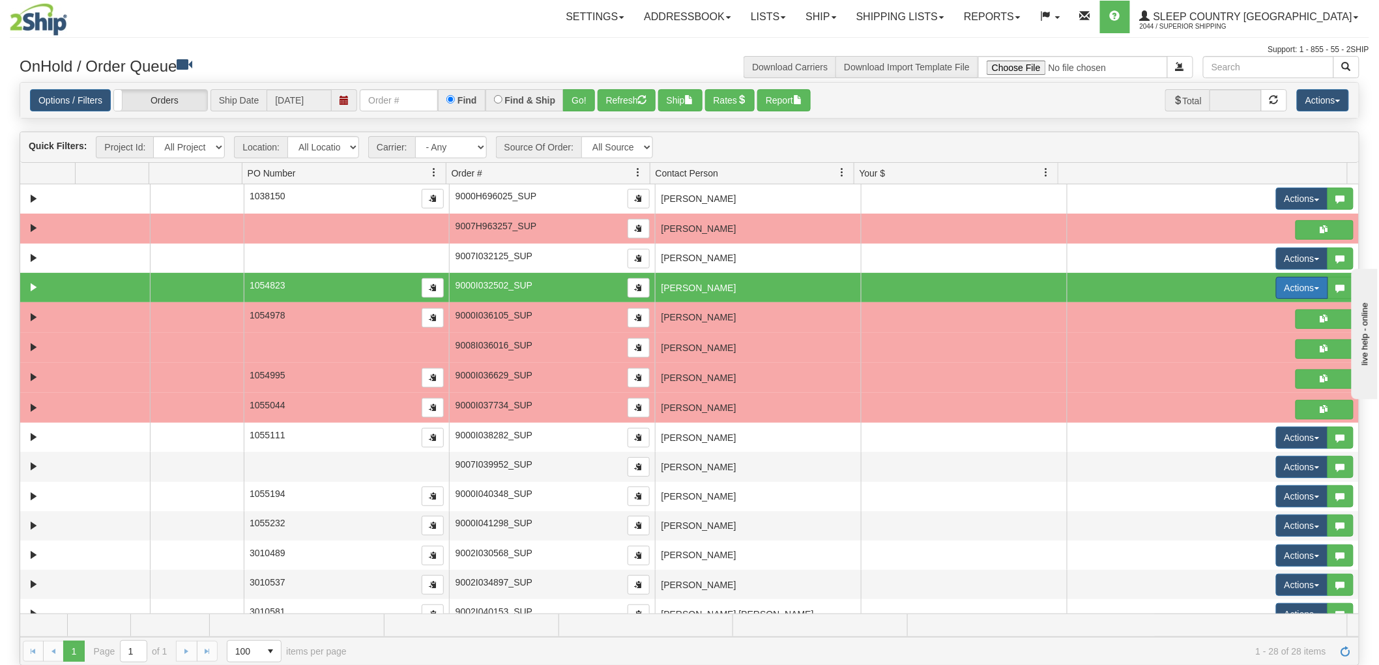
click at [1294, 289] on button "Actions" at bounding box center [1302, 288] width 52 height 22
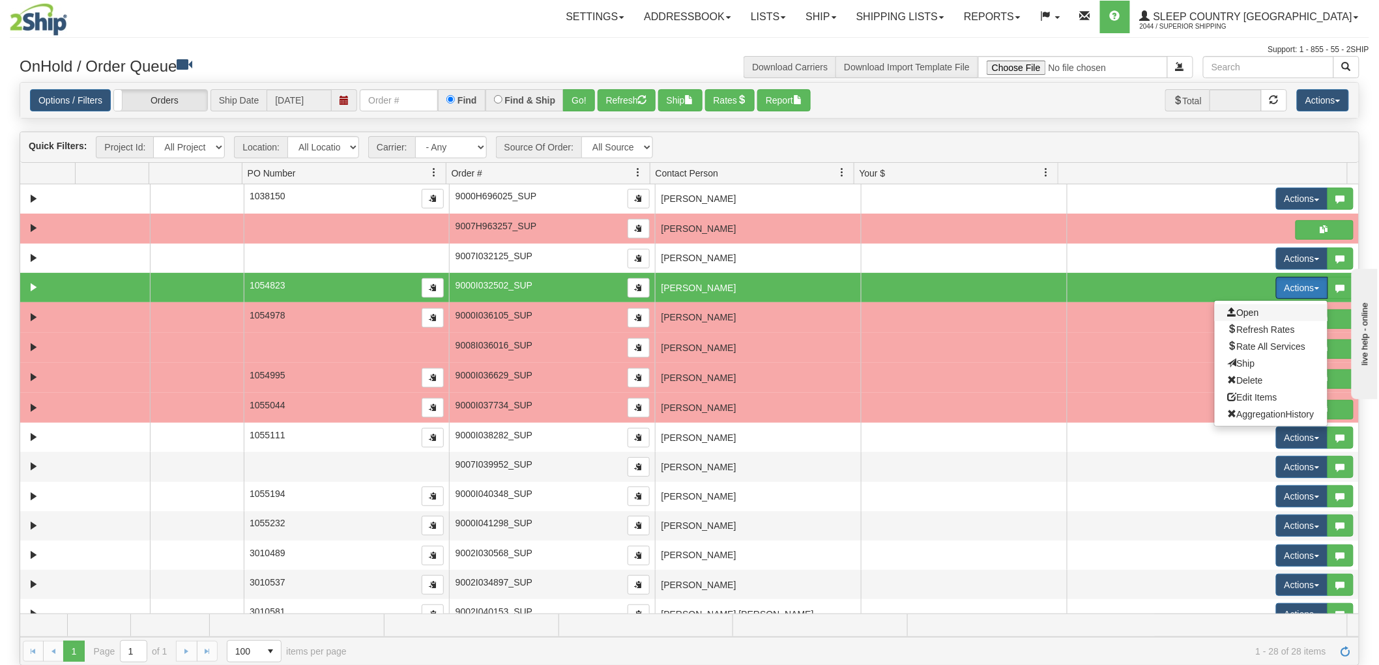
click at [1240, 314] on span "Open" at bounding box center [1243, 313] width 31 height 10
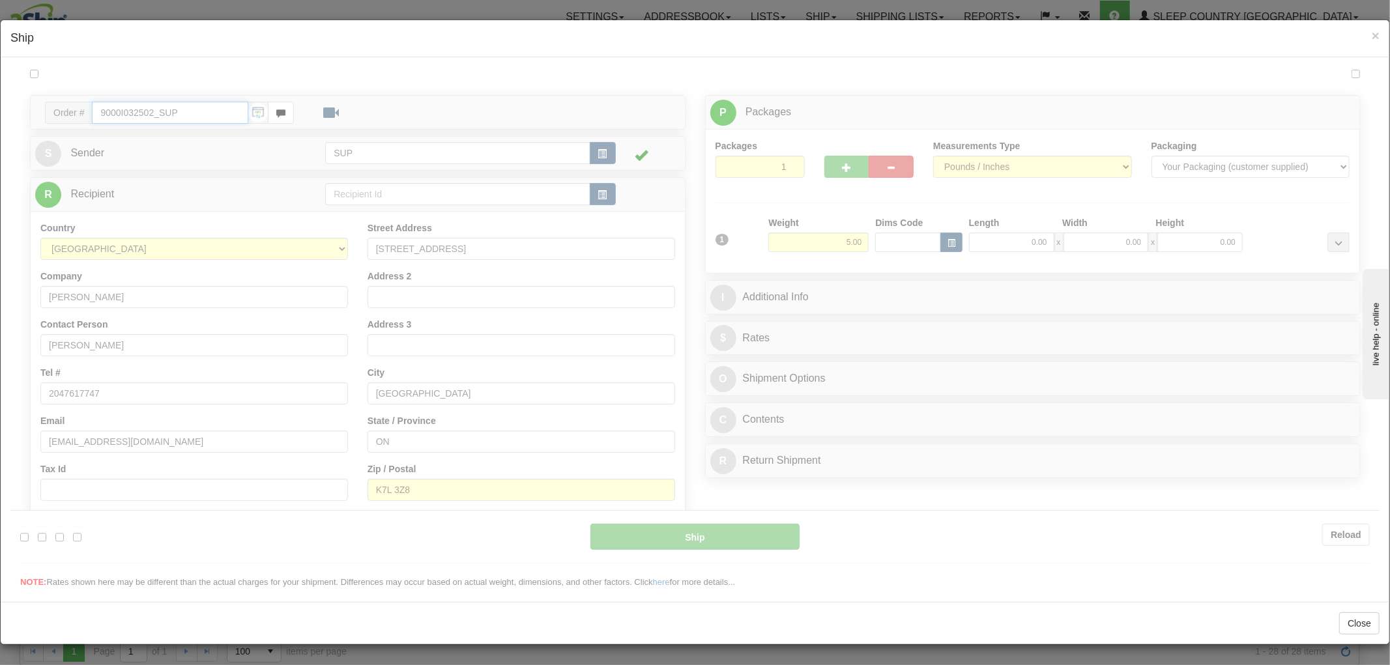
type input "14:53"
type input "16:00"
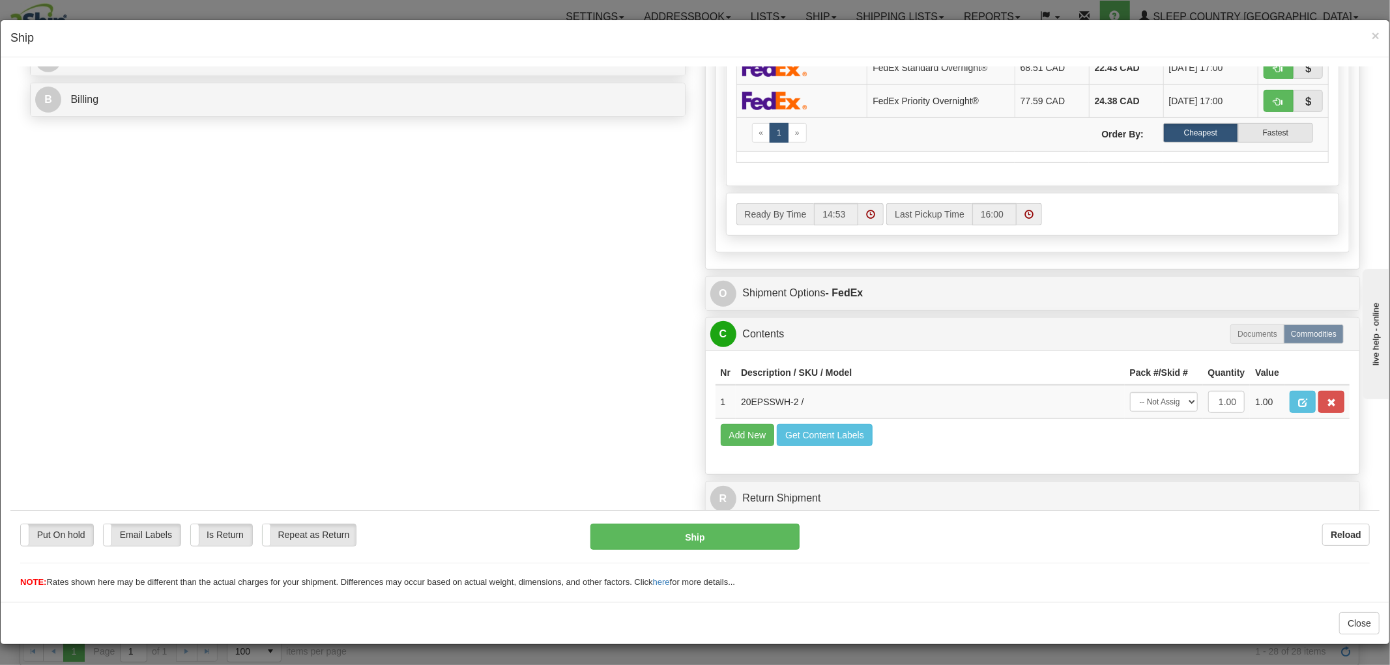
scroll to position [569, 0]
click at [1144, 392] on select "-- Not Assigned -- Package 1" at bounding box center [1164, 402] width 68 height 20
select select "0"
click at [1130, 392] on select "-- Not Assigned -- Package 1" at bounding box center [1164, 402] width 68 height 20
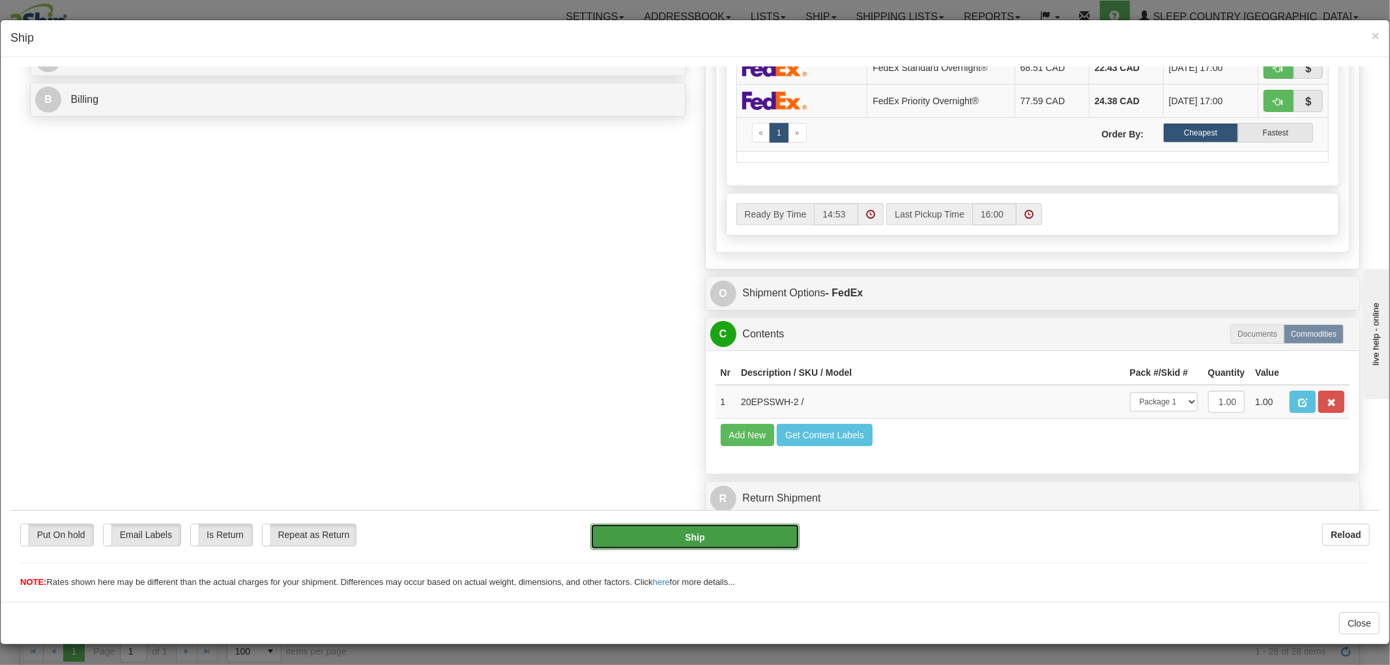
click at [728, 536] on button "Ship" at bounding box center [694, 536] width 209 height 26
type input "92"
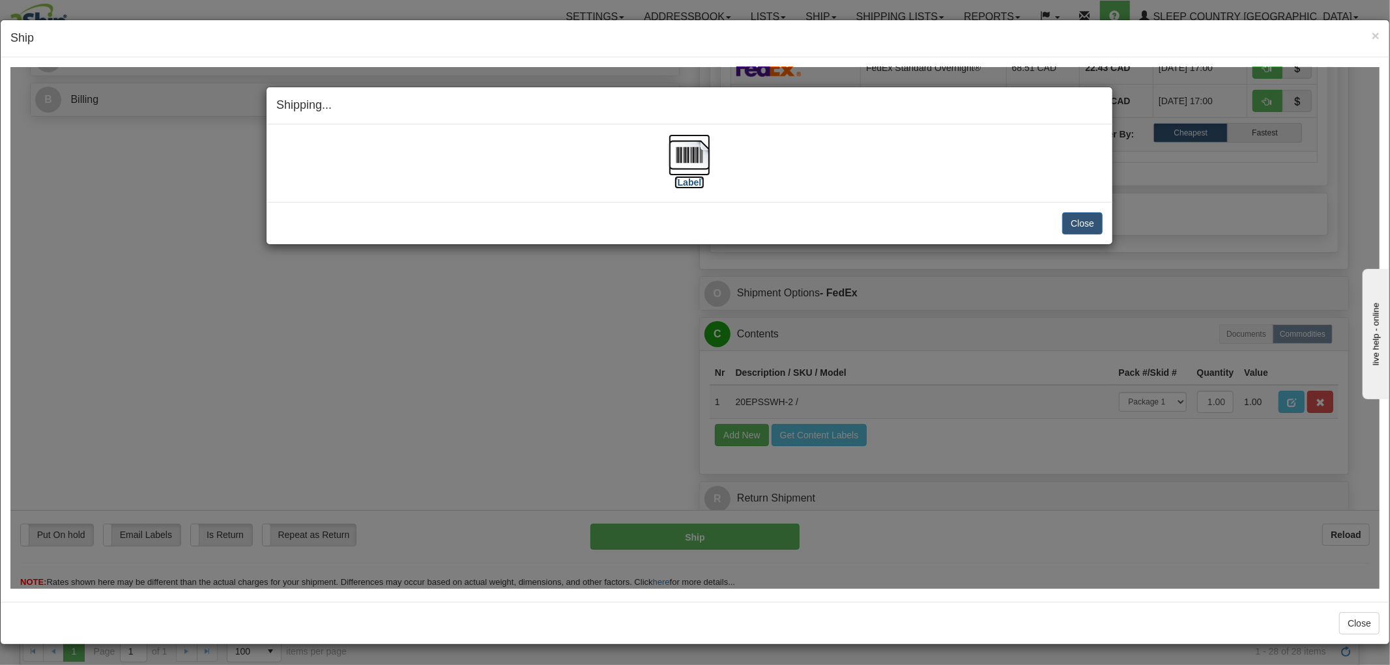
click at [681, 150] on img at bounding box center [690, 155] width 42 height 42
click at [1086, 222] on button "Close" at bounding box center [1082, 223] width 40 height 22
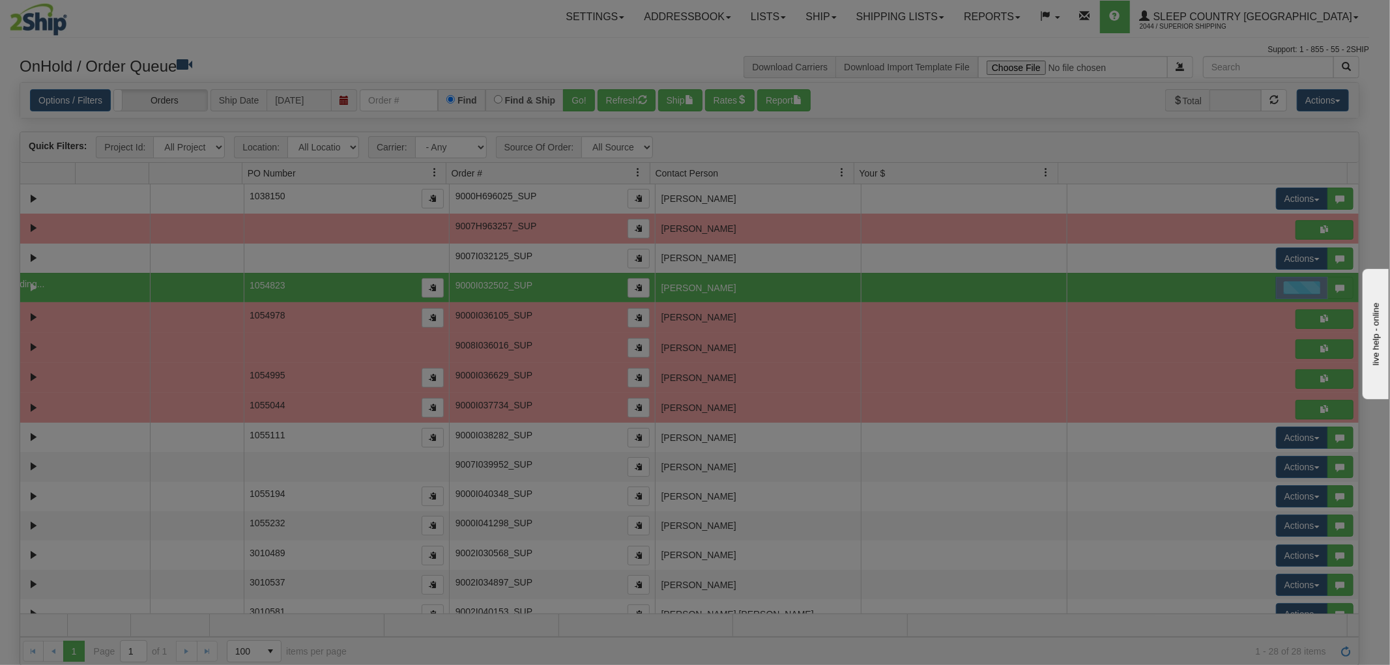
scroll to position [0, 0]
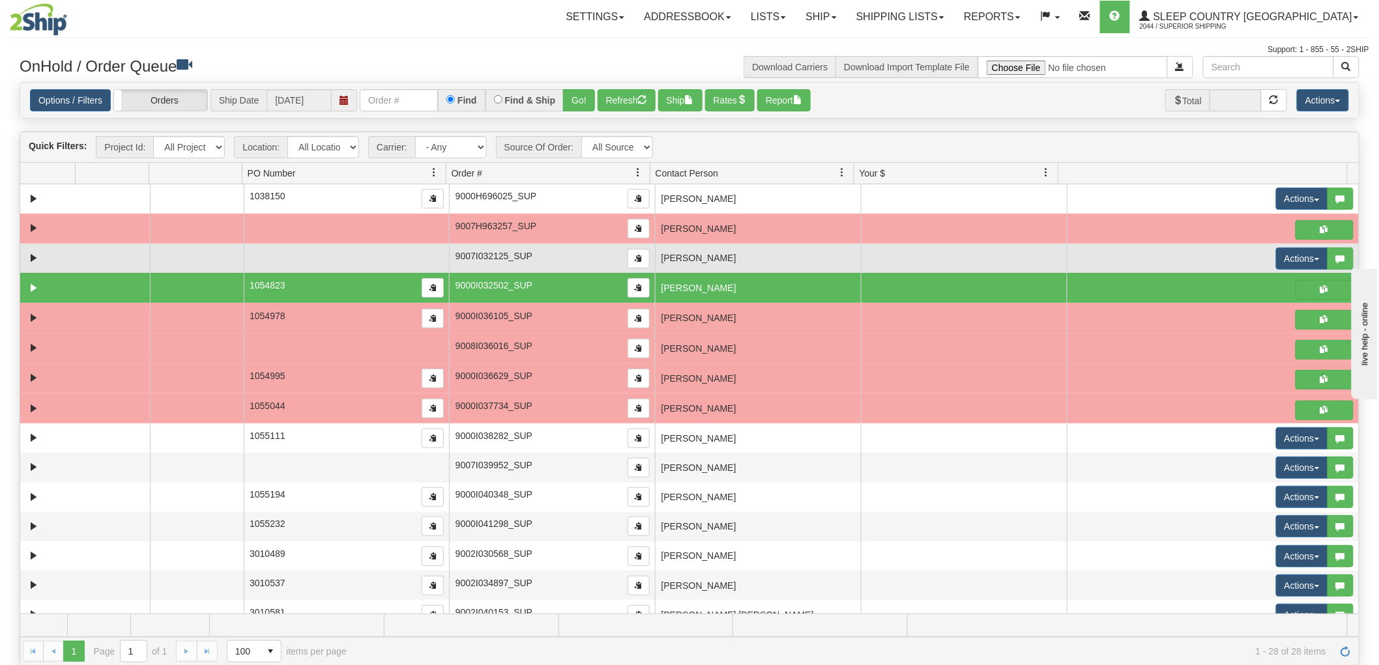
click at [919, 265] on td at bounding box center [964, 258] width 206 height 29
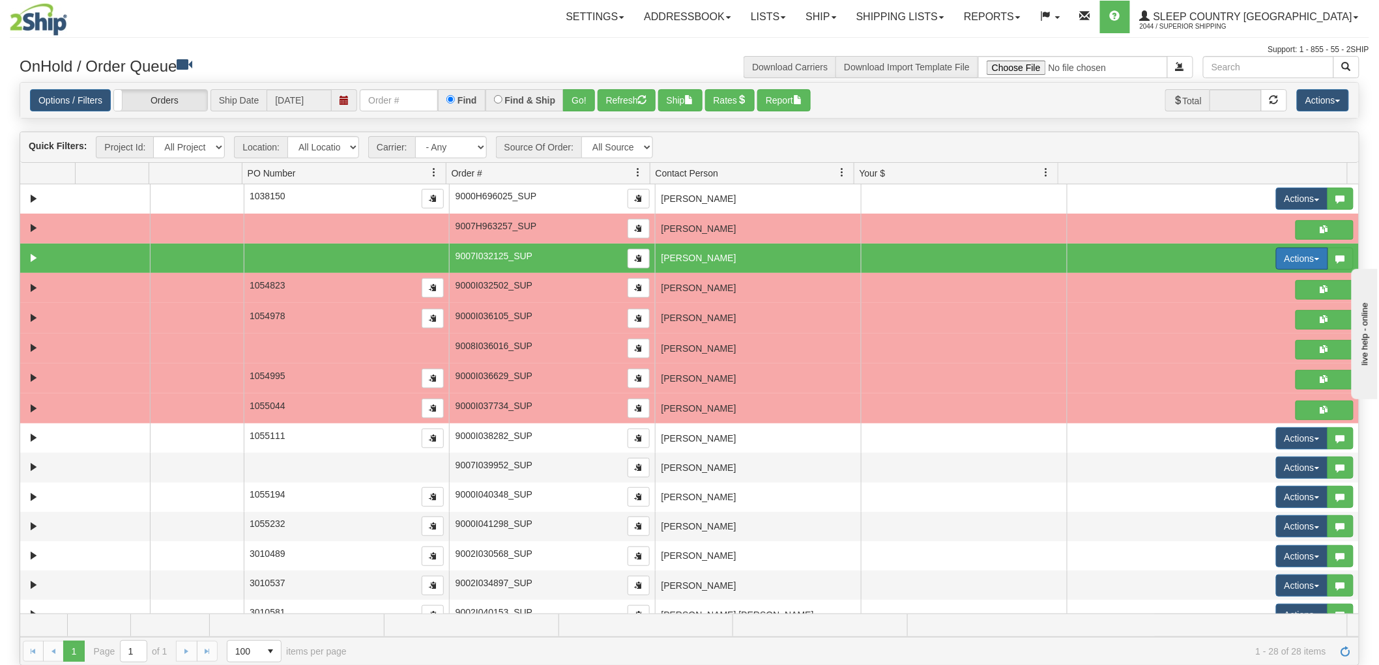
click at [1277, 252] on button "Actions" at bounding box center [1302, 259] width 52 height 22
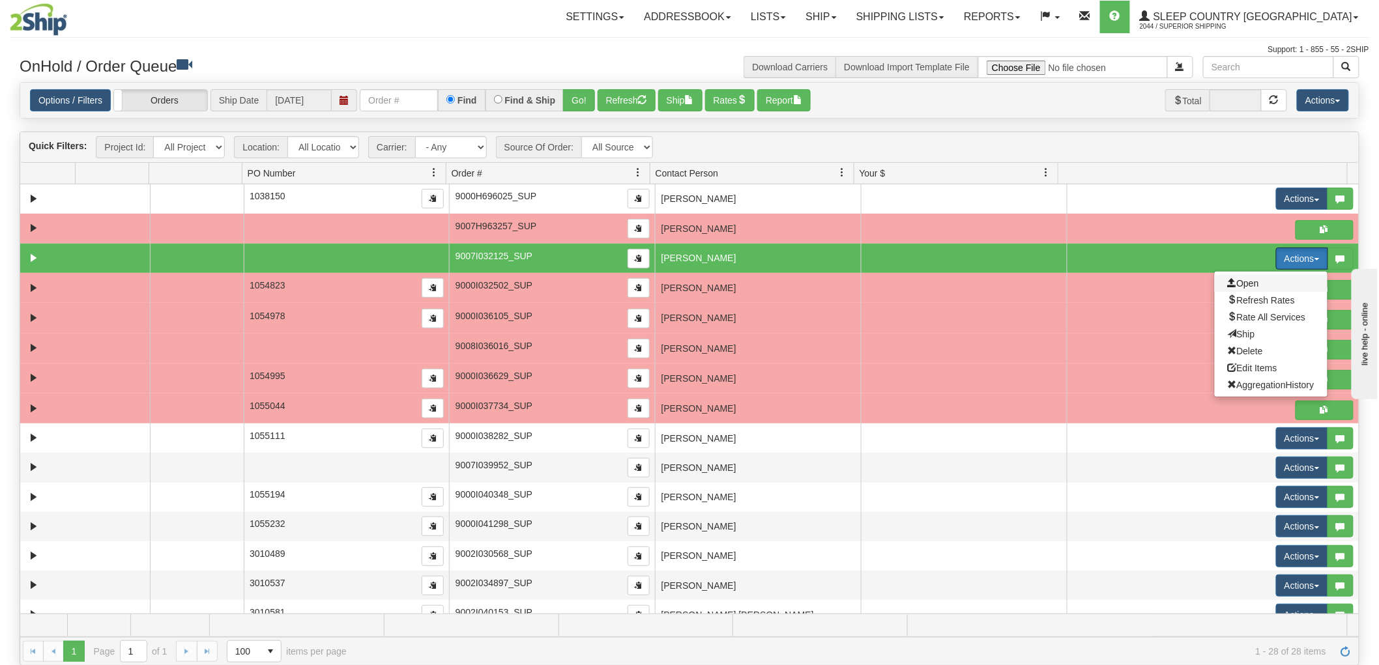
click at [1231, 287] on span "Open" at bounding box center [1243, 283] width 31 height 10
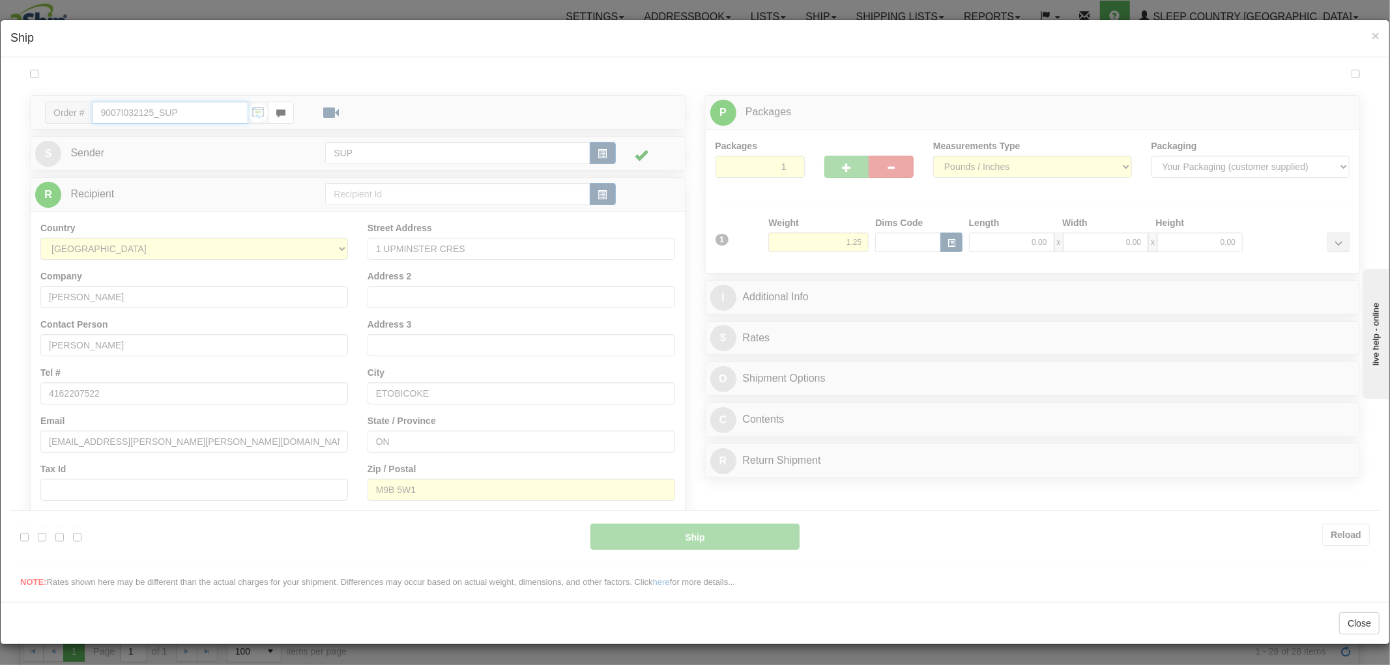
type input "14:53"
type input "16:00"
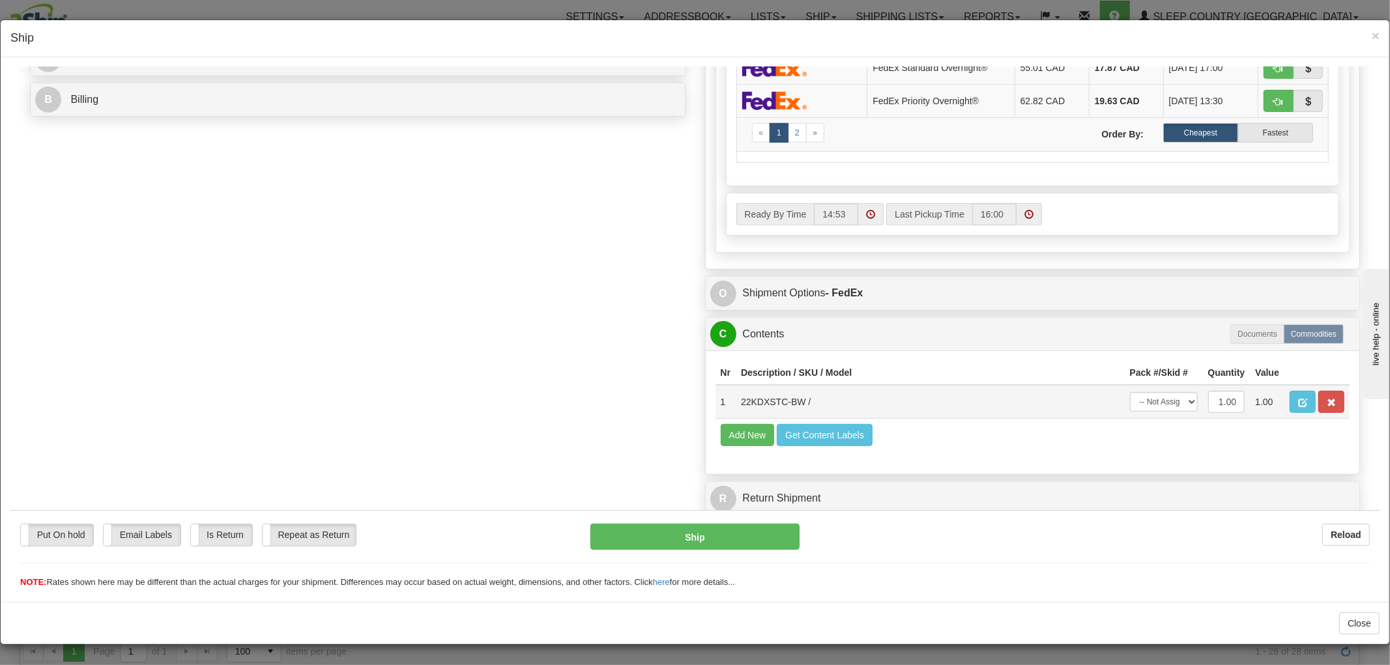
scroll to position [1, 0]
click at [1138, 392] on select "-- Not Assigned -- Package 1" at bounding box center [1164, 402] width 68 height 20
select select "0"
click at [1130, 392] on select "-- Not Assigned -- Package 1" at bounding box center [1164, 402] width 68 height 20
click at [764, 537] on button "Ship" at bounding box center [694, 536] width 209 height 26
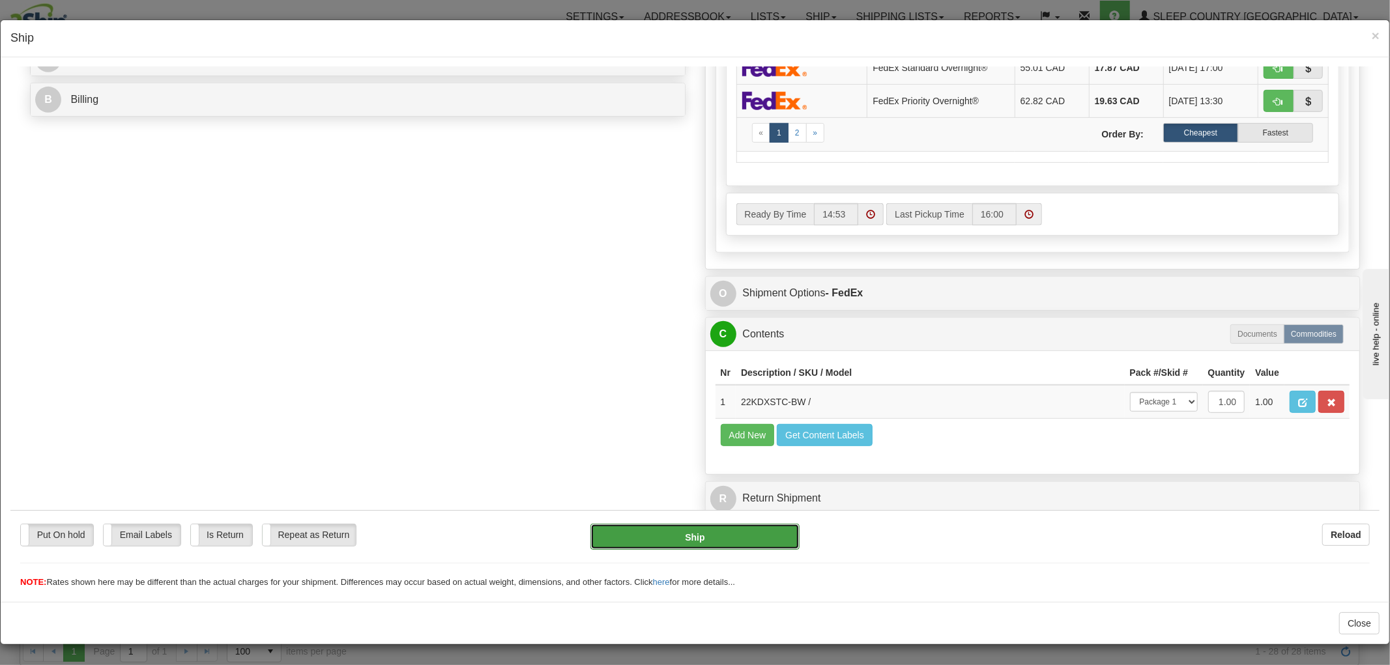
type input "92"
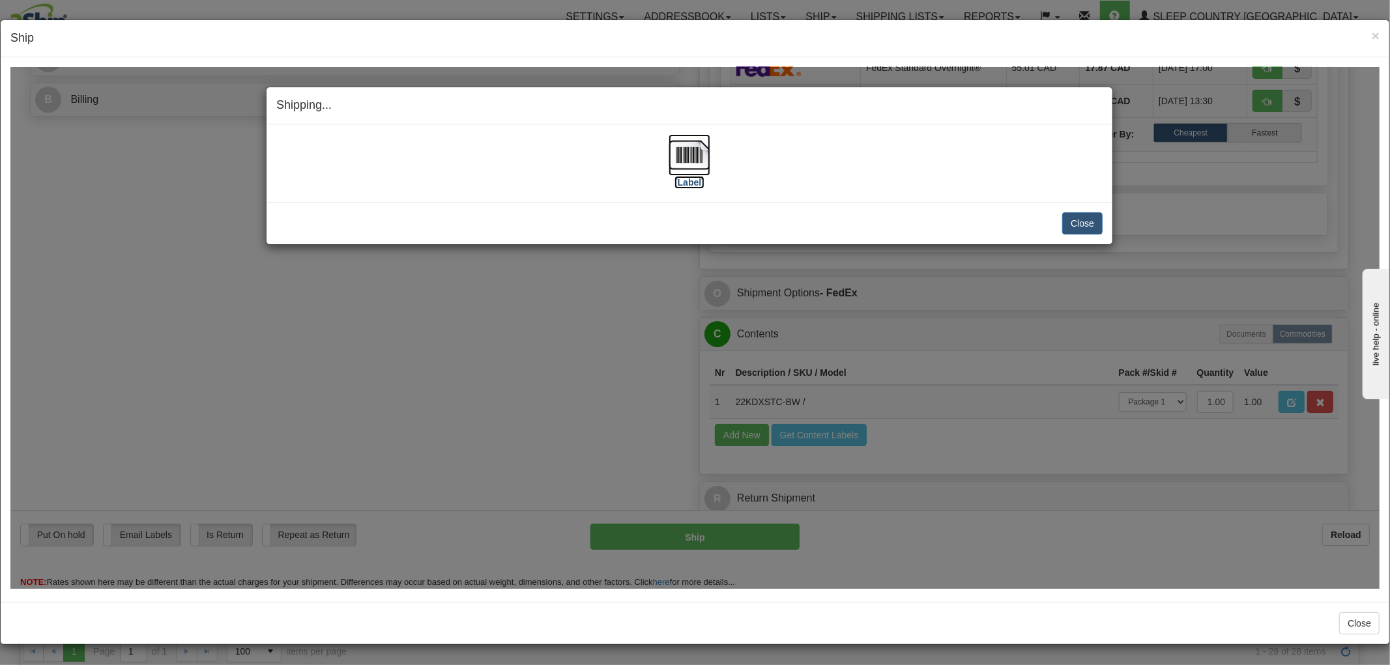
click at [679, 141] on img at bounding box center [690, 155] width 42 height 42
click at [1074, 218] on button "Close" at bounding box center [1082, 223] width 40 height 22
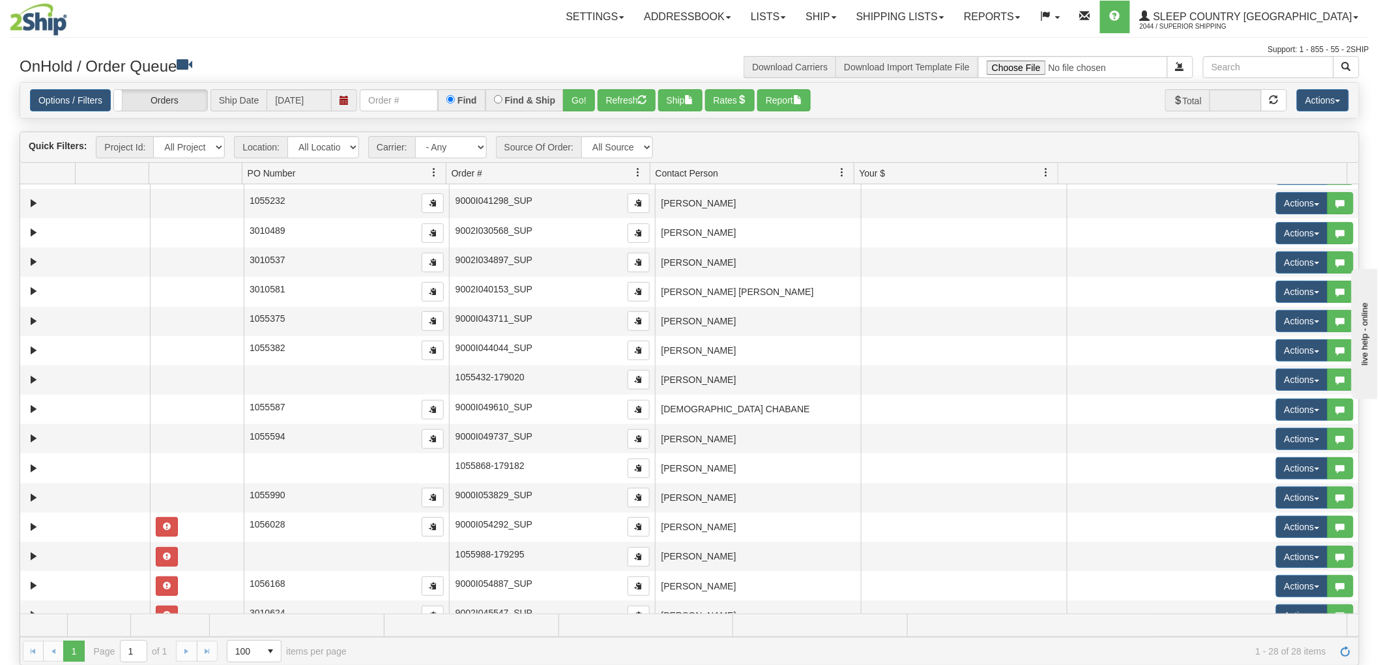
scroll to position [402, 0]
